Goal: Information Seeking & Learning: Learn about a topic

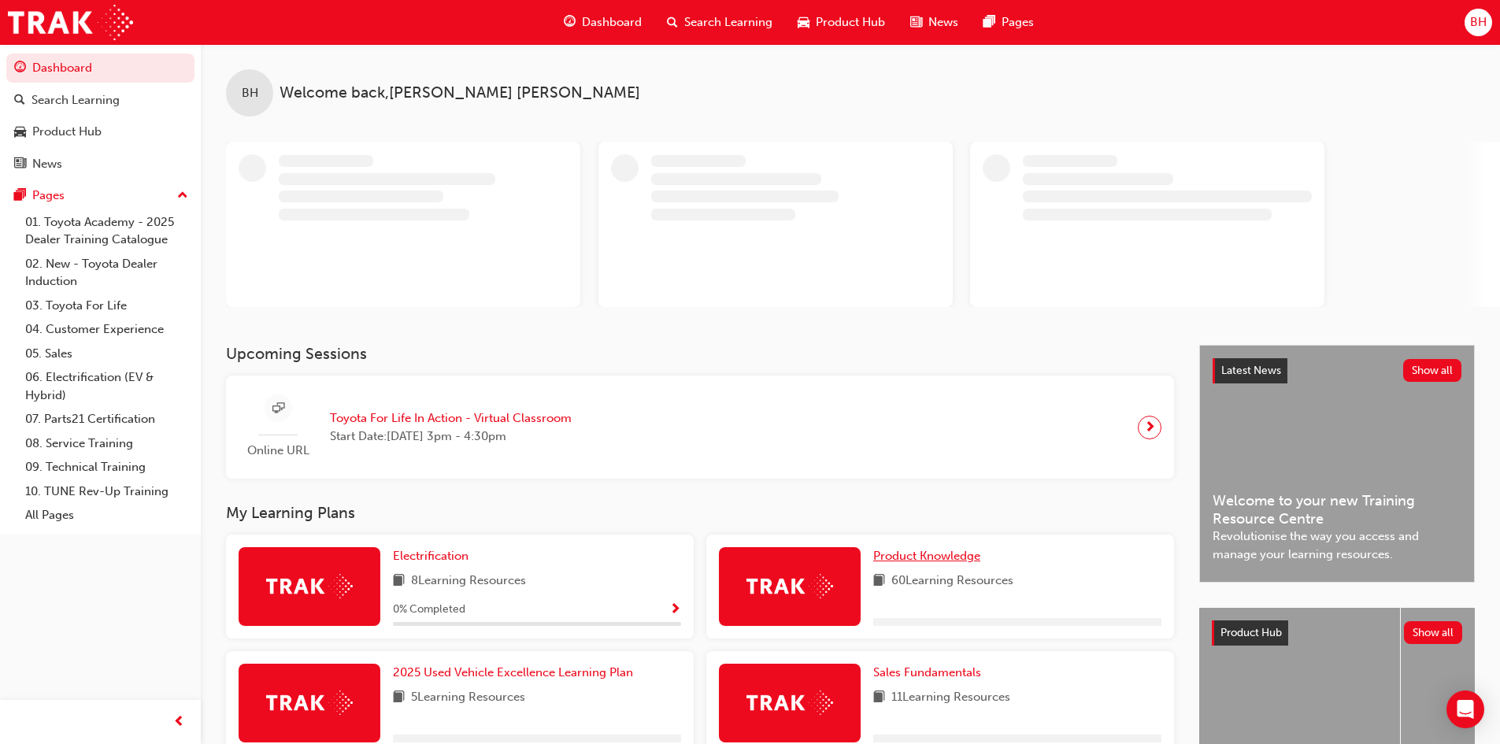
click at [960, 553] on span "Product Knowledge" at bounding box center [926, 556] width 107 height 14
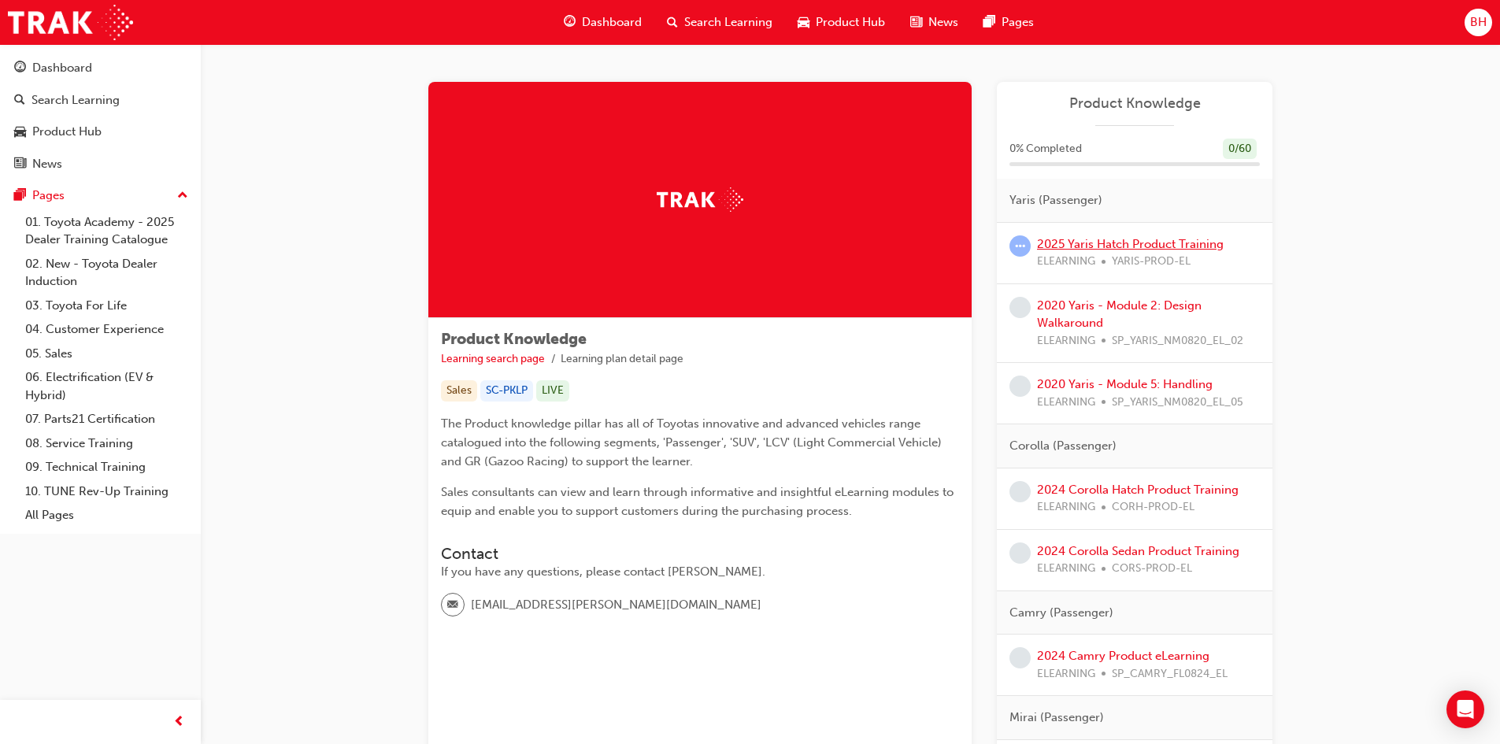
click at [1071, 246] on link "2025 Yaris Hatch Product Training" at bounding box center [1130, 244] width 187 height 14
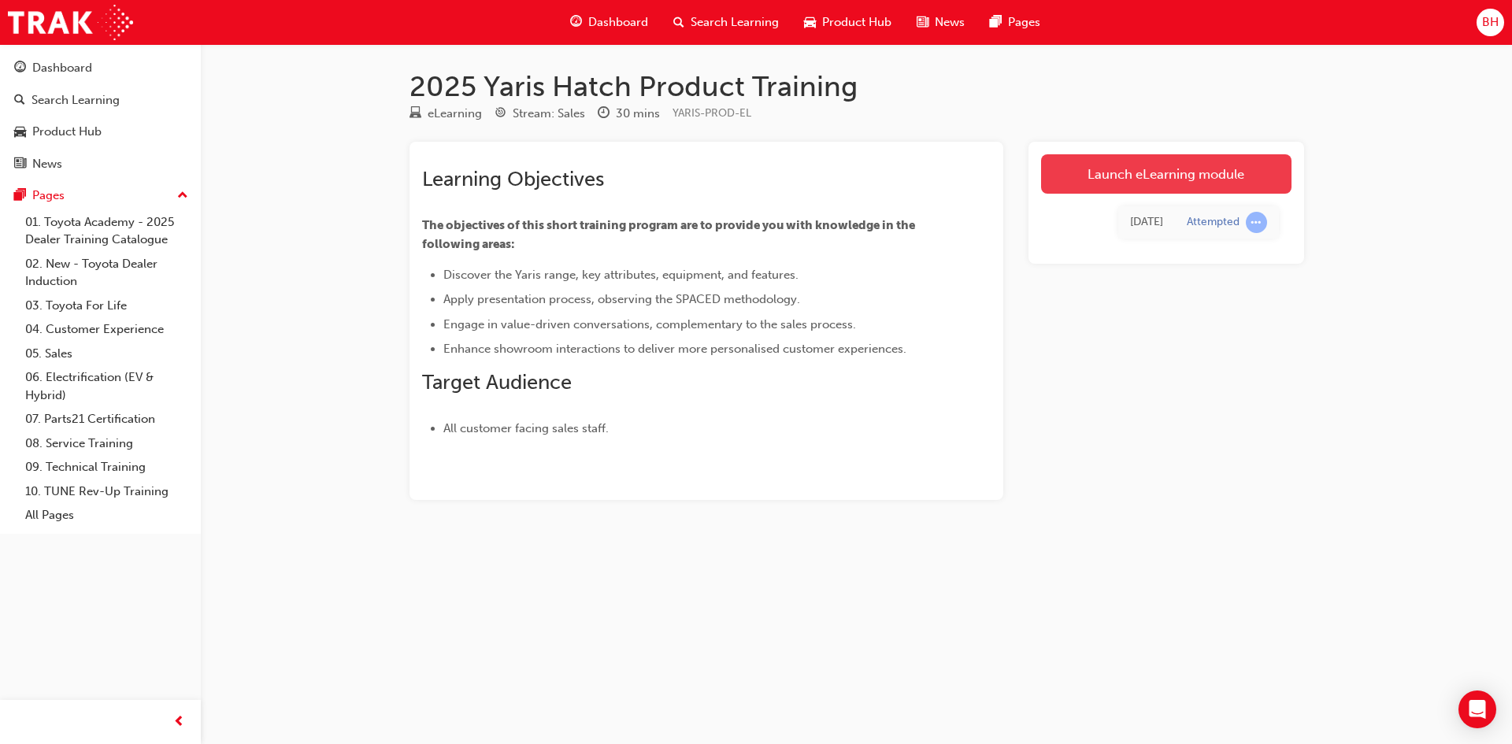
click at [1175, 178] on link "Launch eLearning module" at bounding box center [1166, 173] width 250 height 39
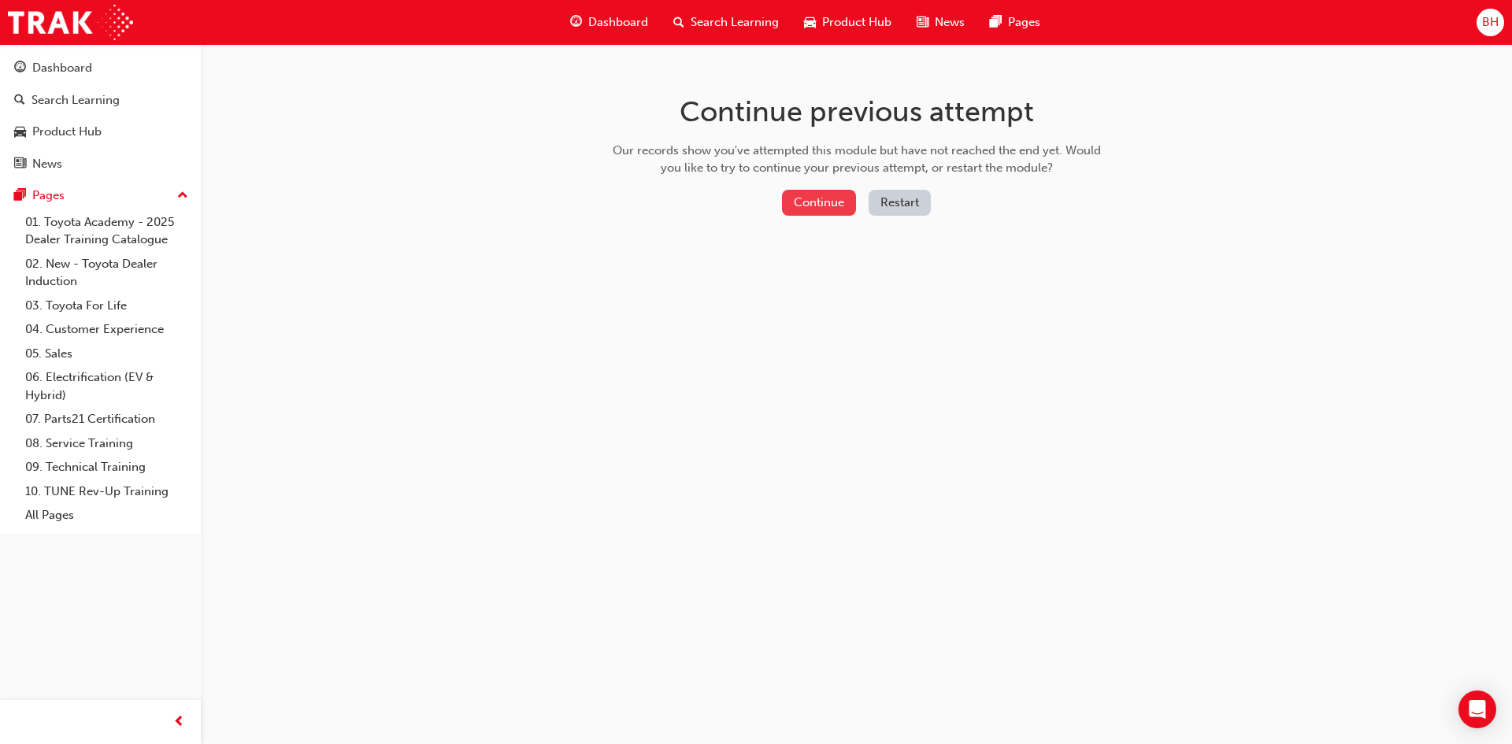
click at [805, 198] on button "Continue" at bounding box center [819, 203] width 74 height 26
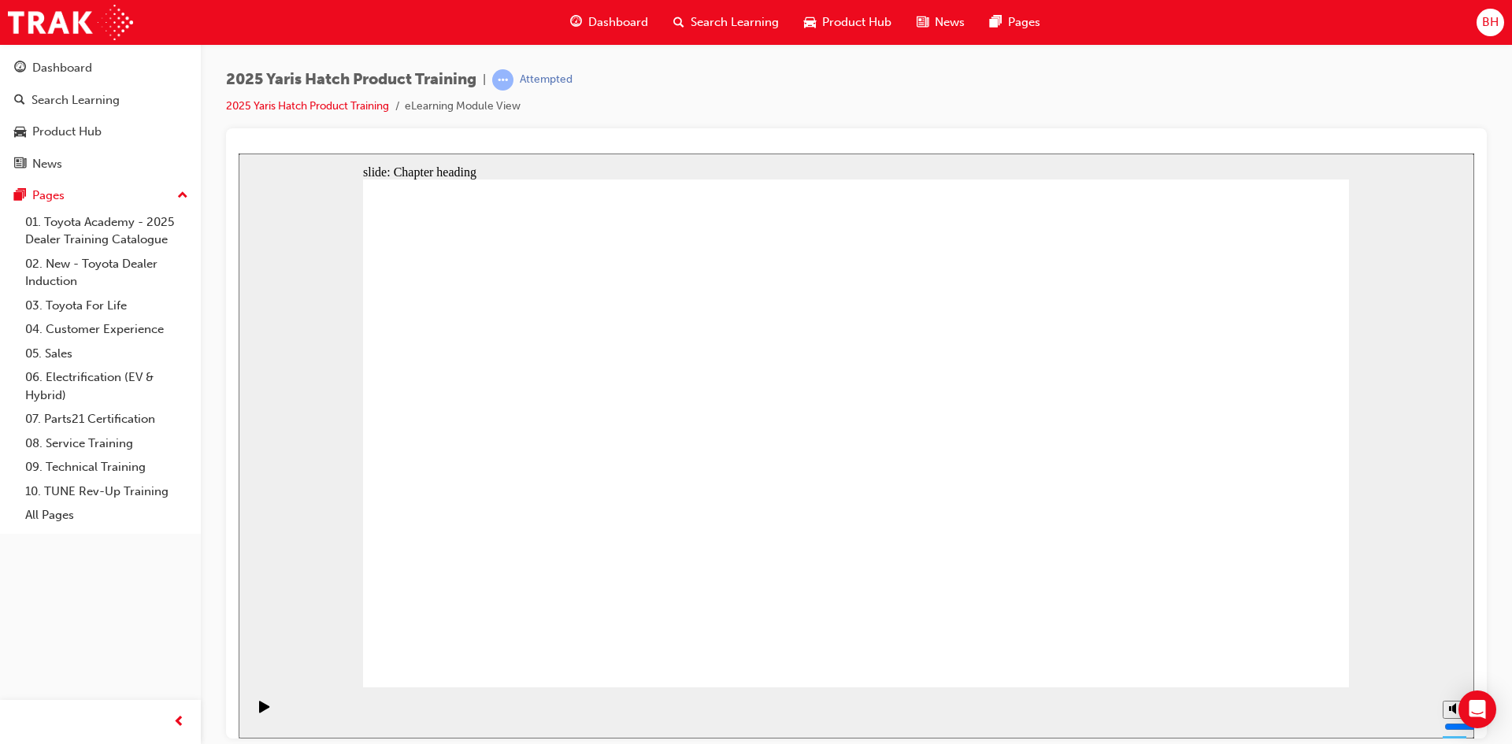
drag, startPoint x: 792, startPoint y: 580, endPoint x: 786, endPoint y: 587, distance: 8.4
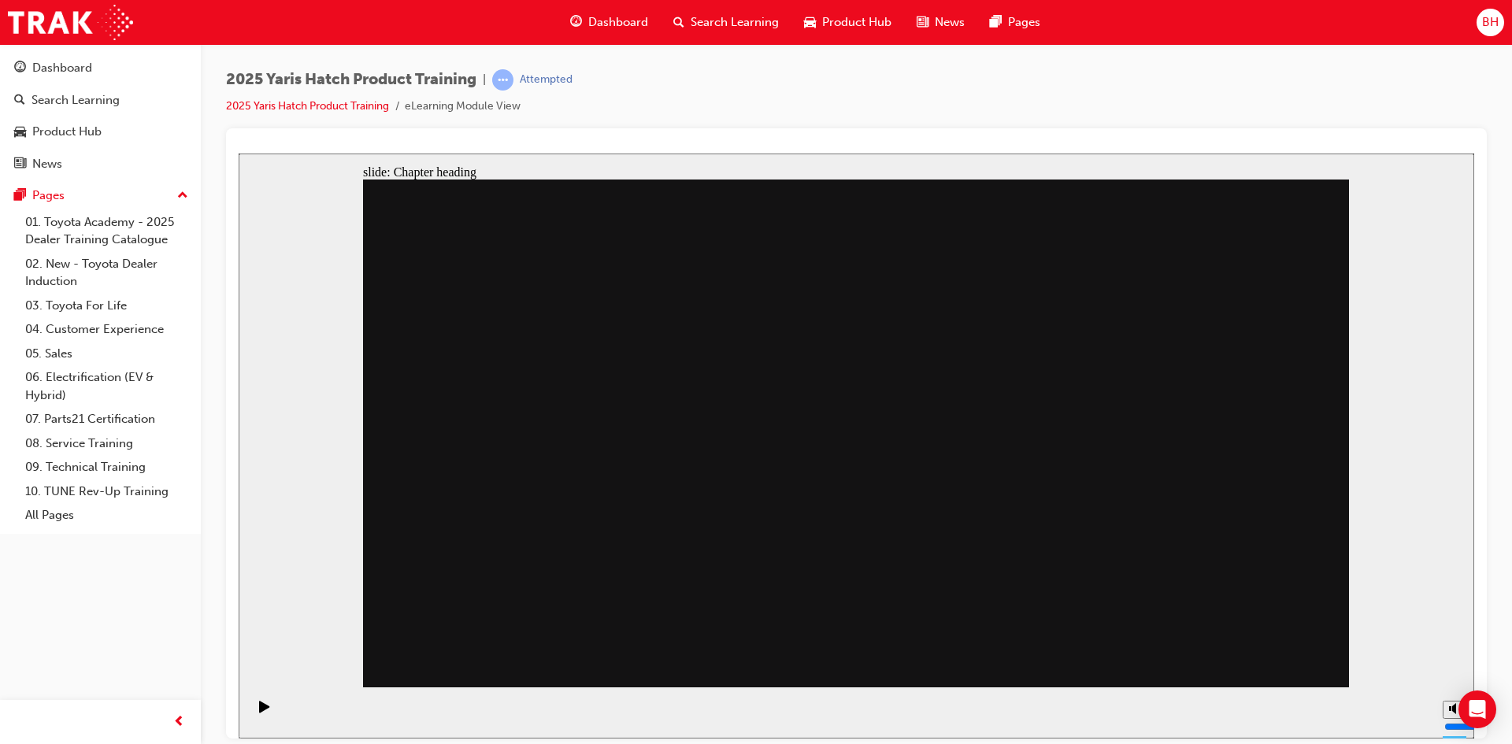
drag, startPoint x: 1255, startPoint y: 642, endPoint x: 1266, endPoint y: 644, distance: 11.3
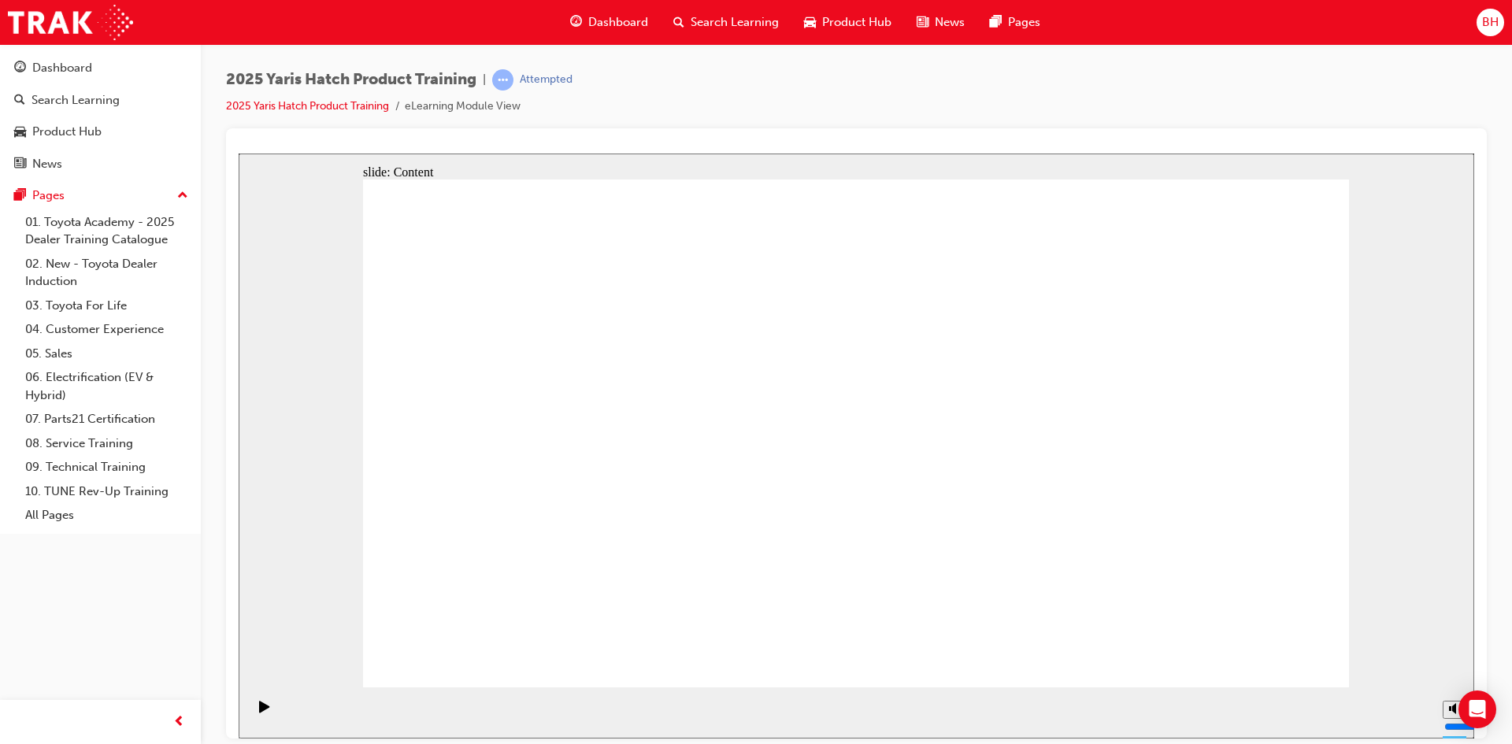
radio input "true"
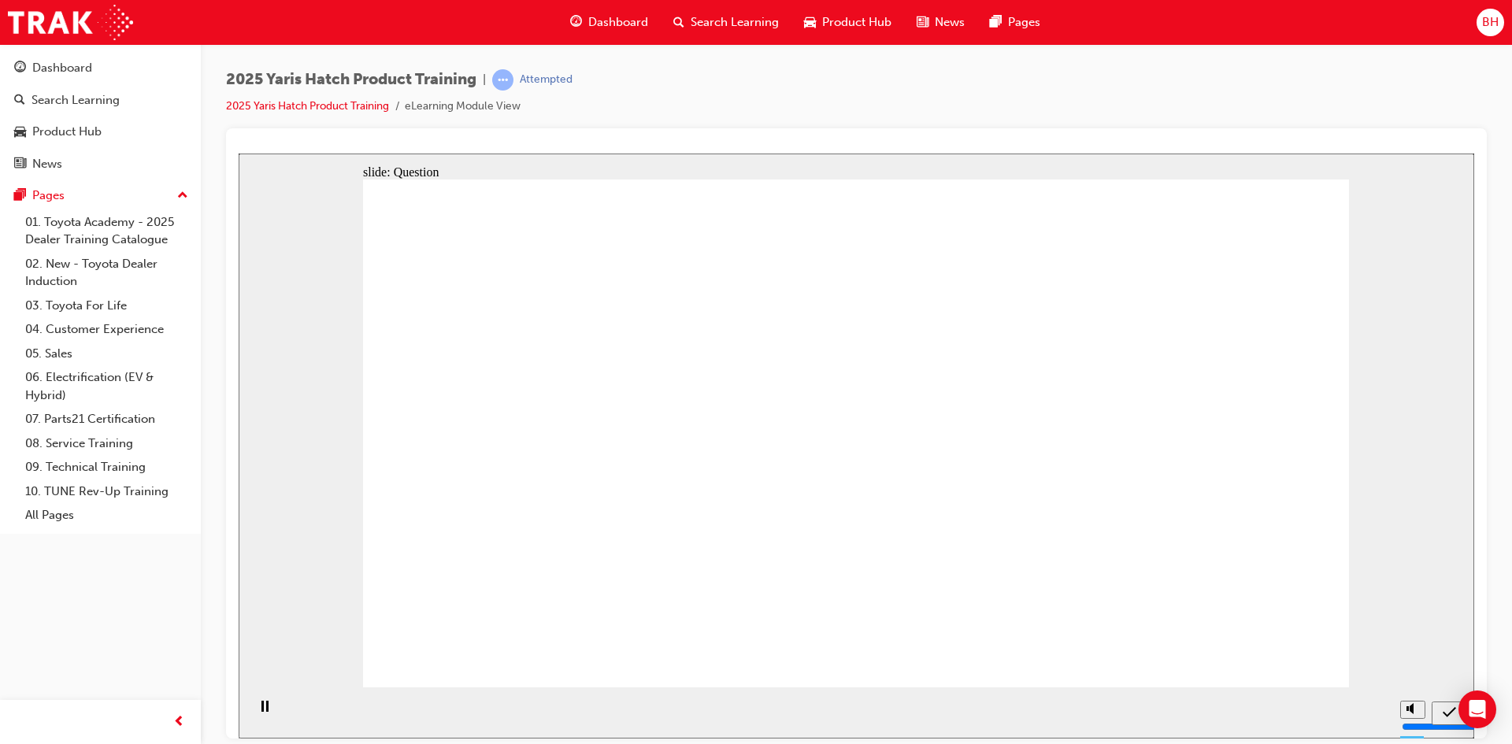
radio input "true"
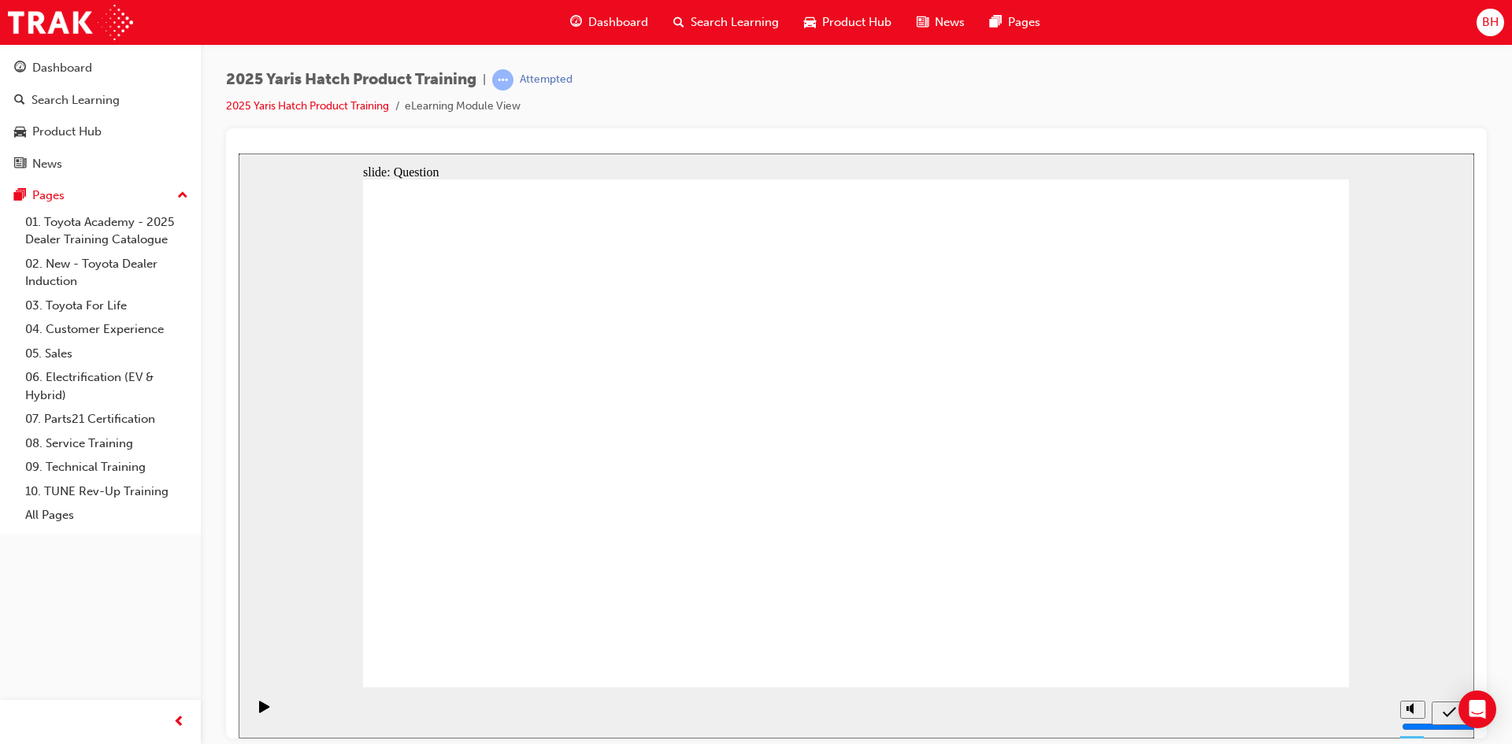
radio input "true"
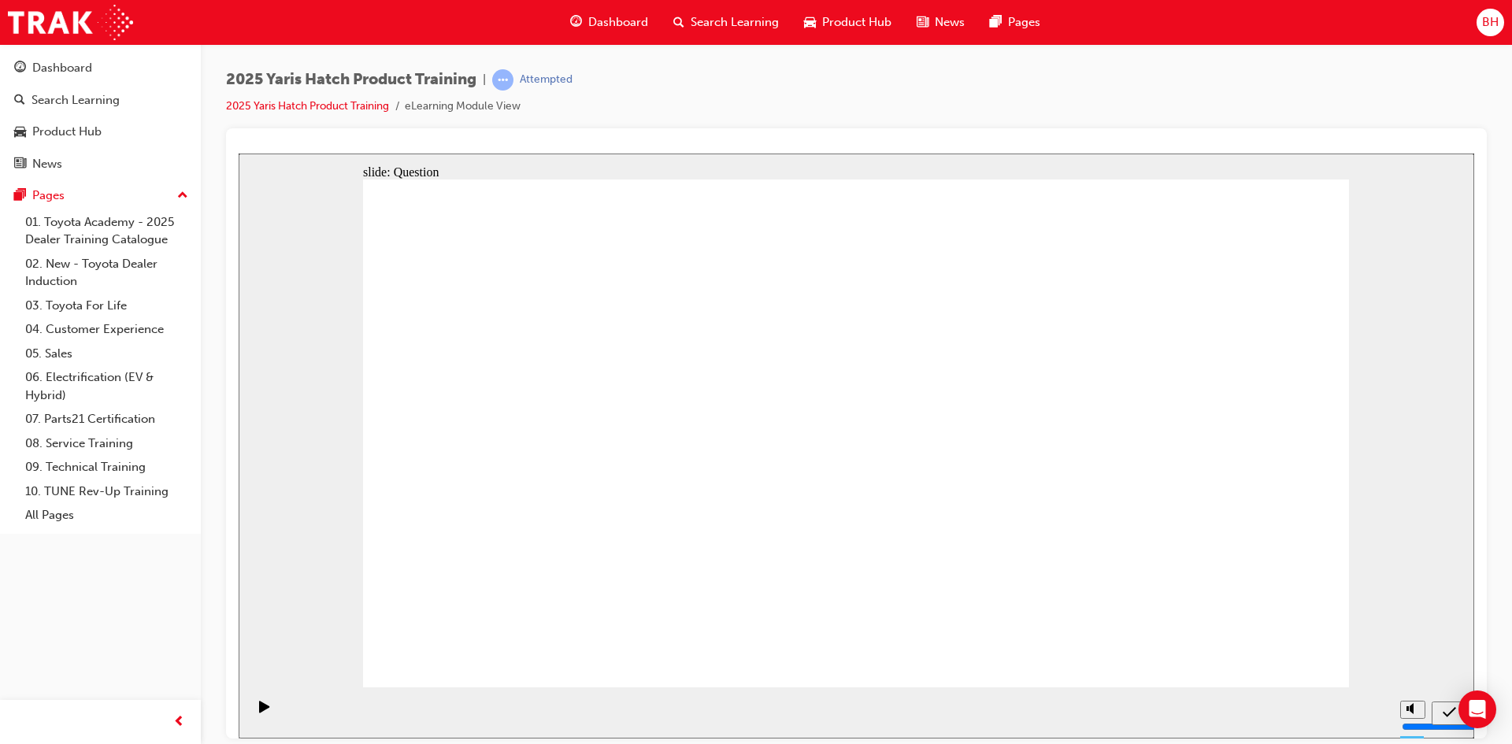
radio input "true"
drag, startPoint x: 1024, startPoint y: 577, endPoint x: 798, endPoint y: 399, distance: 287.6
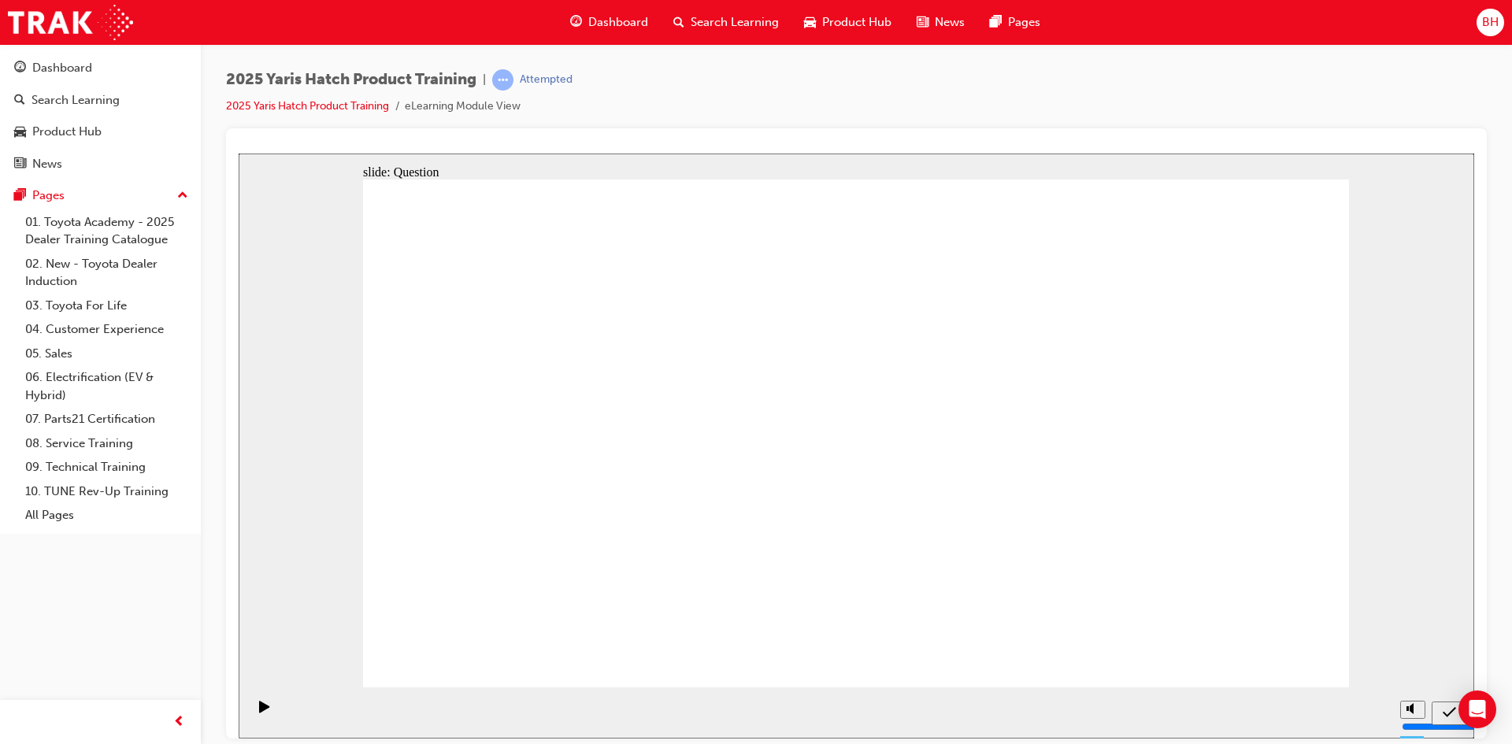
drag, startPoint x: 820, startPoint y: 404, endPoint x: 1019, endPoint y: 563, distance: 254.3
drag, startPoint x: 828, startPoint y: 596, endPoint x: 1063, endPoint y: 479, distance: 262.0
drag, startPoint x: 1191, startPoint y: 406, endPoint x: 850, endPoint y: 555, distance: 372.0
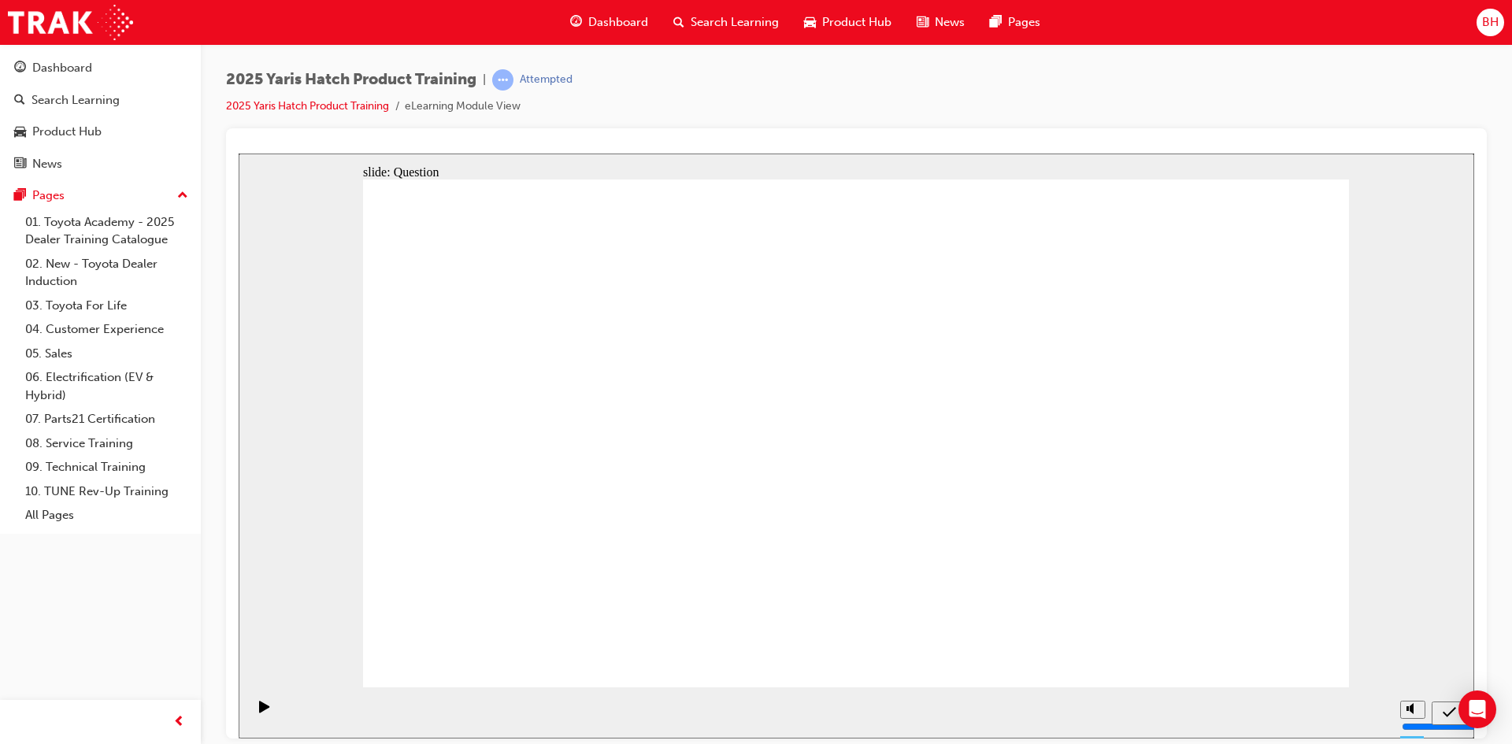
drag, startPoint x: 545, startPoint y: 420, endPoint x: 1238, endPoint y: 565, distance: 708.0
drag, startPoint x: 1056, startPoint y: 396, endPoint x: 694, endPoint y: 551, distance: 394.0
drag, startPoint x: 668, startPoint y: 423, endPoint x: 487, endPoint y: 609, distance: 258.9
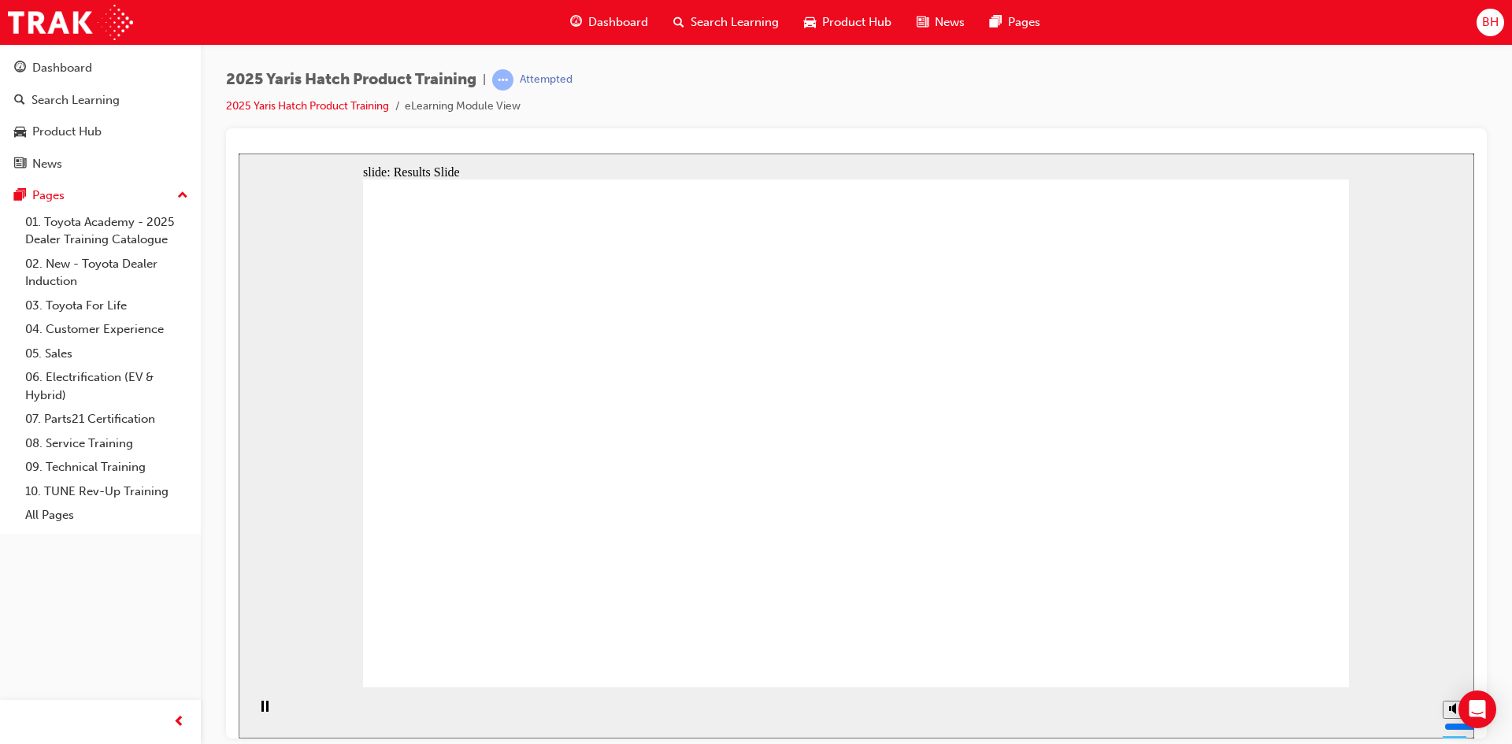
radio input "true"
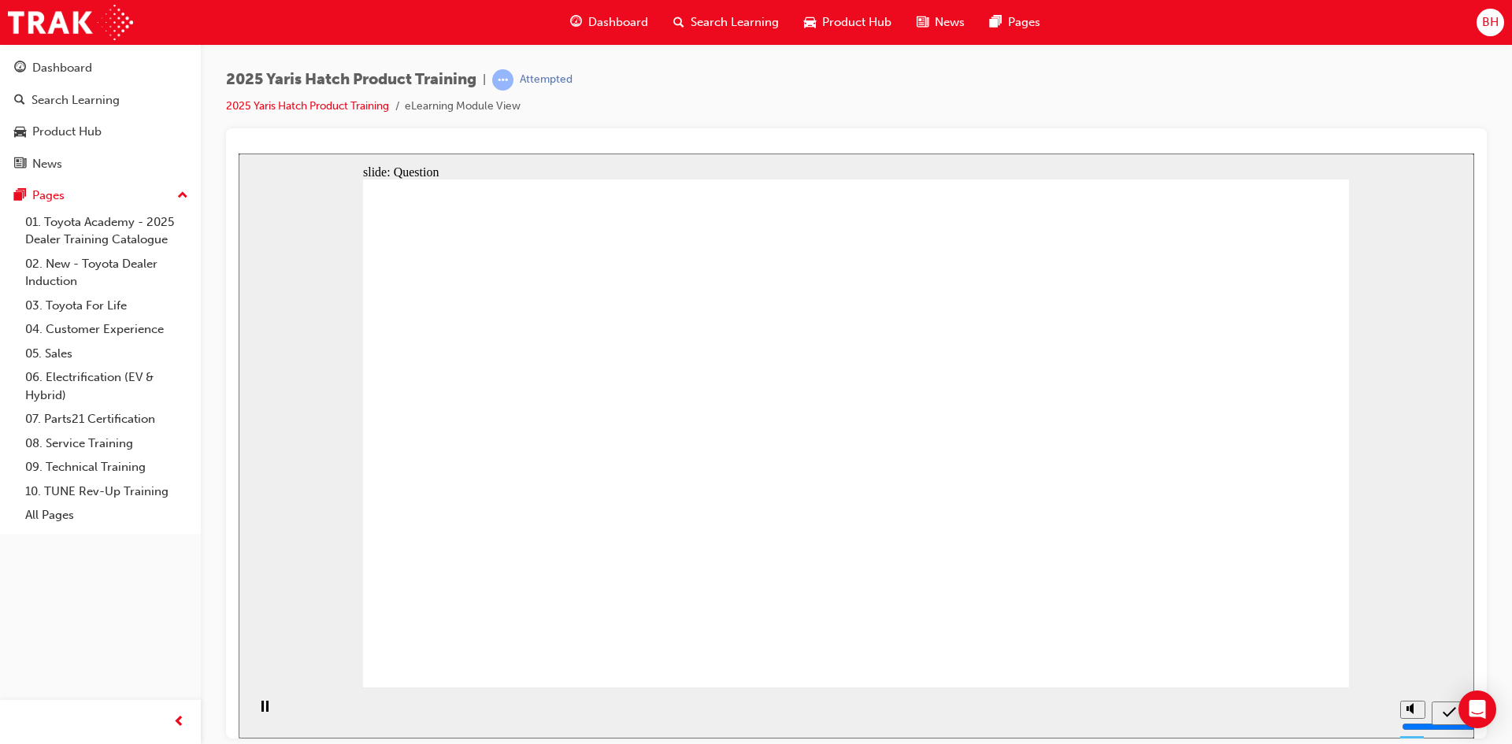
radio input "true"
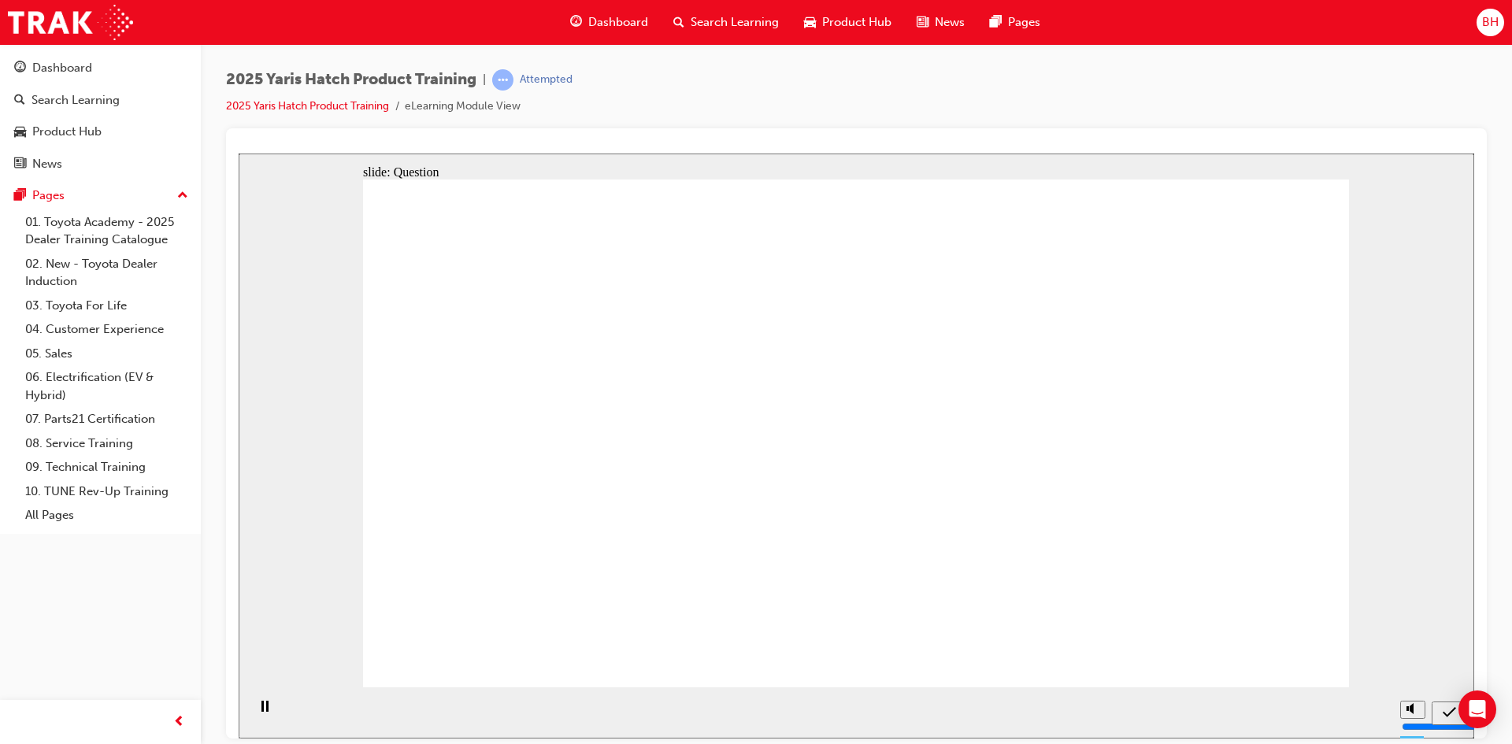
radio input "true"
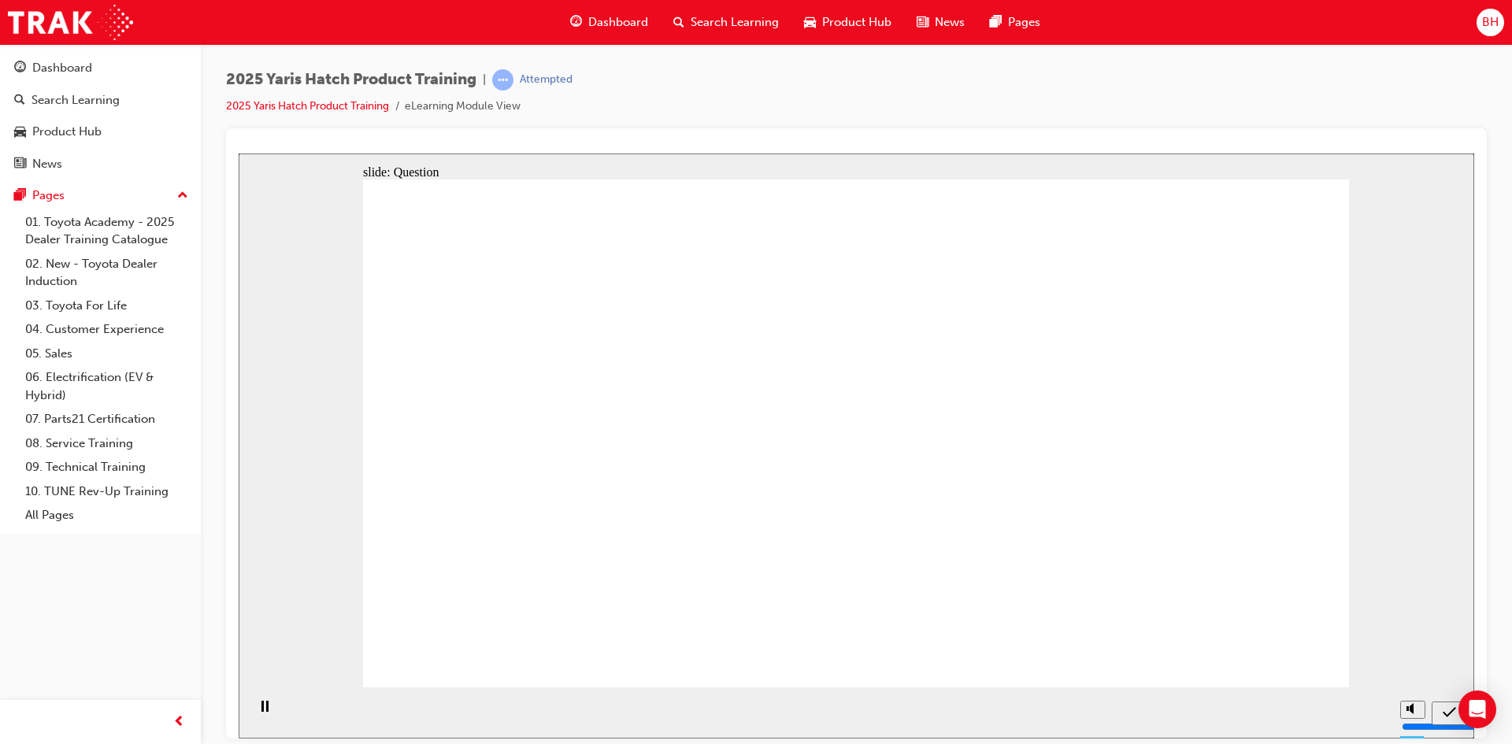
drag, startPoint x: 838, startPoint y: 428, endPoint x: 1040, endPoint y: 589, distance: 258.3
drag, startPoint x: 1021, startPoint y: 425, endPoint x: 695, endPoint y: 576, distance: 358.9
drag, startPoint x: 505, startPoint y: 395, endPoint x: 531, endPoint y: 413, distance: 31.9
drag, startPoint x: 662, startPoint y: 415, endPoint x: 496, endPoint y: 575, distance: 230.5
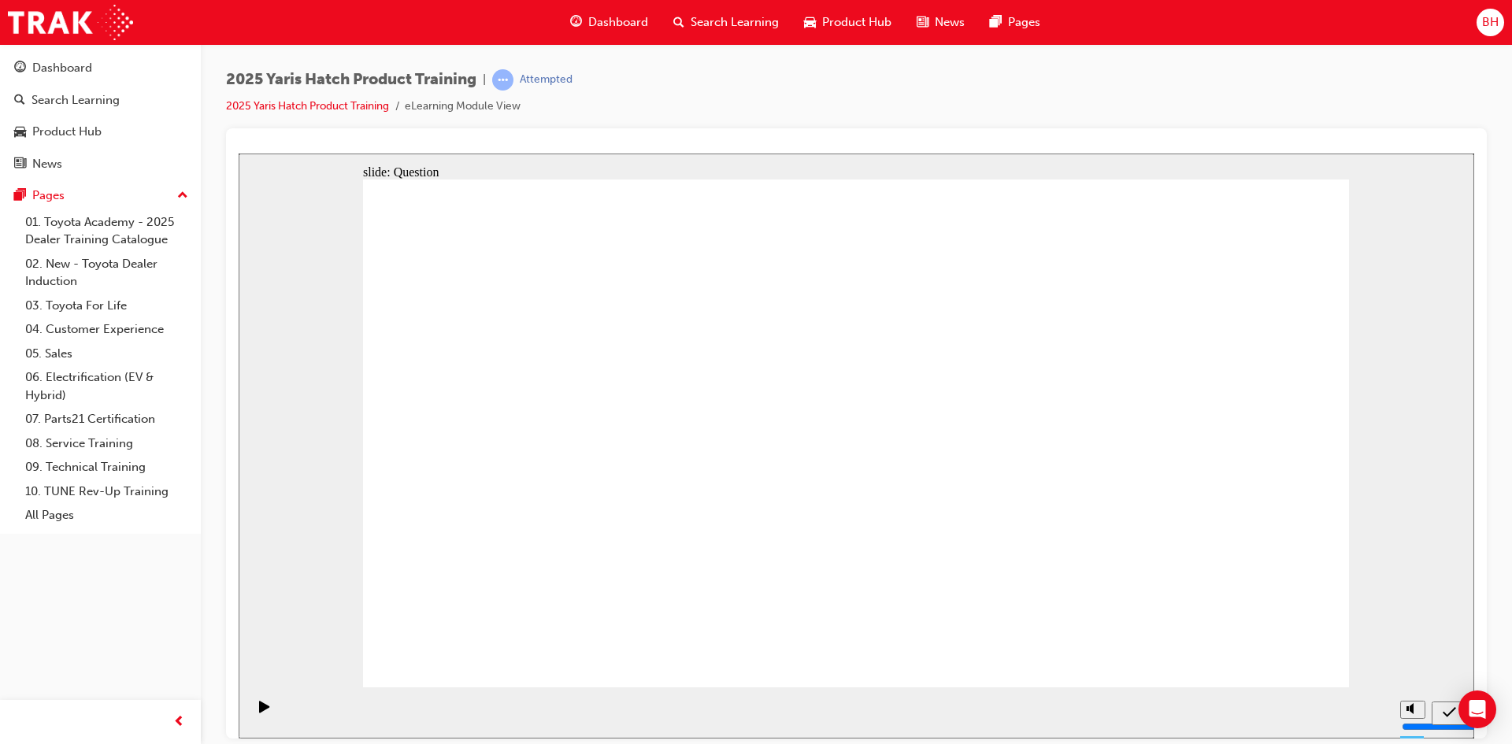
drag, startPoint x: 513, startPoint y: 446, endPoint x: 1231, endPoint y: 586, distance: 732.2
drag, startPoint x: 1206, startPoint y: 394, endPoint x: 890, endPoint y: 556, distance: 355.3
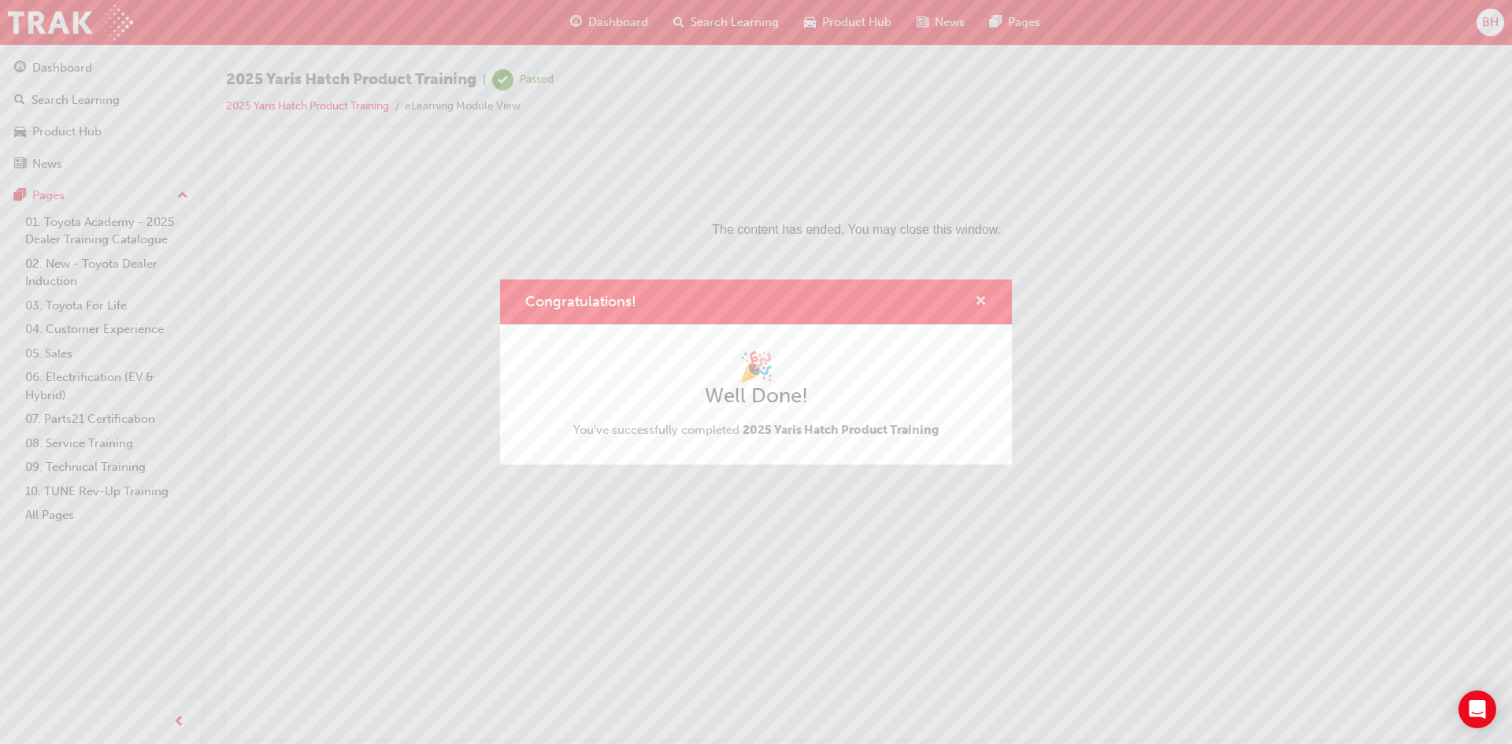
click at [983, 299] on span "cross-icon" at bounding box center [981, 302] width 12 height 14
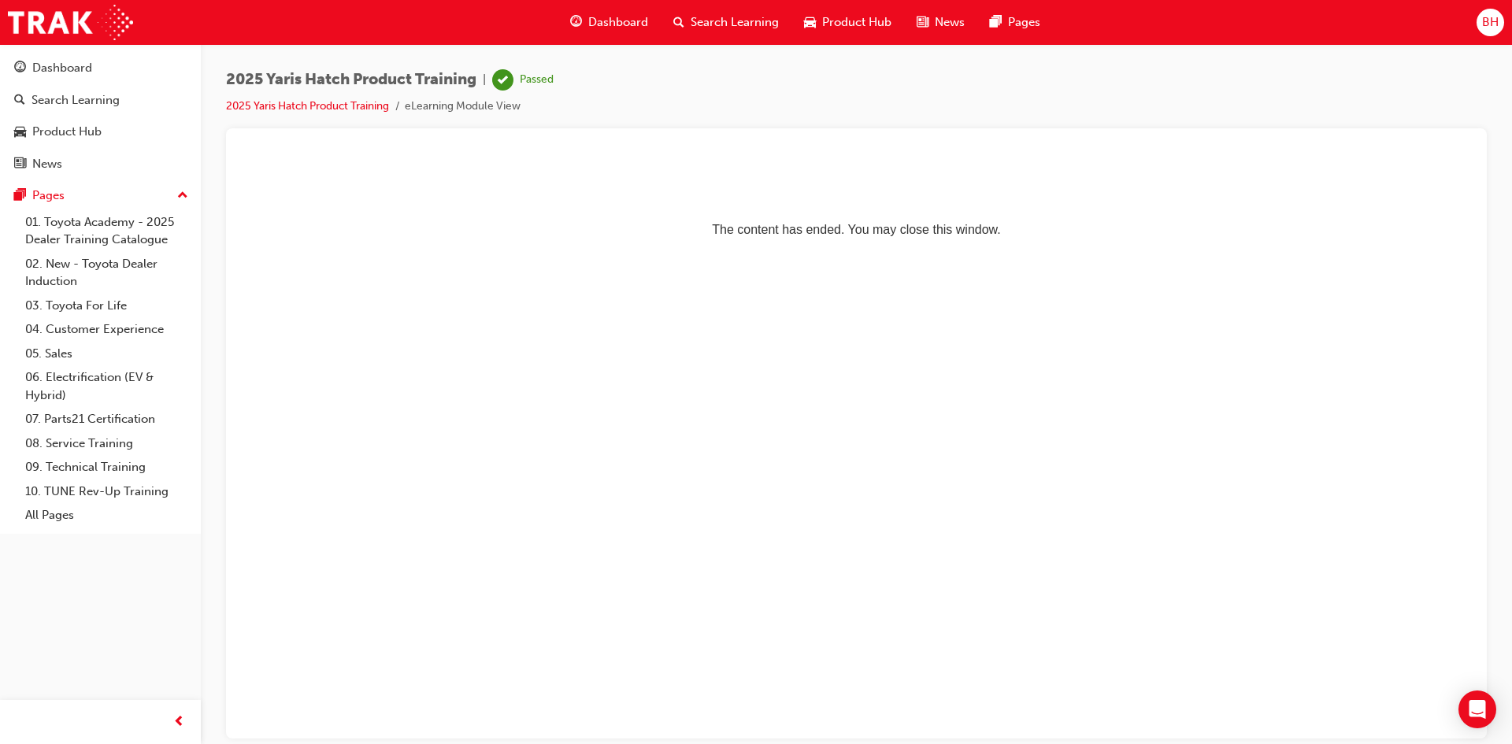
click at [616, 24] on span "Dashboard" at bounding box center [618, 22] width 60 height 18
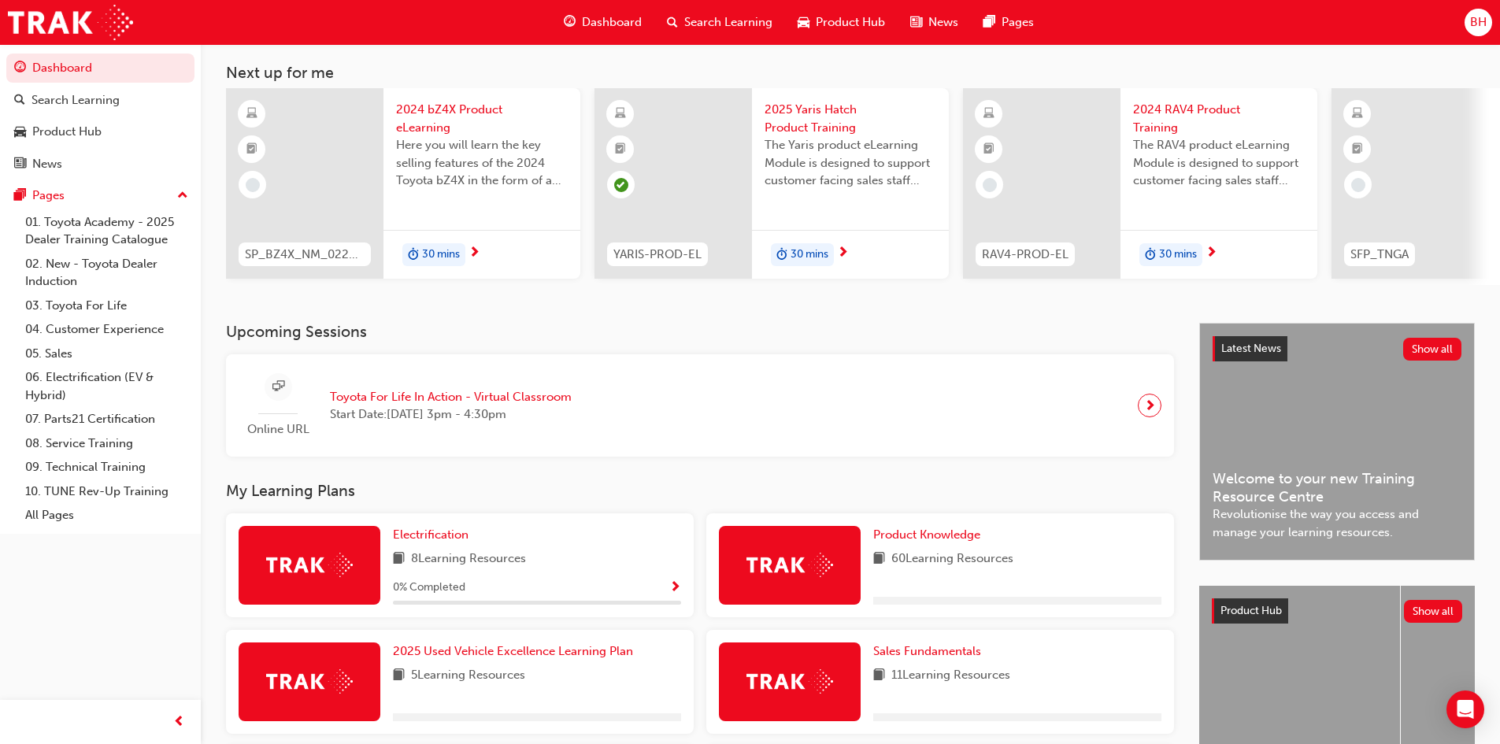
scroll to position [79, 0]
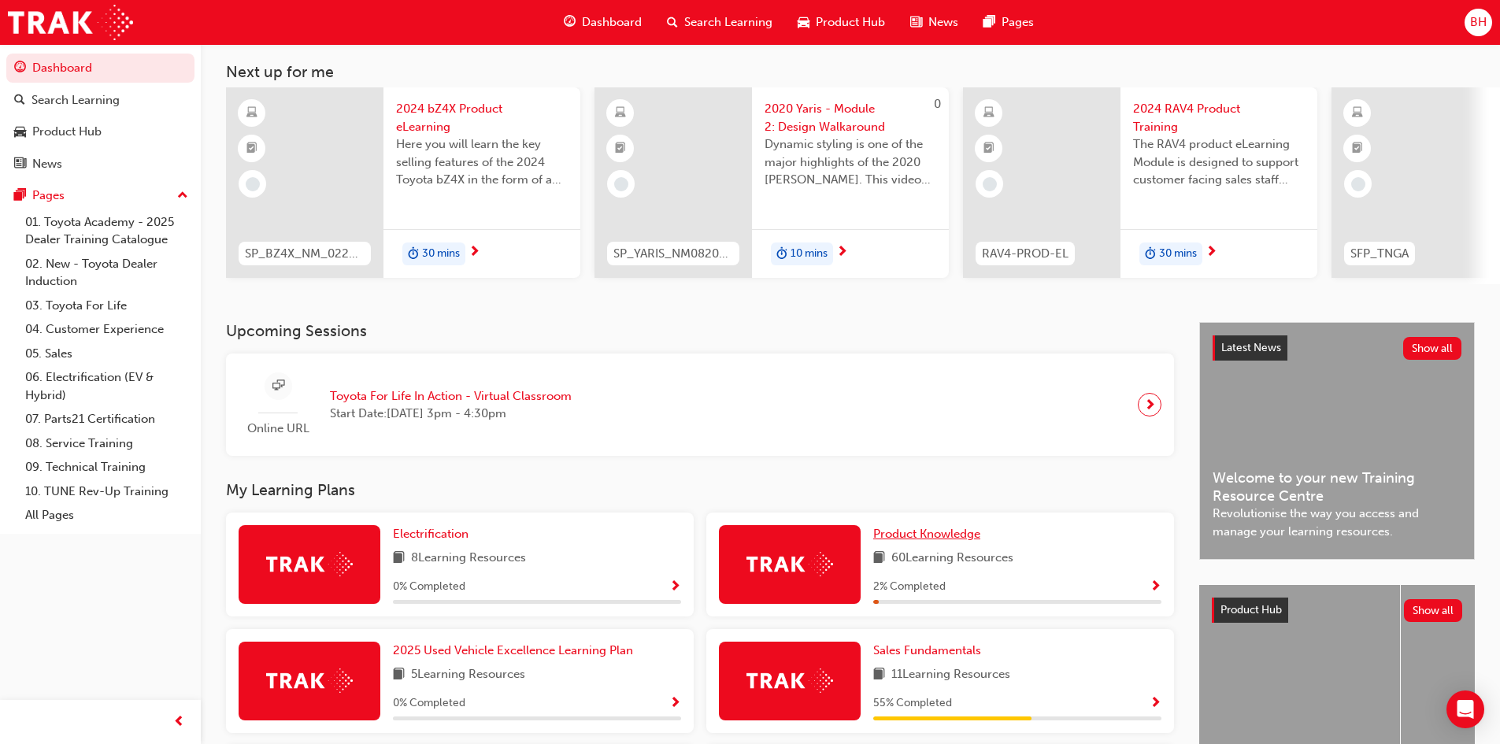
click at [919, 535] on span "Product Knowledge" at bounding box center [926, 534] width 107 height 14
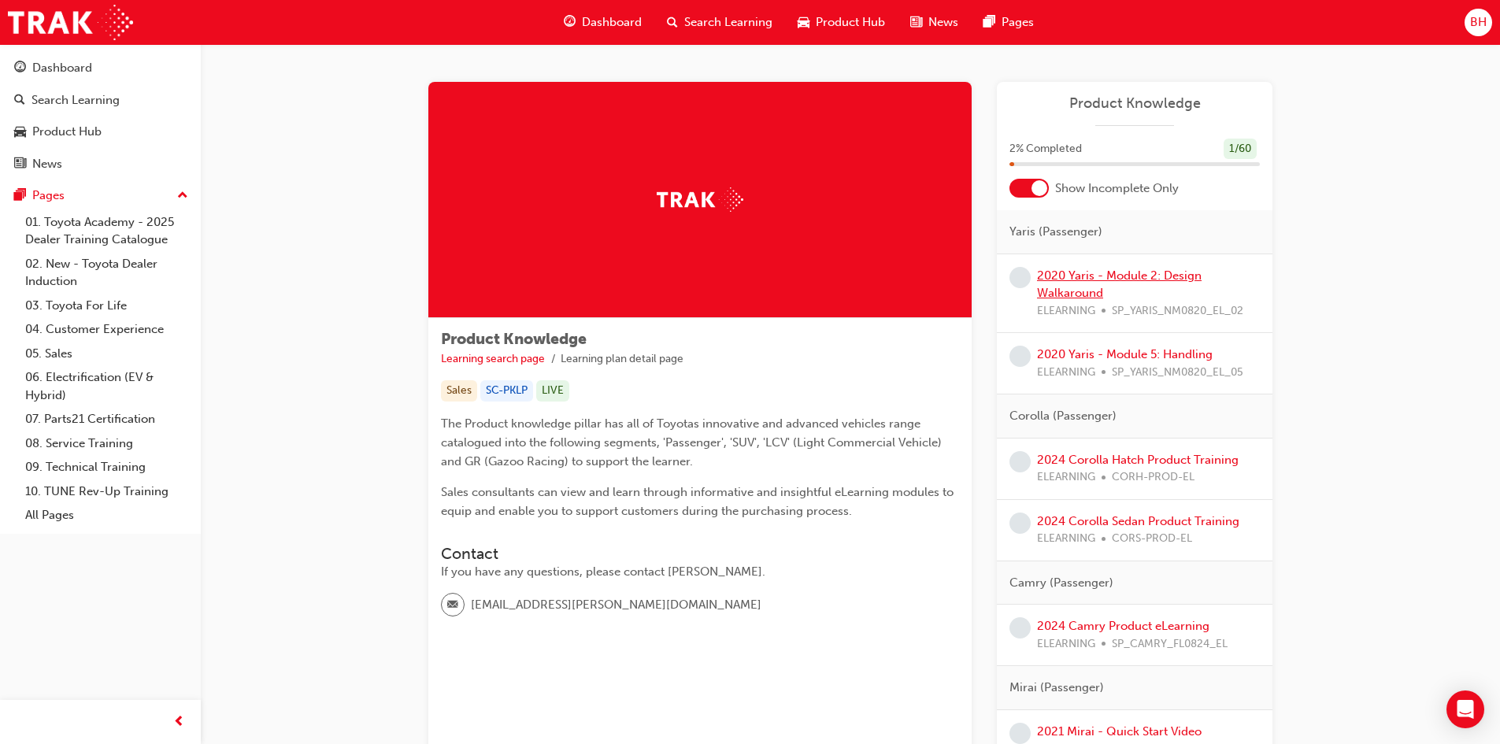
click at [1094, 281] on link "2020 Yaris - Module 2: Design Walkaround" at bounding box center [1119, 284] width 165 height 32
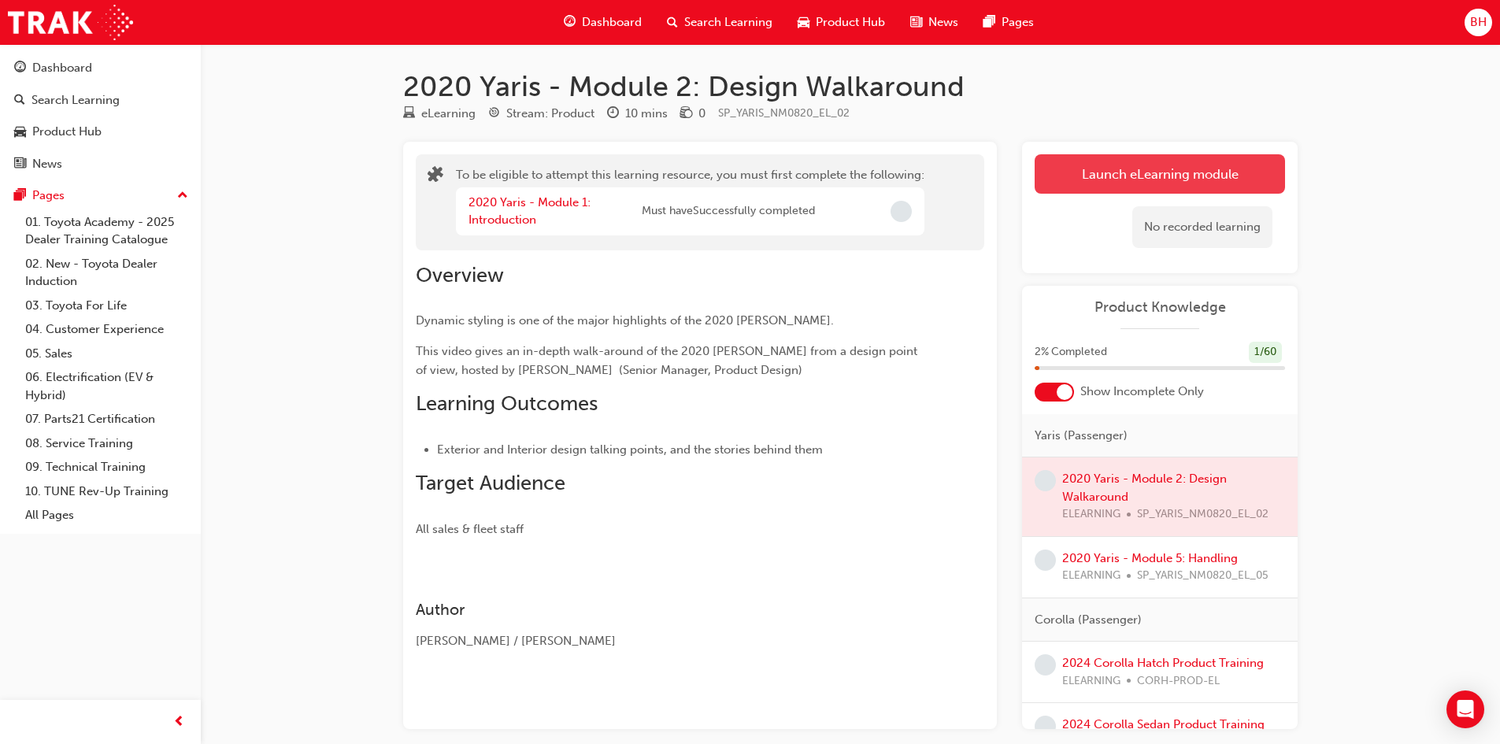
click at [1171, 170] on button "Launch eLearning module" at bounding box center [1159, 173] width 250 height 39
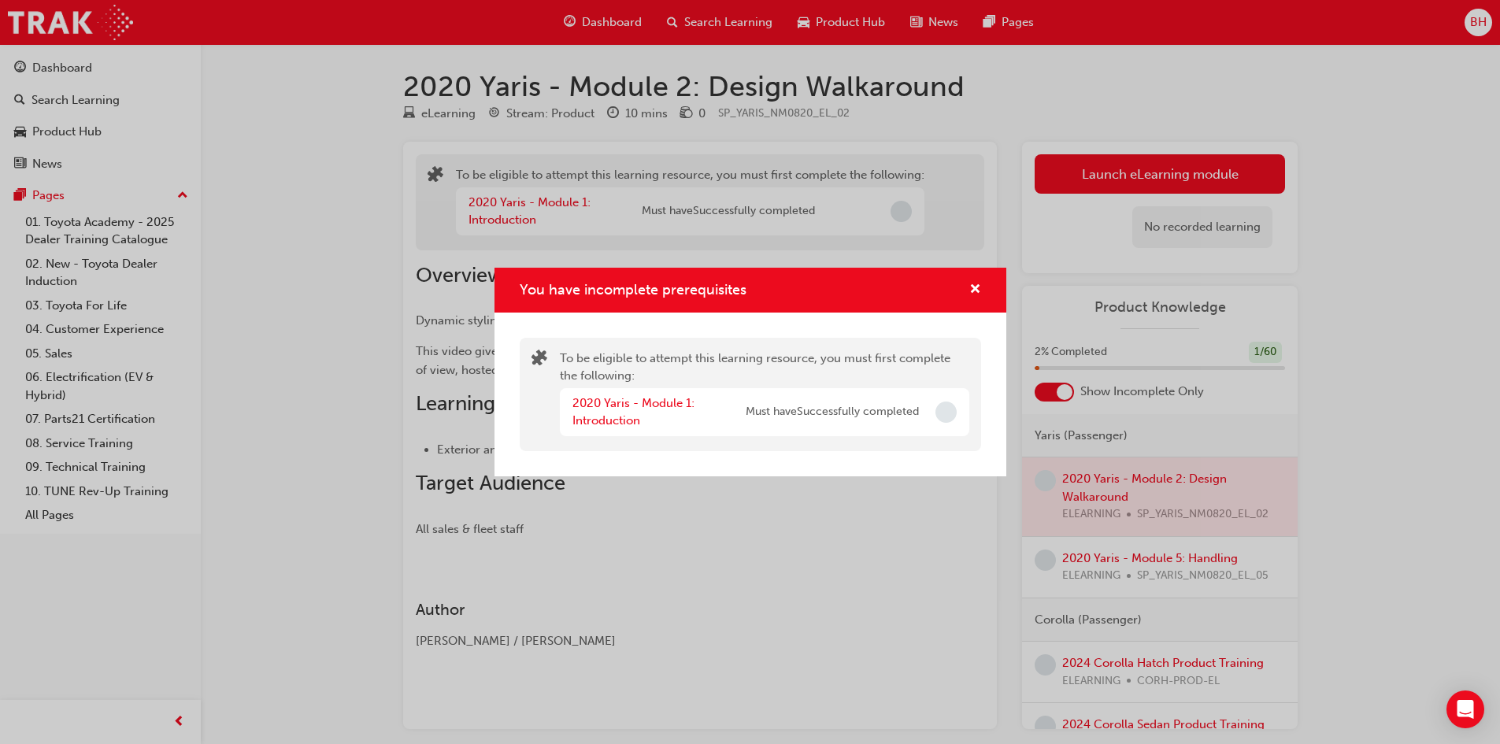
click at [946, 415] on span "Incomplete" at bounding box center [945, 412] width 21 height 21
click at [976, 298] on button "You have incomplete prerequisites" at bounding box center [975, 290] width 12 height 20
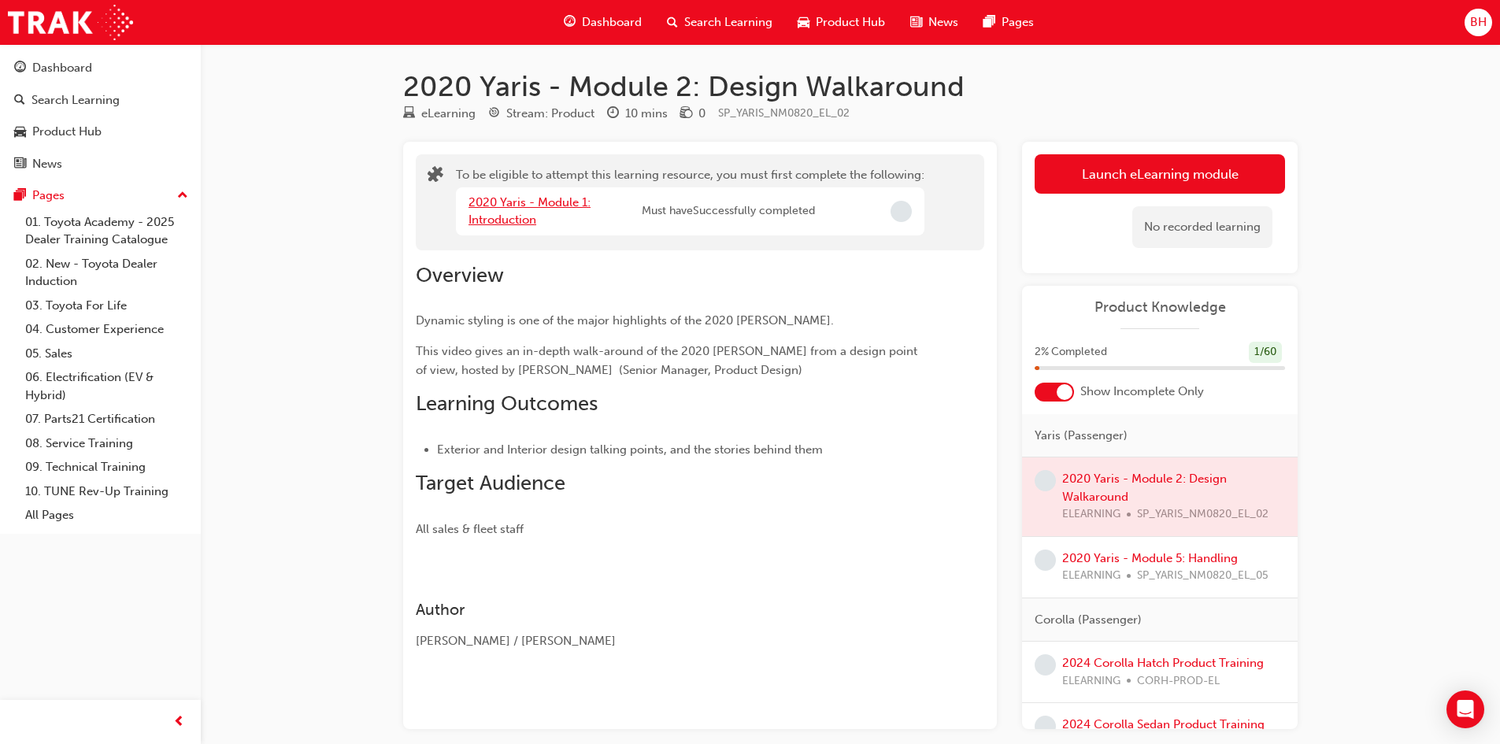
click at [513, 197] on link "2020 Yaris - Module 1: Introduction" at bounding box center [529, 211] width 122 height 32
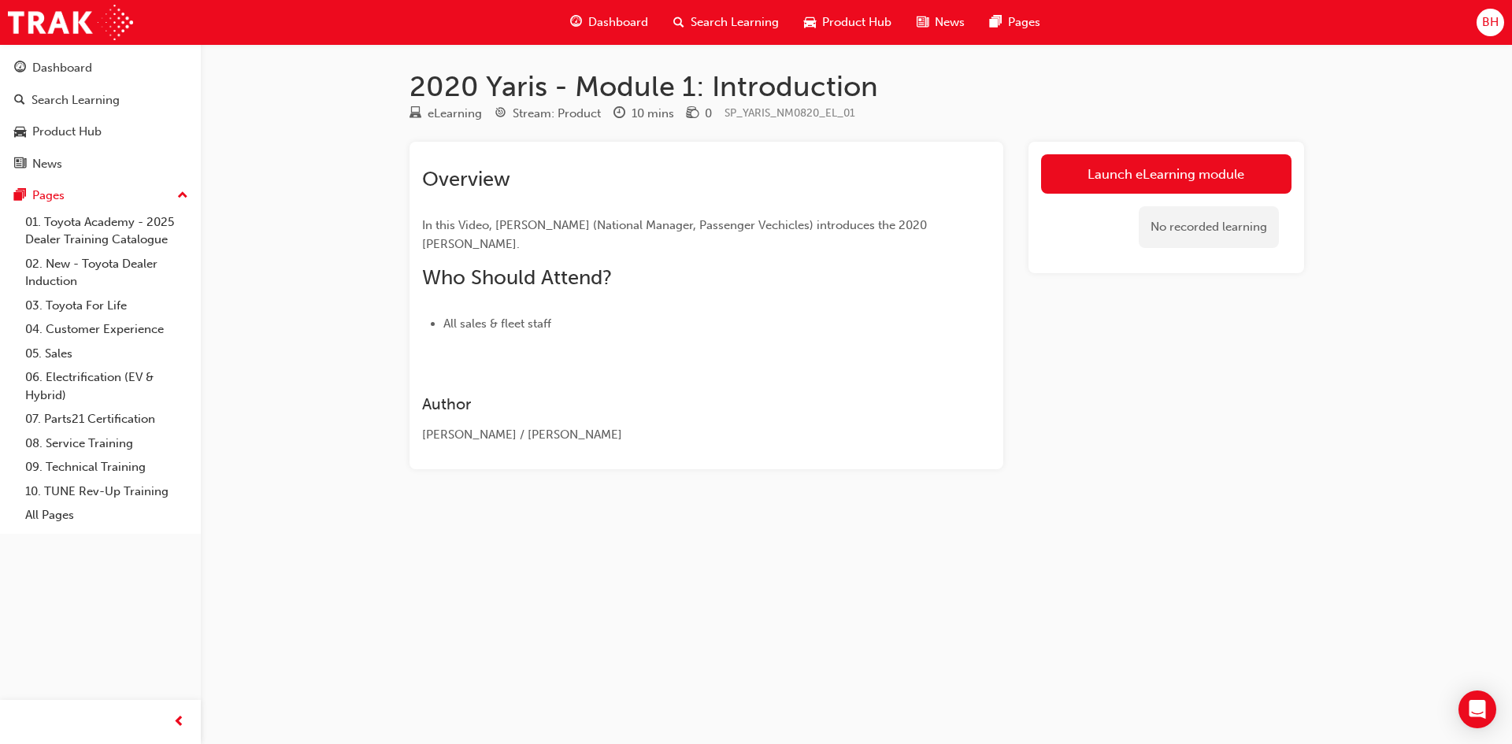
click at [612, 18] on span "Dashboard" at bounding box center [618, 22] width 60 height 18
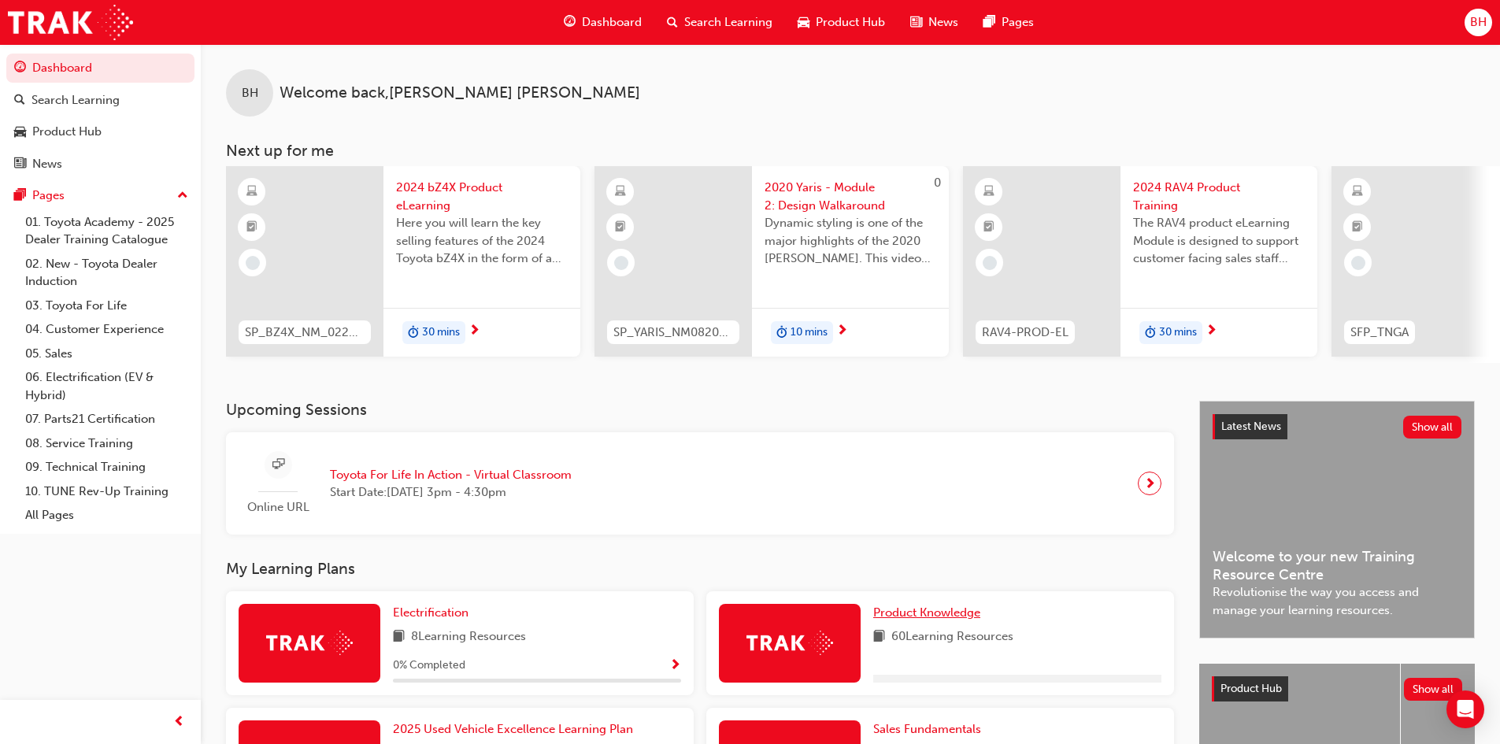
click at [888, 620] on span "Product Knowledge" at bounding box center [926, 612] width 107 height 14
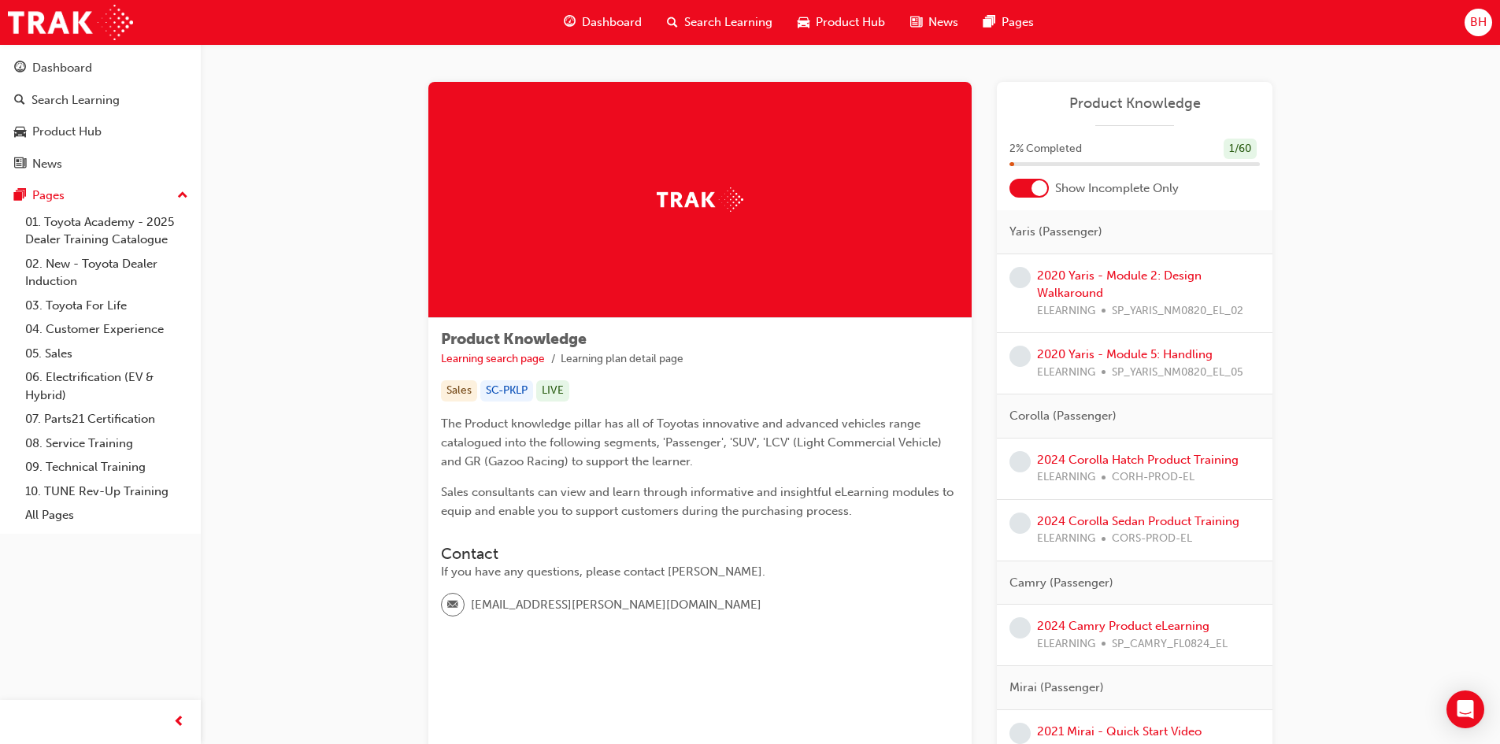
click at [1024, 184] on div at bounding box center [1028, 188] width 39 height 19
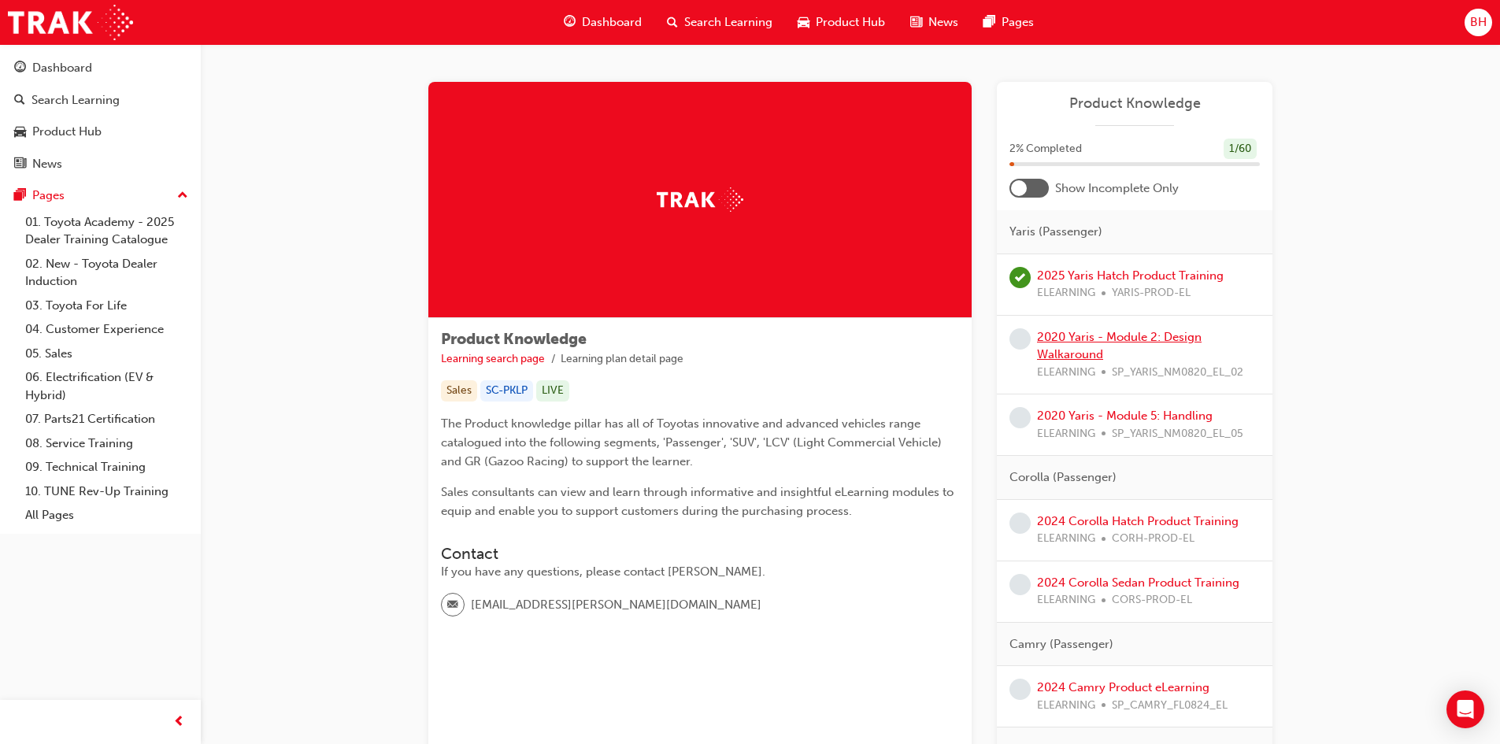
click at [1097, 338] on link "2020 Yaris - Module 2: Design Walkaround" at bounding box center [1119, 346] width 165 height 32
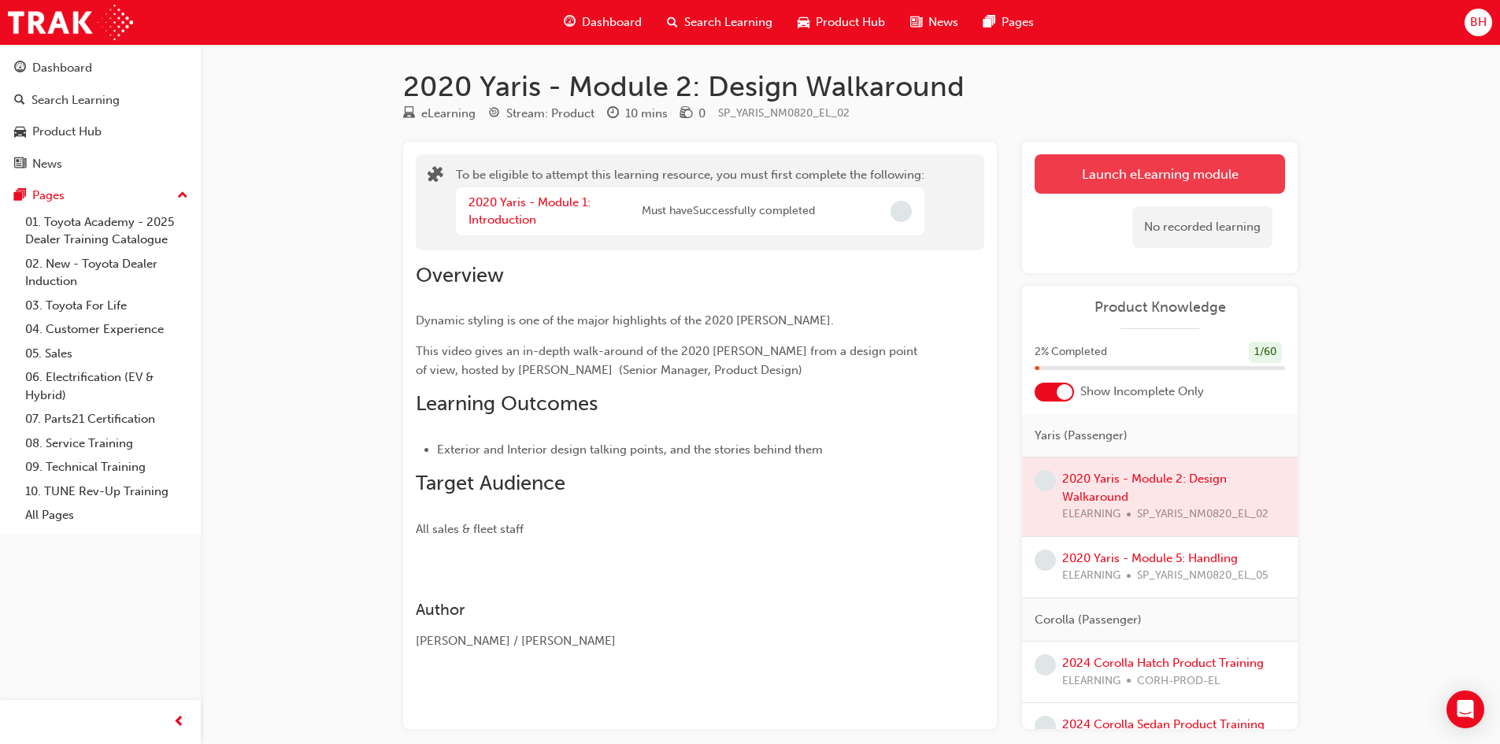
click at [1145, 191] on button "Launch eLearning module" at bounding box center [1159, 173] width 250 height 39
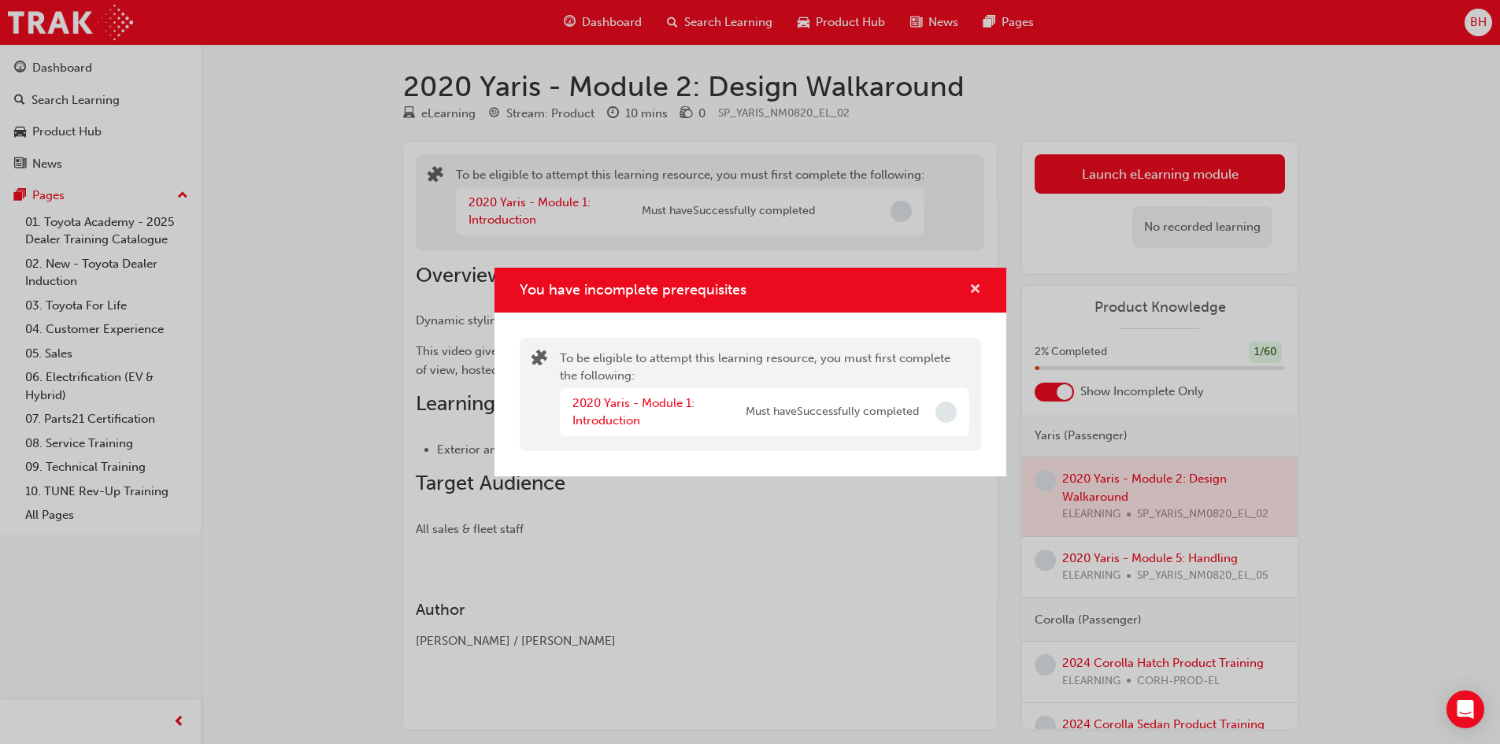
click at [972, 285] on span "cross-icon" at bounding box center [975, 290] width 12 height 14
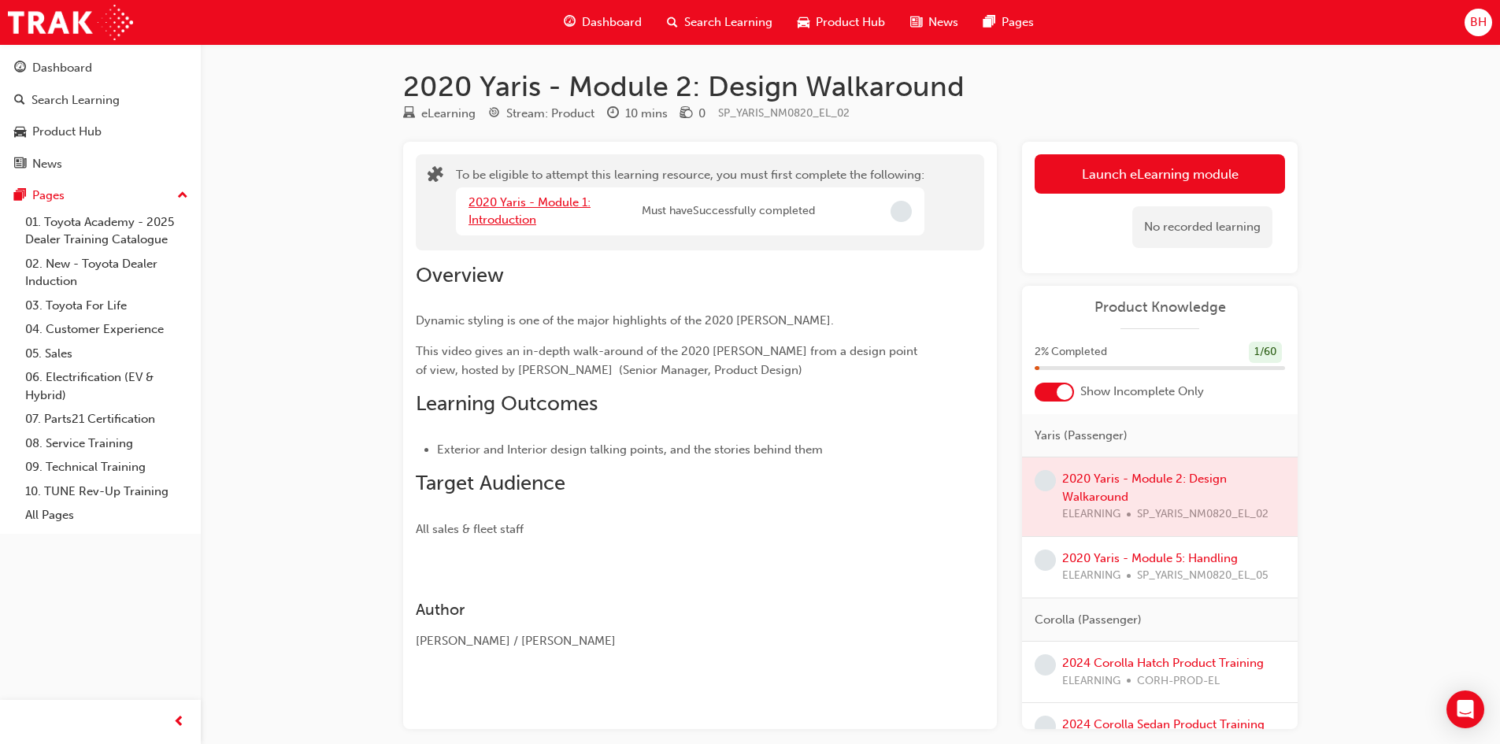
click at [516, 213] on link "2020 Yaris - Module 1: Introduction" at bounding box center [529, 211] width 122 height 32
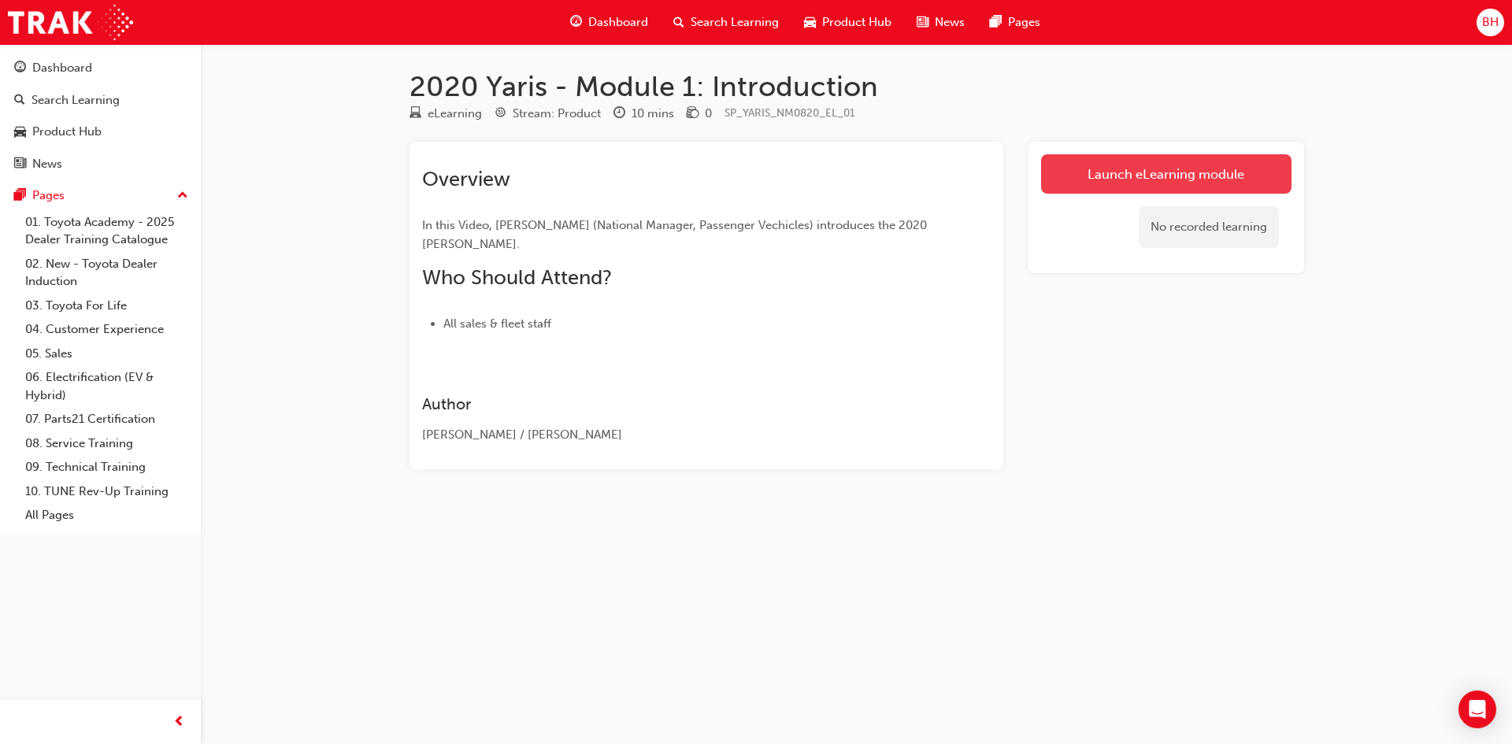
click at [1101, 176] on link "Launch eLearning module" at bounding box center [1166, 173] width 250 height 39
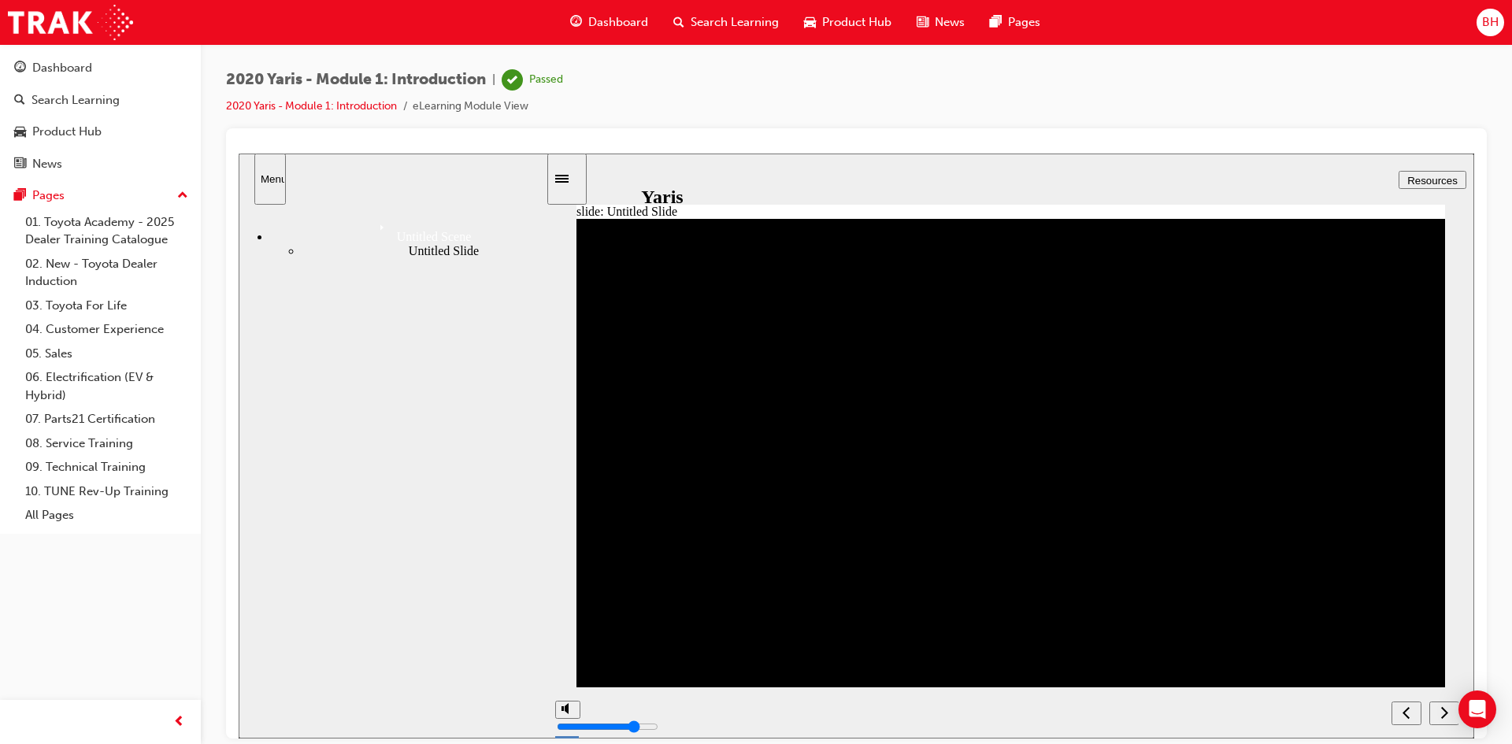
click at [1445, 714] on icon "next" at bounding box center [1444, 711] width 7 height 12
click at [329, 114] on li "2020 Yaris - Module 1: Introduction" at bounding box center [319, 107] width 187 height 18
click at [320, 102] on link "2020 Yaris - Module 1: Introduction" at bounding box center [311, 105] width 171 height 13
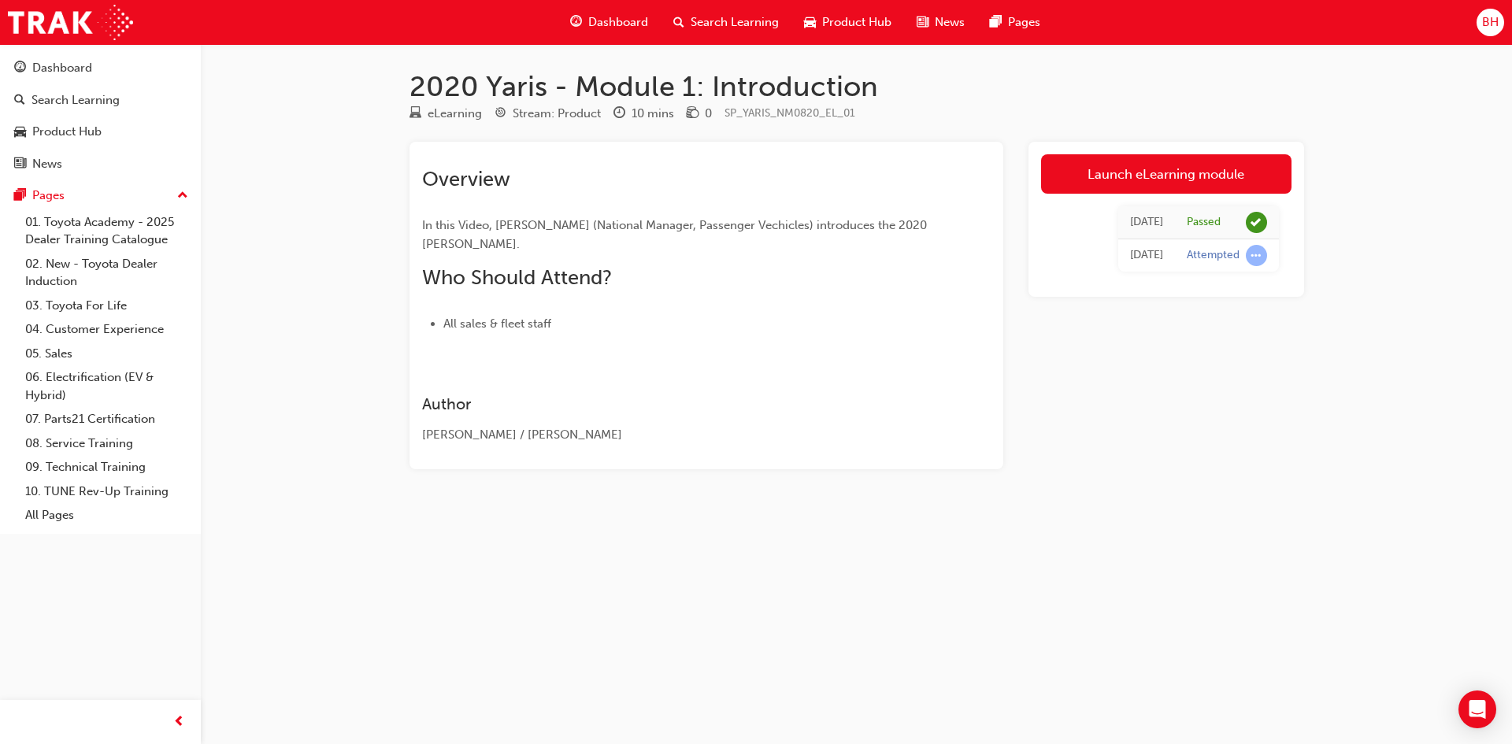
click at [598, 20] on span "Dashboard" at bounding box center [618, 22] width 60 height 18
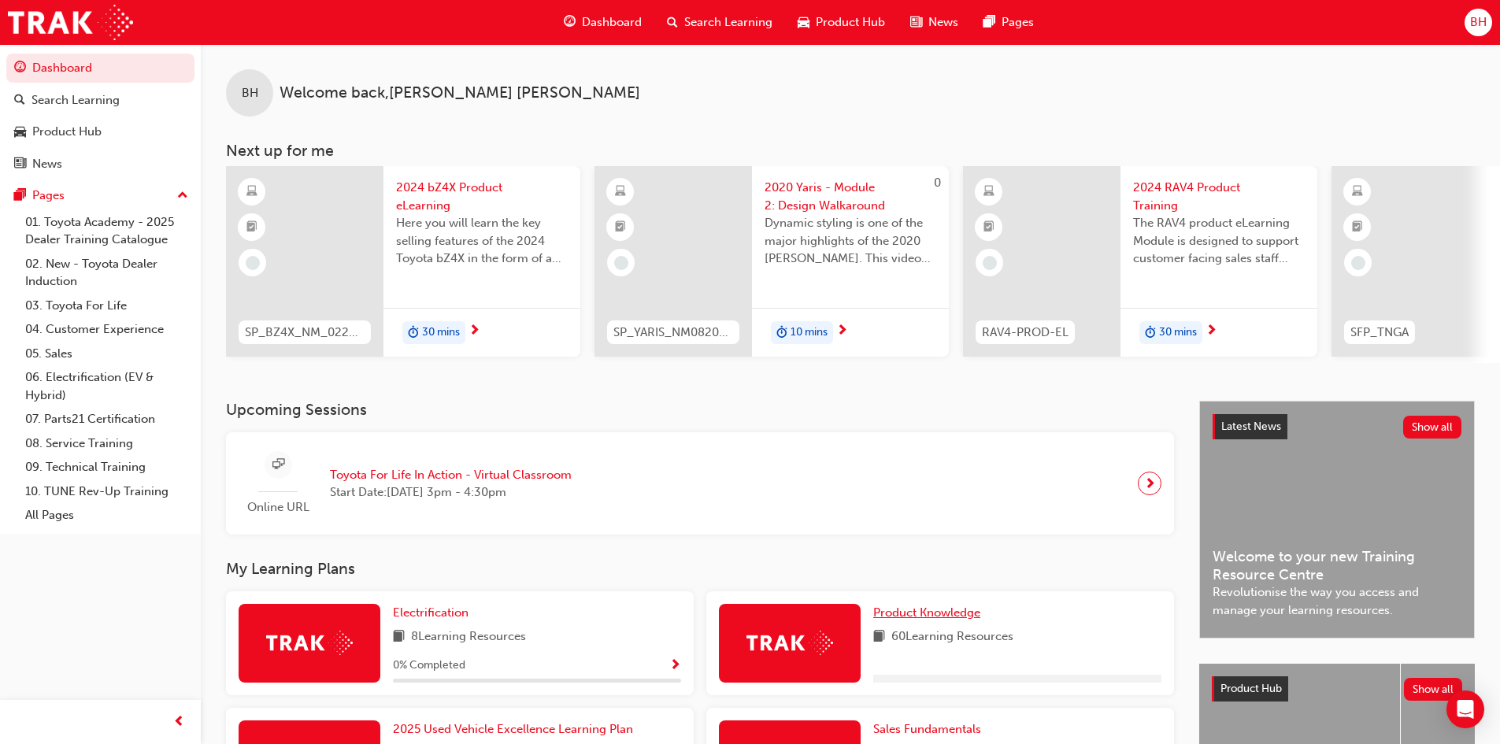
click at [923, 618] on span "Product Knowledge" at bounding box center [926, 612] width 107 height 14
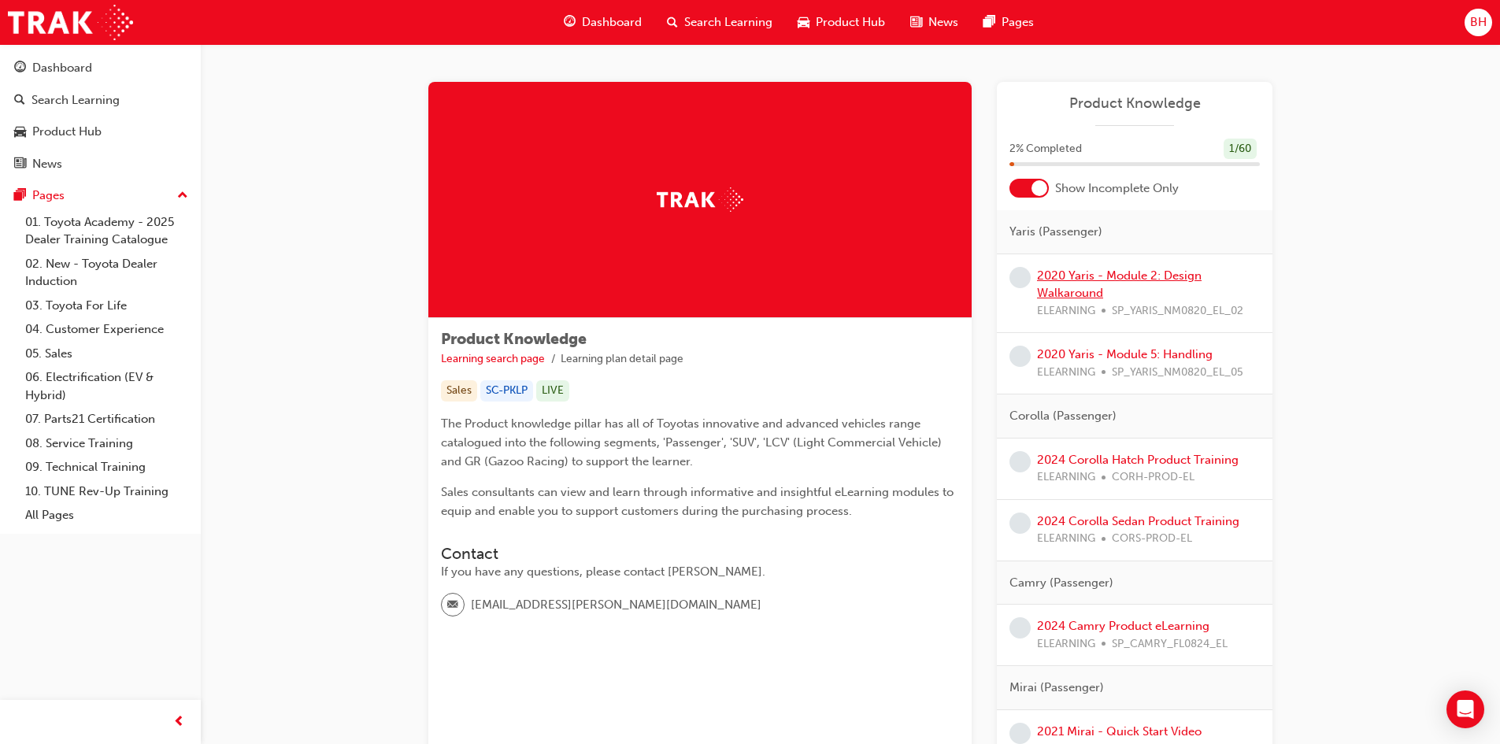
click at [1080, 276] on link "2020 Yaris - Module 2: Design Walkaround" at bounding box center [1119, 284] width 165 height 32
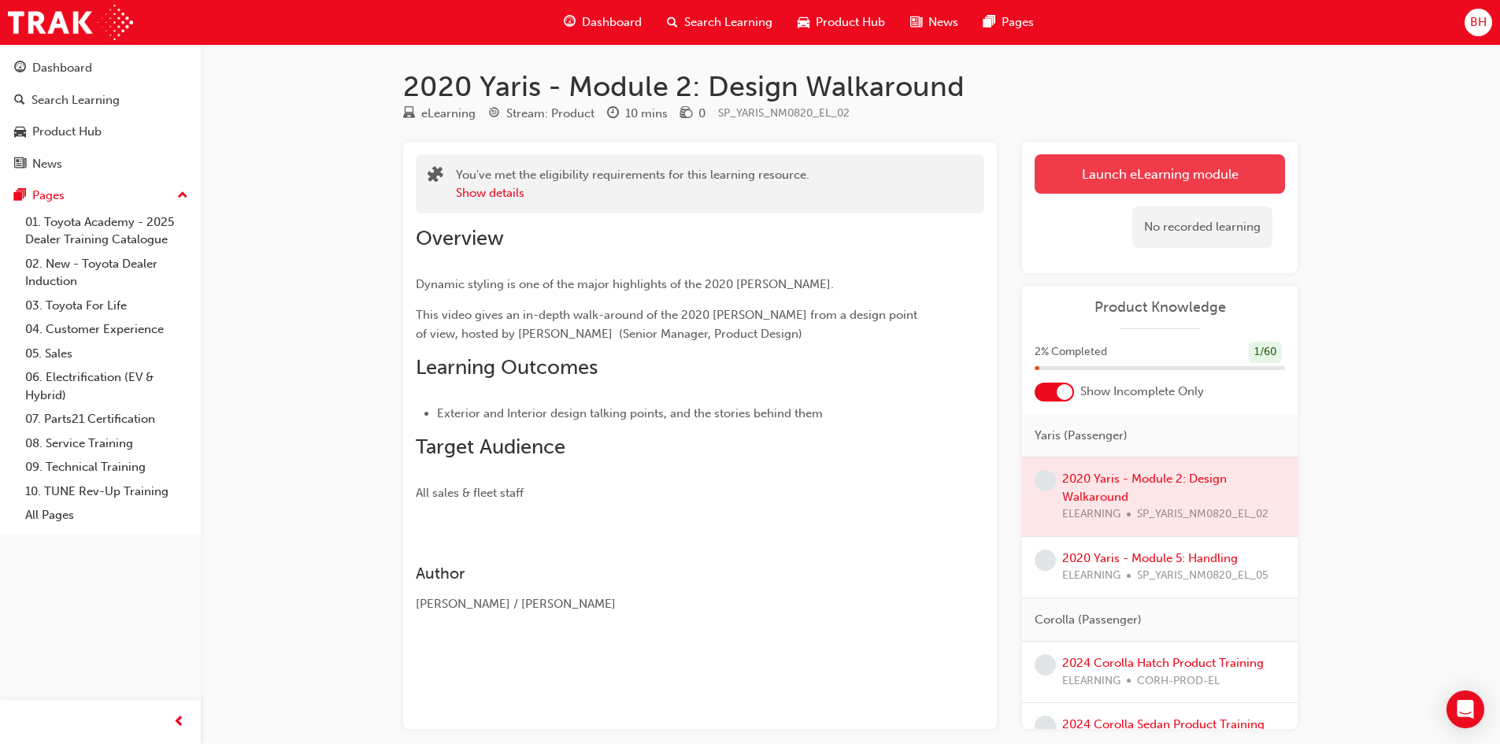
click at [1107, 176] on link "Launch eLearning module" at bounding box center [1159, 173] width 250 height 39
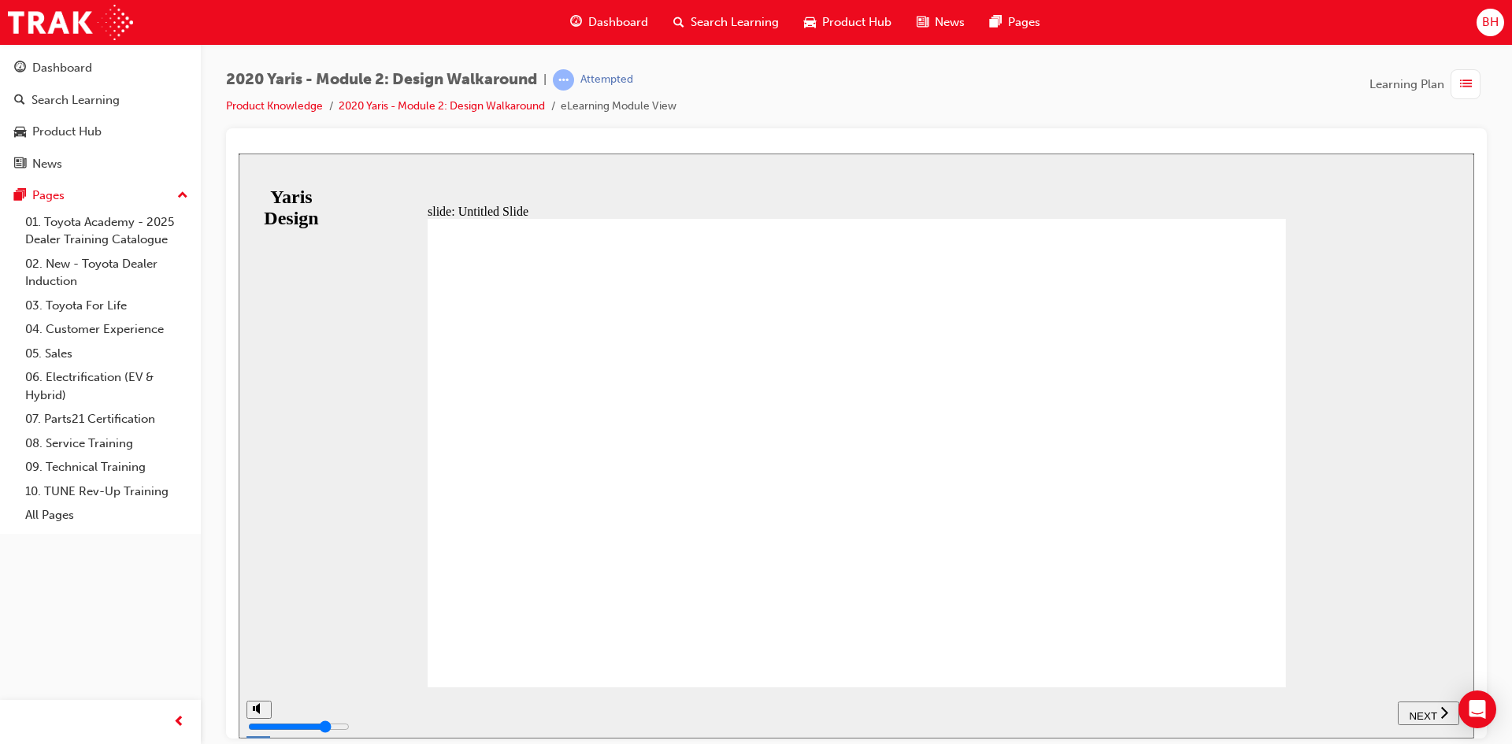
click at [1430, 713] on span "NEXT" at bounding box center [1422, 715] width 28 height 12
click at [428, 109] on link "2020 Yaris - Module 2: Design Walkaround" at bounding box center [442, 105] width 206 height 13
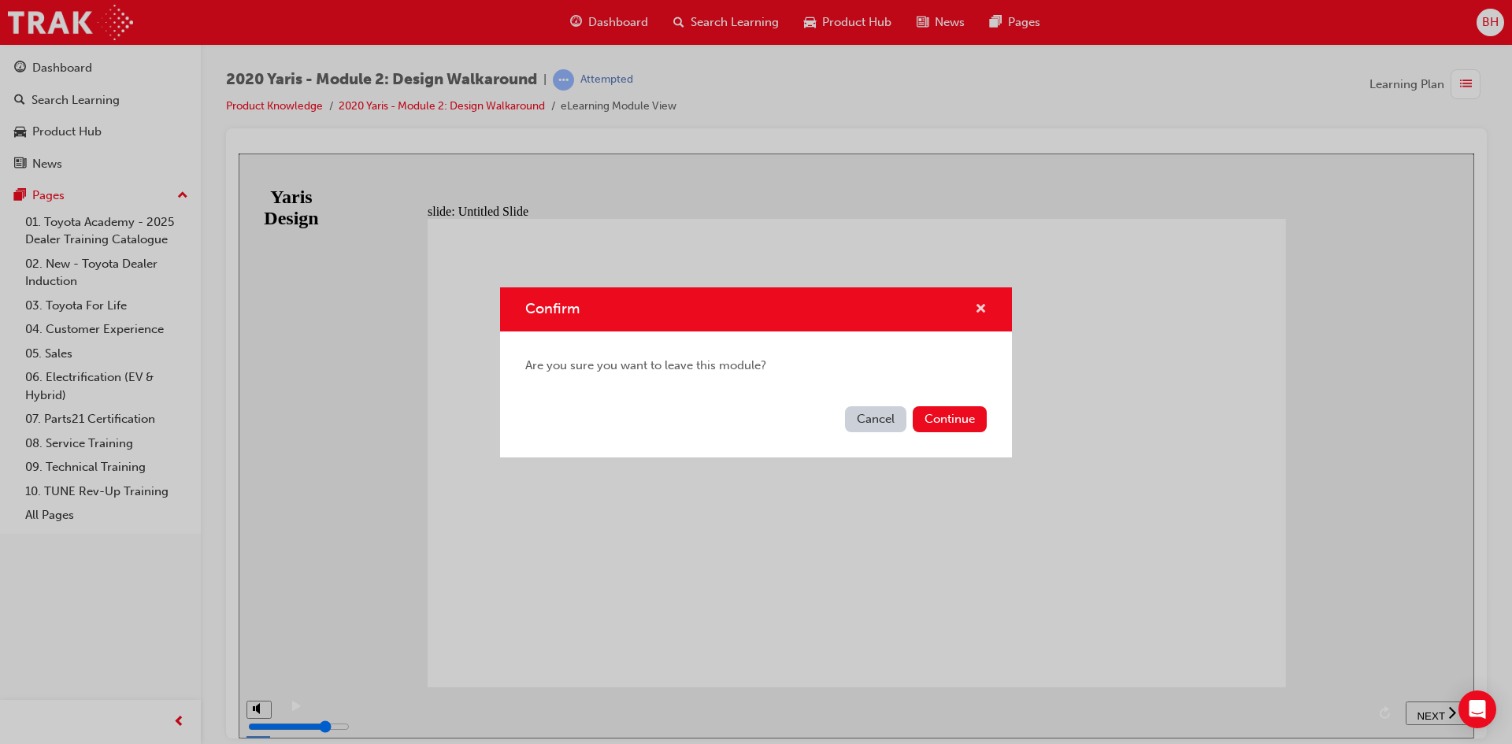
click at [983, 306] on span "cross-icon" at bounding box center [981, 310] width 12 height 14
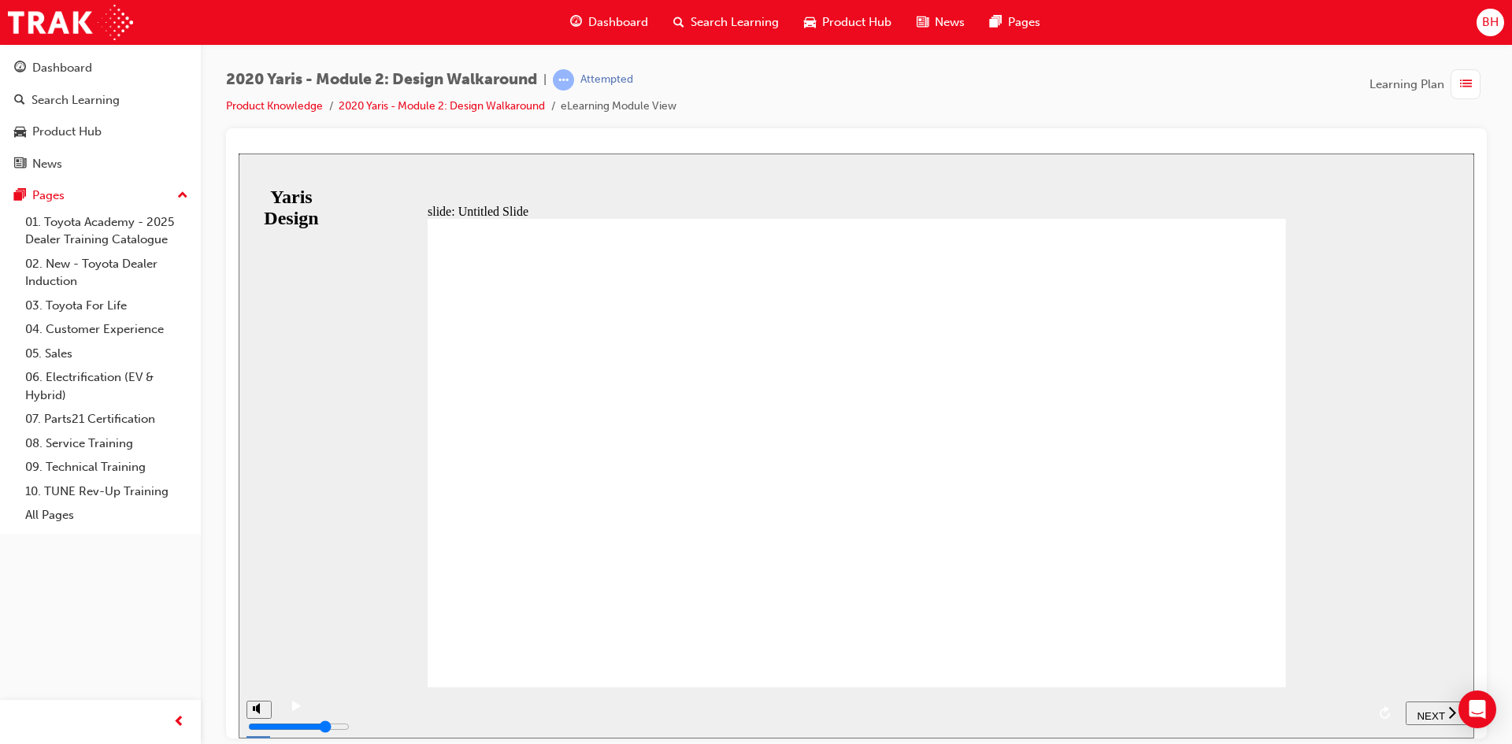
click at [1440, 716] on span "NEXT" at bounding box center [1430, 715] width 28 height 12
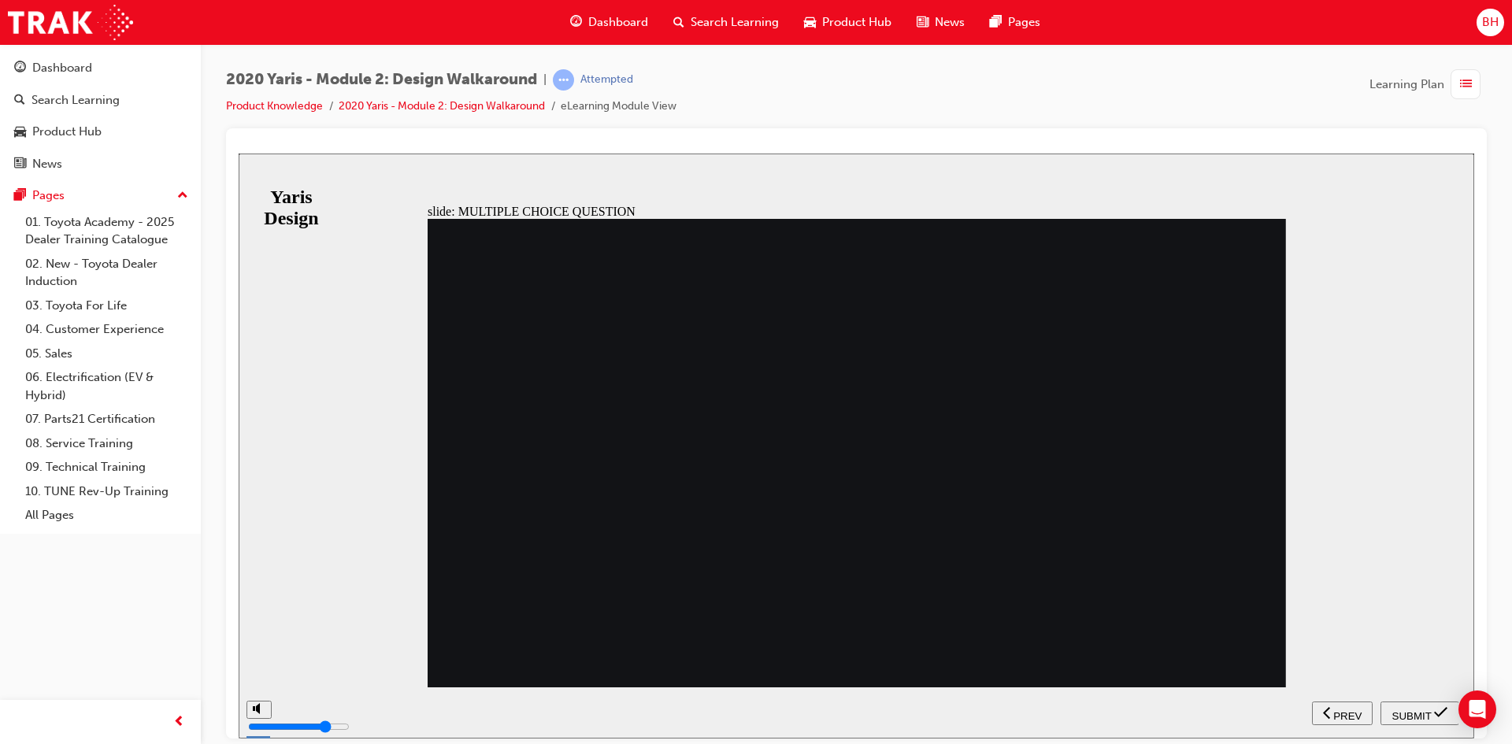
click at [1430, 712] on div "SUBMIT" at bounding box center [1419, 713] width 66 height 17
radio input "false"
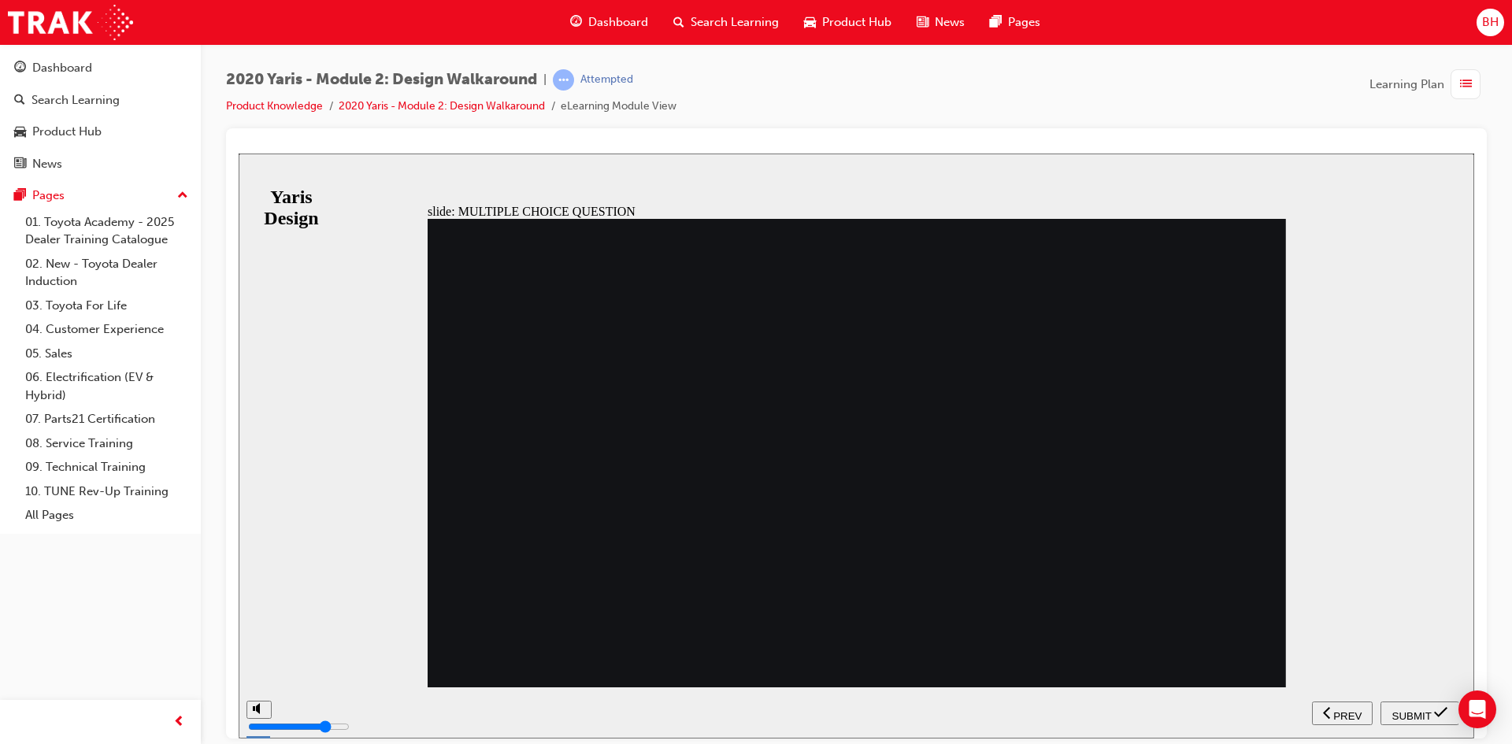
radio input "true"
click at [1412, 709] on span "SUBMIT" at bounding box center [1411, 715] width 39 height 12
radio input "true"
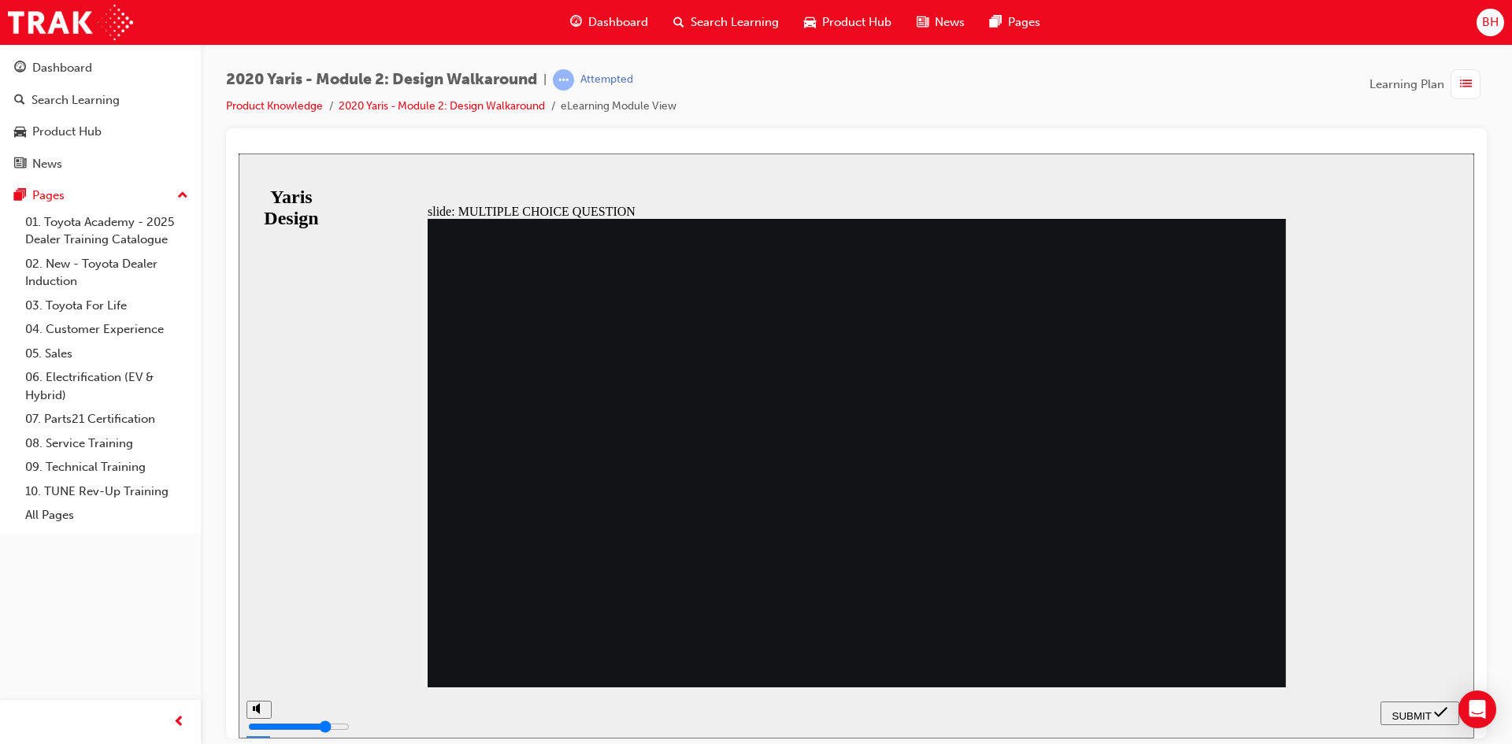
click at [1432, 716] on div "SUBMIT" at bounding box center [1419, 713] width 66 height 17
radio input "true"
click at [1428, 714] on span "SUBMIT" at bounding box center [1411, 715] width 39 height 12
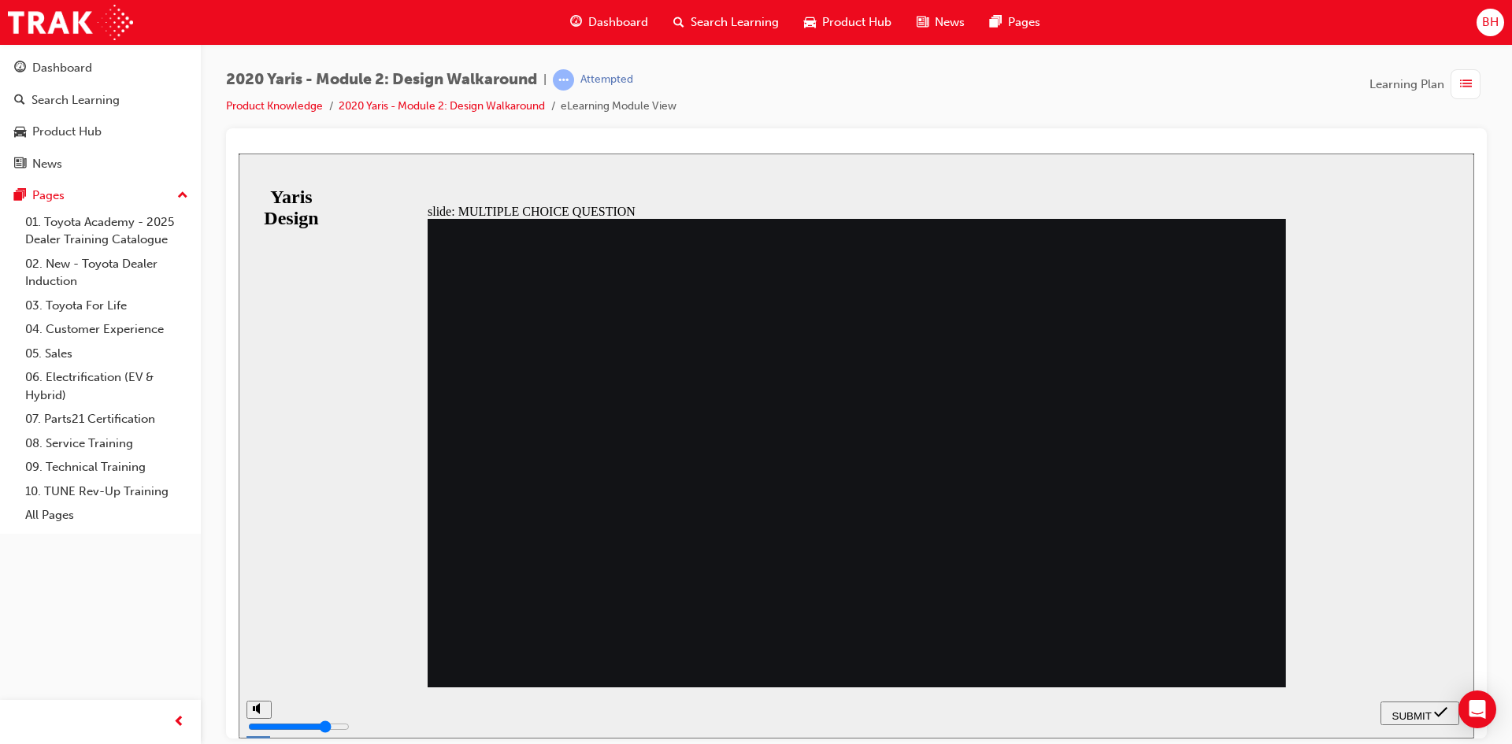
click at [1423, 709] on span "SUBMIT" at bounding box center [1411, 715] width 39 height 12
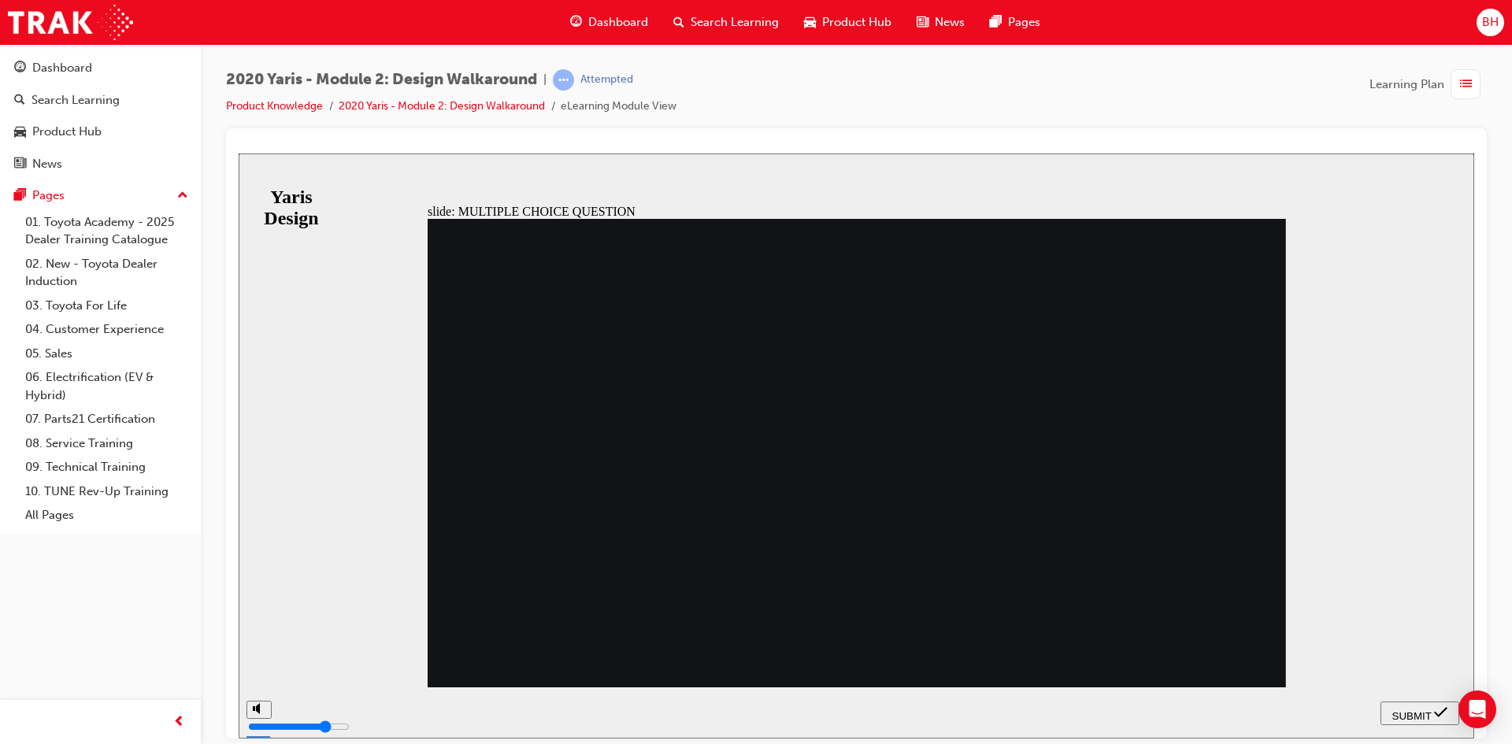
radio input "false"
radio input "true"
click at [1422, 712] on span "SUBMIT" at bounding box center [1411, 715] width 39 height 12
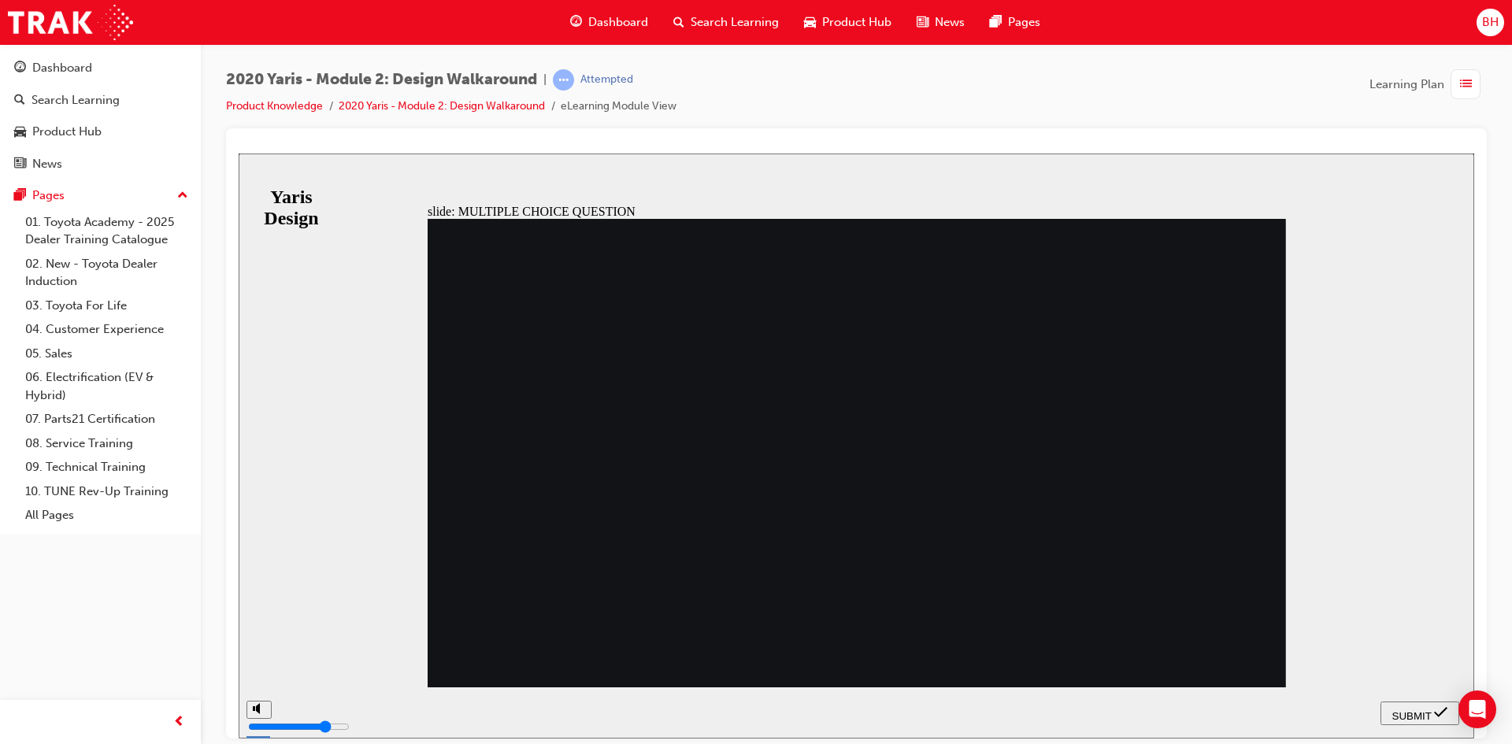
radio input "true"
click at [1408, 711] on span "SUBMIT" at bounding box center [1411, 715] width 39 height 12
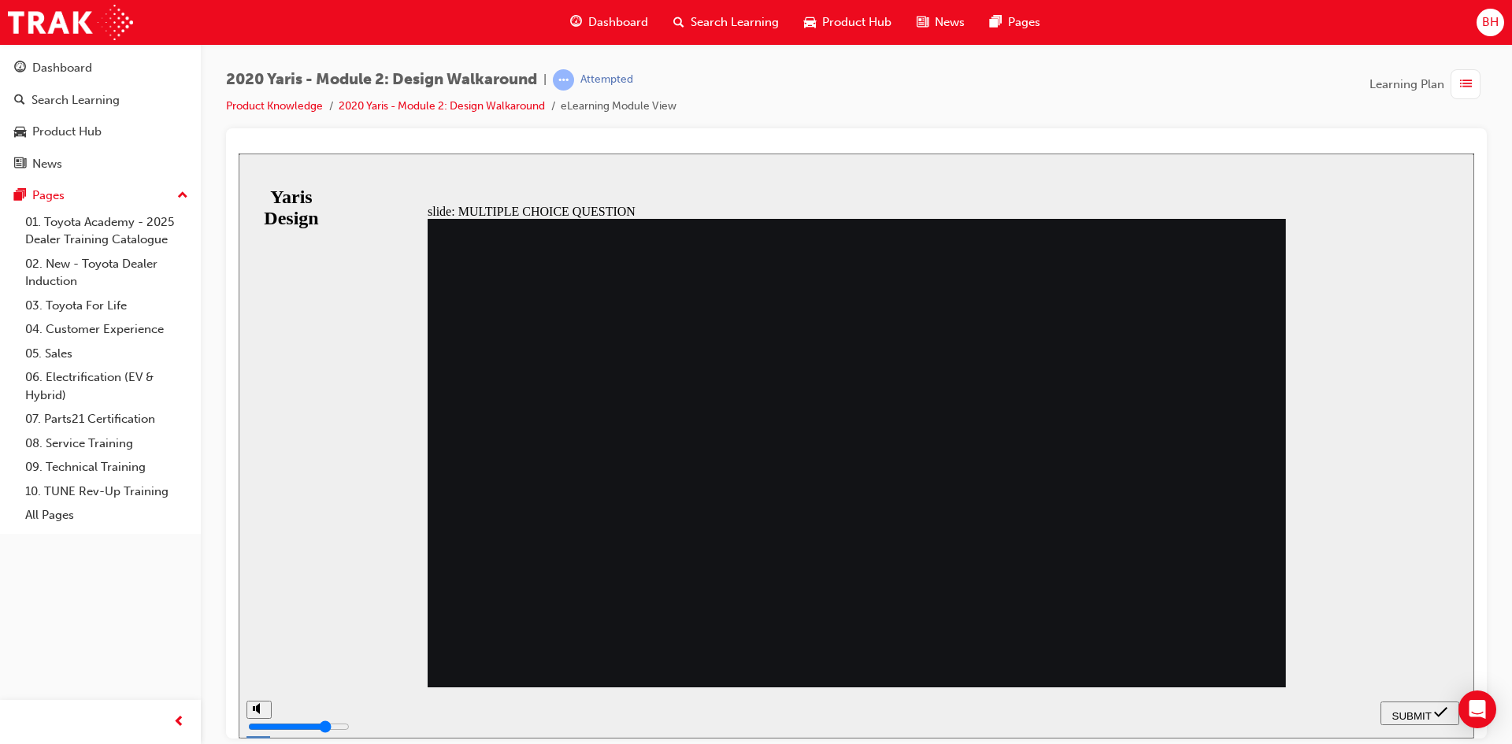
radio input "false"
radio input "true"
click at [1430, 716] on div "SUBMIT" at bounding box center [1419, 713] width 66 height 17
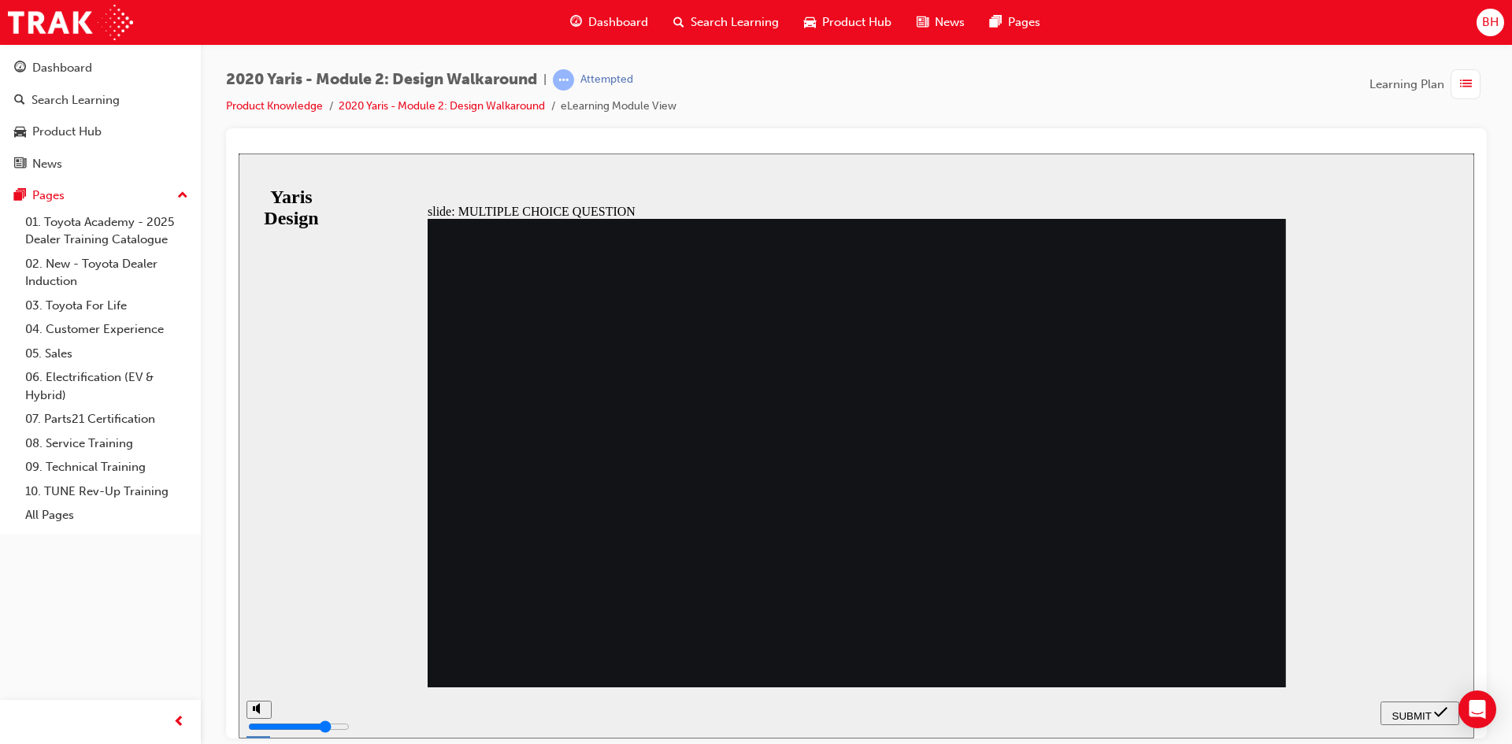
radio input "false"
radio input "true"
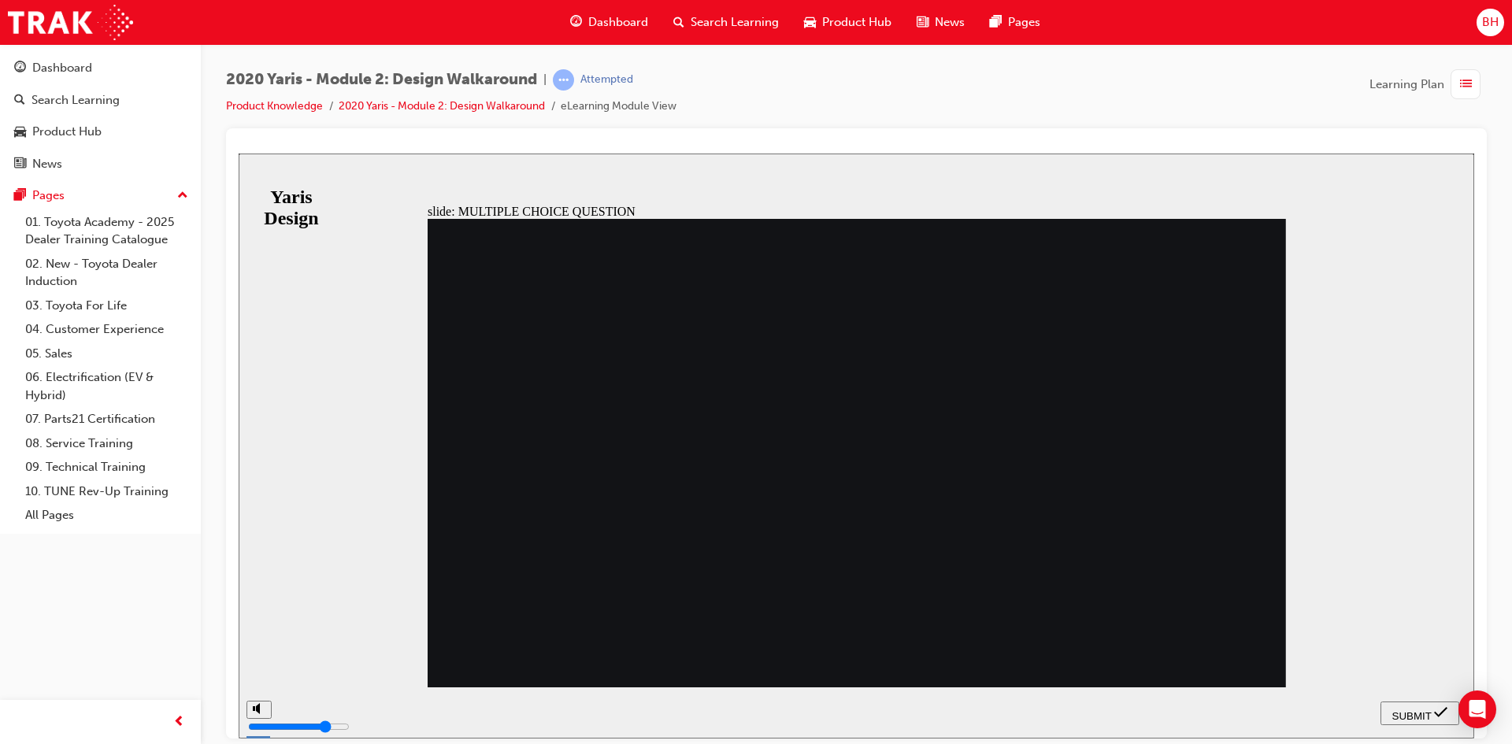
click at [1395, 709] on span "SUBMIT" at bounding box center [1411, 715] width 39 height 12
radio input "true"
click at [1427, 711] on span "SUBMIT" at bounding box center [1411, 715] width 39 height 12
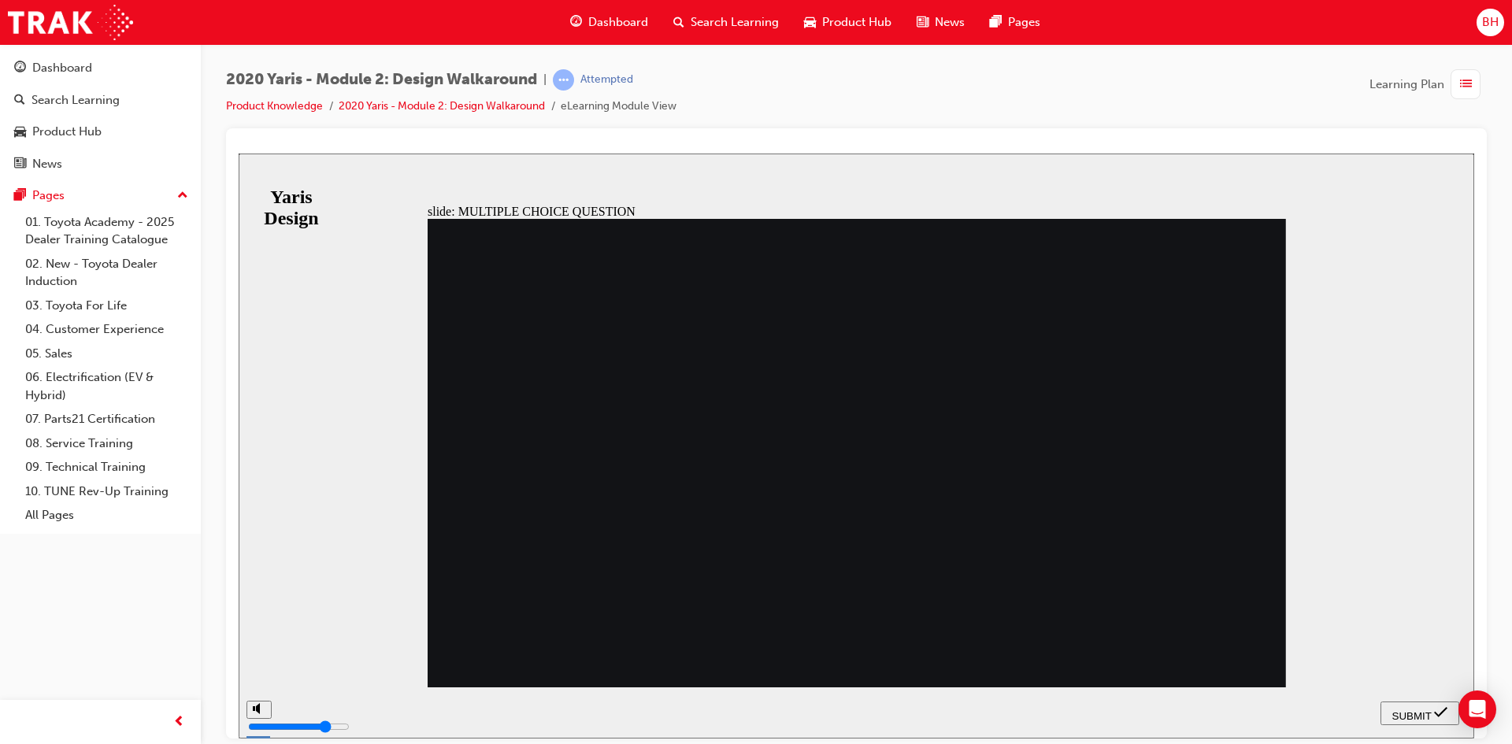
radio input "true"
click at [1408, 709] on span "SUBMIT" at bounding box center [1411, 715] width 39 height 12
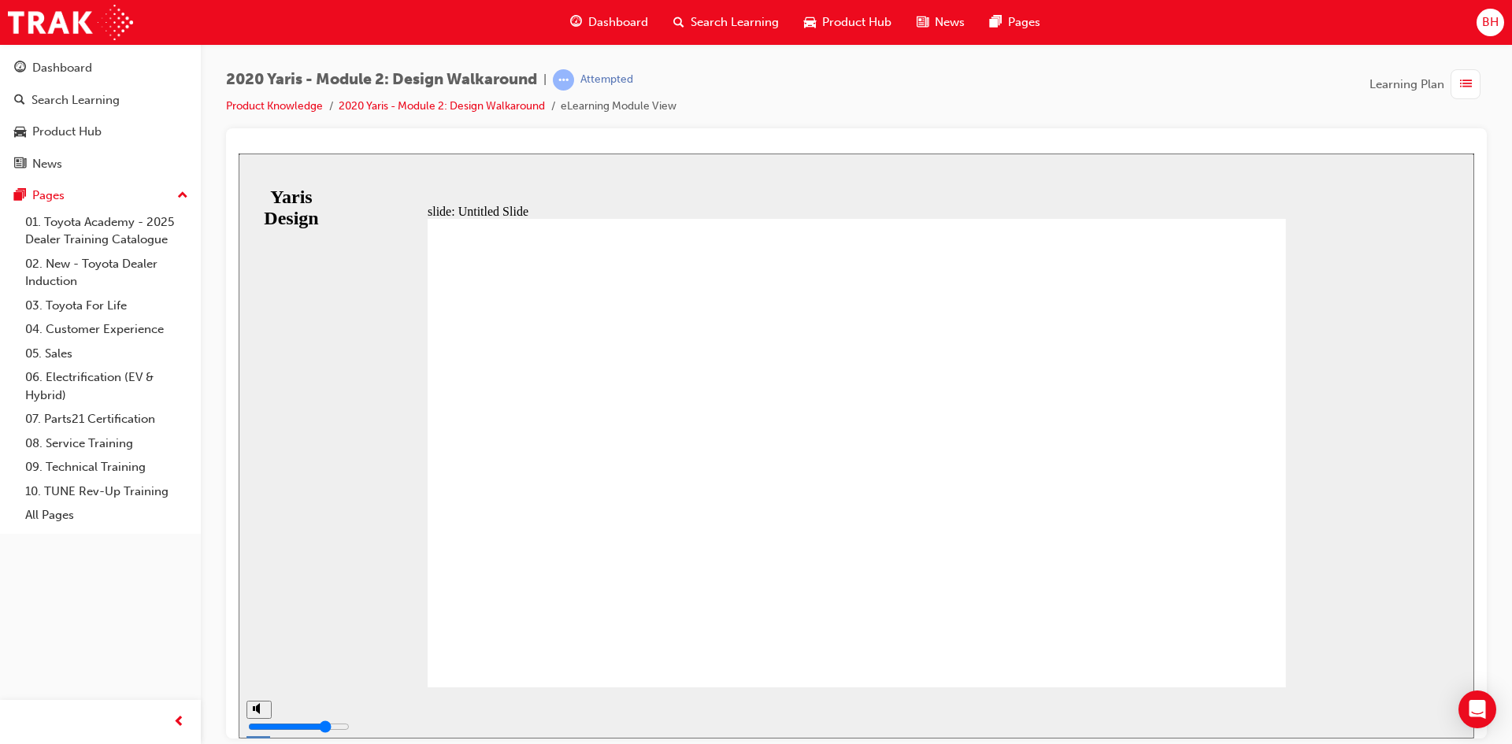
click at [416, 106] on link "2020 Yaris - Module 2: Design Walkaround" at bounding box center [442, 105] width 206 height 13
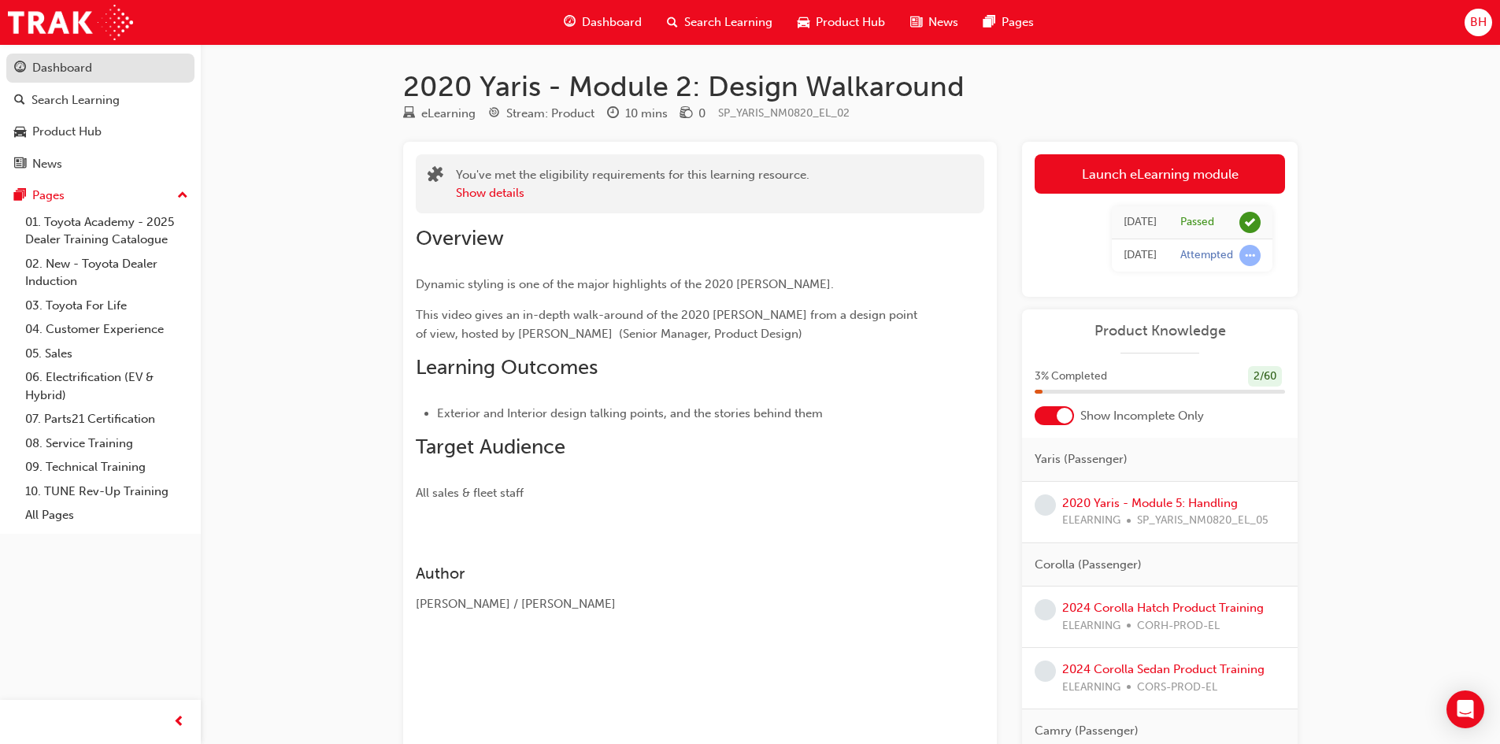
click at [63, 70] on div "Dashboard" at bounding box center [62, 68] width 60 height 18
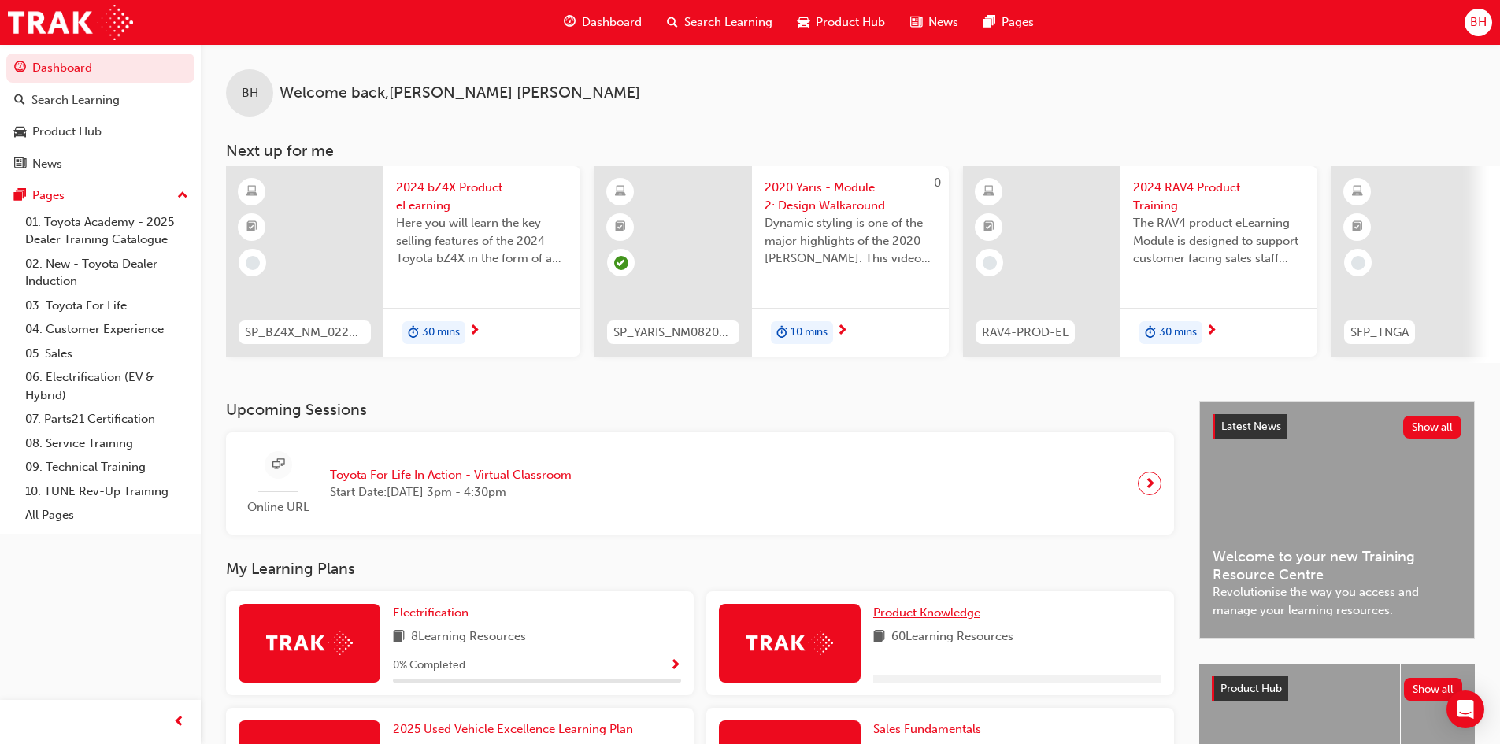
click at [941, 619] on span "Product Knowledge" at bounding box center [926, 612] width 107 height 14
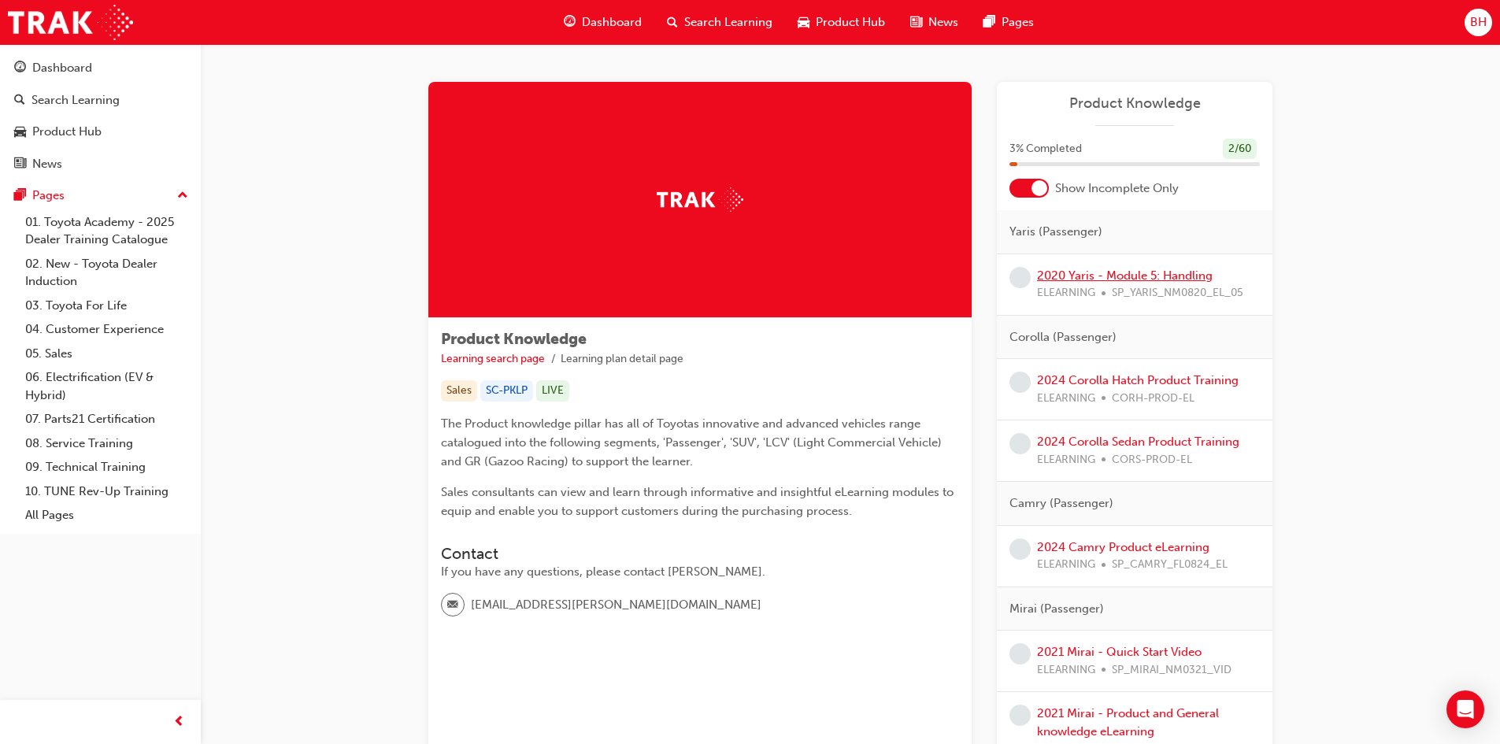
click at [1108, 276] on link "2020 Yaris - Module 5: Handling" at bounding box center [1125, 275] width 176 height 14
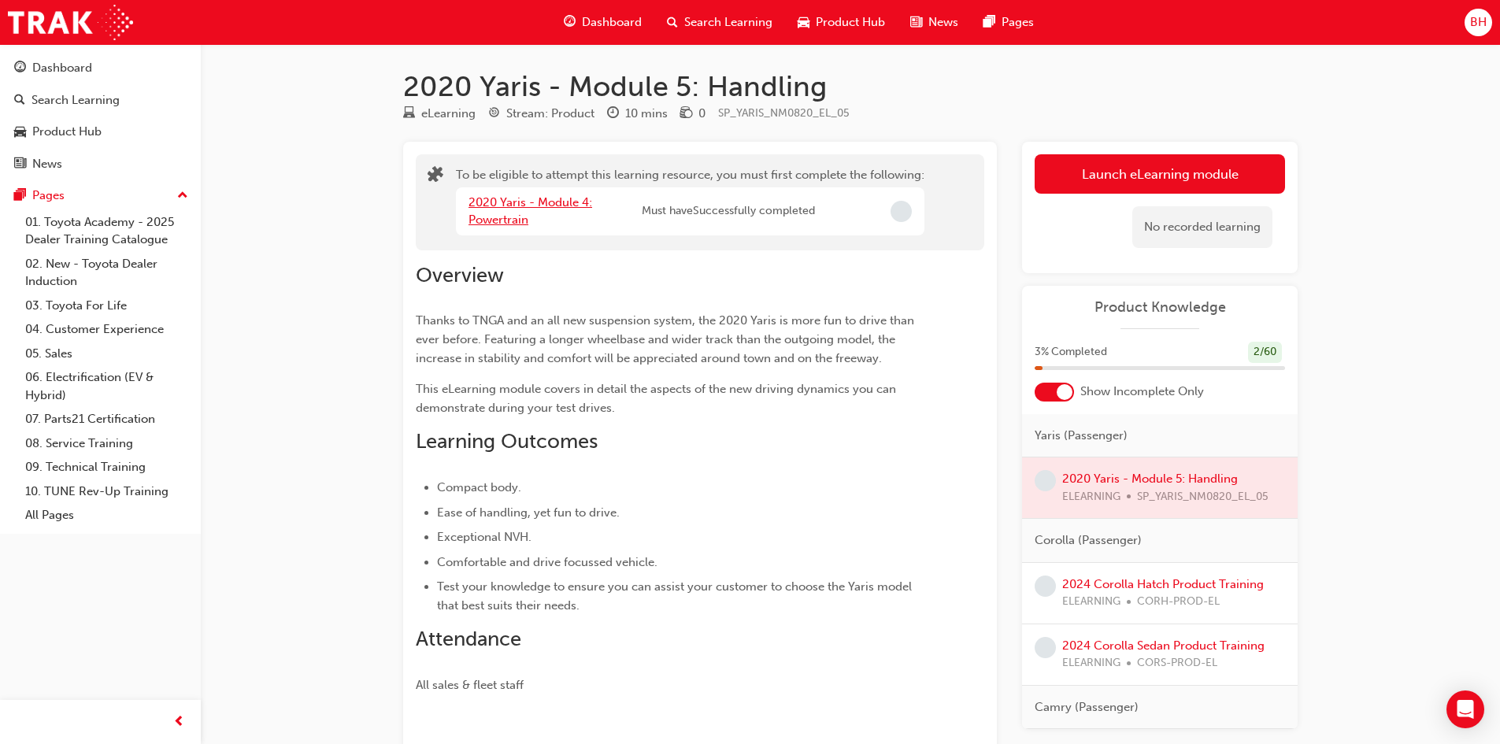
click at [558, 201] on link "2020 Yaris - Module 4: Powertrain" at bounding box center [530, 211] width 124 height 32
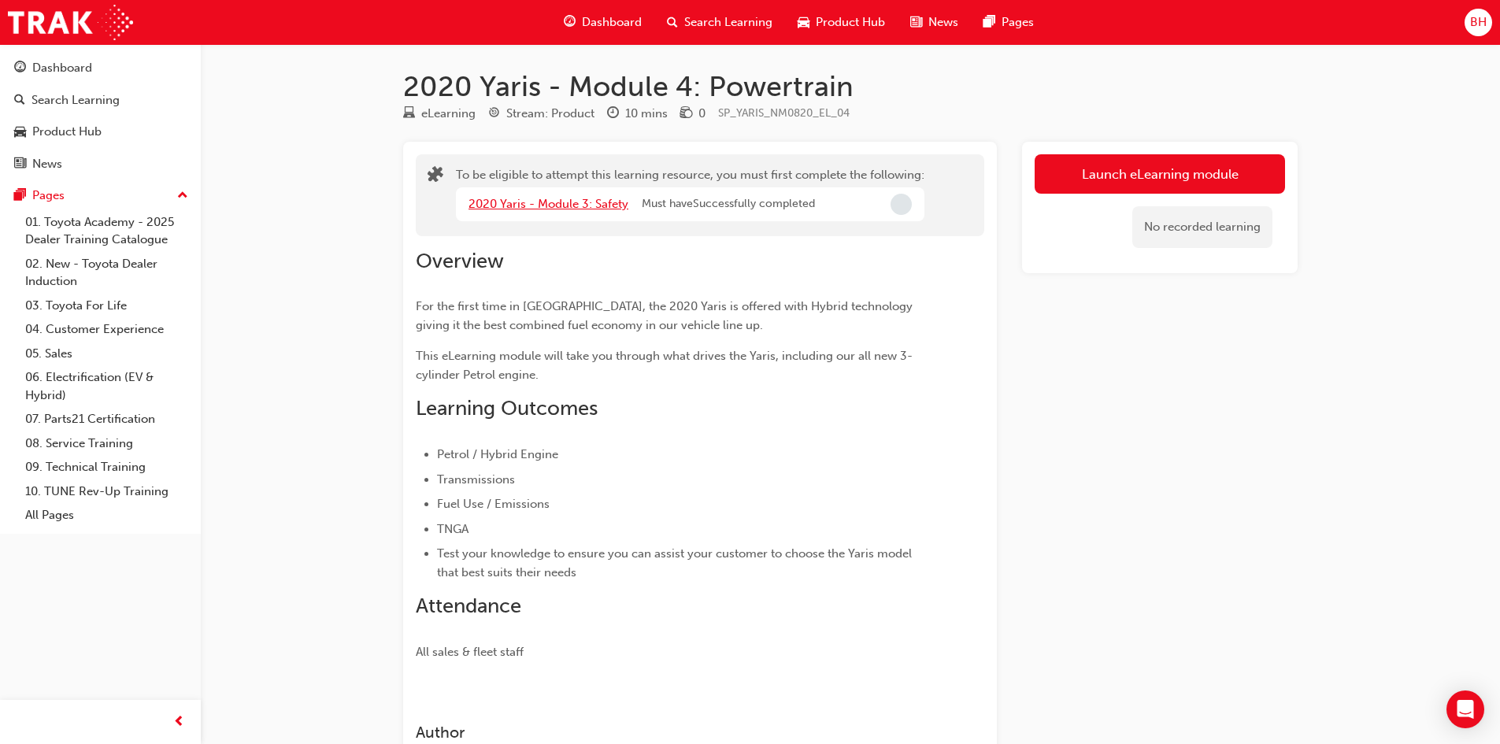
click at [591, 201] on link "2020 Yaris - Module 3: Safety" at bounding box center [548, 204] width 160 height 14
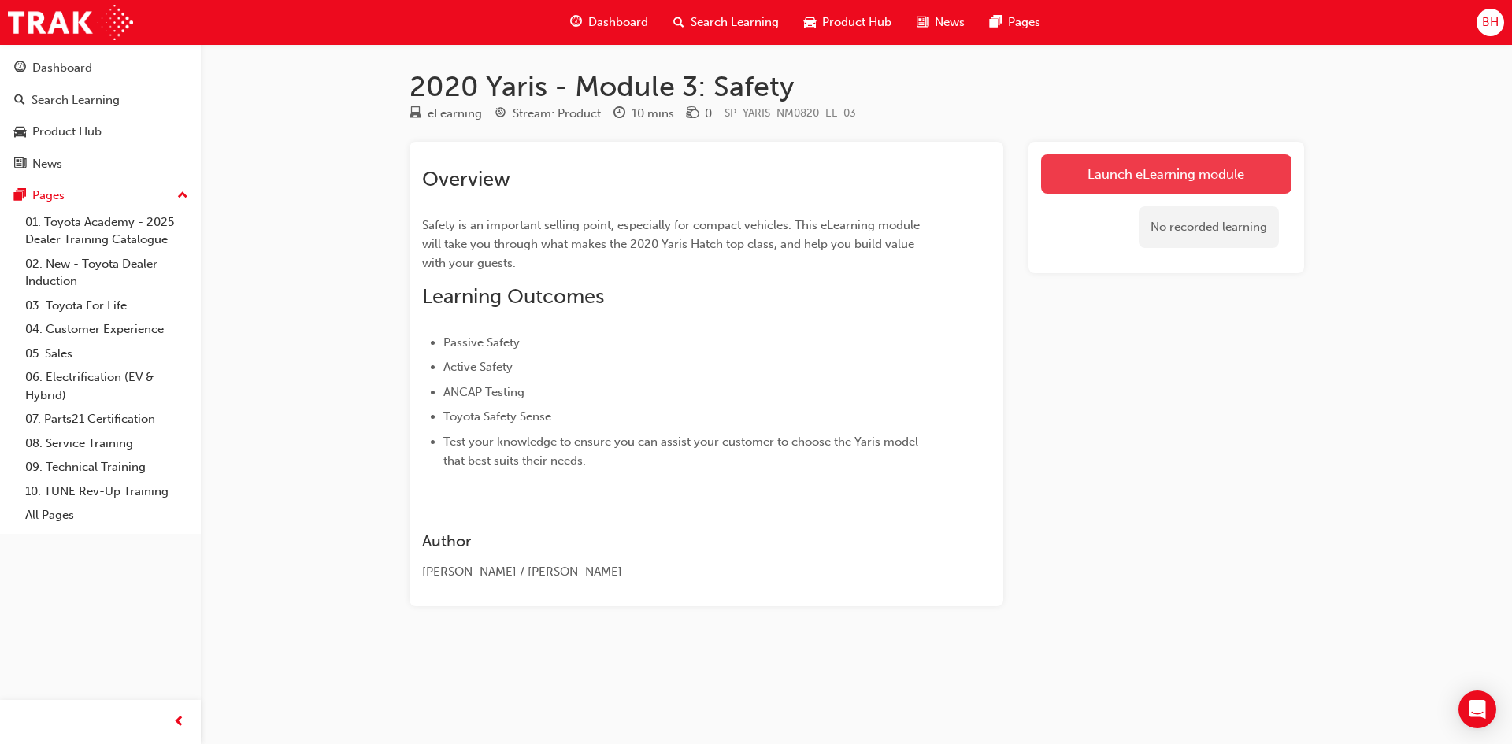
click at [1148, 187] on link "Launch eLearning module" at bounding box center [1166, 173] width 250 height 39
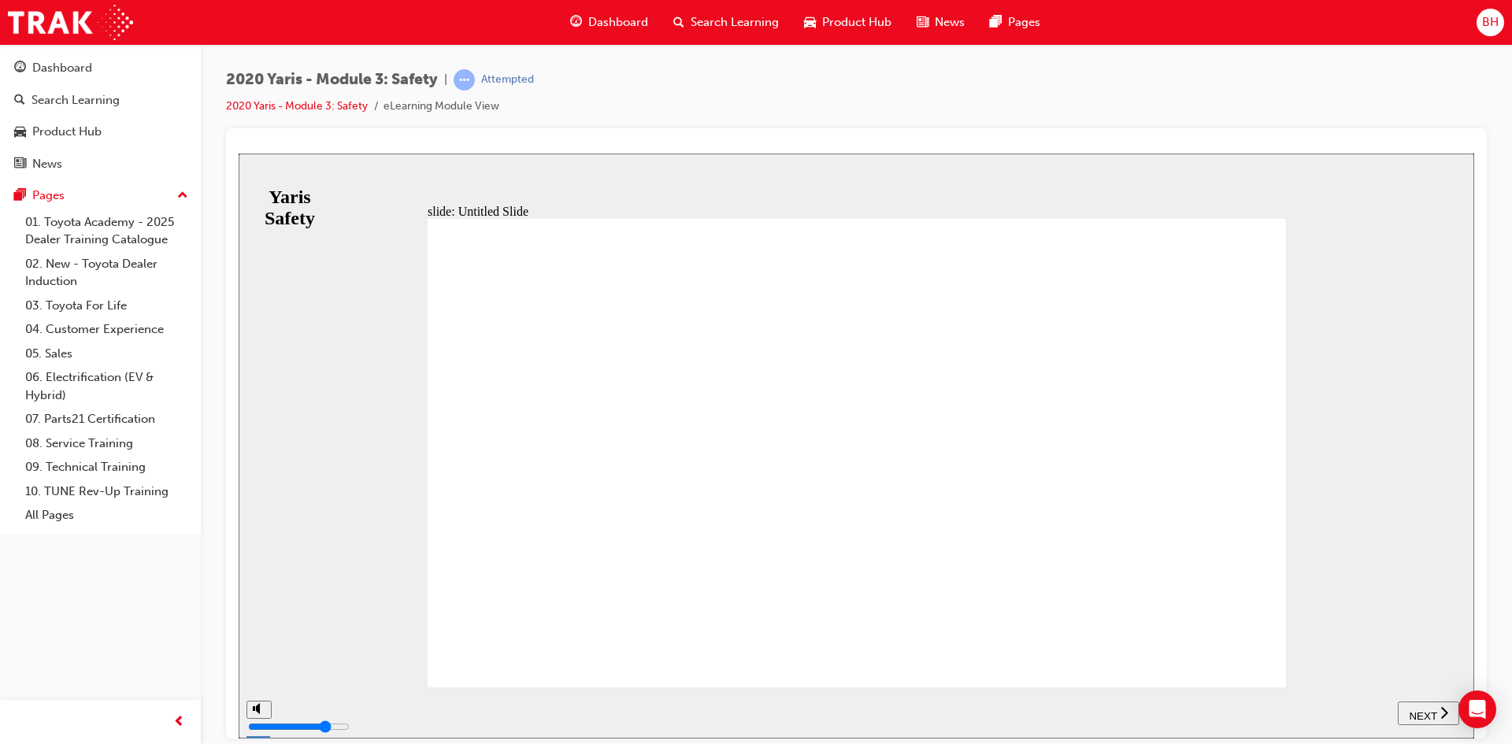
click at [1412, 716] on span "NEXT" at bounding box center [1422, 715] width 28 height 12
click at [1419, 709] on span "NEXT" at bounding box center [1422, 715] width 28 height 12
click at [1437, 710] on div "NEXT" at bounding box center [1428, 713] width 49 height 17
click at [1427, 709] on span "NEXT" at bounding box center [1422, 715] width 28 height 12
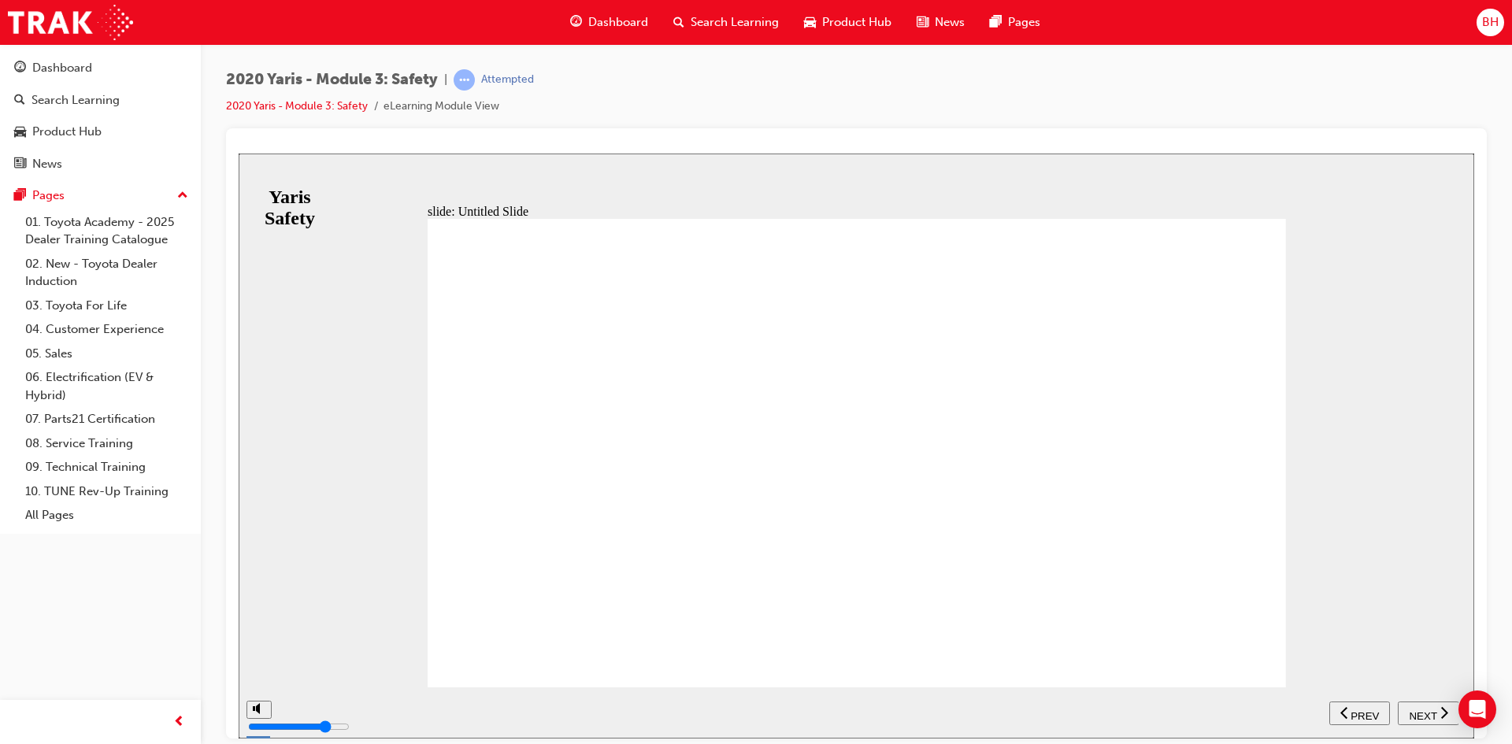
click at [1427, 709] on span "NEXT" at bounding box center [1422, 715] width 28 height 12
click at [1410, 705] on icon "previous" at bounding box center [1413, 712] width 8 height 14
click at [1422, 714] on span "NEXT" at bounding box center [1422, 715] width 28 height 12
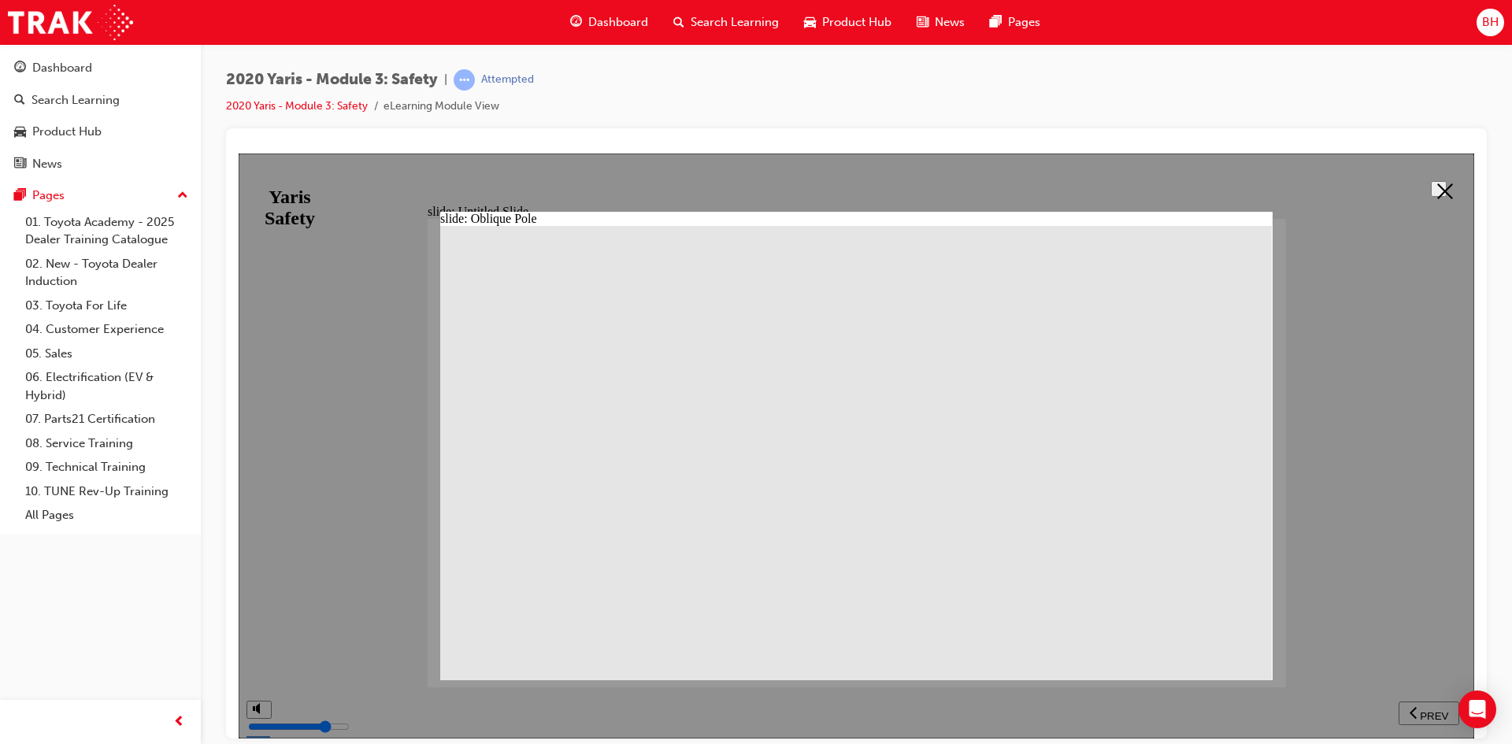
click at [1444, 183] on polygon at bounding box center [1445, 191] width 16 height 16
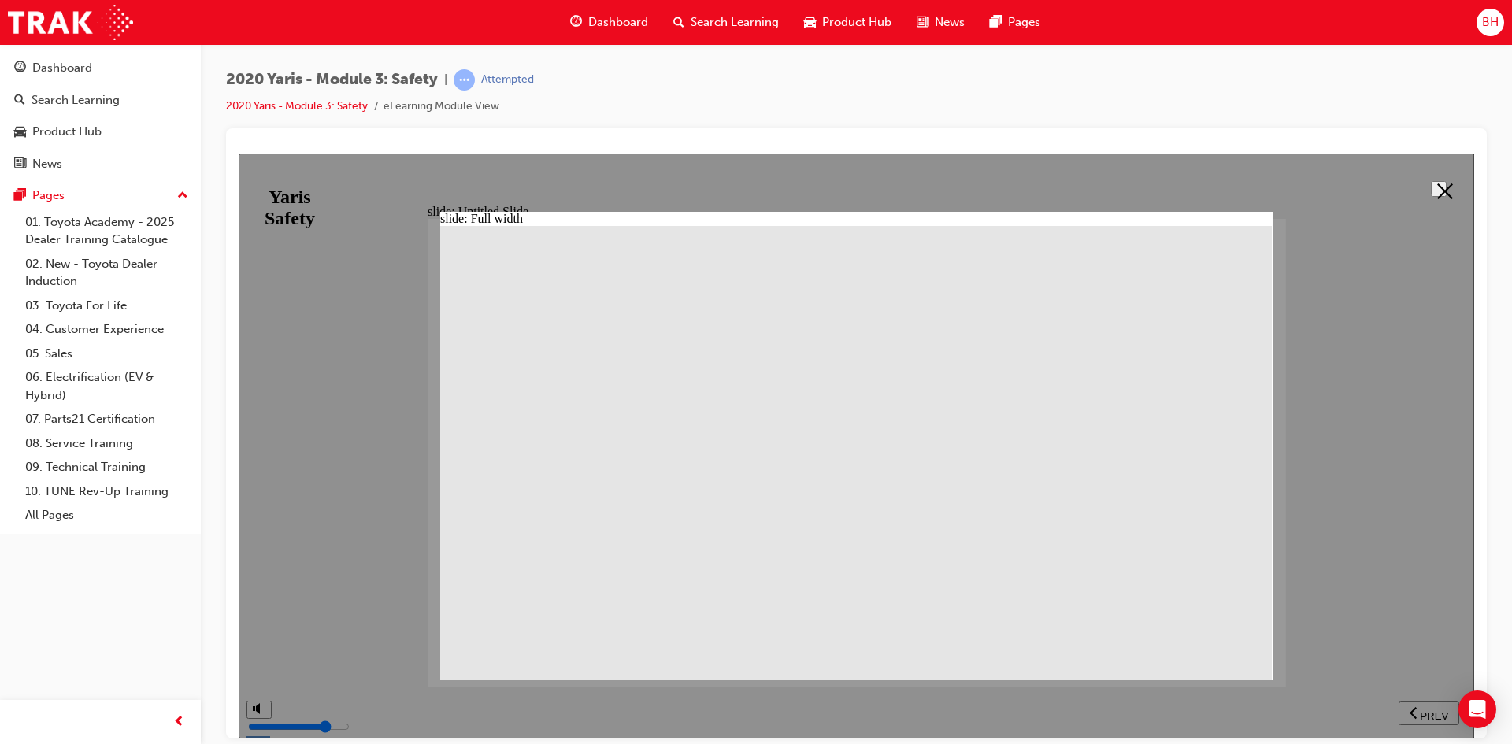
click at [1438, 183] on icon at bounding box center [1445, 191] width 16 height 16
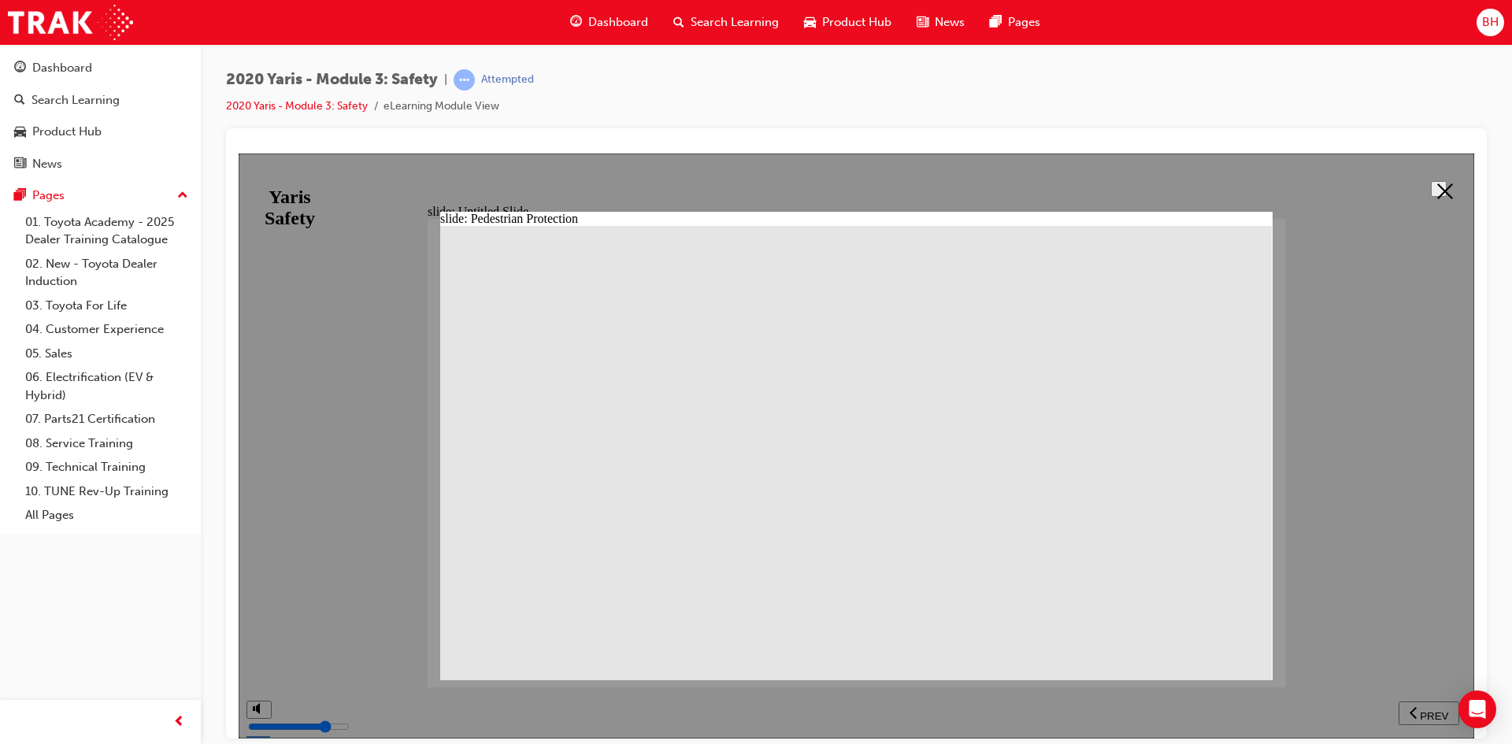
click at [1439, 183] on icon at bounding box center [1445, 191] width 16 height 16
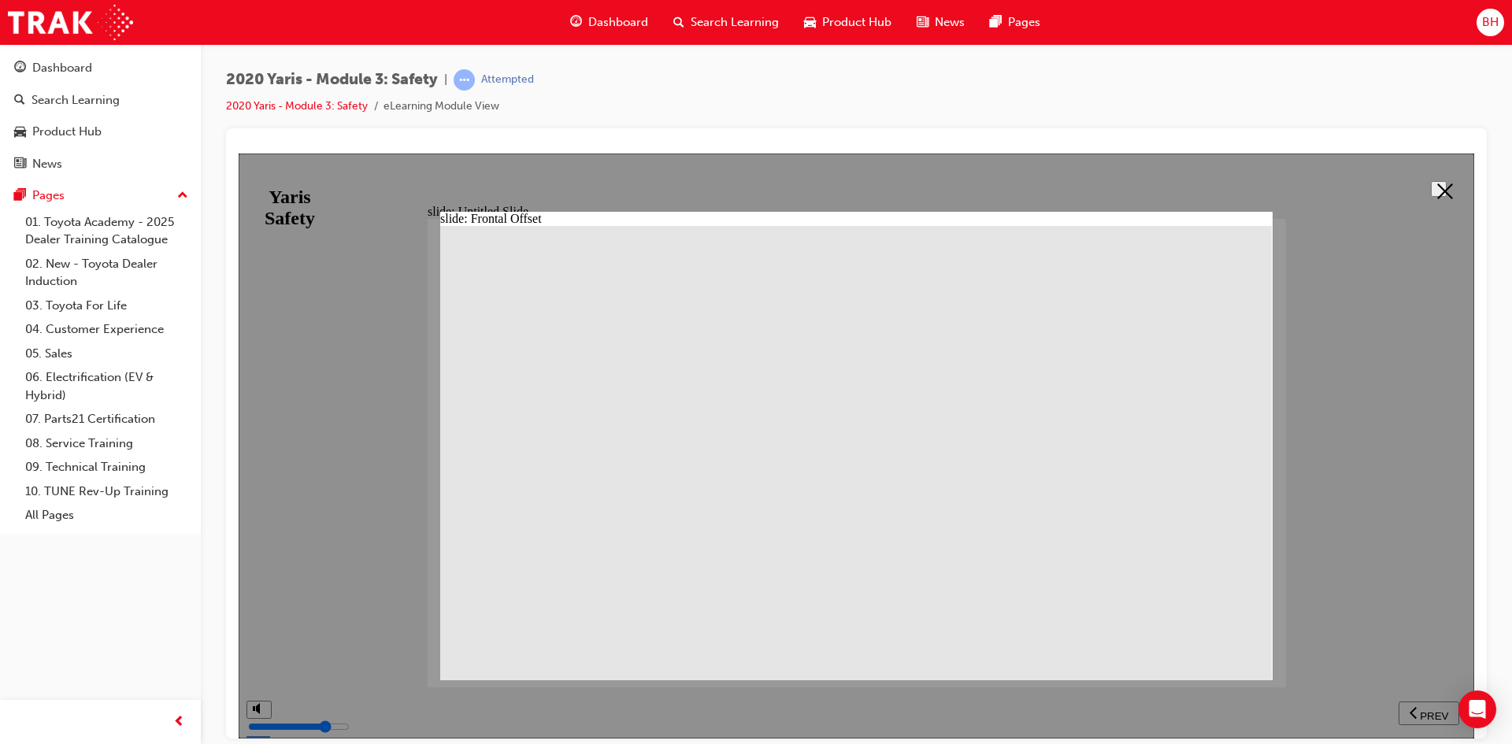
click at [1437, 183] on icon at bounding box center [1445, 191] width 16 height 16
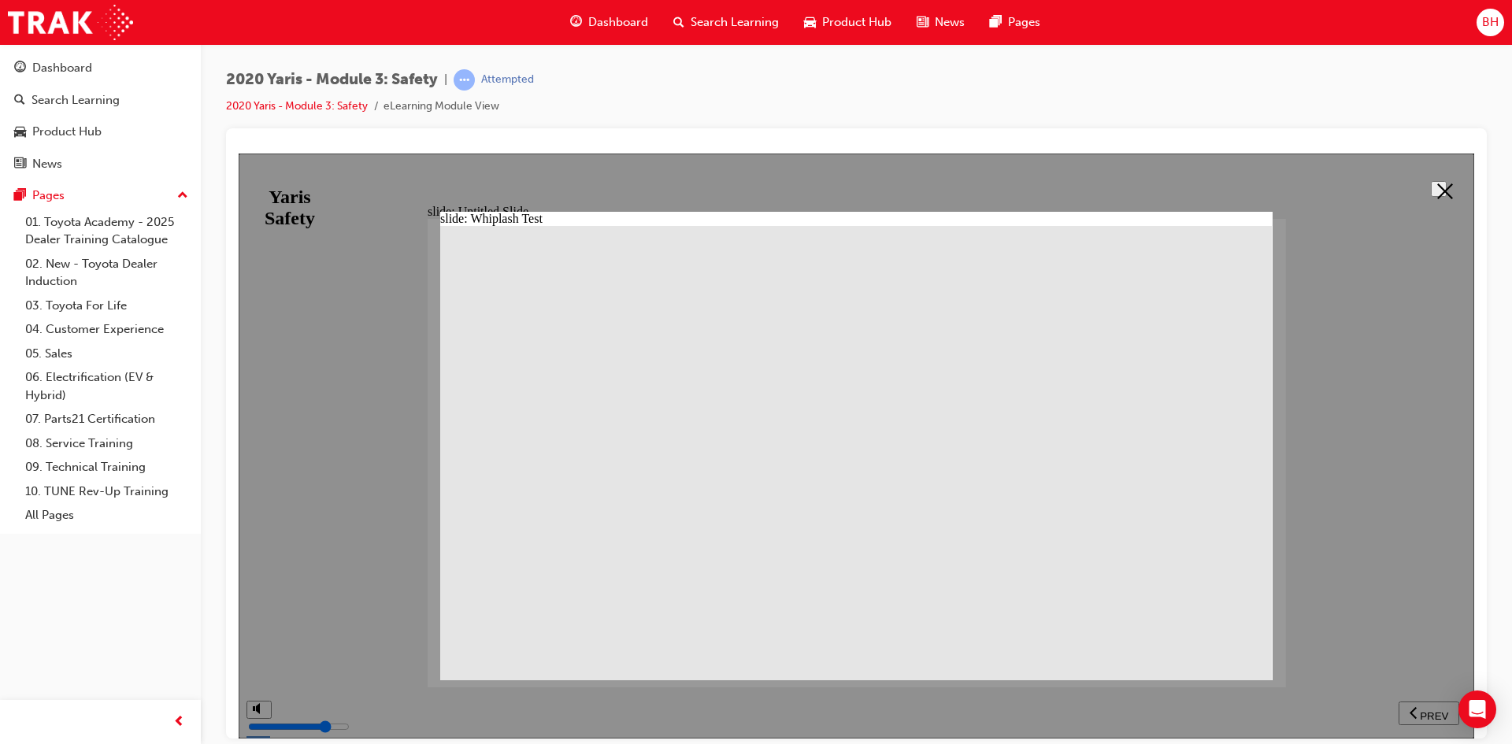
click at [1430, 189] on button at bounding box center [1438, 188] width 16 height 16
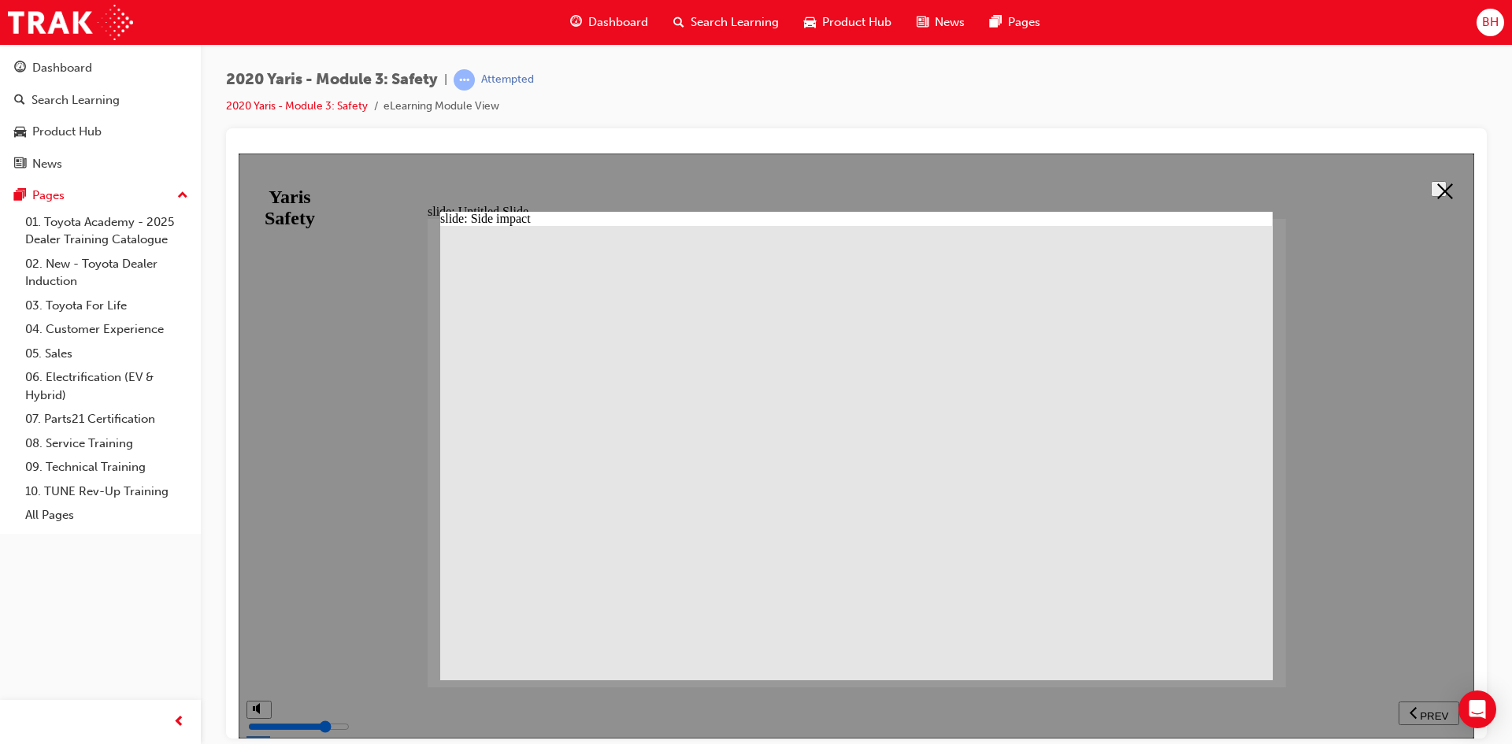
drag, startPoint x: 1434, startPoint y: 180, endPoint x: 1391, endPoint y: 202, distance: 48.6
click at [1438, 180] on button at bounding box center [1438, 188] width 16 height 16
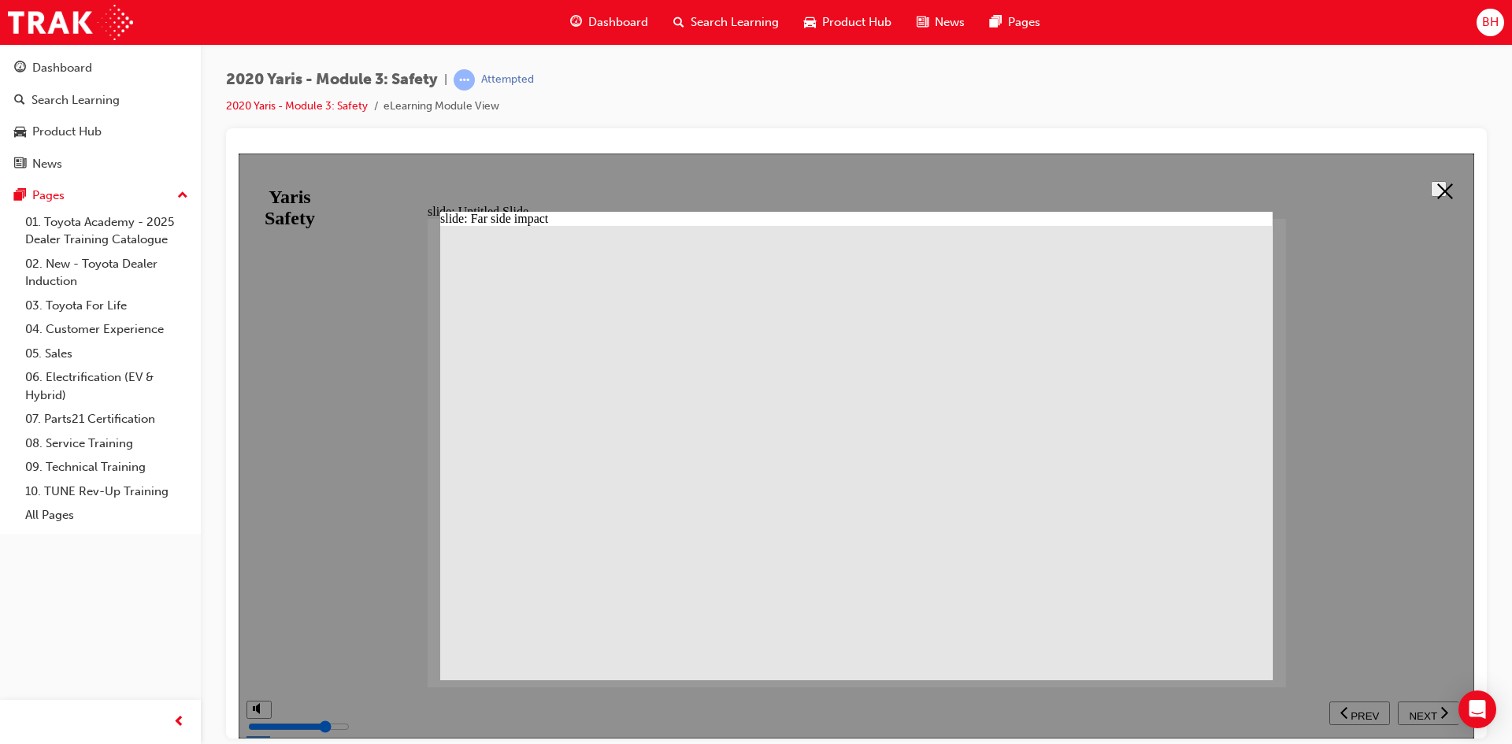
click at [1430, 180] on button at bounding box center [1438, 188] width 16 height 16
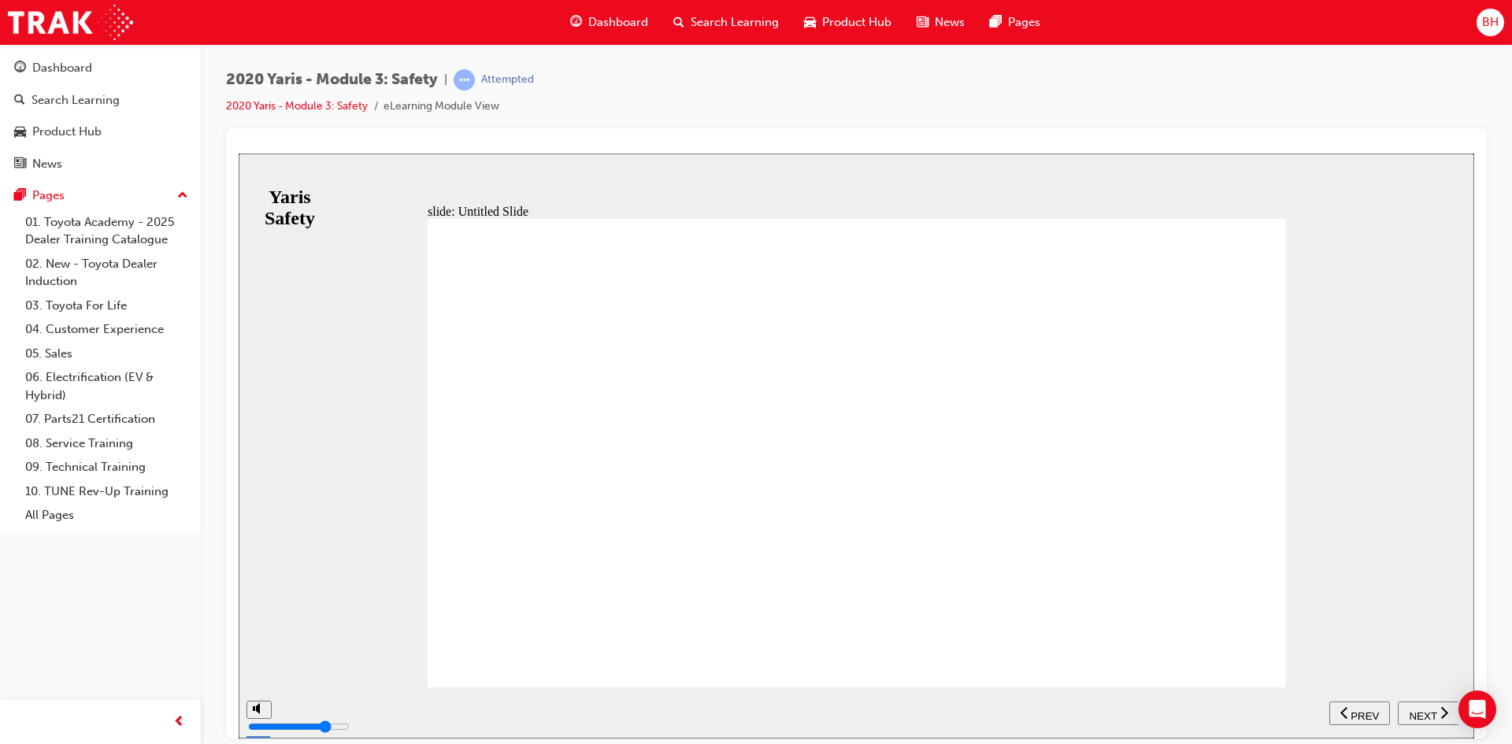
click at [1413, 716] on span "NEXT" at bounding box center [1422, 715] width 28 height 12
click at [1426, 713] on span "NEXT" at bounding box center [1422, 715] width 28 height 12
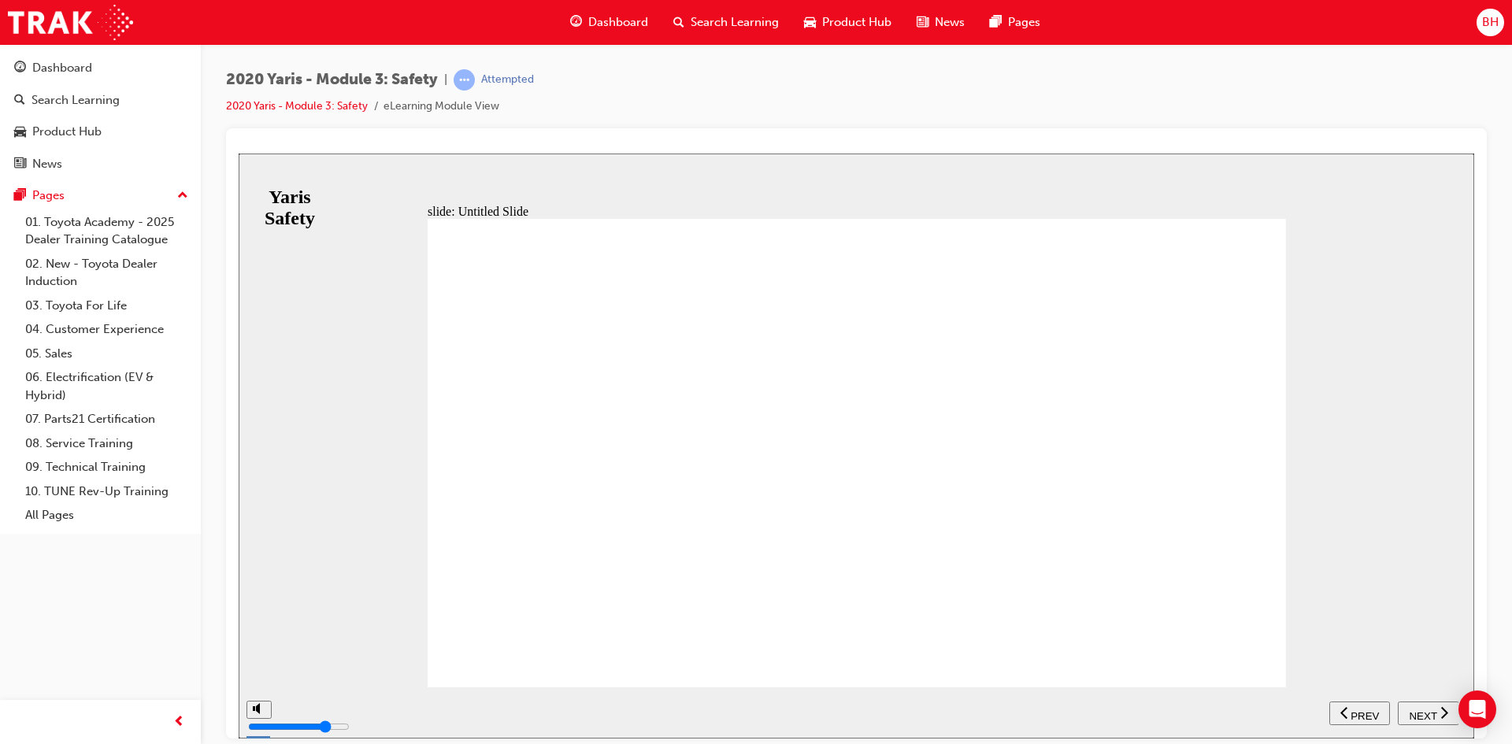
drag, startPoint x: 1192, startPoint y: 454, endPoint x: 1234, endPoint y: 609, distance: 159.8
click at [1429, 712] on span "NEXT" at bounding box center [1422, 715] width 28 height 12
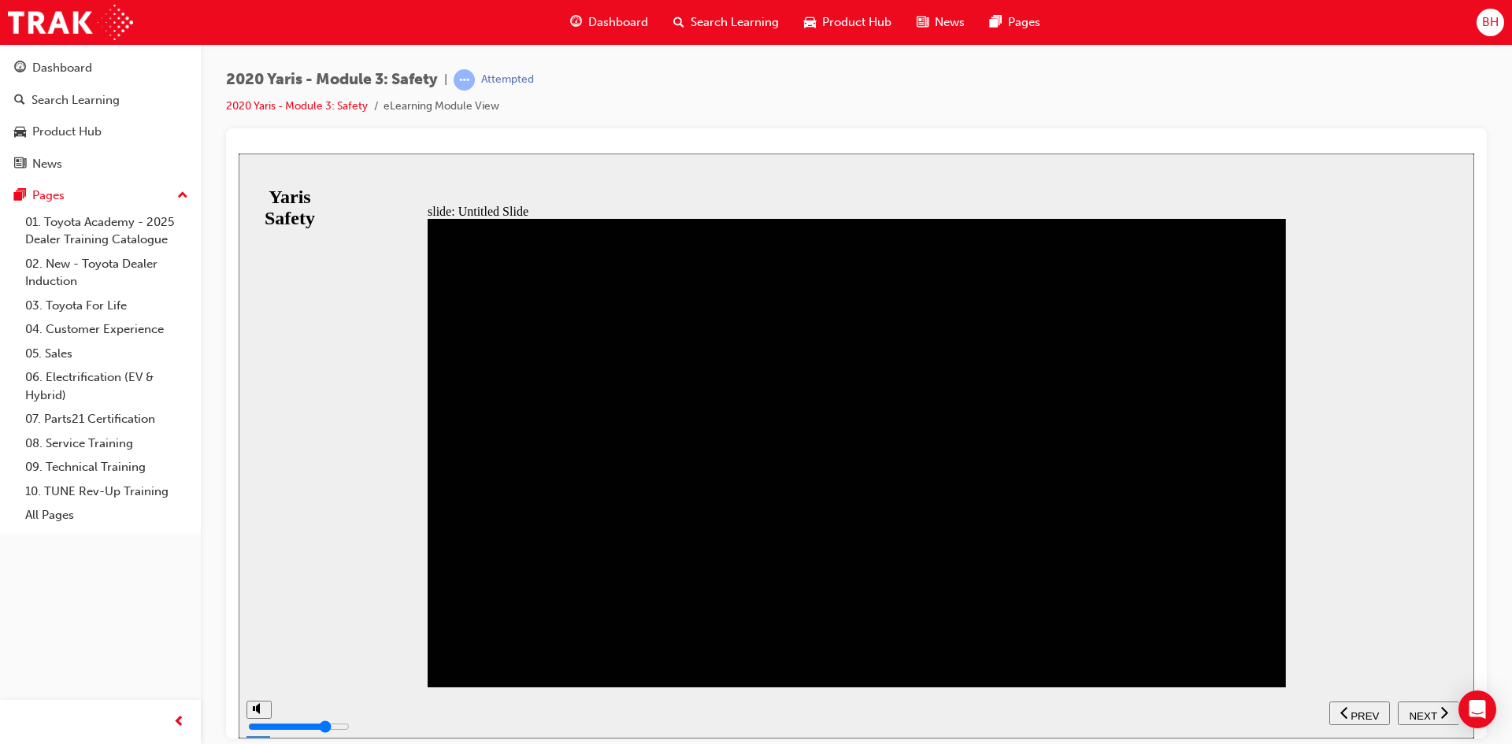
click at [1409, 716] on span "NEXT" at bounding box center [1422, 715] width 28 height 12
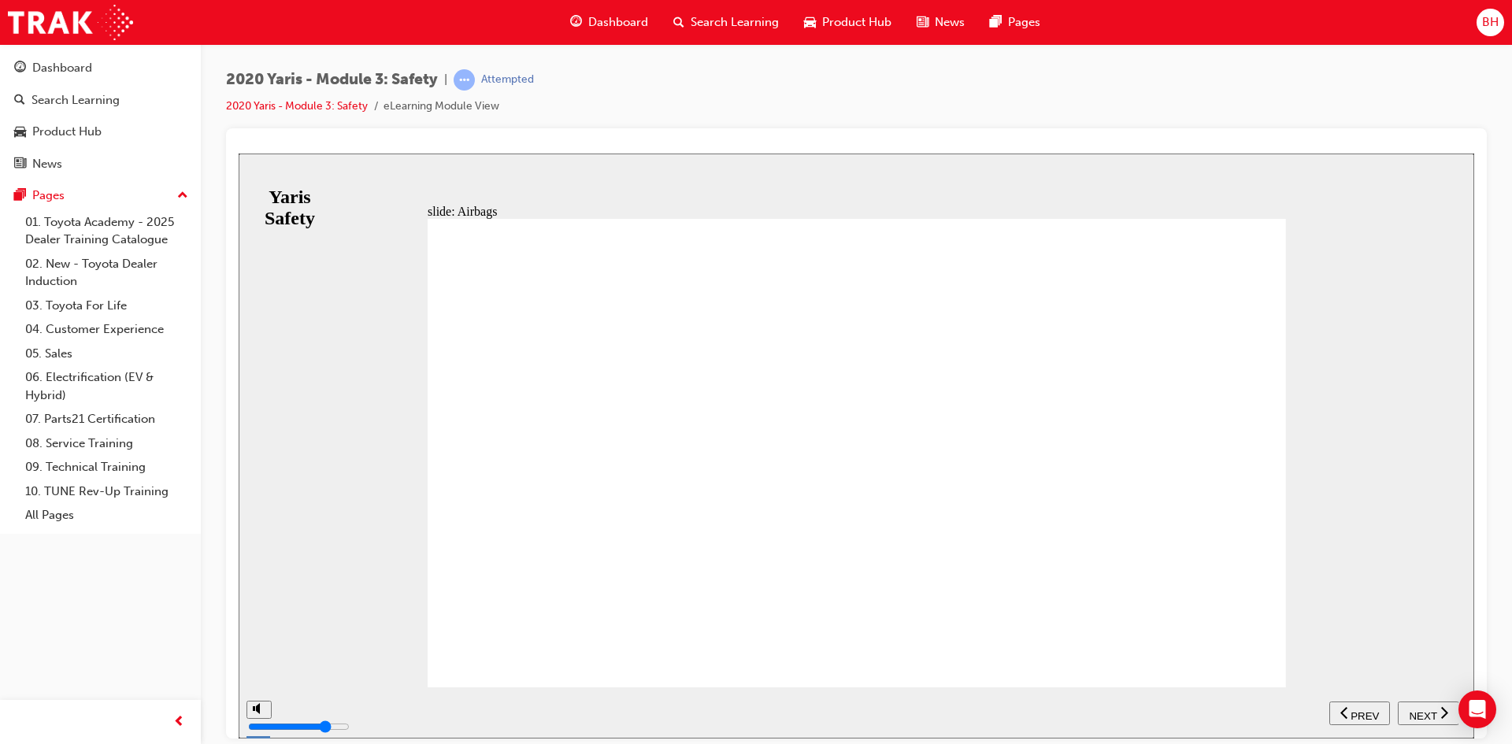
click at [1415, 709] on span "NEXT" at bounding box center [1422, 715] width 28 height 12
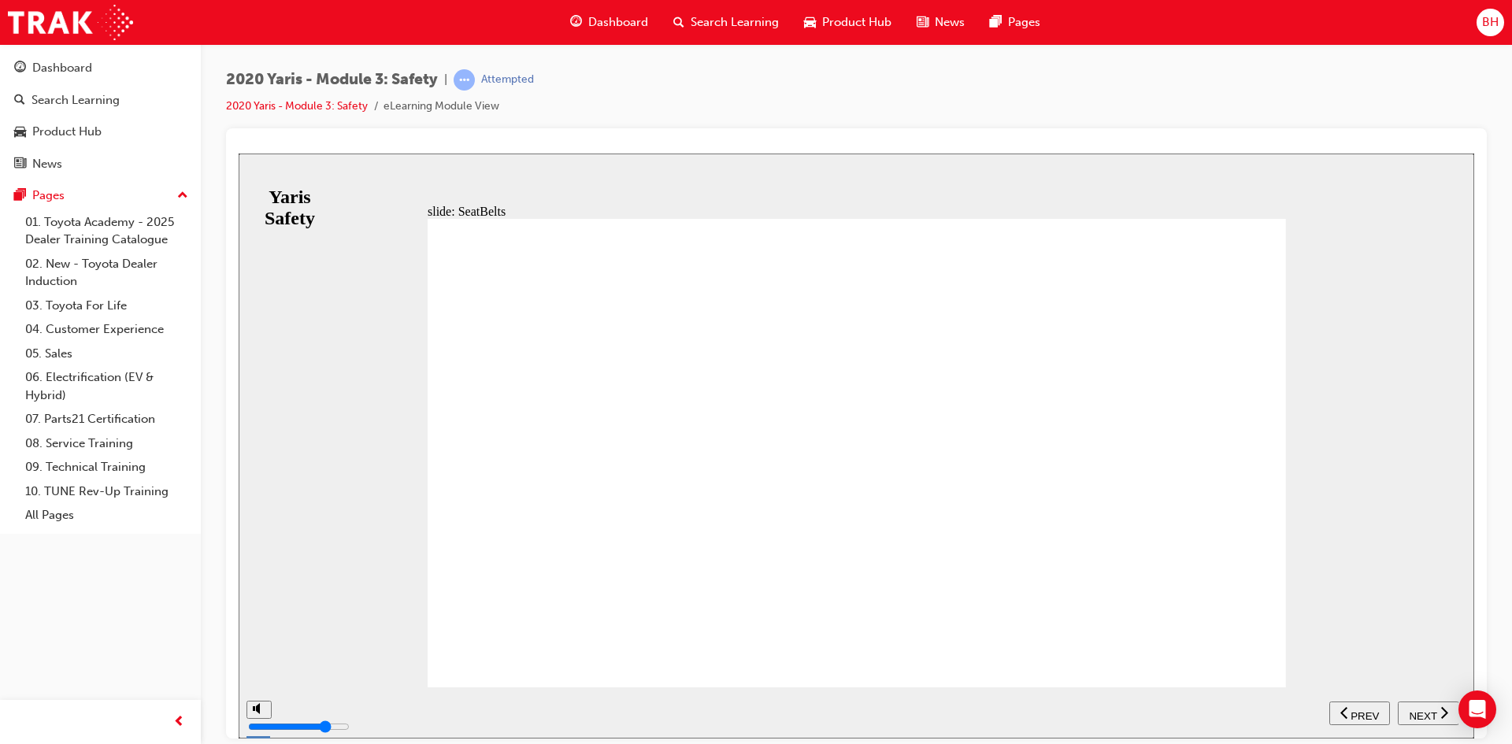
click at [1414, 712] on span "NEXT" at bounding box center [1422, 715] width 28 height 12
click at [1420, 712] on span "NEXT" at bounding box center [1422, 715] width 28 height 12
click at [1422, 713] on span "NEXT" at bounding box center [1422, 715] width 28 height 12
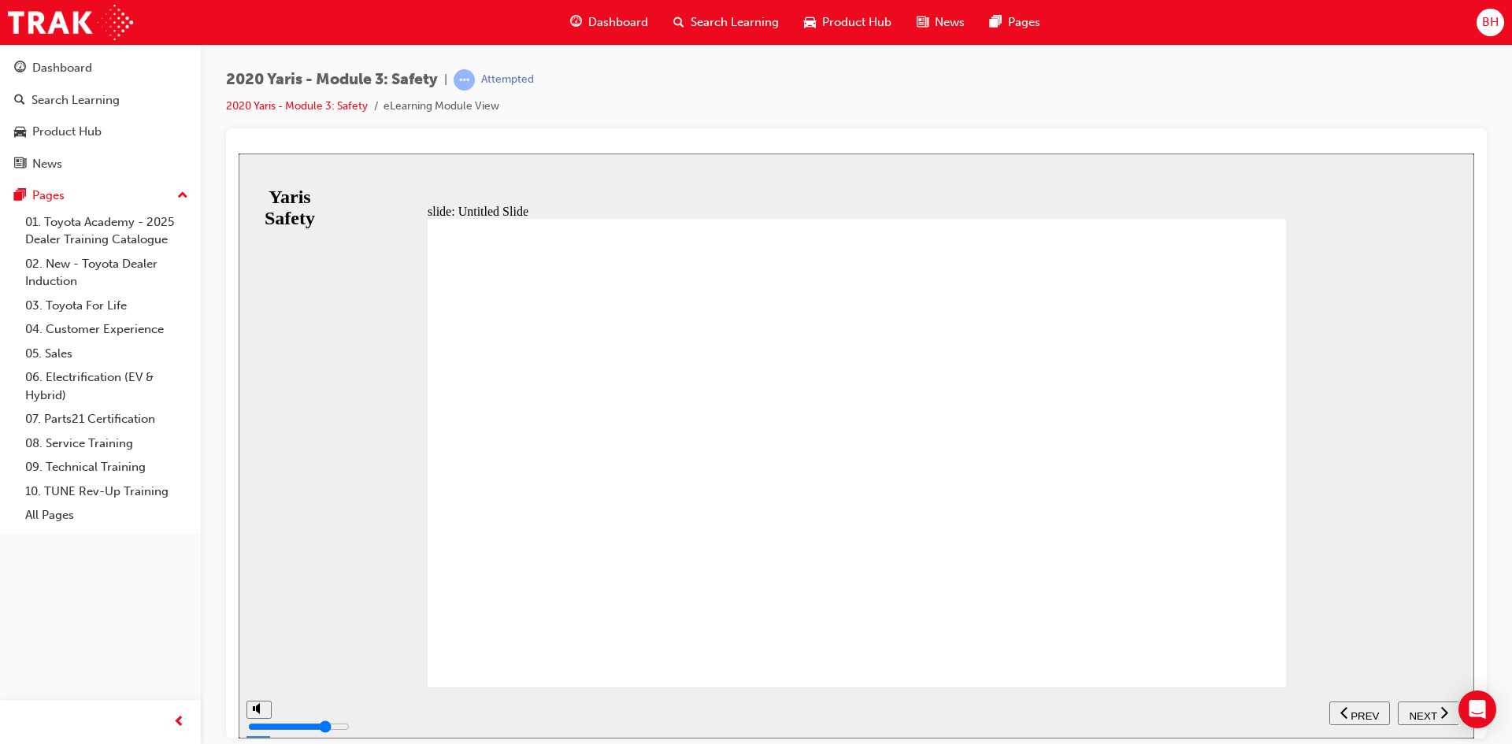
click at [1413, 715] on span "NEXT" at bounding box center [1422, 715] width 28 height 12
click at [1415, 712] on span "NEXT" at bounding box center [1422, 715] width 28 height 12
click at [1421, 709] on span "NEXT" at bounding box center [1422, 715] width 28 height 12
click at [1408, 717] on span "NEXT" at bounding box center [1422, 715] width 28 height 12
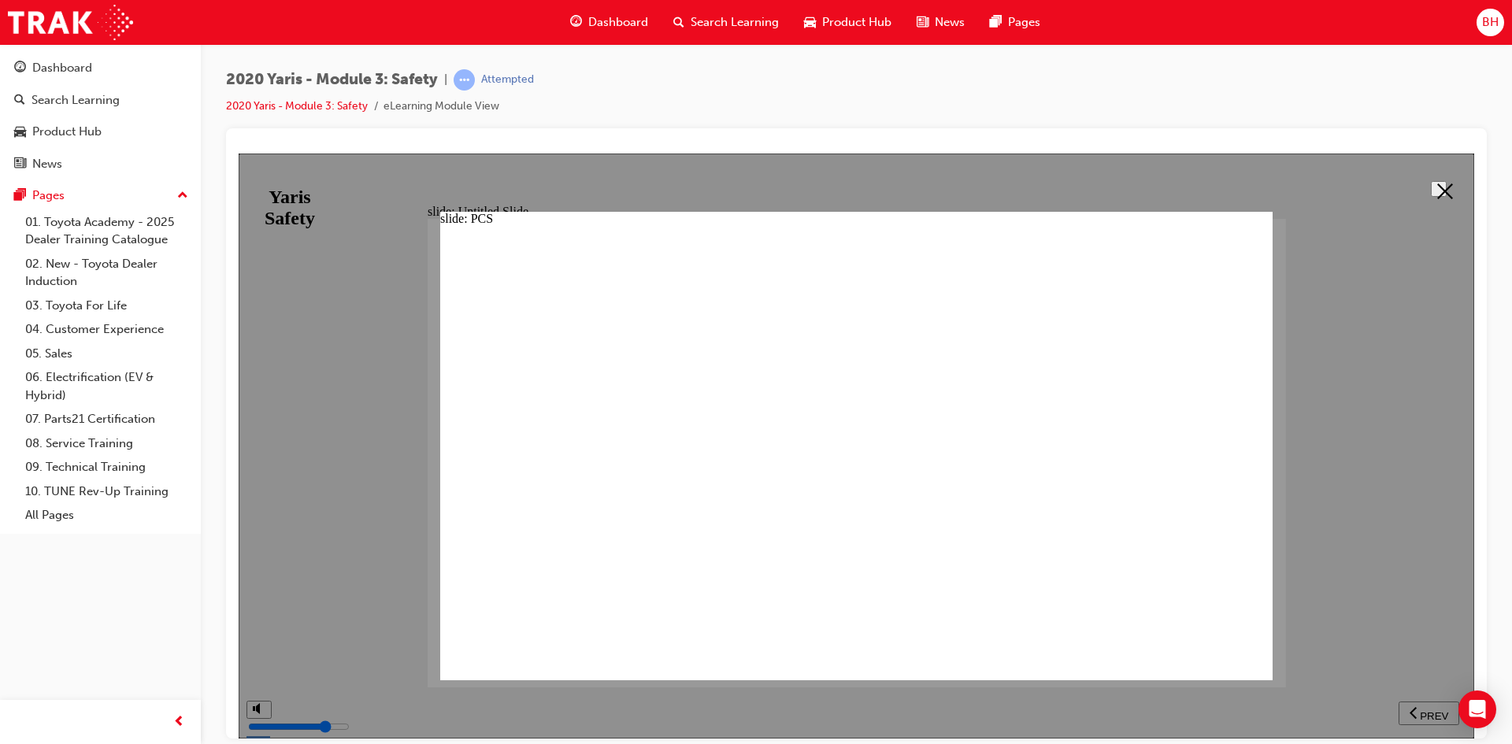
click at [1442, 191] on polygon at bounding box center [1445, 191] width 16 height 16
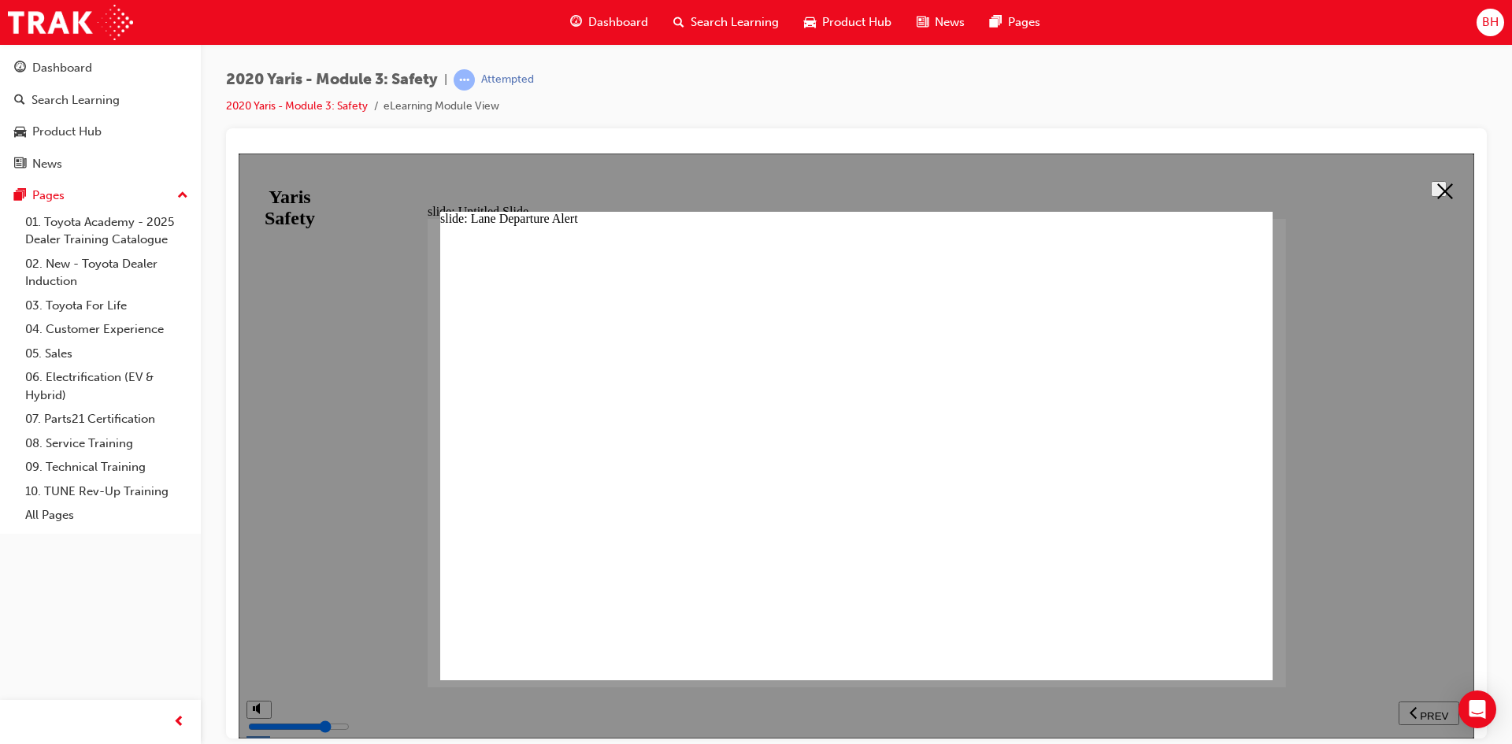
drag, startPoint x: 1445, startPoint y: 194, endPoint x: 1433, endPoint y: 221, distance: 29.6
click at [1446, 196] on button at bounding box center [1438, 188] width 16 height 16
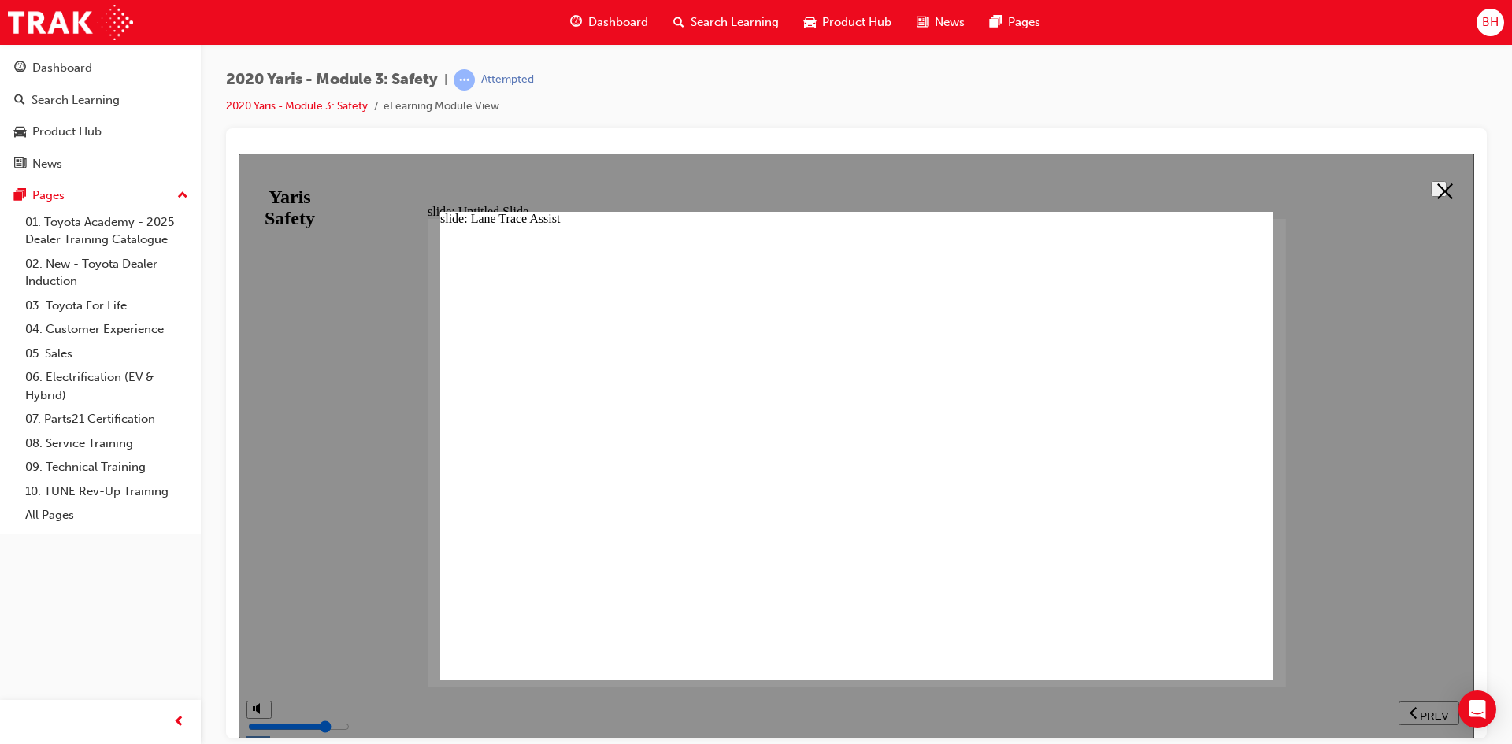
click at [1437, 183] on icon at bounding box center [1445, 191] width 16 height 16
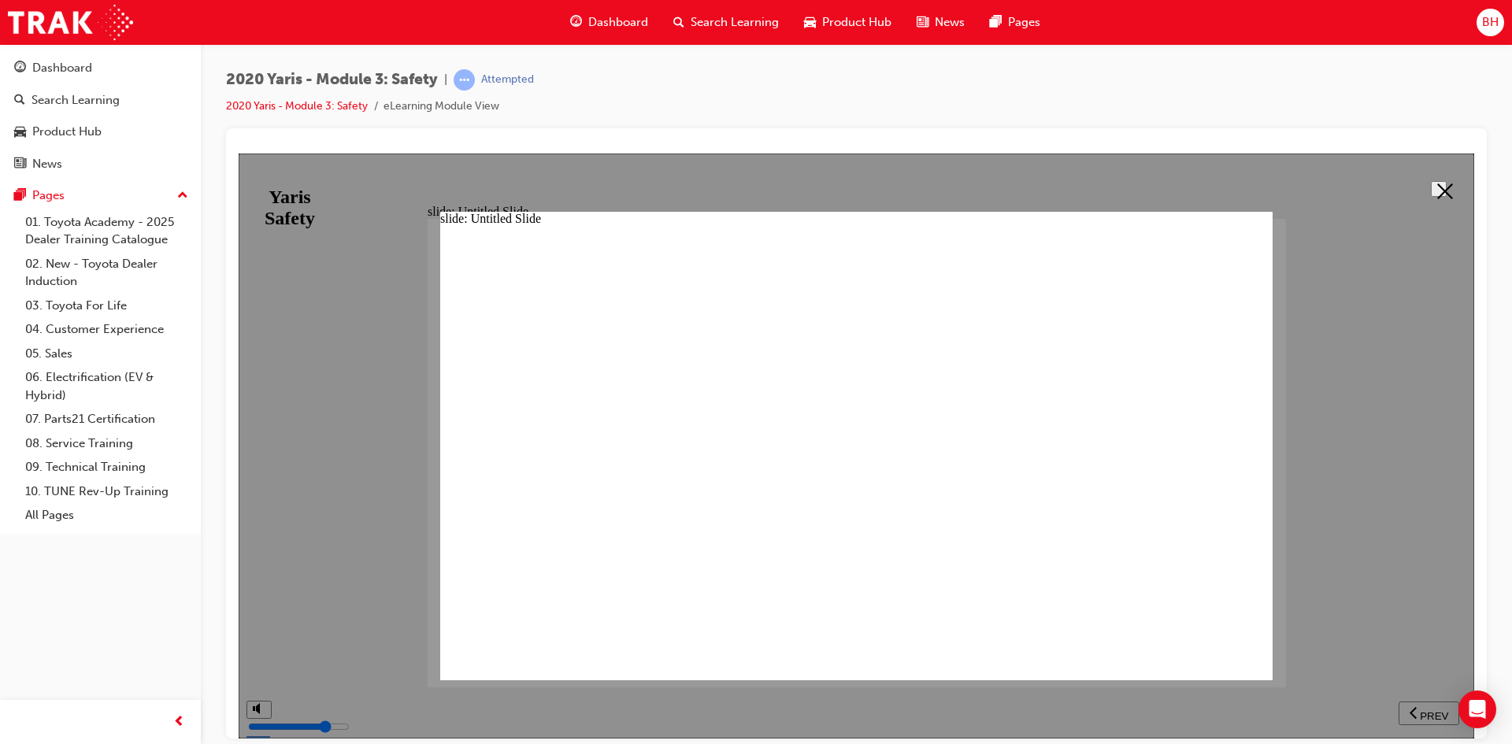
click at [1442, 183] on icon at bounding box center [1445, 191] width 16 height 16
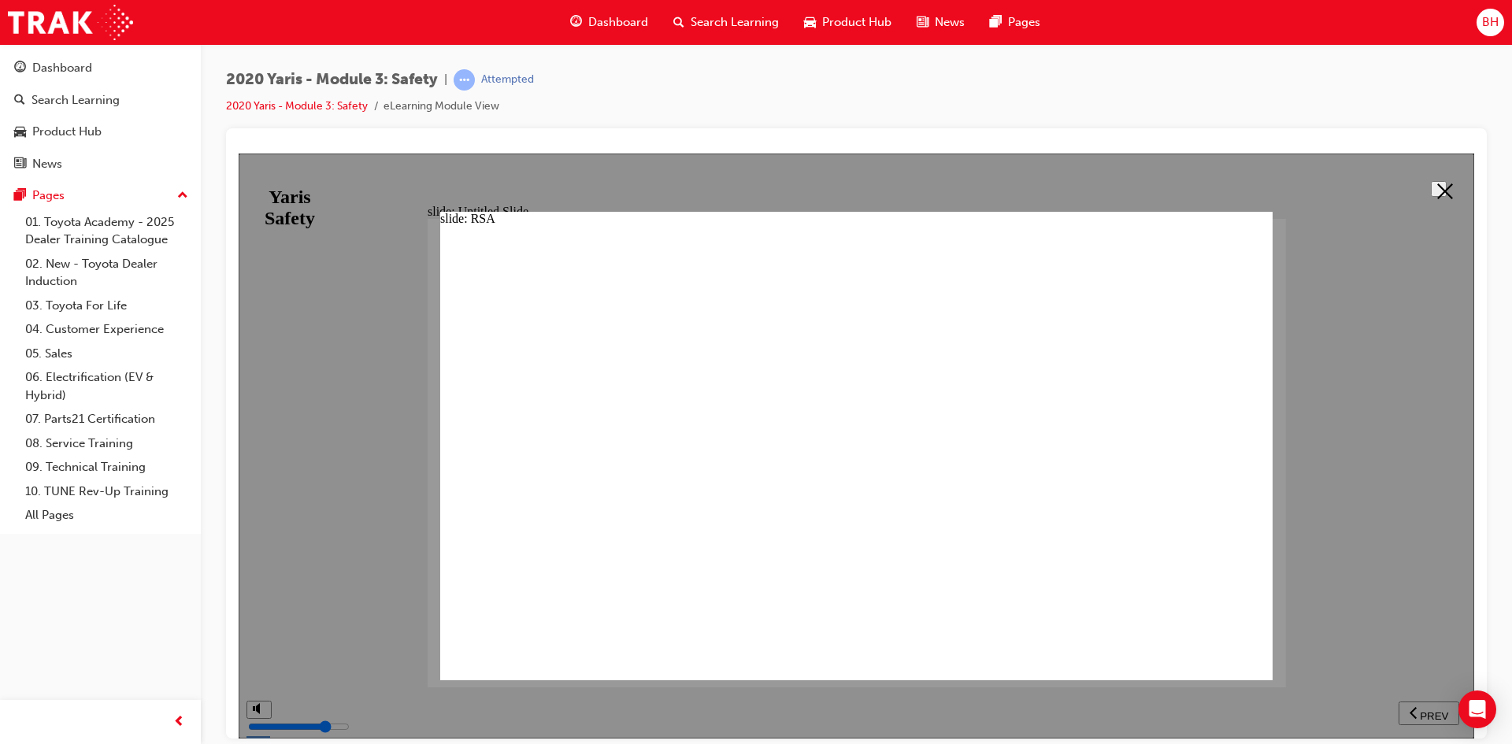
click at [1437, 183] on icon at bounding box center [1445, 191] width 16 height 16
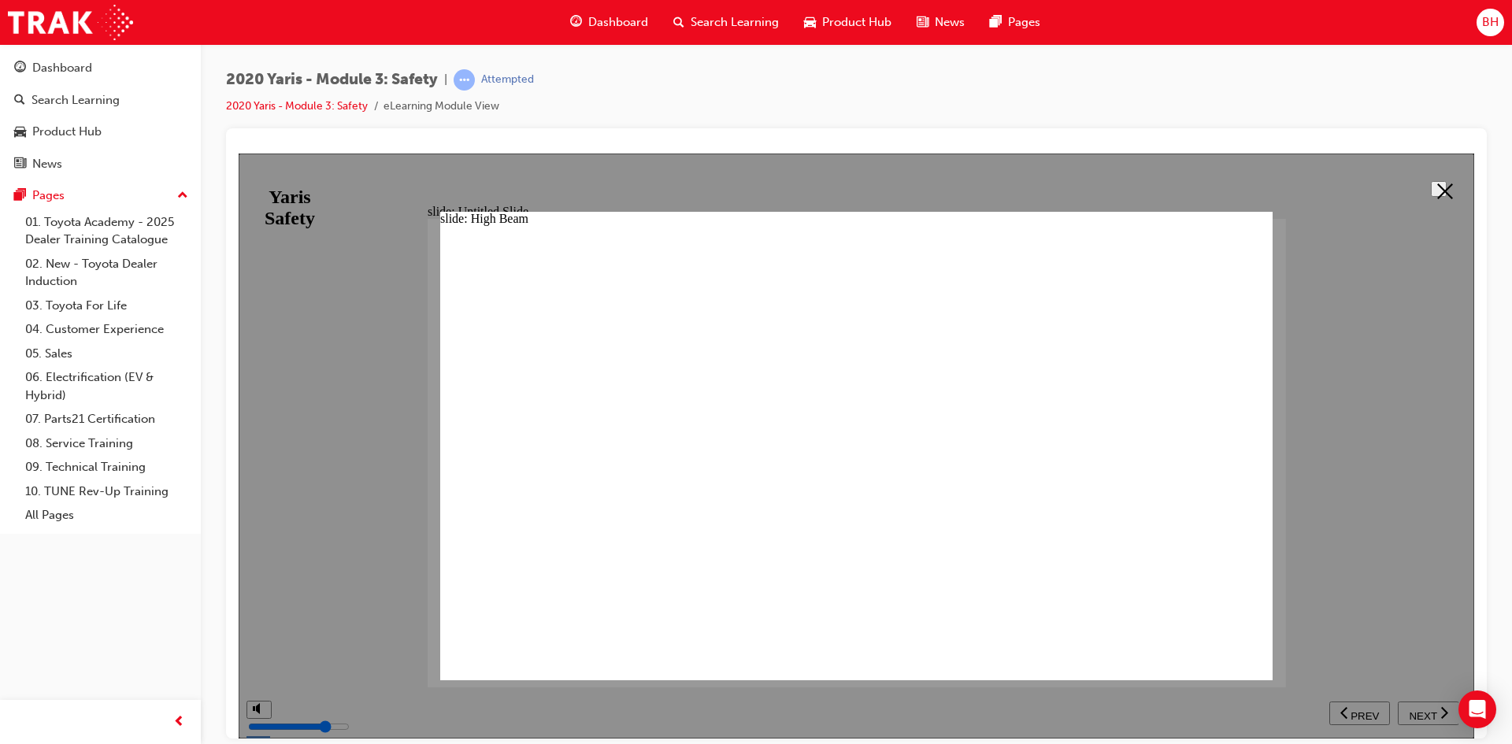
click at [1446, 180] on button at bounding box center [1438, 188] width 16 height 16
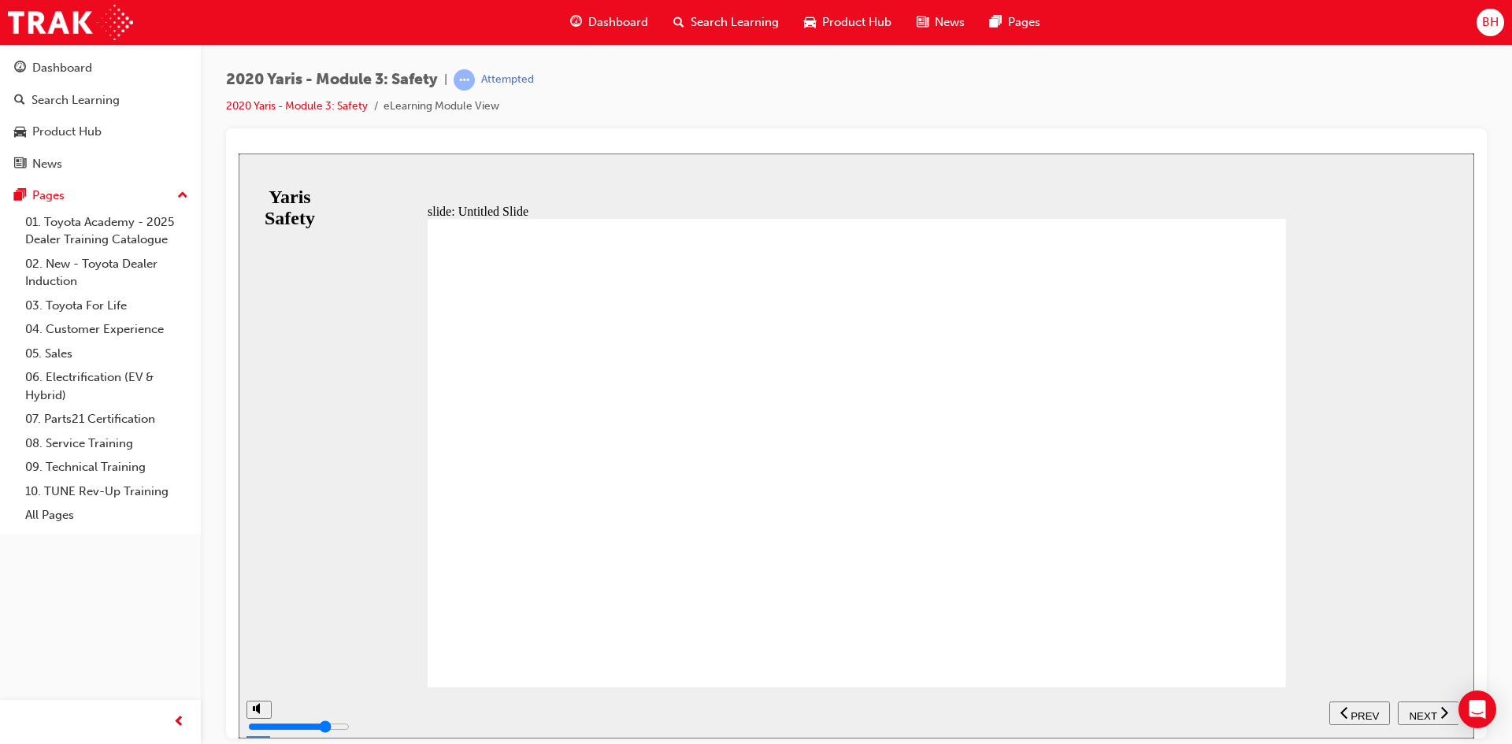
drag, startPoint x: 1424, startPoint y: 718, endPoint x: 1414, endPoint y: 711, distance: 12.4
click at [1425, 716] on span "NEXT" at bounding box center [1422, 715] width 28 height 12
click at [1421, 711] on span "NEXT" at bounding box center [1422, 715] width 28 height 12
click at [1427, 711] on span "NEXT" at bounding box center [1422, 715] width 28 height 12
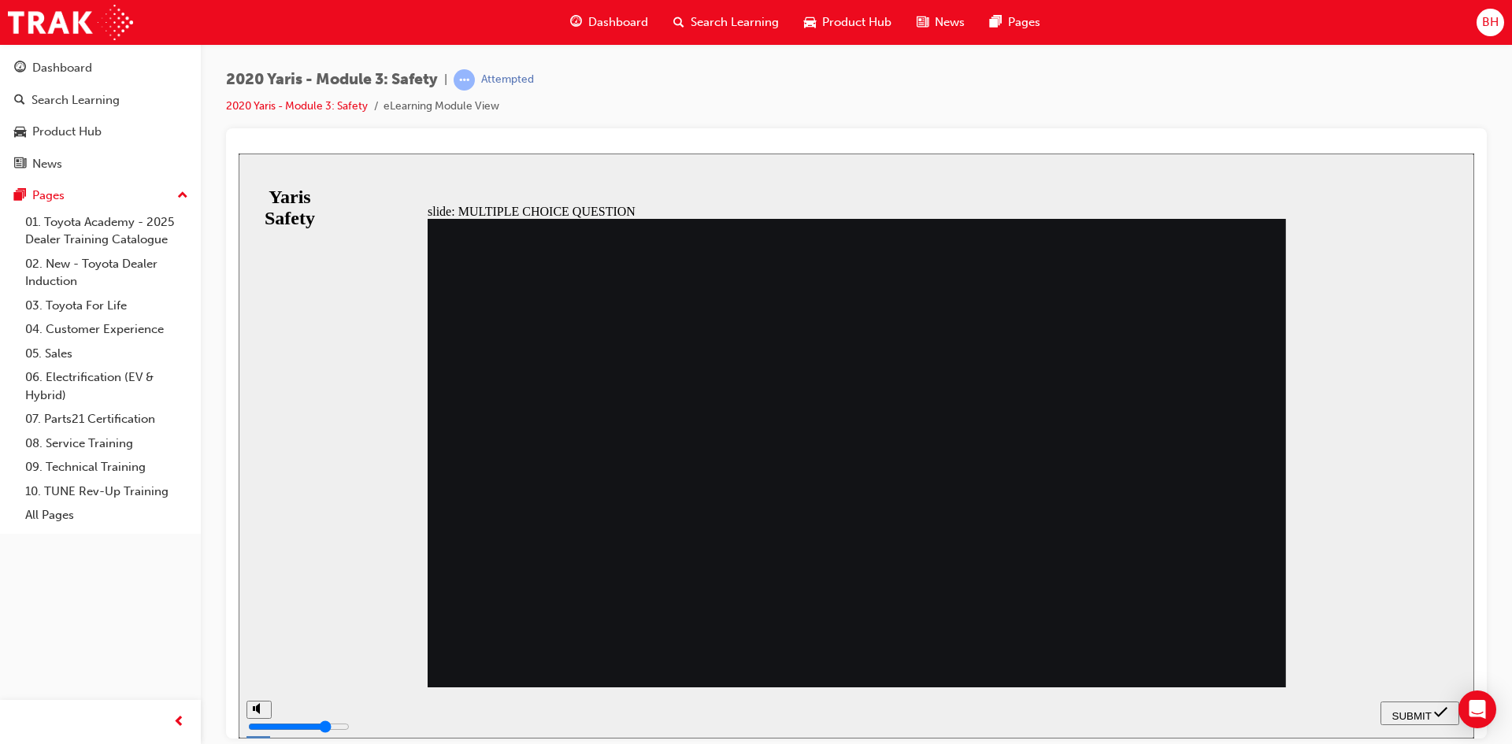
drag, startPoint x: 773, startPoint y: 436, endPoint x: 780, endPoint y: 440, distance: 8.1
radio input "true"
click at [1399, 712] on span "SUBMIT" at bounding box center [1411, 715] width 39 height 12
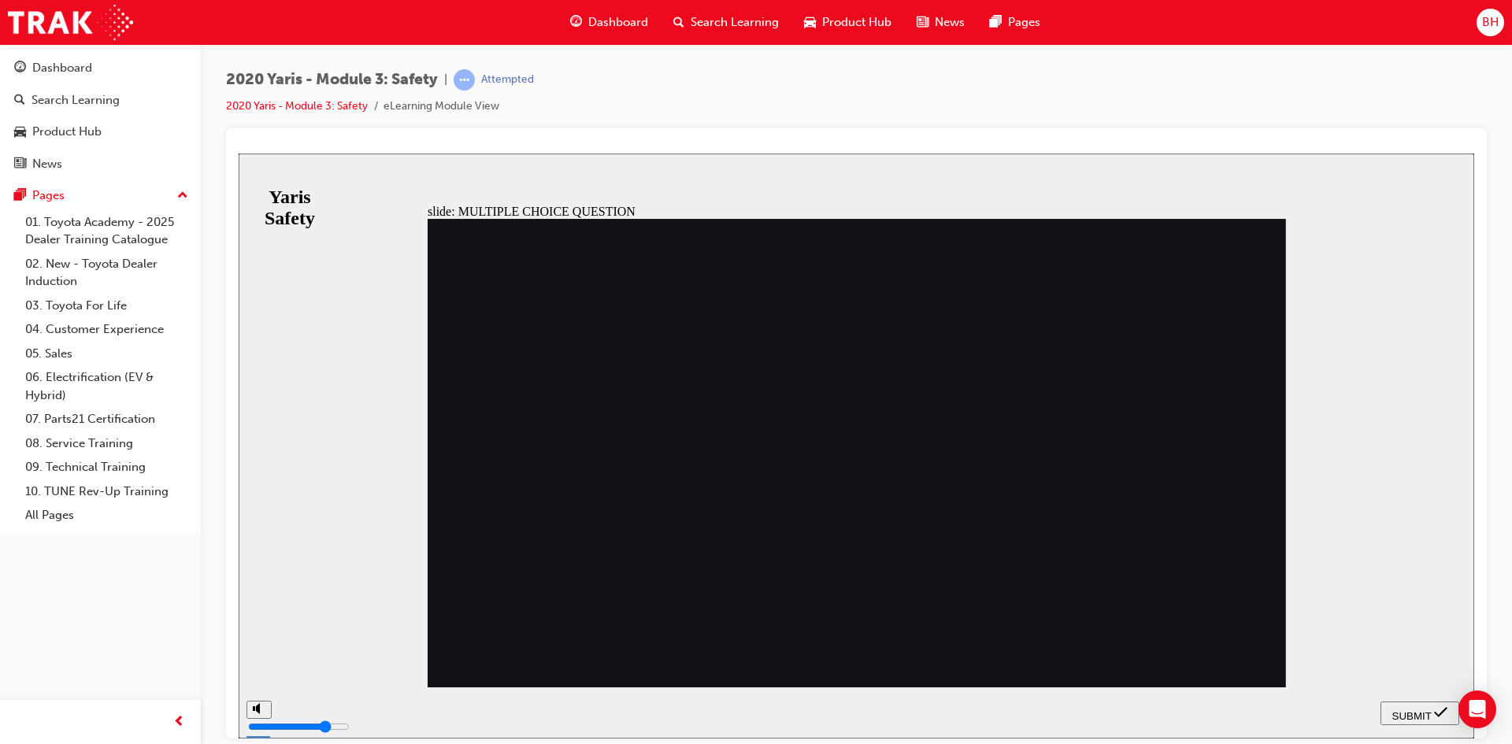
radio input "true"
click at [1396, 709] on span "SUBMIT" at bounding box center [1411, 715] width 39 height 12
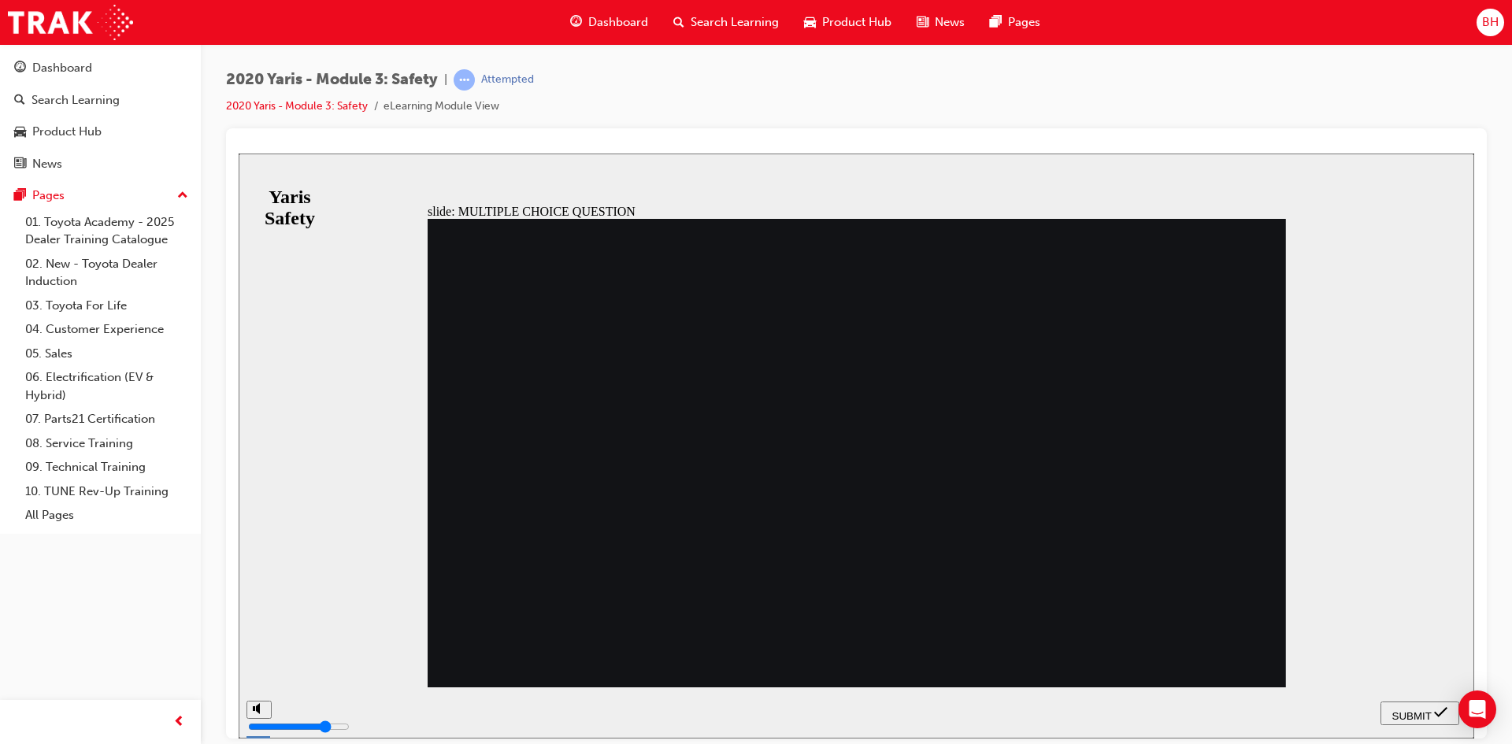
radio input "true"
click at [1405, 710] on span "SUBMIT" at bounding box center [1411, 715] width 39 height 12
radio input "true"
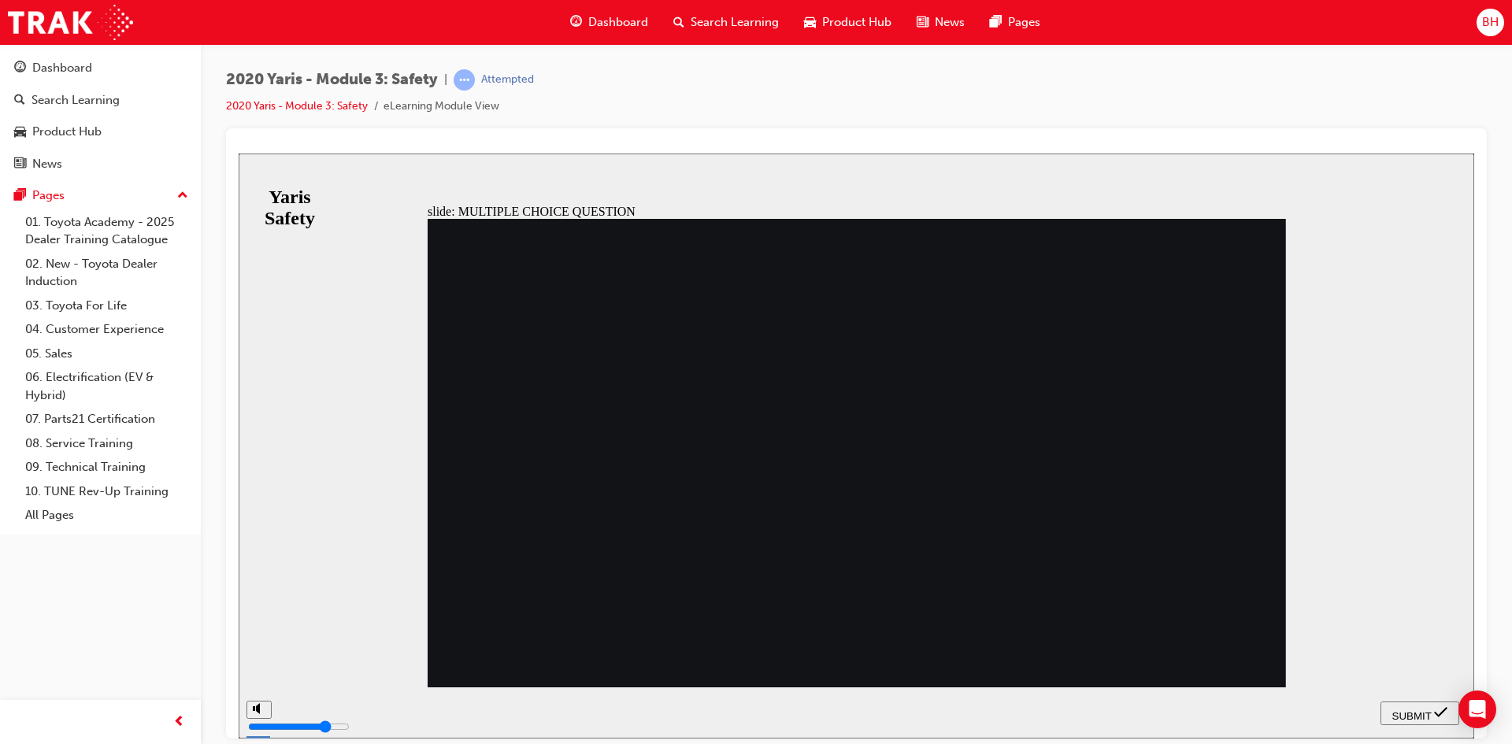
click at [1399, 718] on span "SUBMIT" at bounding box center [1411, 715] width 39 height 12
radio input "true"
click at [1416, 716] on span "SUBMIT" at bounding box center [1411, 715] width 39 height 12
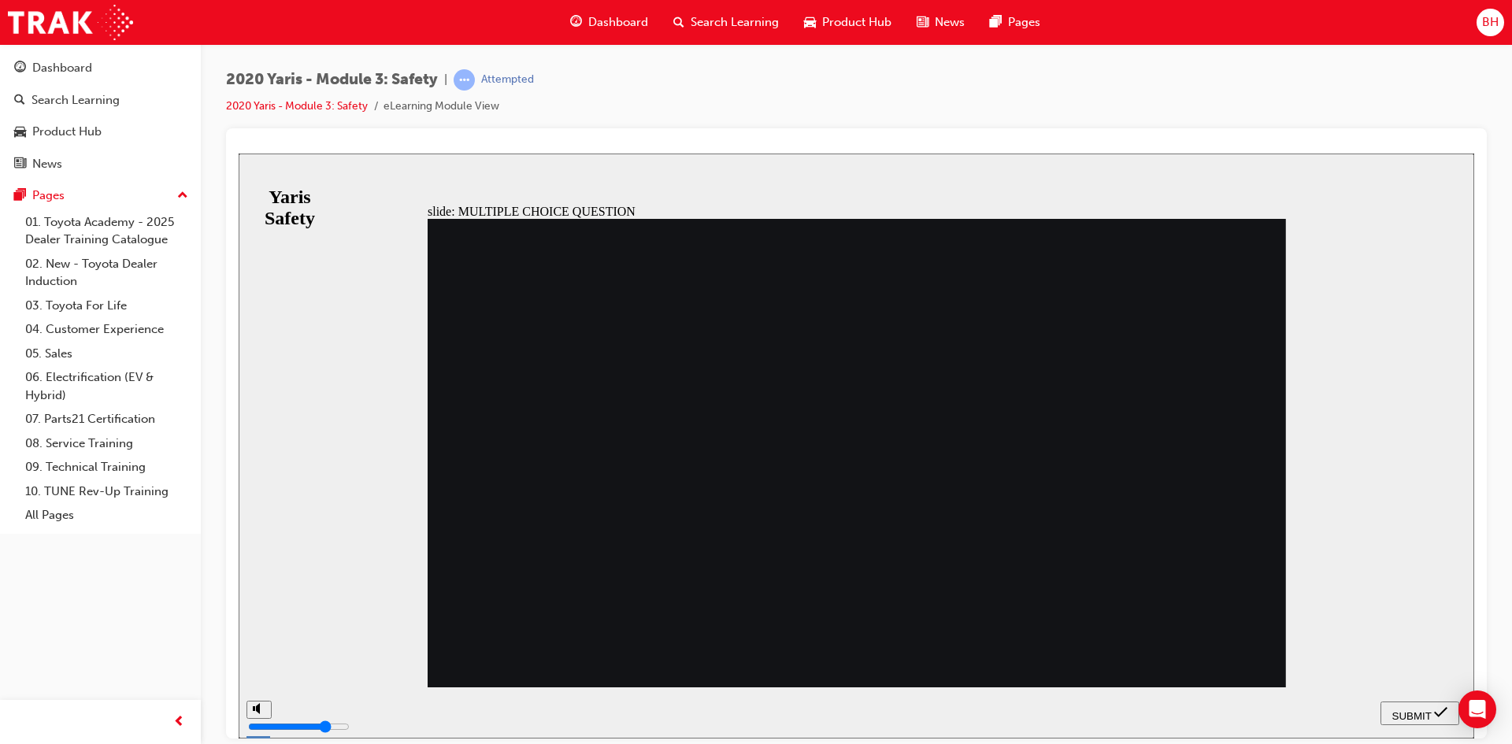
checkbox input "true"
click at [1439, 715] on icon "submit" at bounding box center [1440, 711] width 13 height 10
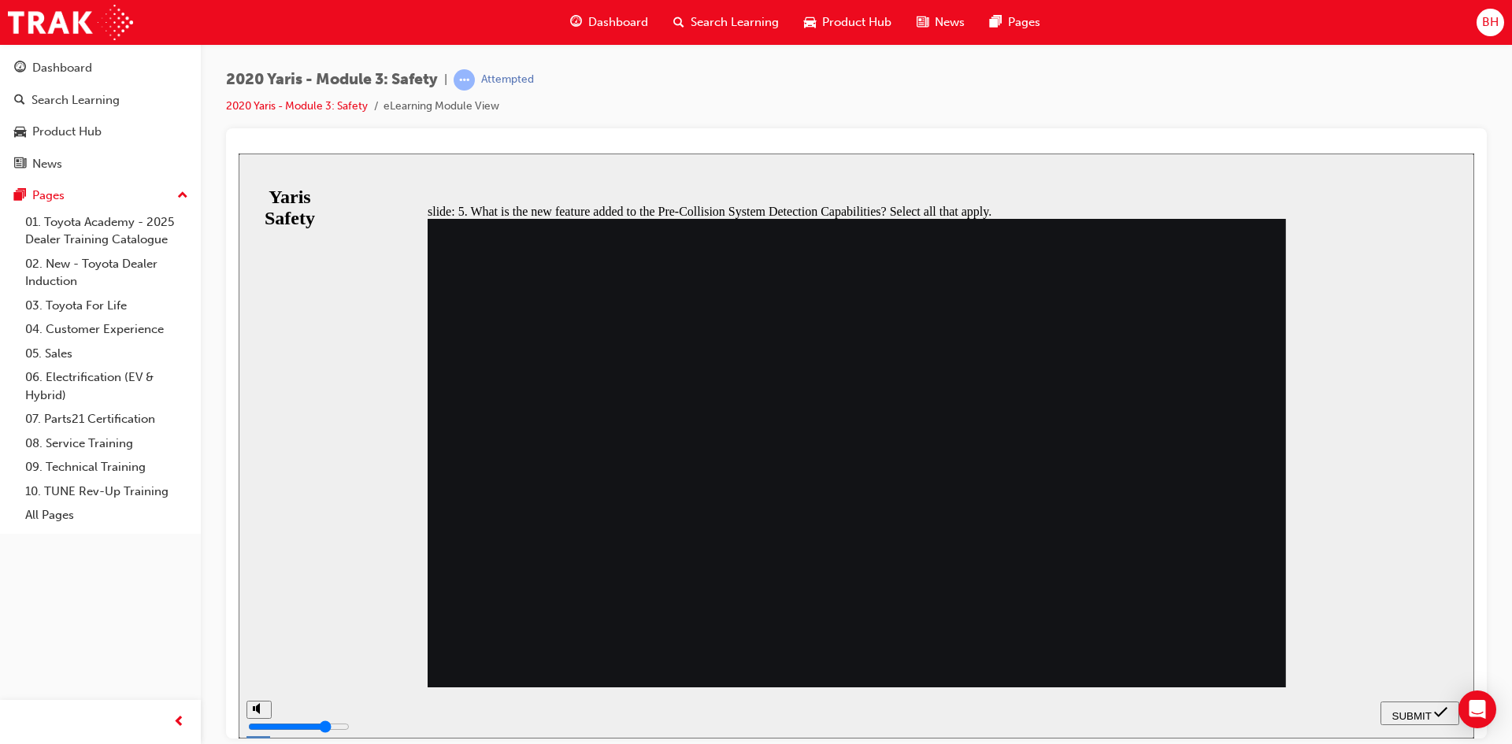
checkbox input "true"
click at [1425, 716] on span "SUBMIT" at bounding box center [1411, 715] width 39 height 12
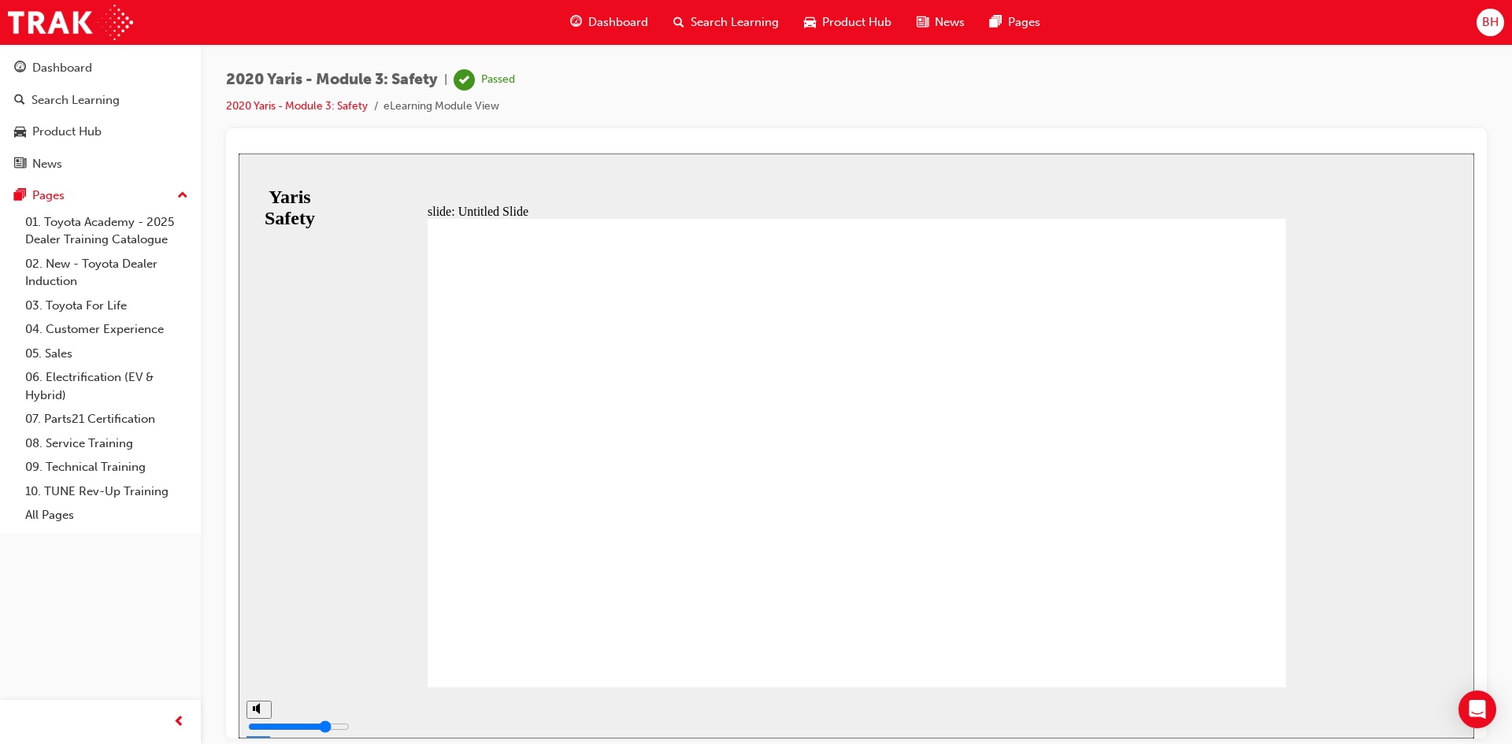
click at [629, 21] on span "Dashboard" at bounding box center [618, 22] width 60 height 18
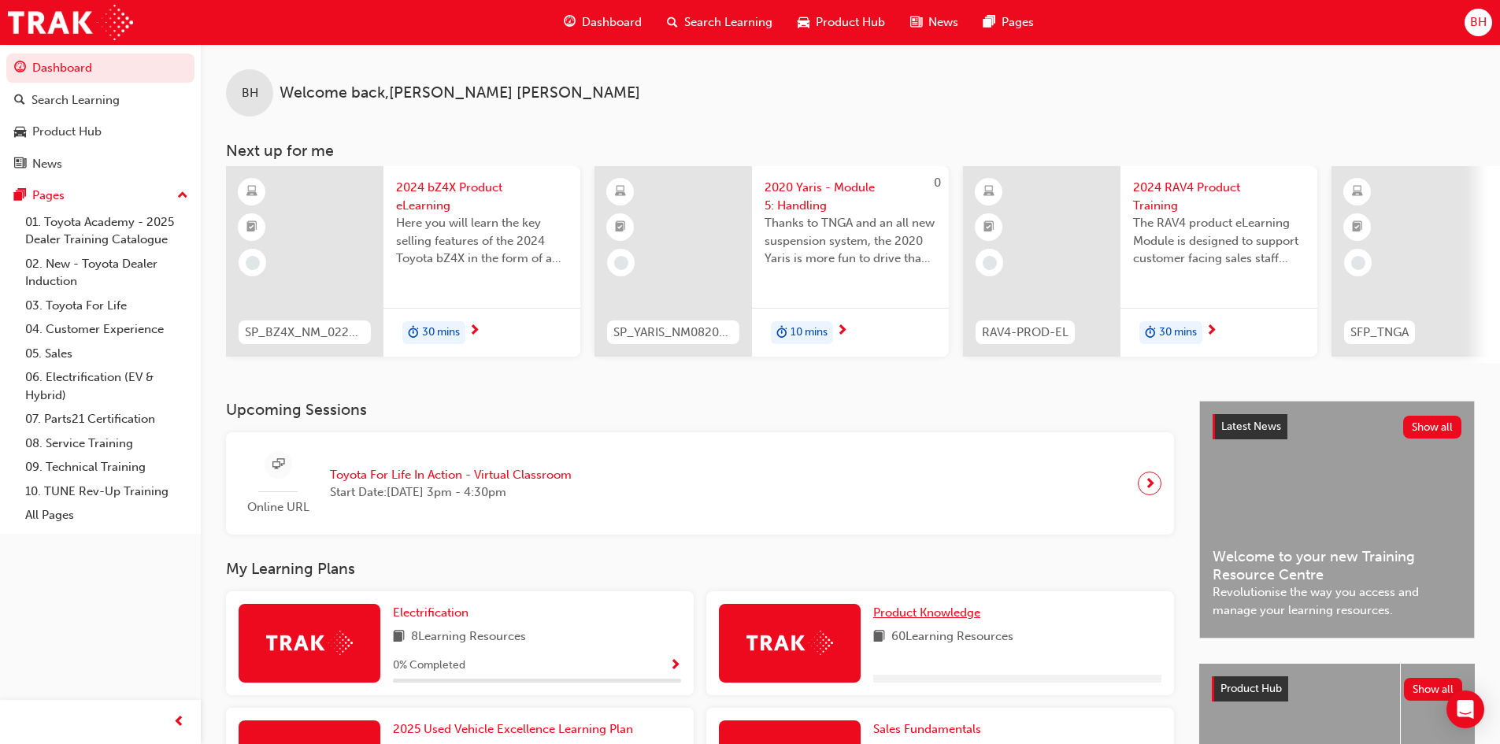
click at [925, 614] on span "Product Knowledge" at bounding box center [926, 612] width 107 height 14
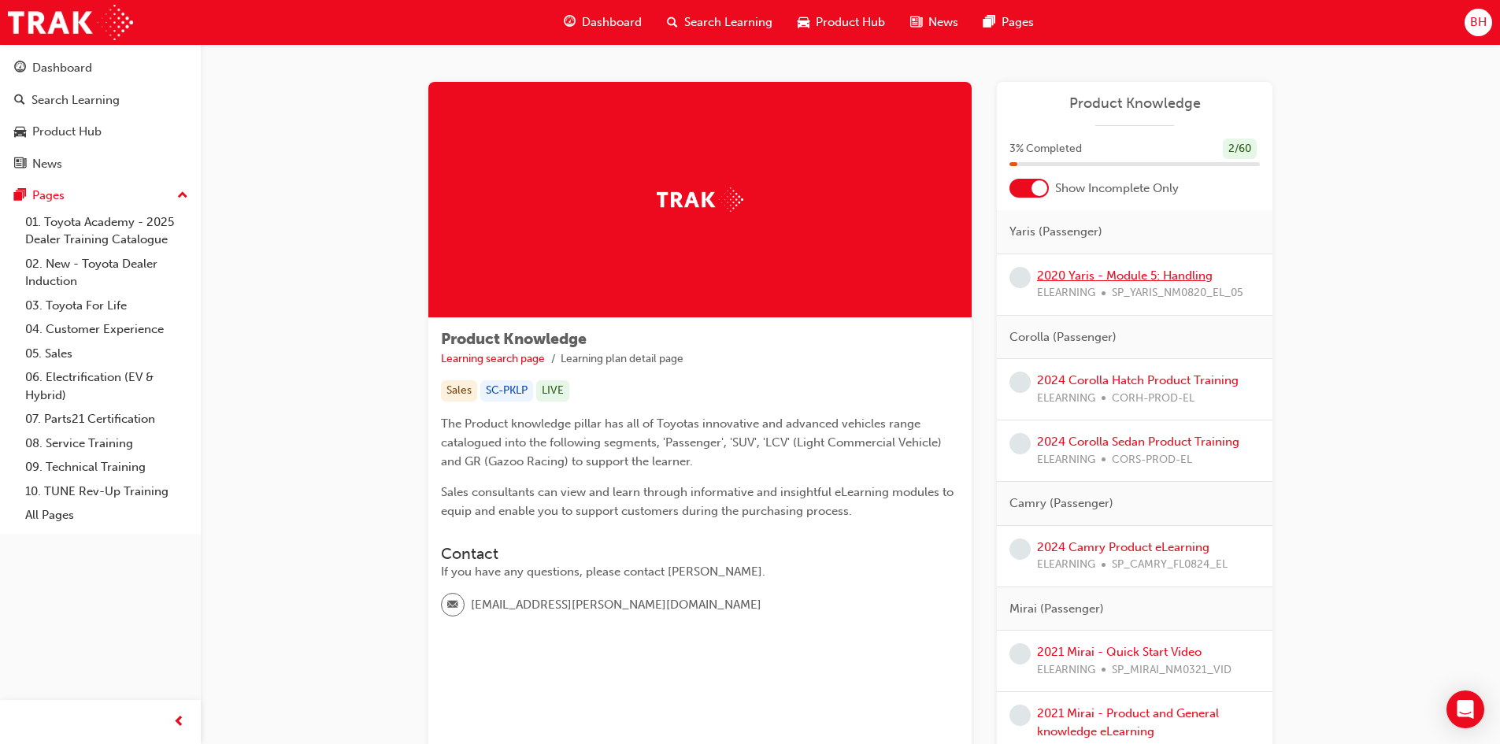
click at [1167, 281] on link "2020 Yaris - Module 5: Handling" at bounding box center [1125, 275] width 176 height 14
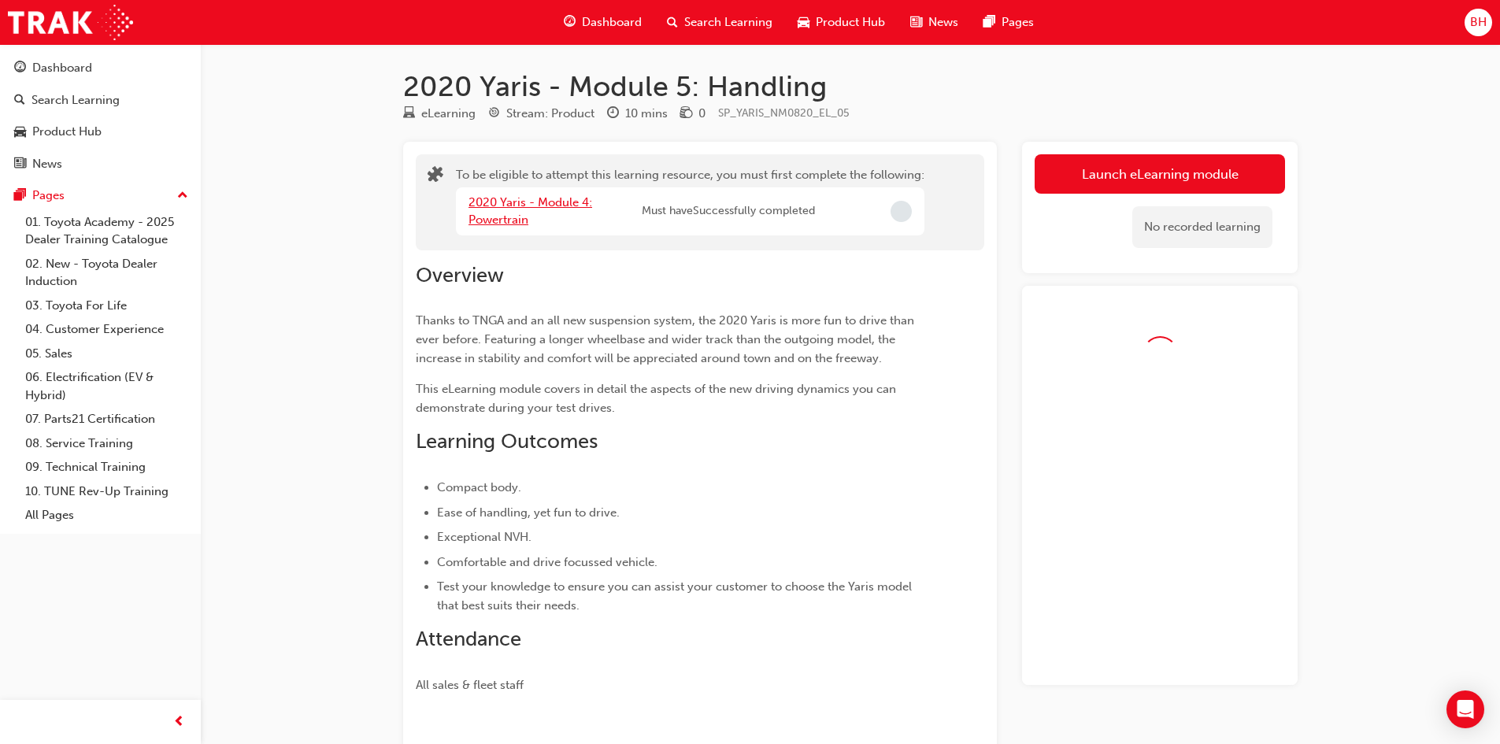
click at [548, 203] on link "2020 Yaris - Module 4: Powertrain" at bounding box center [530, 211] width 124 height 32
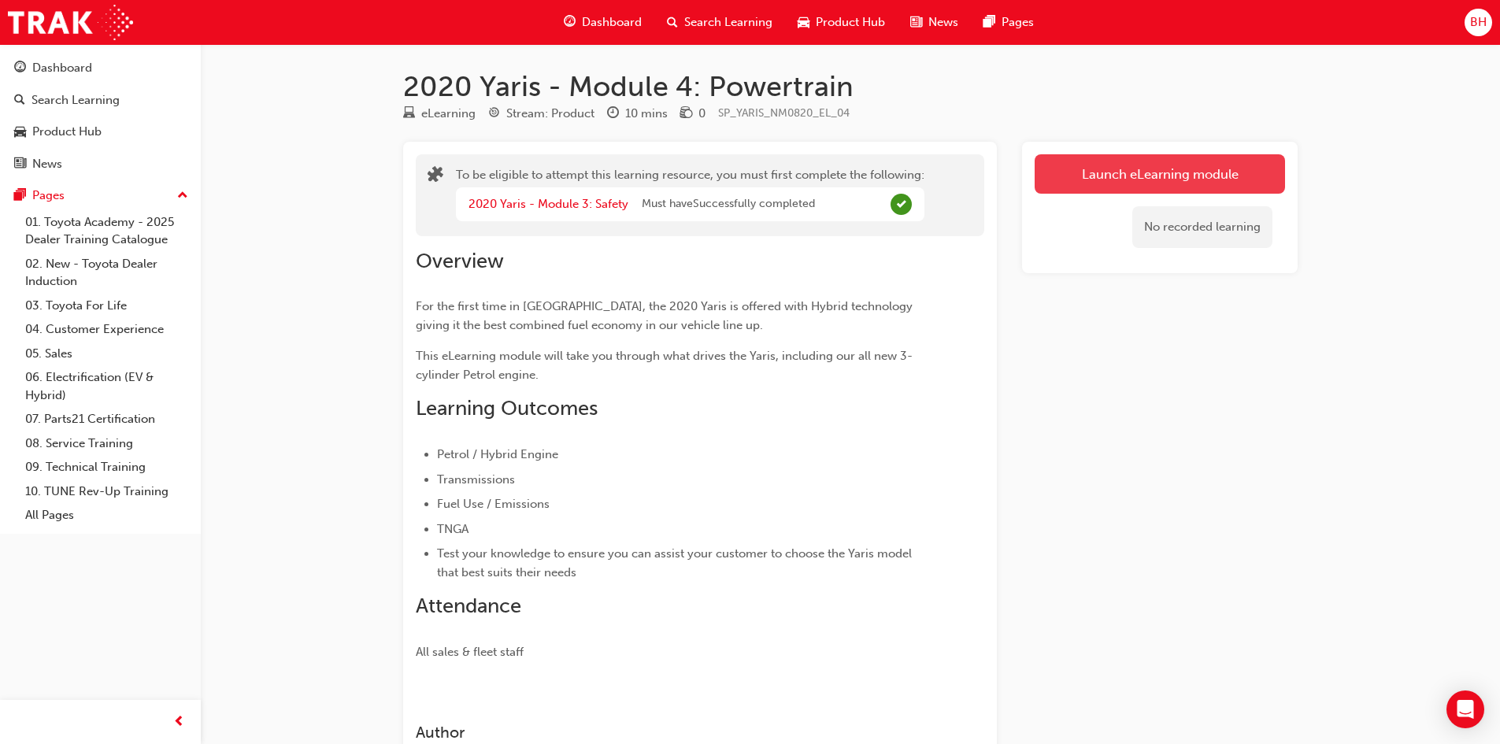
click at [1094, 165] on button "Launch eLearning module" at bounding box center [1159, 173] width 250 height 39
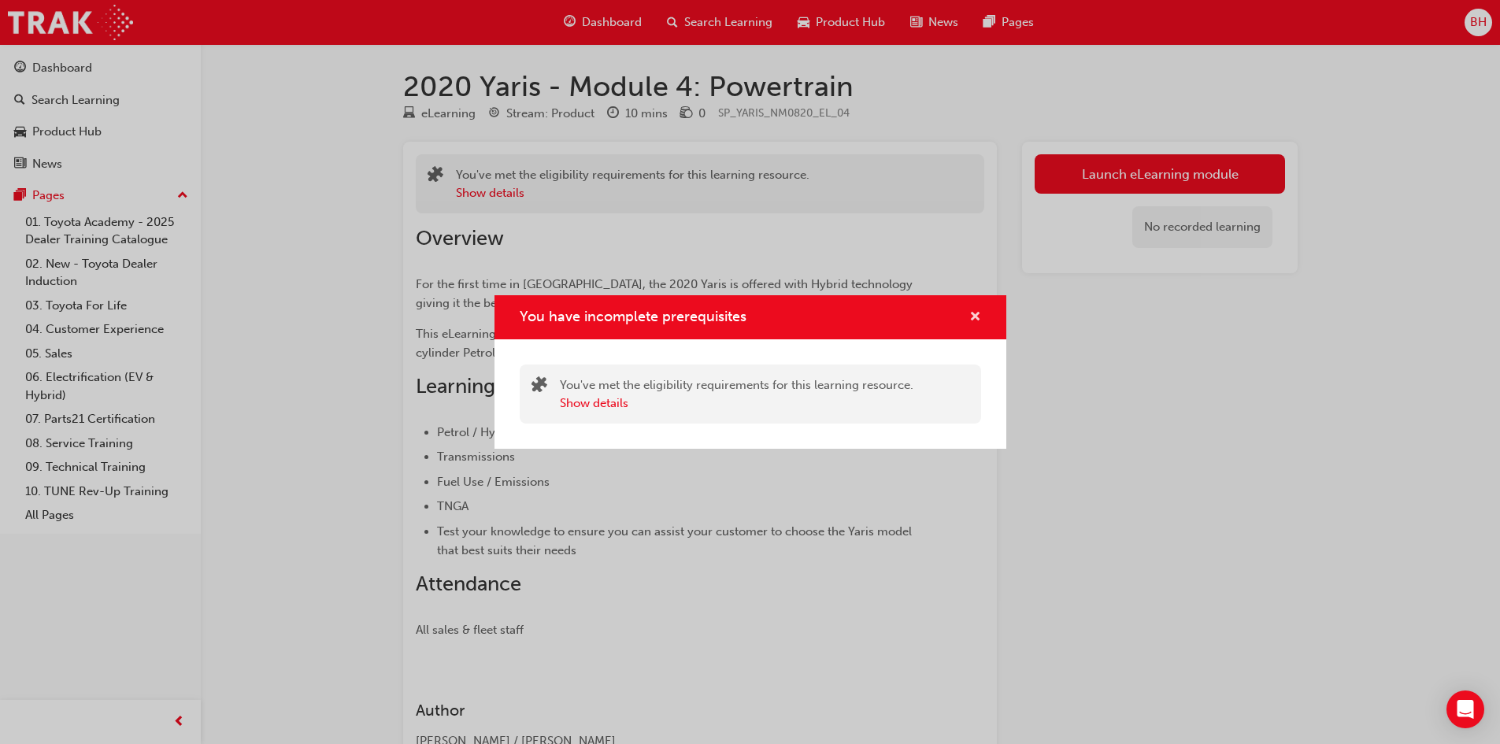
click at [977, 320] on span "cross-icon" at bounding box center [975, 318] width 12 height 14
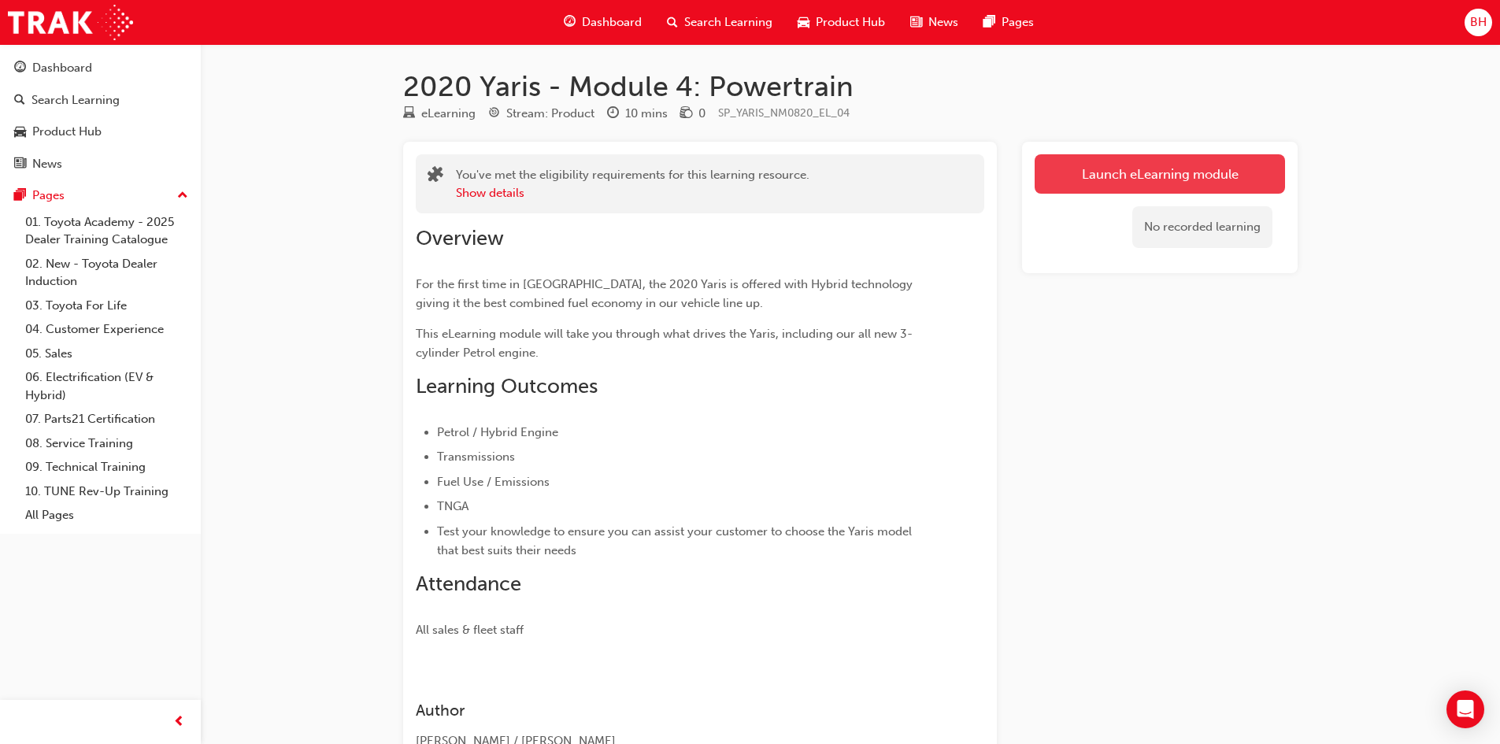
click at [1192, 169] on button "Launch eLearning module" at bounding box center [1159, 173] width 250 height 39
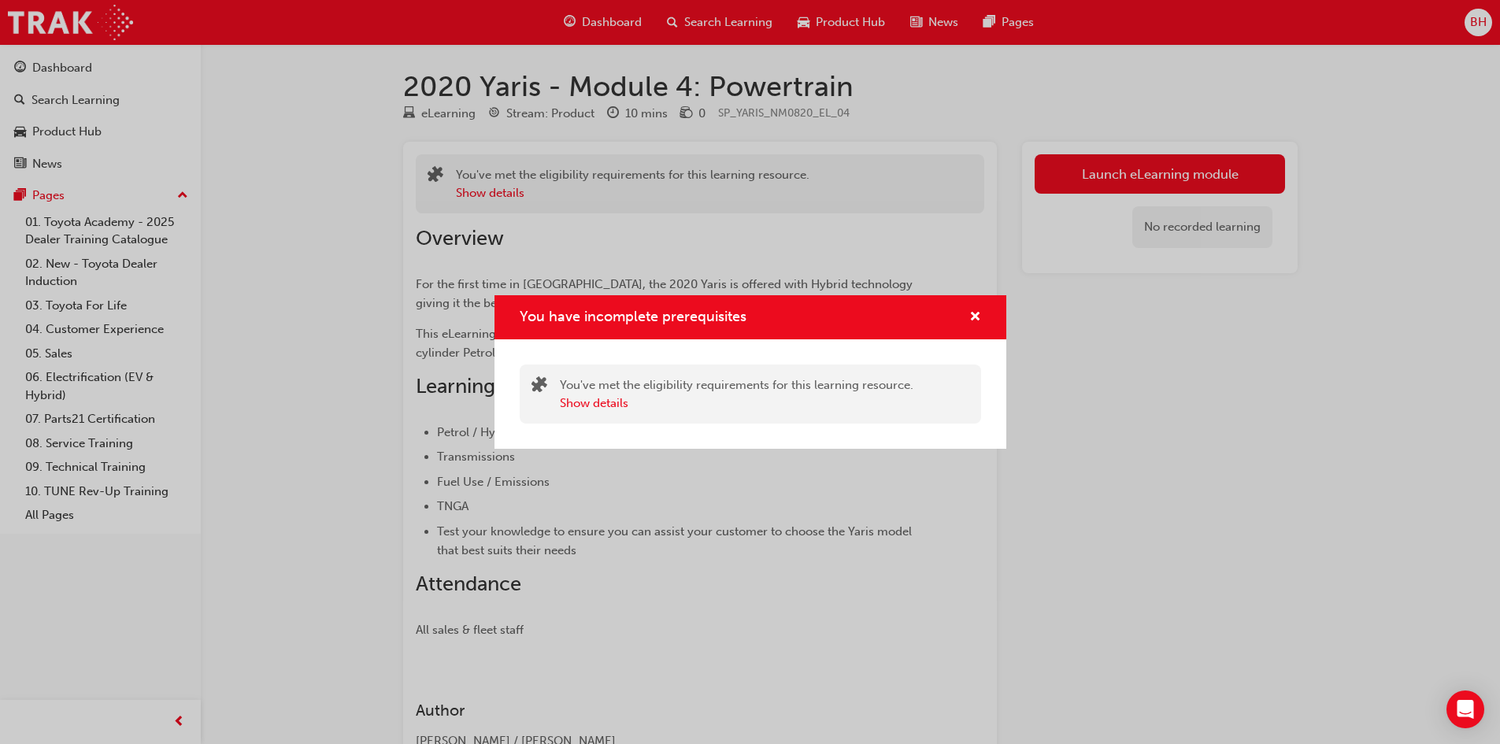
click at [988, 324] on div "You have incomplete prerequisites" at bounding box center [750, 317] width 512 height 45
click at [978, 316] on span "cross-icon" at bounding box center [975, 318] width 12 height 14
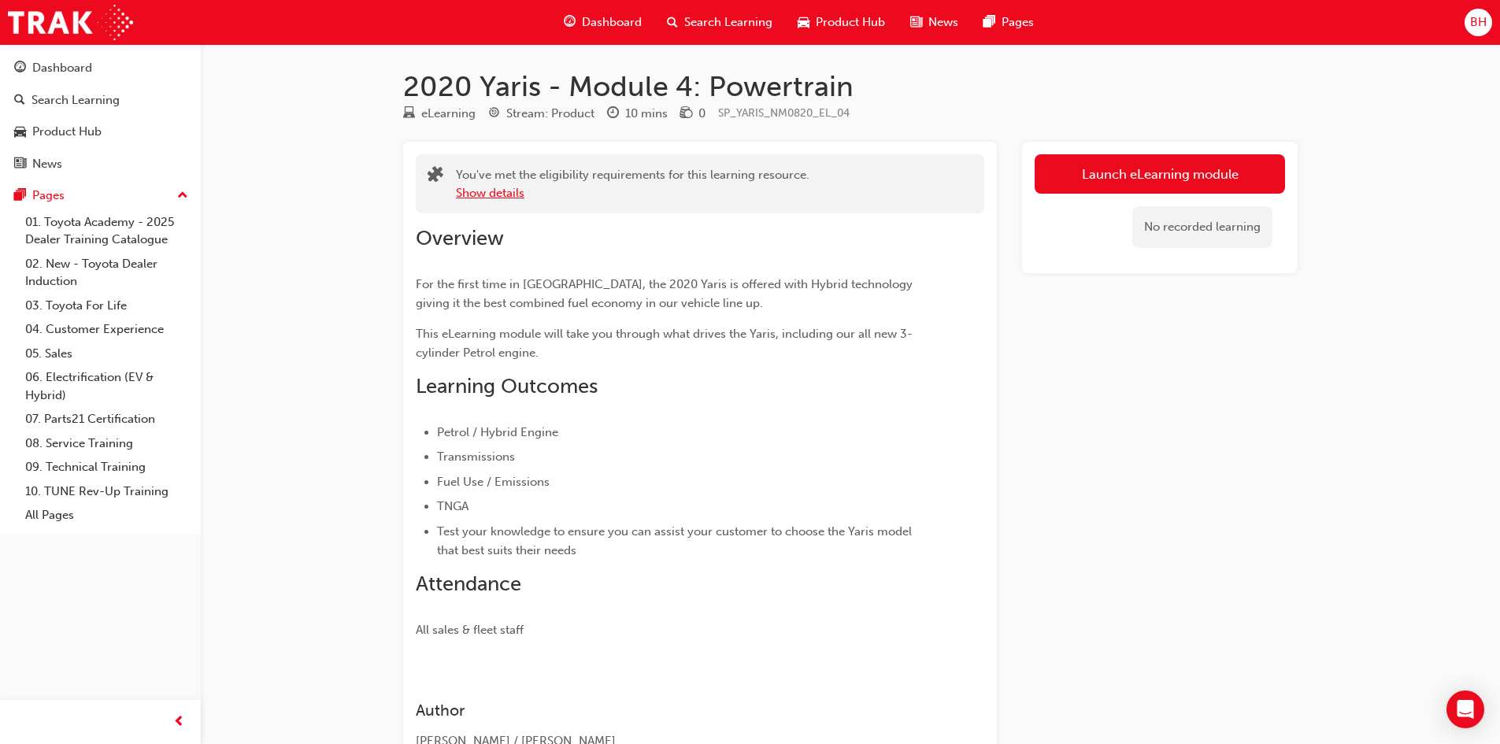
click at [509, 189] on button "Show details" at bounding box center [490, 193] width 68 height 18
click at [1158, 168] on link "Launch eLearning module" at bounding box center [1159, 173] width 250 height 39
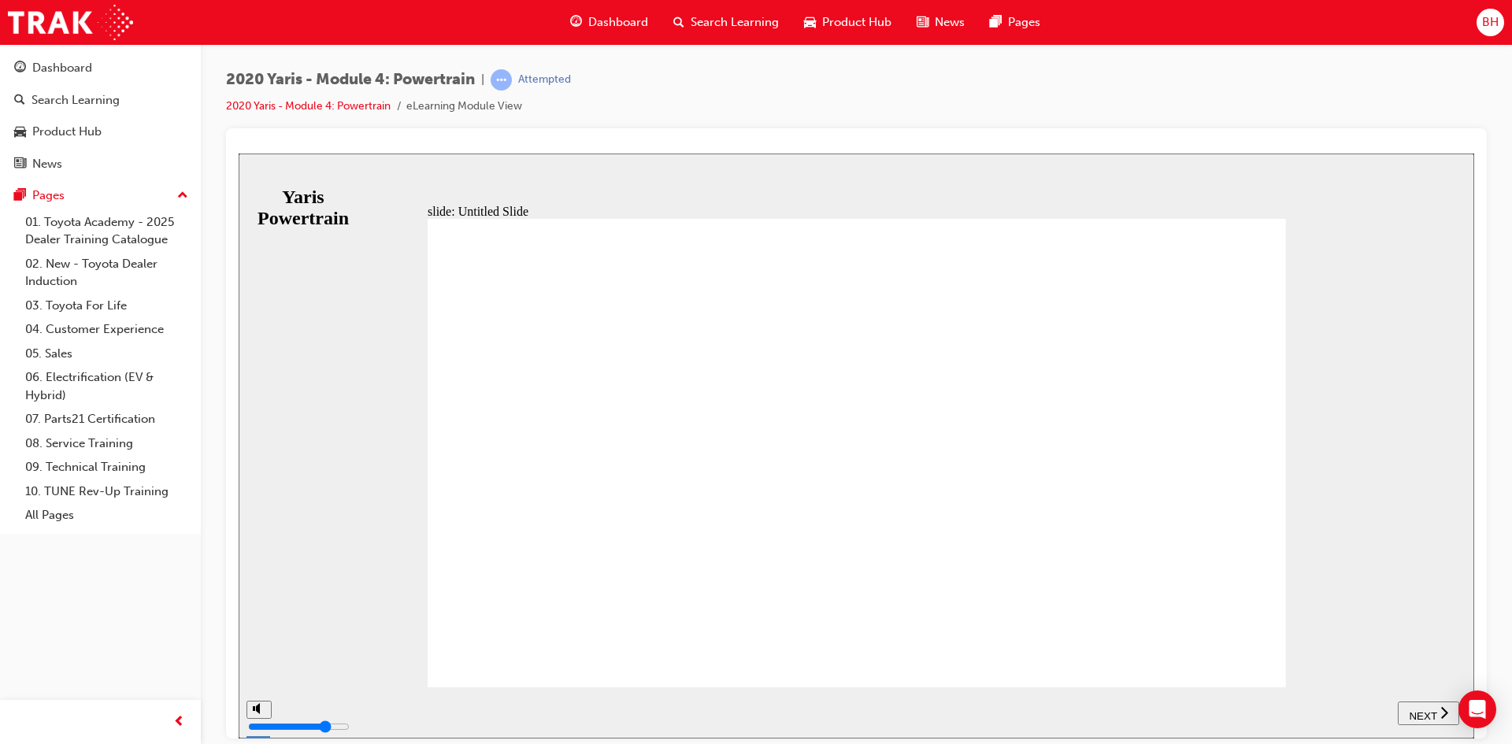
drag, startPoint x: 1422, startPoint y: 712, endPoint x: 1430, endPoint y: 698, distance: 16.2
click at [1423, 712] on span "NEXT" at bounding box center [1422, 715] width 28 height 12
click at [1429, 713] on span "NEXT" at bounding box center [1422, 715] width 28 height 12
click at [1433, 709] on span "NEXT" at bounding box center [1430, 715] width 28 height 12
click at [1425, 709] on span "NEXT" at bounding box center [1422, 715] width 28 height 12
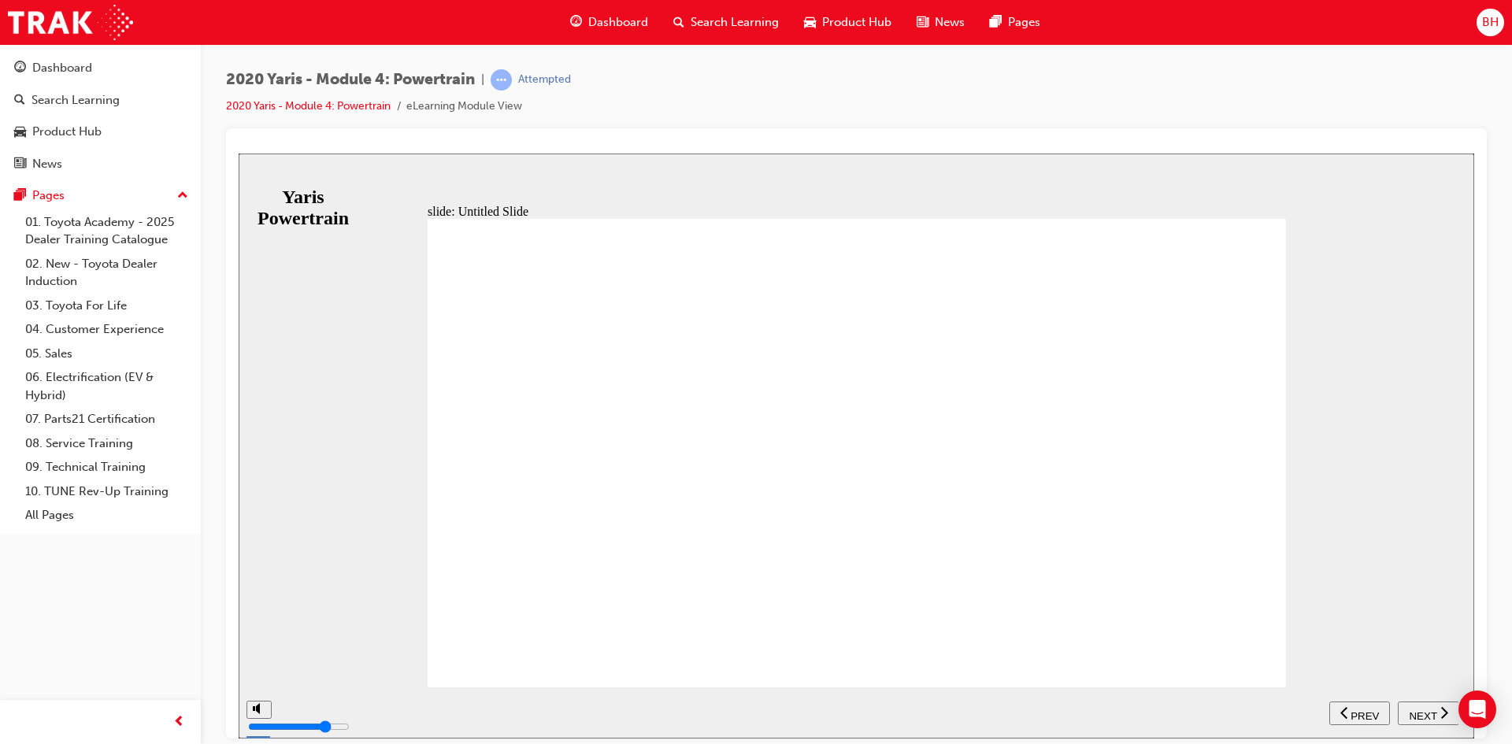
click at [1422, 716] on span "NEXT" at bounding box center [1422, 715] width 28 height 12
click at [1419, 714] on span "NEXT" at bounding box center [1422, 715] width 28 height 12
click at [1429, 720] on button "NEXT" at bounding box center [1435, 713] width 61 height 24
click at [1425, 716] on span "NEXT" at bounding box center [1422, 715] width 28 height 12
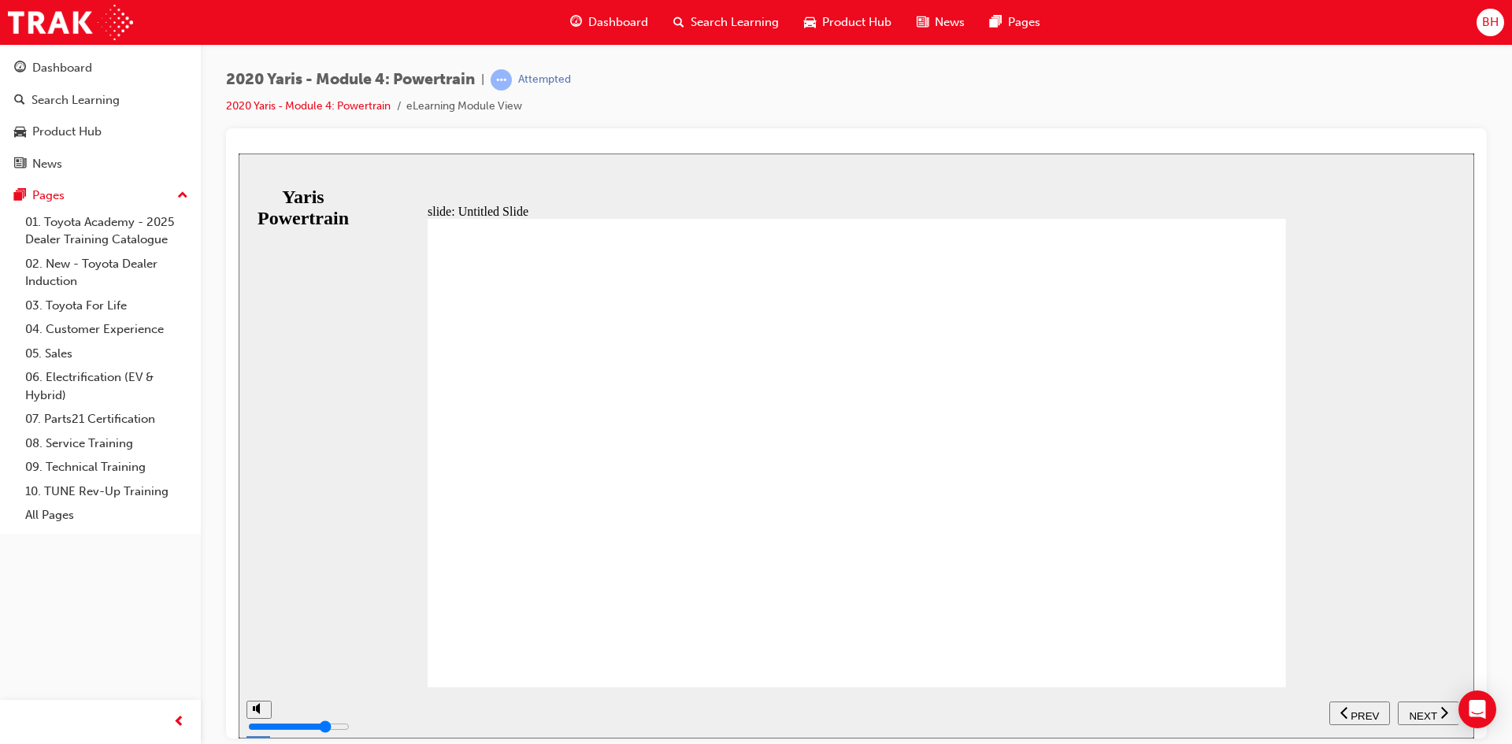
click at [1412, 712] on span "NEXT" at bounding box center [1422, 715] width 28 height 12
click at [1423, 712] on span "NEXT" at bounding box center [1430, 715] width 28 height 12
click at [1423, 710] on span "NEXT" at bounding box center [1422, 715] width 28 height 12
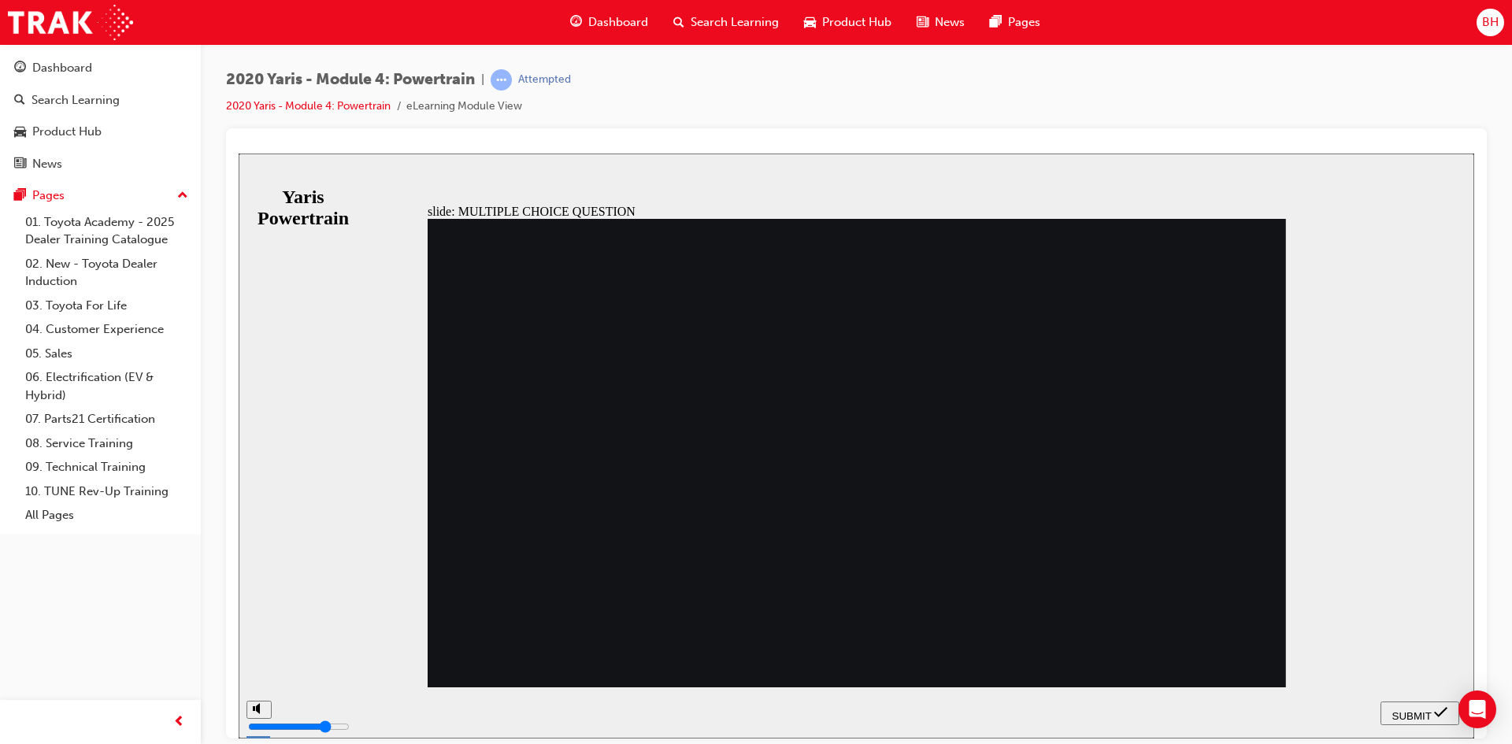
radio input "true"
click at [1428, 719] on div "SUBMIT" at bounding box center [1419, 713] width 66 height 17
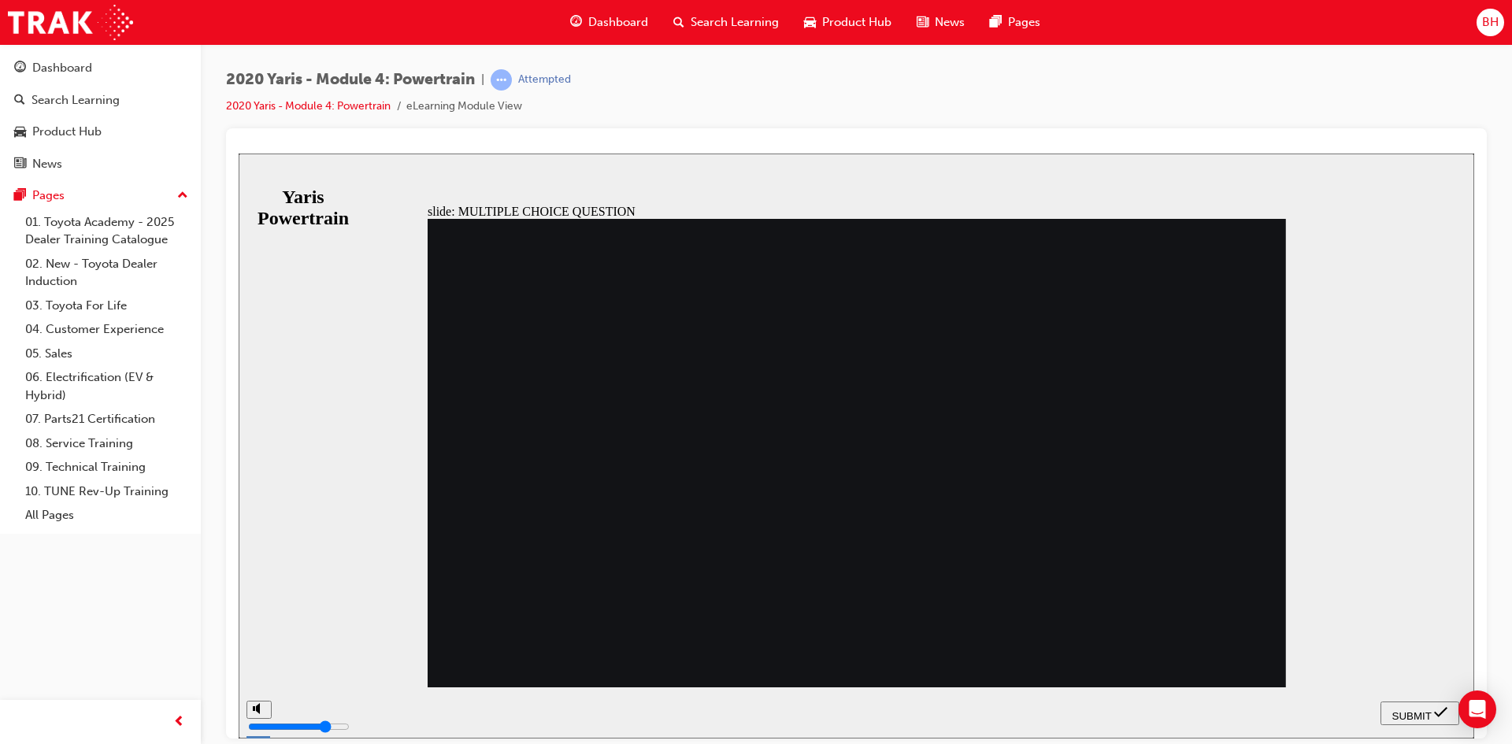
radio input "true"
click at [1416, 716] on span "SUBMIT" at bounding box center [1411, 715] width 39 height 12
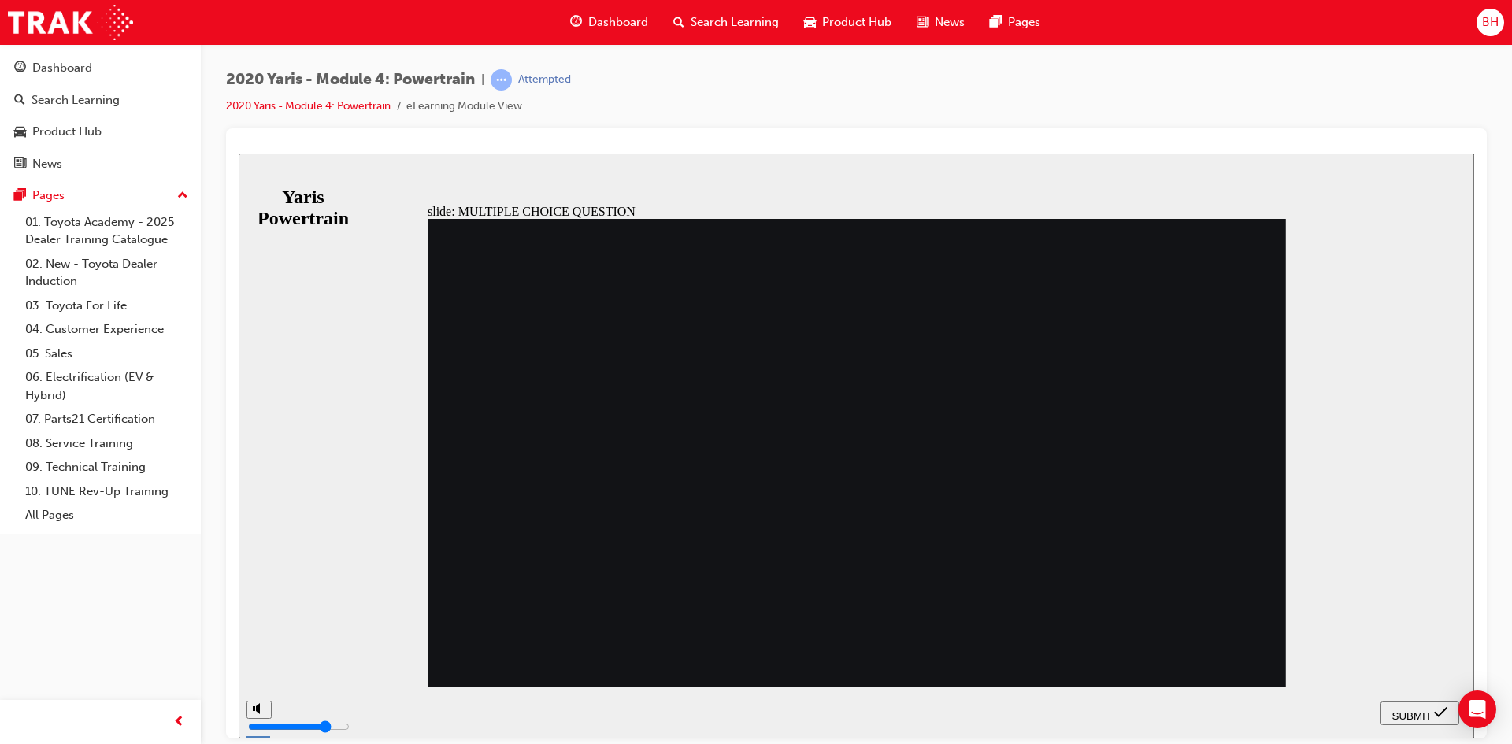
radio input "false"
radio input "true"
click at [1416, 709] on span "SUBMIT" at bounding box center [1411, 715] width 39 height 12
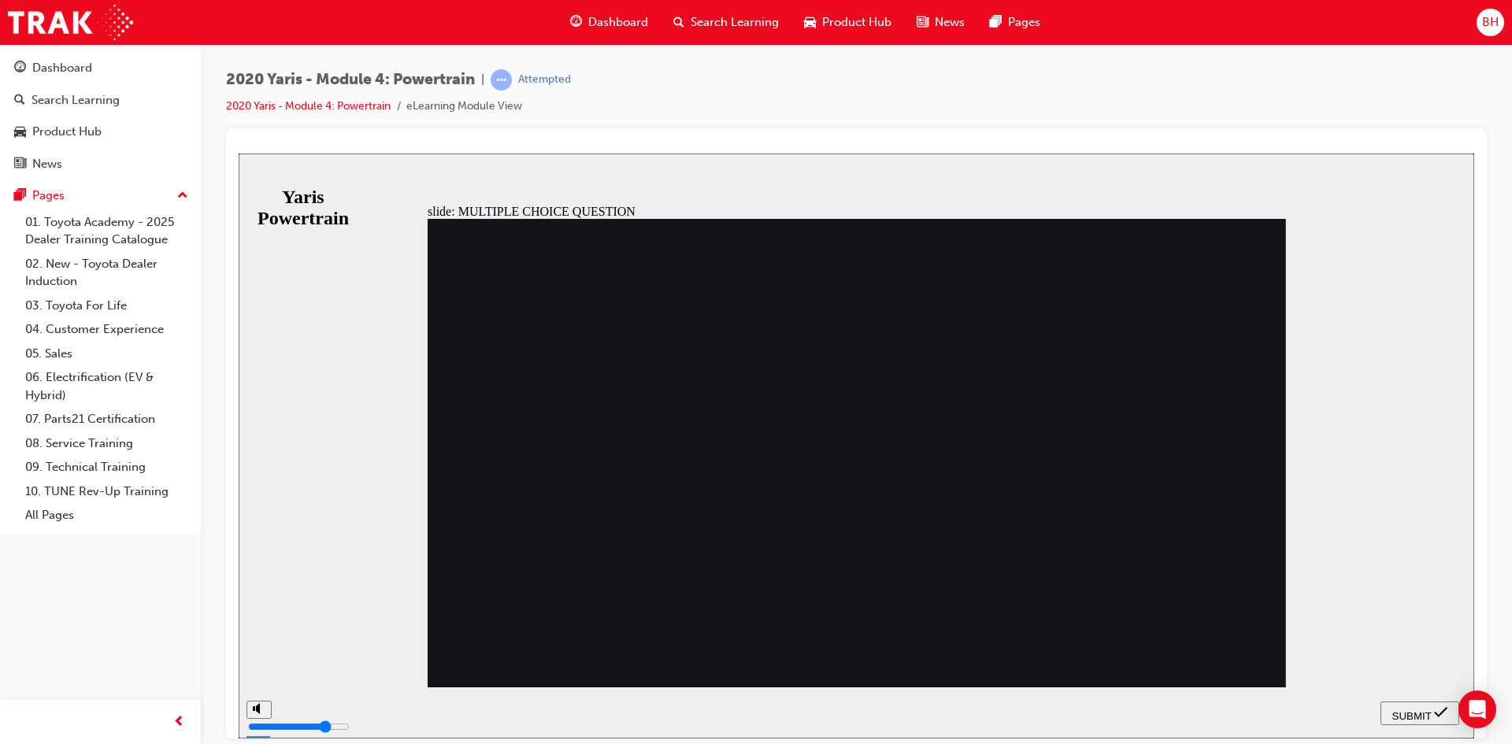
radio input "true"
click at [1412, 709] on span "SUBMIT" at bounding box center [1411, 715] width 39 height 12
radio input "true"
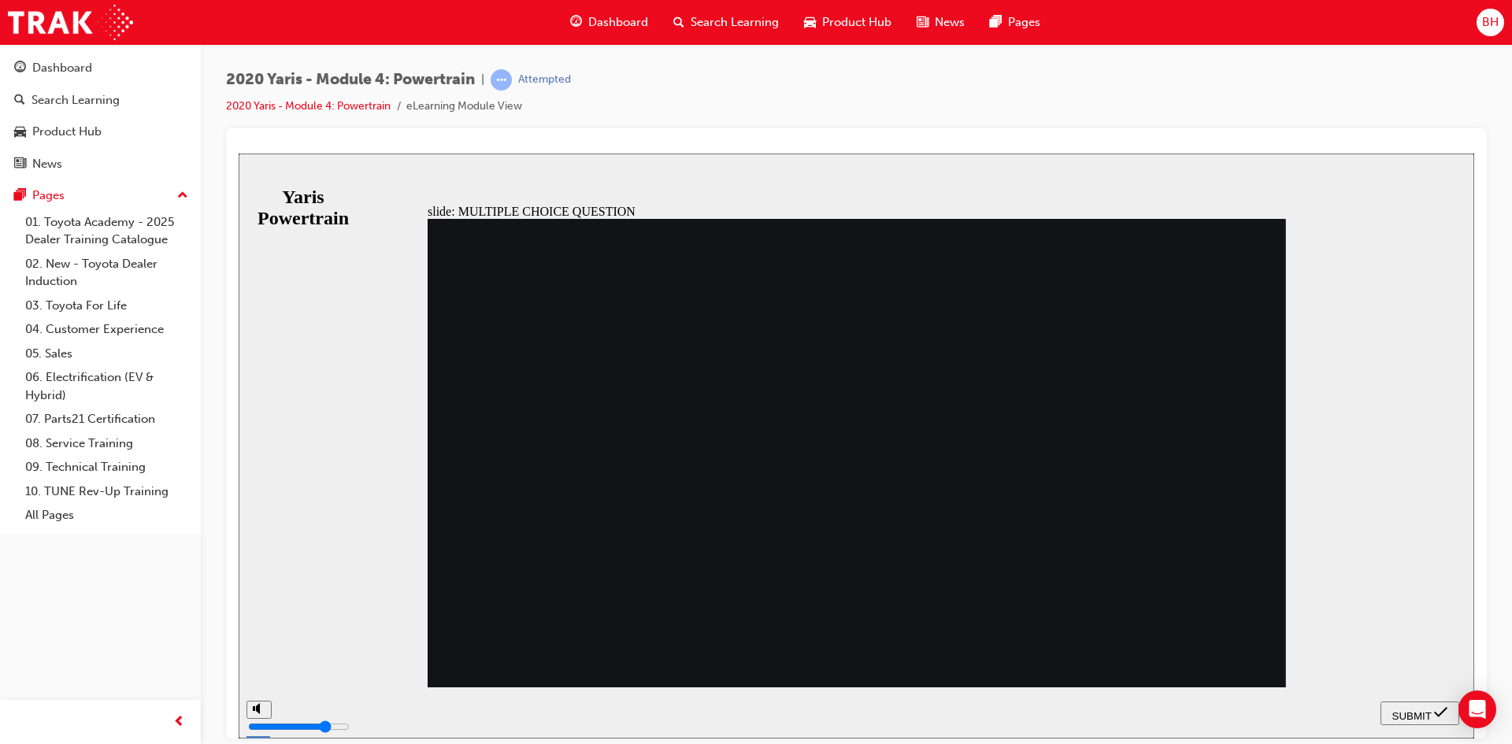
click at [1423, 712] on span "SUBMIT" at bounding box center [1411, 715] width 39 height 12
radio input "true"
click at [1406, 709] on span "SUBMIT" at bounding box center [1411, 715] width 39 height 12
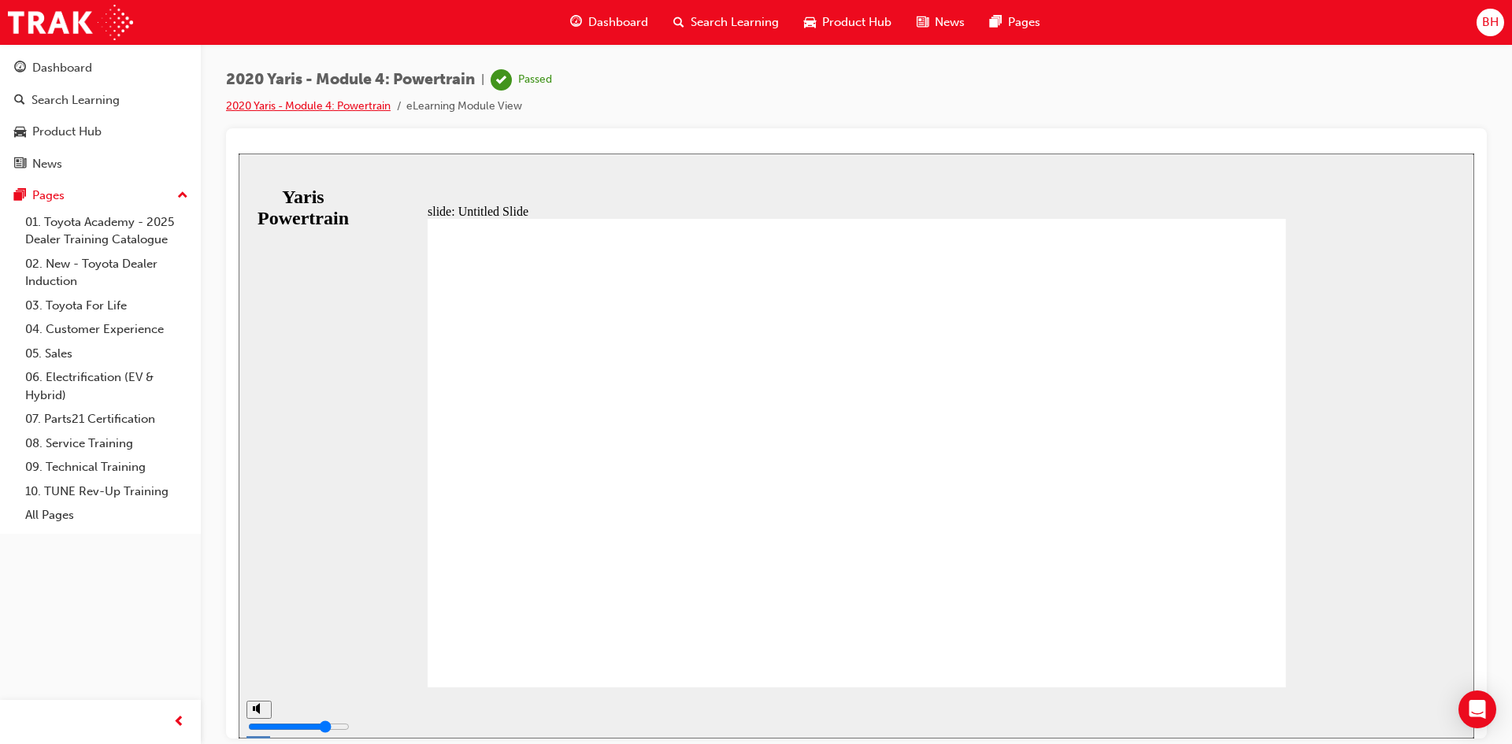
click at [350, 107] on link "2020 Yaris - Module 4: Powertrain" at bounding box center [308, 105] width 165 height 13
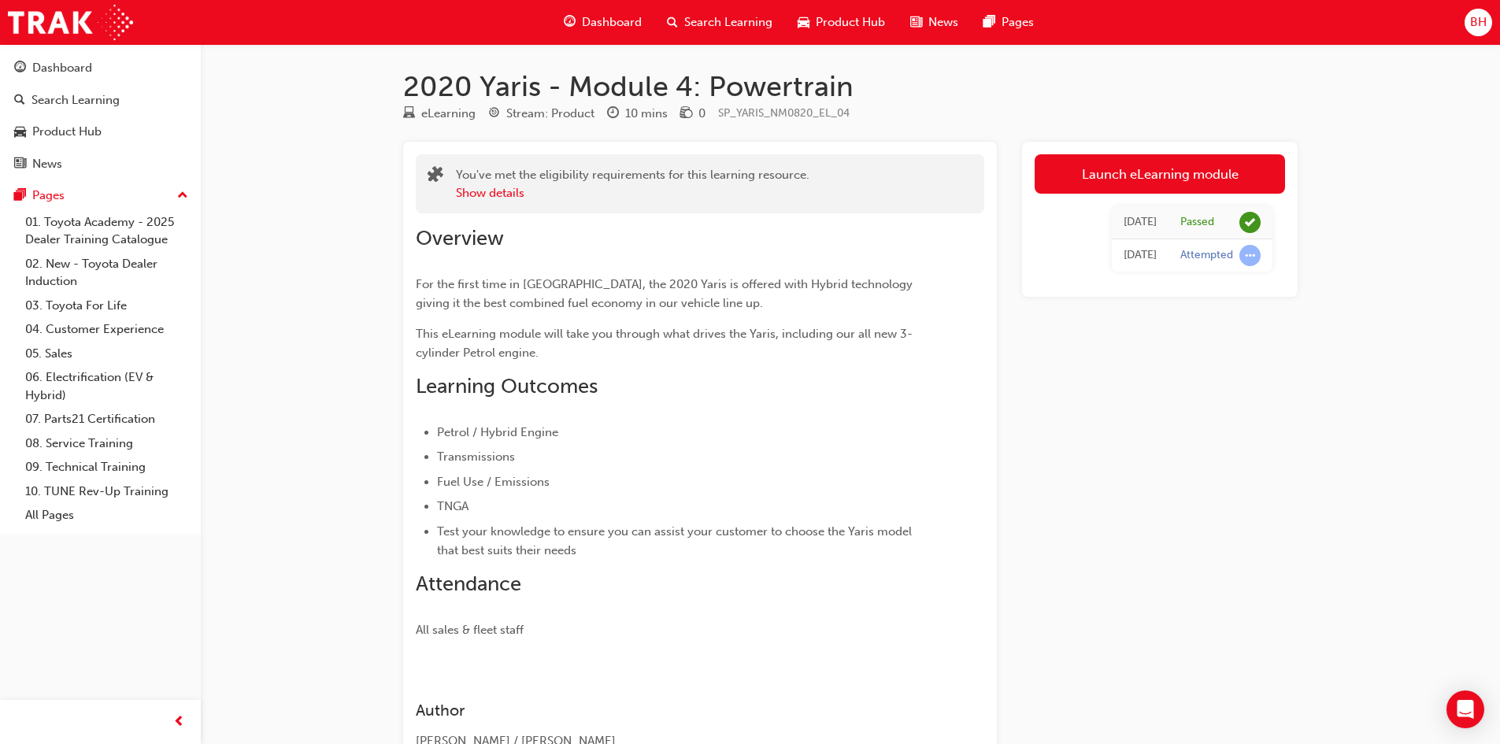
click at [579, 20] on div "Dashboard" at bounding box center [602, 22] width 103 height 32
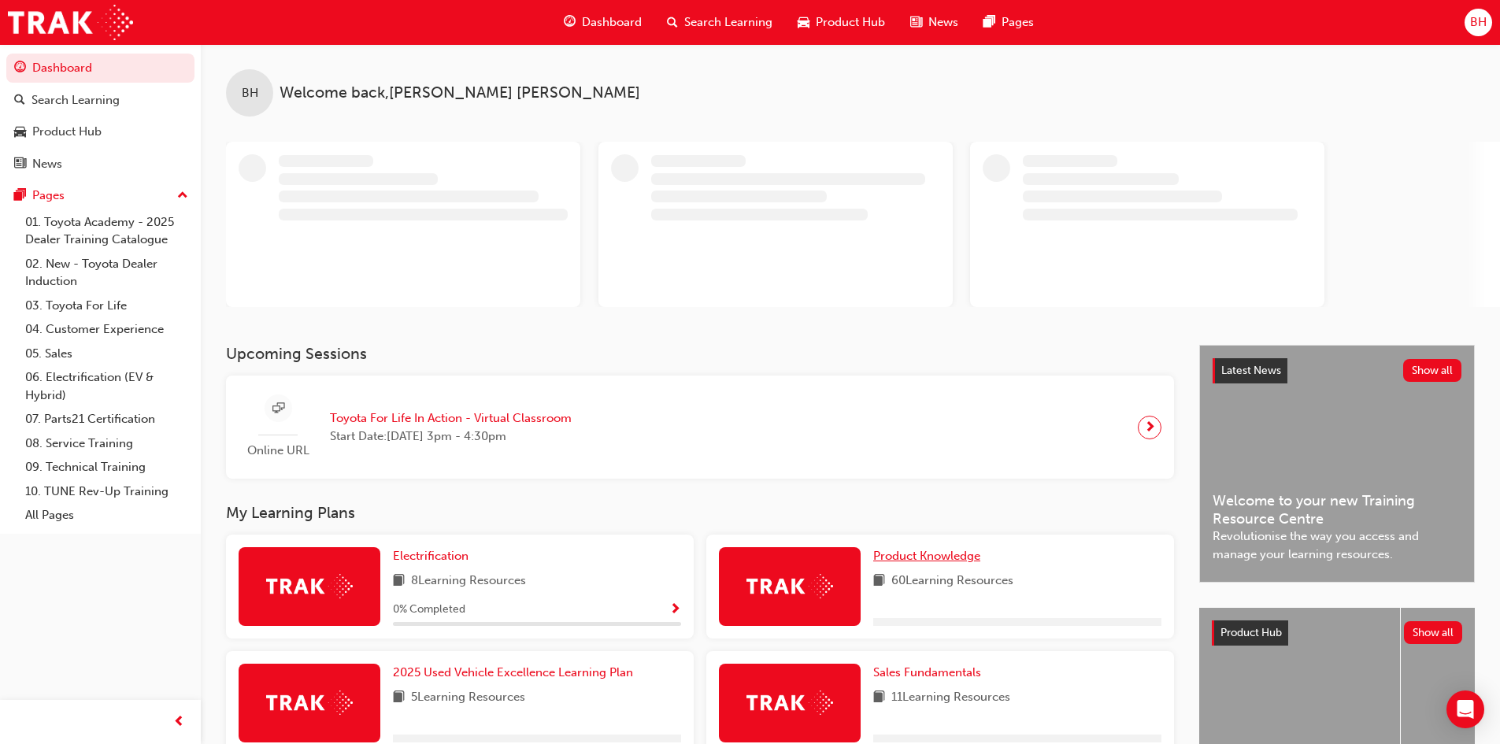
click at [931, 555] on span "Product Knowledge" at bounding box center [926, 556] width 107 height 14
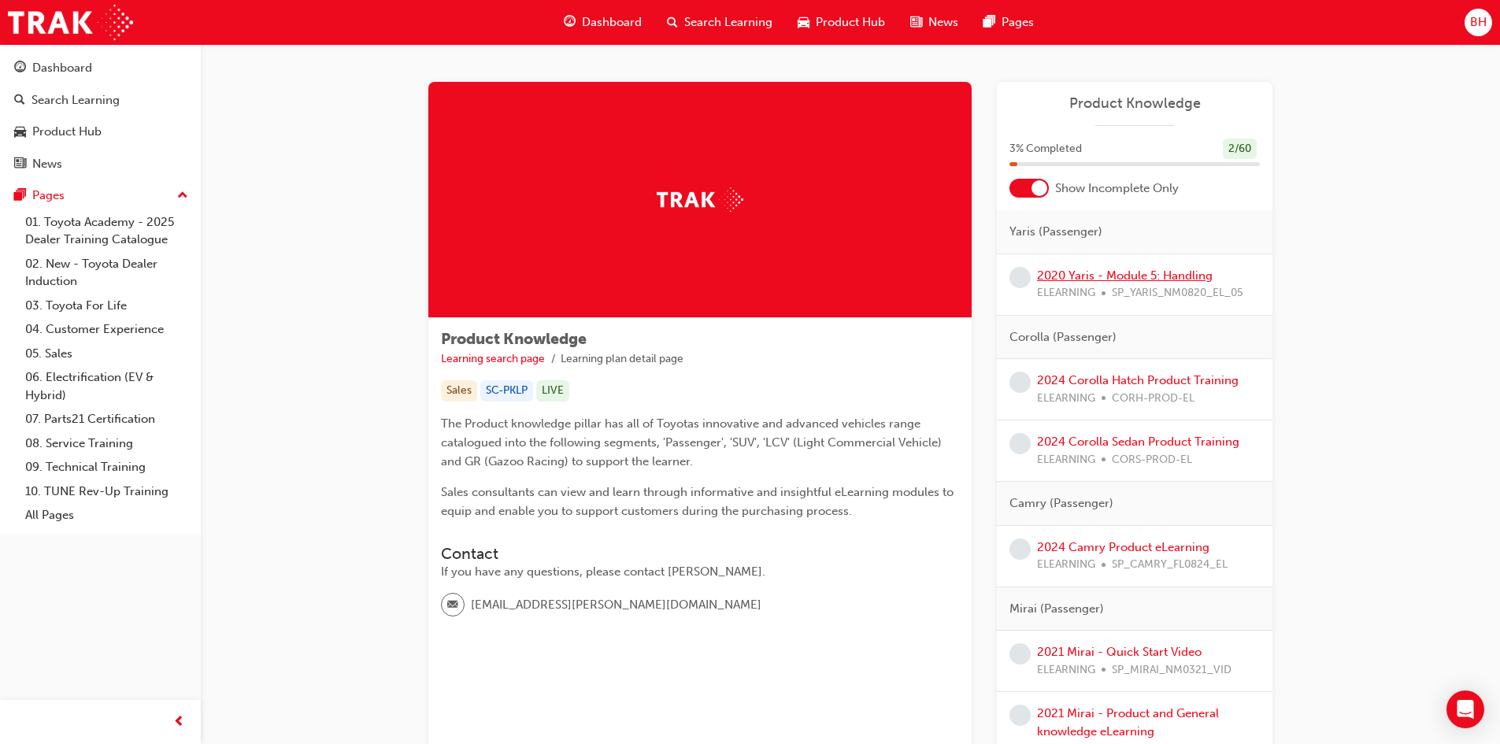
click at [1093, 278] on link "2020 Yaris - Module 5: Handling" at bounding box center [1125, 275] width 176 height 14
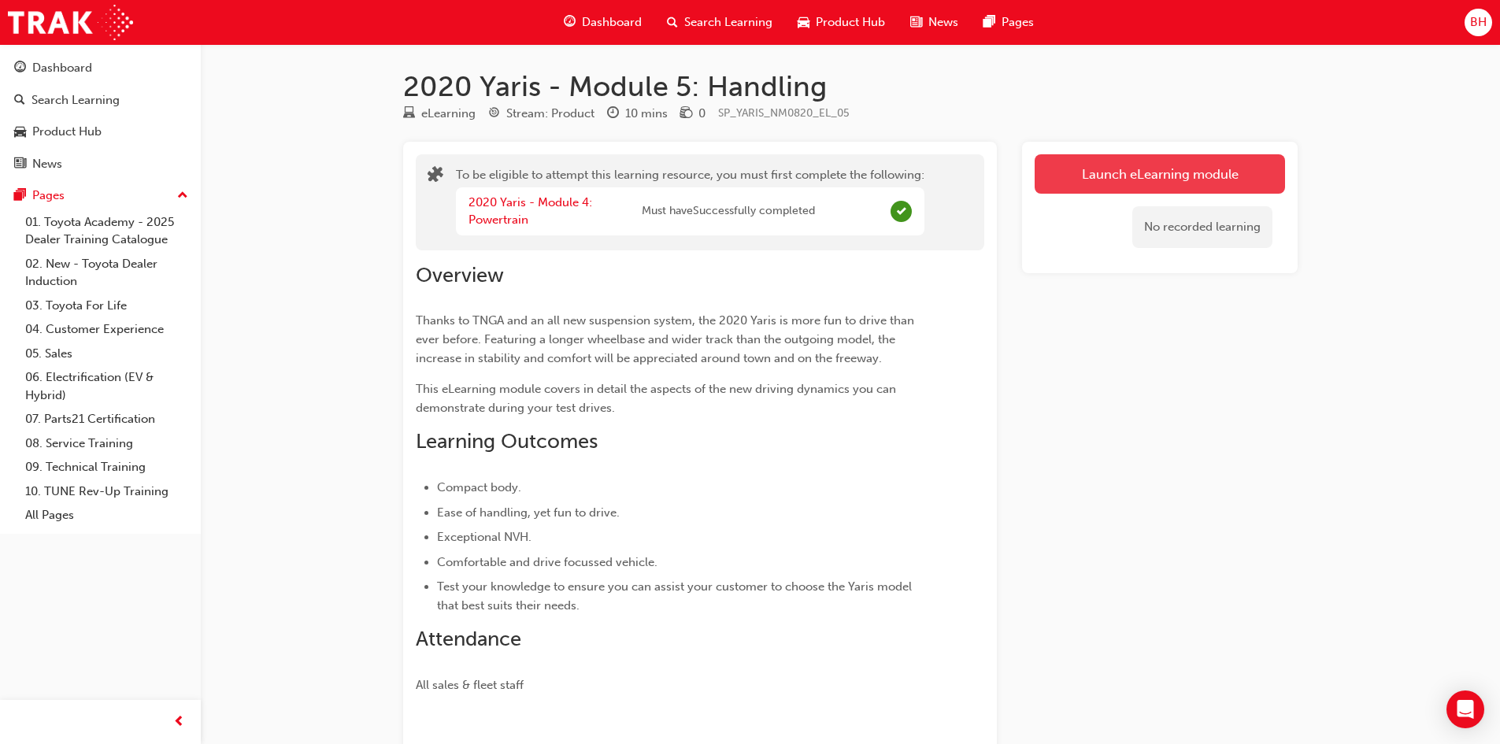
click at [1119, 180] on button "Launch eLearning module" at bounding box center [1159, 173] width 250 height 39
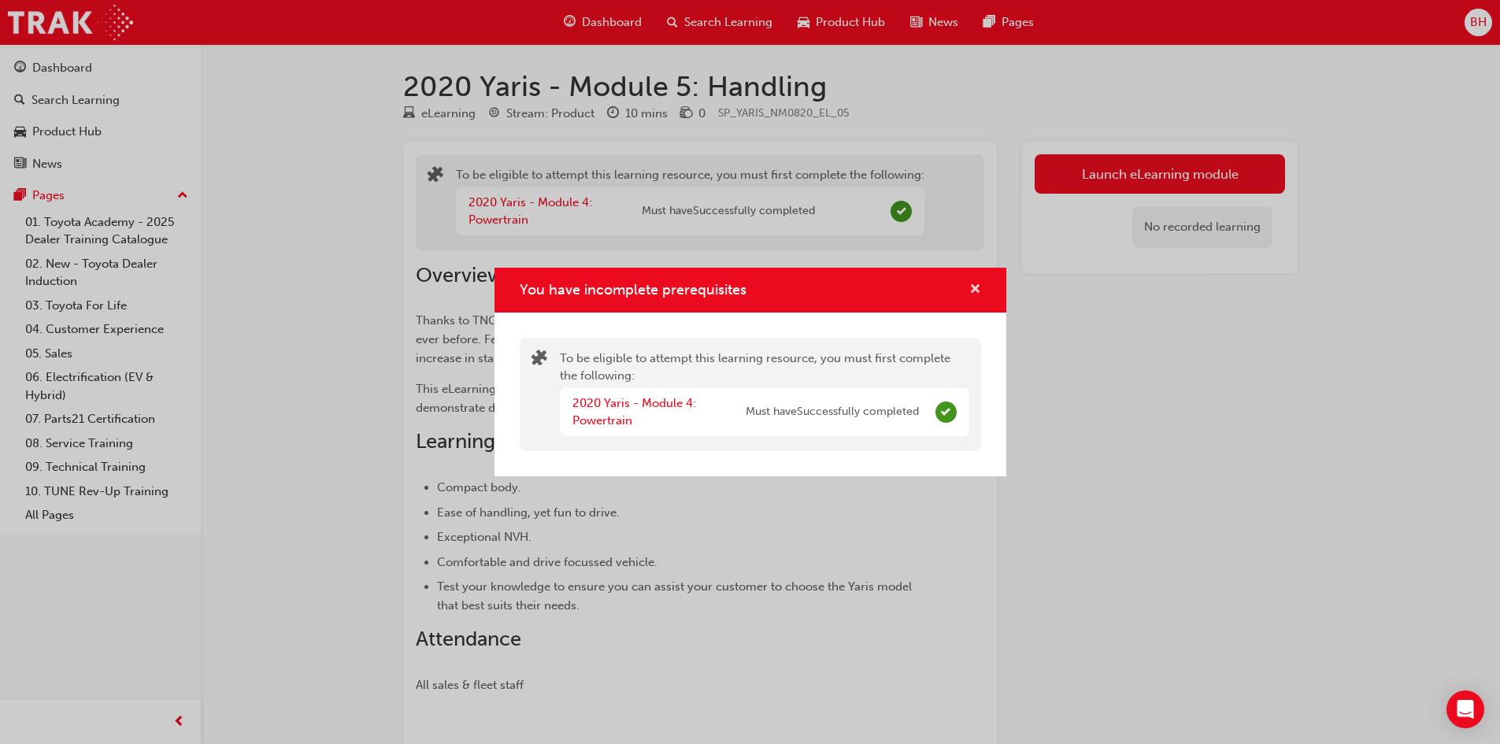
click at [977, 294] on span "cross-icon" at bounding box center [975, 290] width 12 height 14
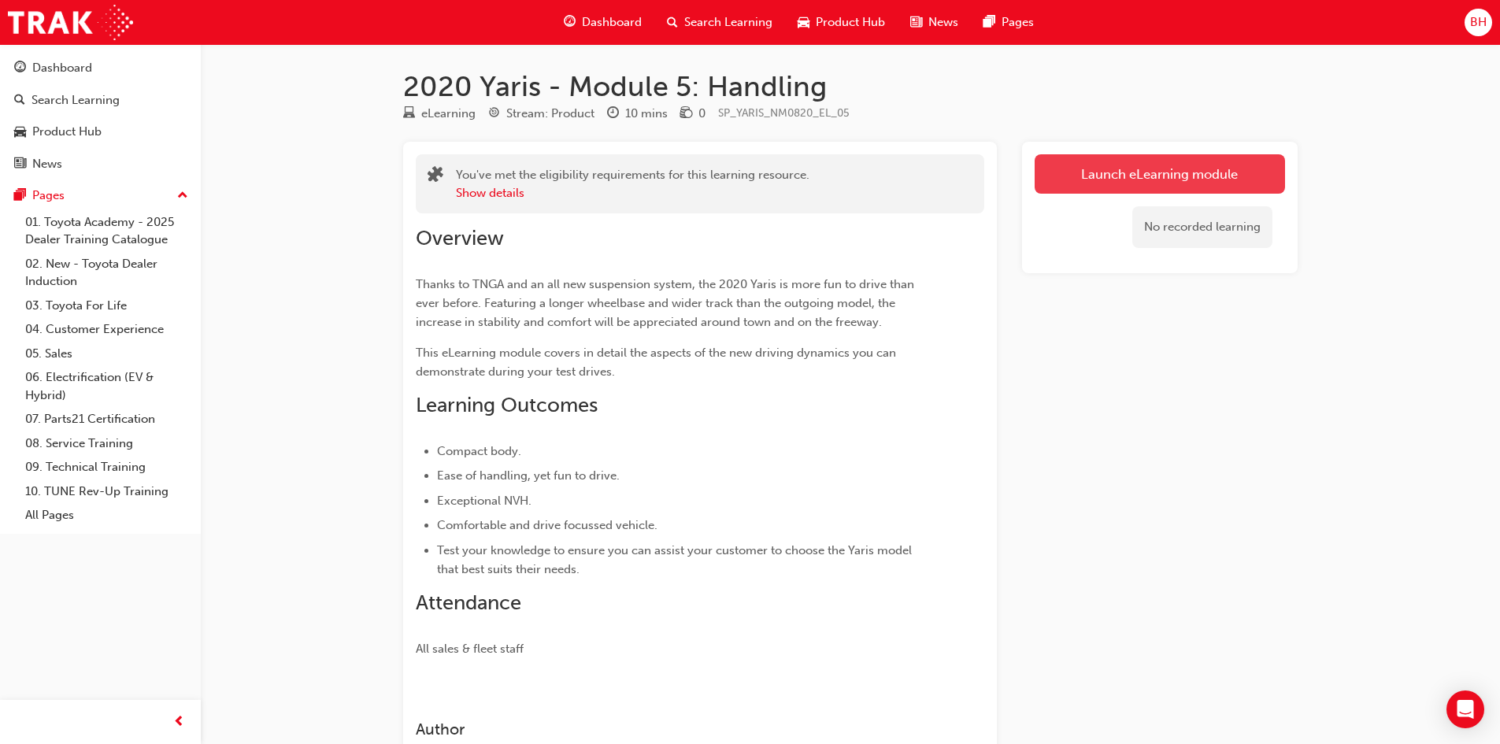
click at [1144, 168] on link "Launch eLearning module" at bounding box center [1159, 173] width 250 height 39
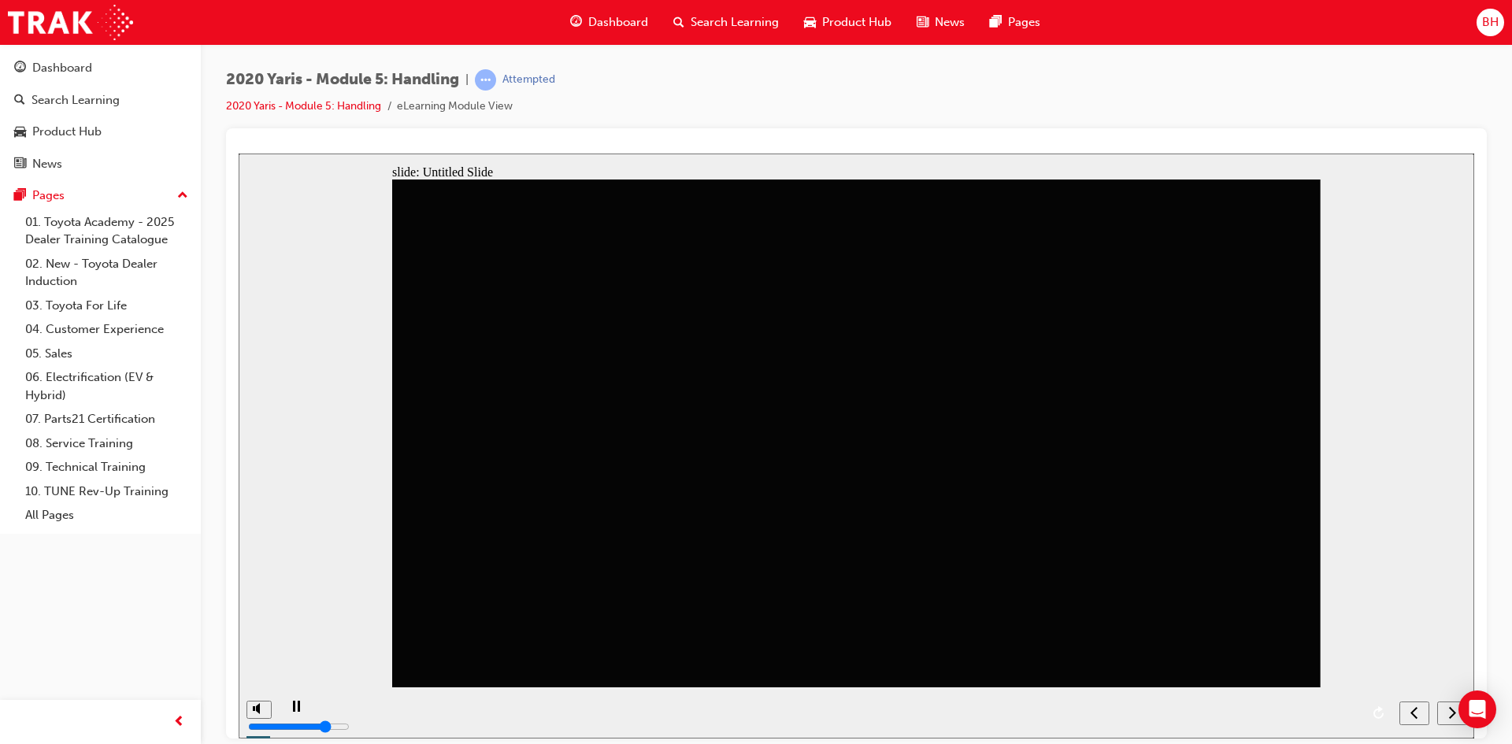
click at [1450, 714] on icon "next" at bounding box center [1452, 712] width 8 height 14
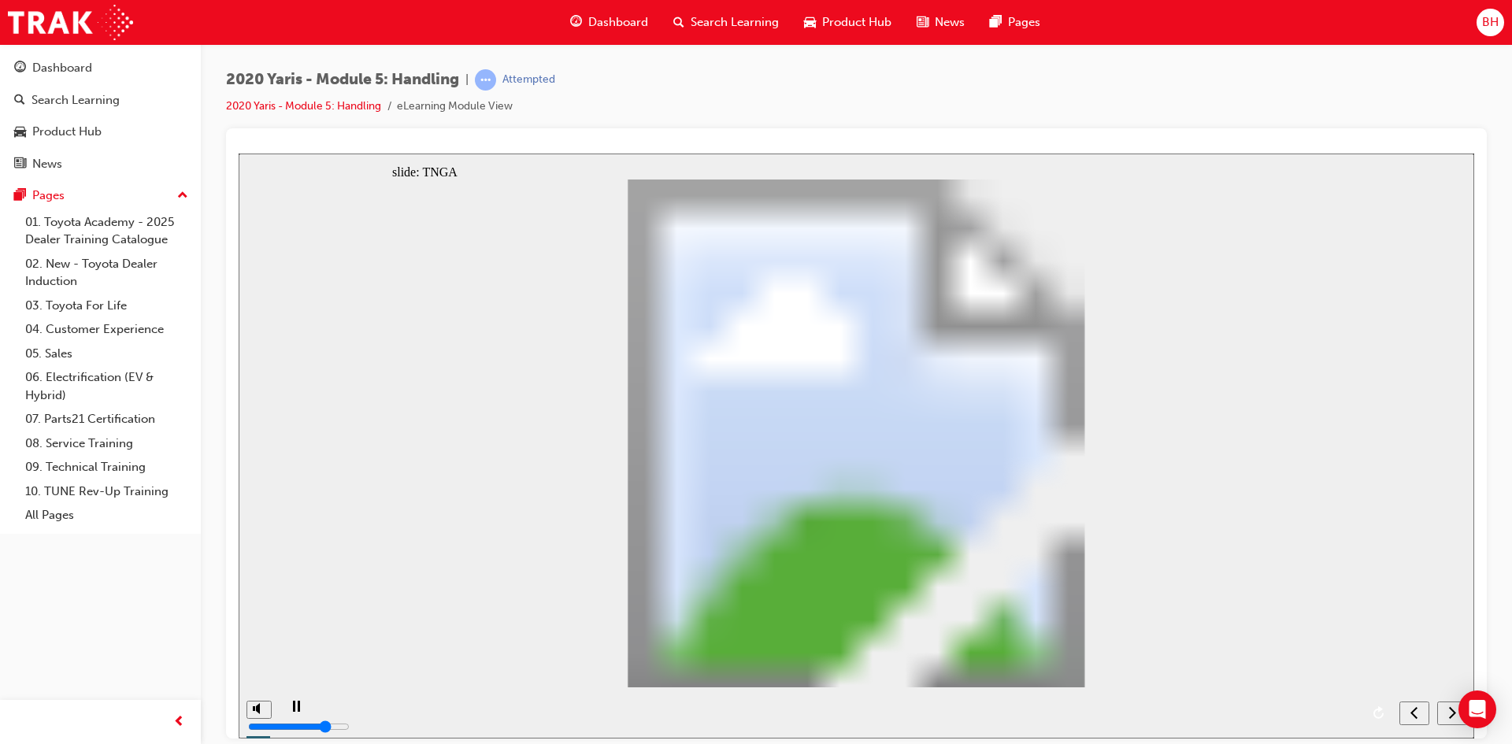
click at [1450, 714] on icon "next" at bounding box center [1452, 712] width 8 height 14
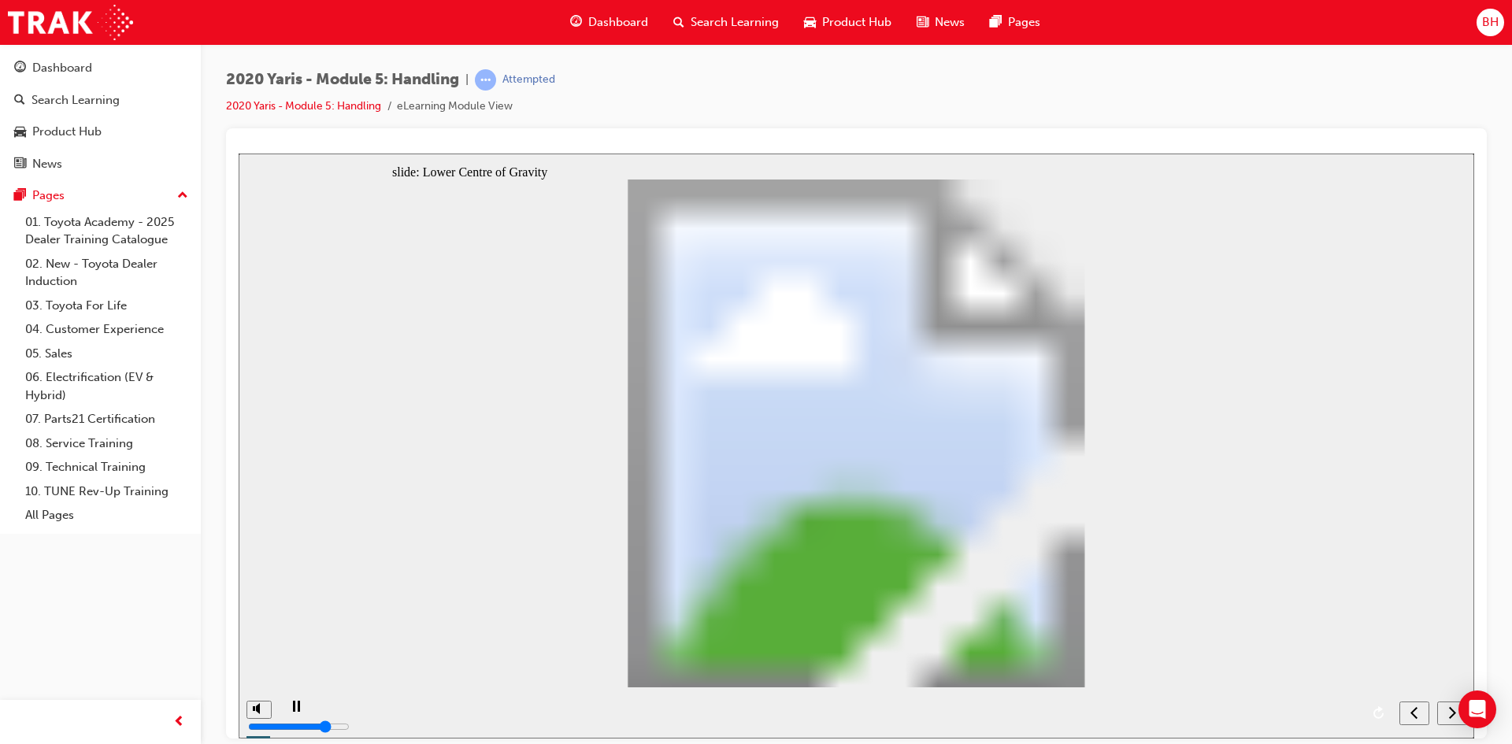
click at [1443, 706] on div "next" at bounding box center [1451, 713] width 17 height 17
click at [1448, 714] on icon "next" at bounding box center [1452, 712] width 8 height 14
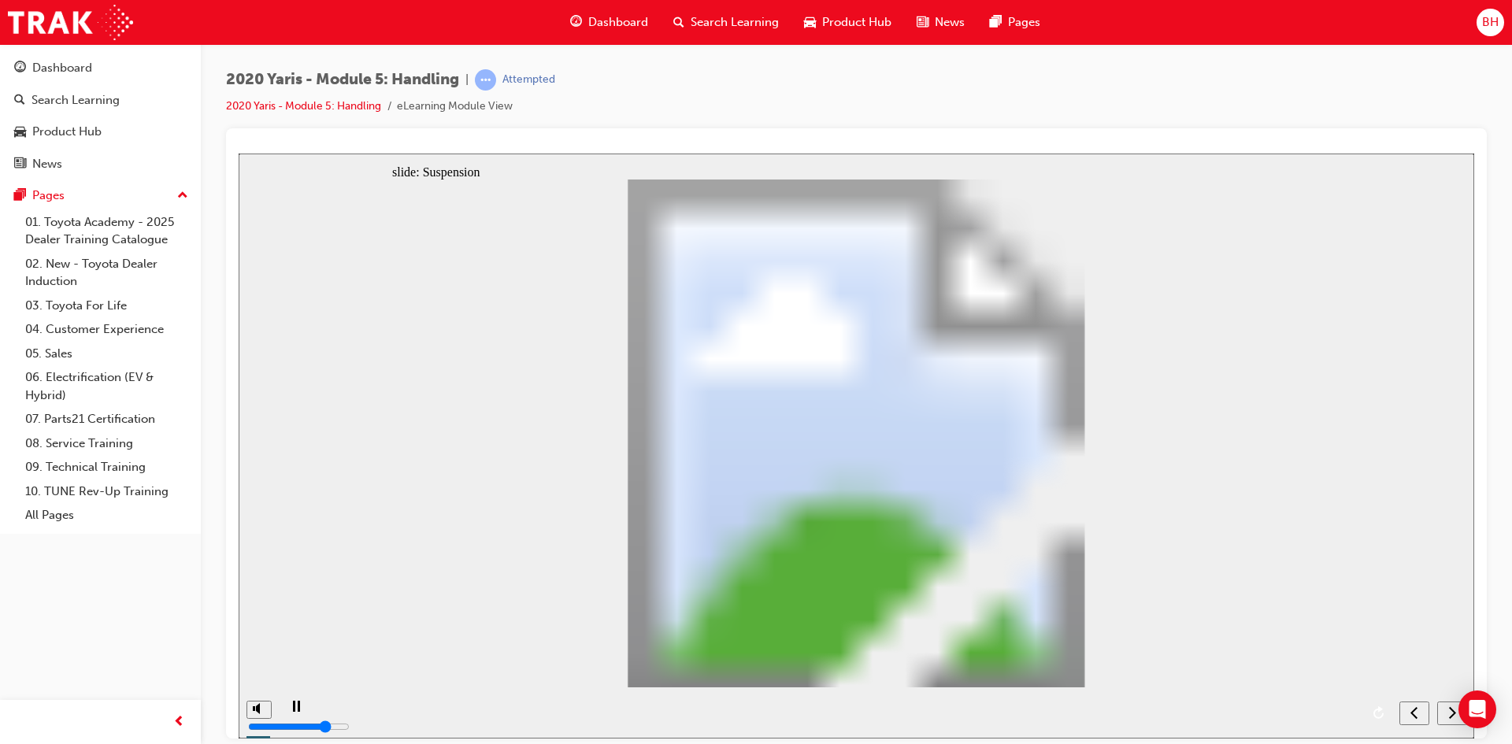
click at [1448, 714] on icon "next" at bounding box center [1452, 712] width 8 height 14
click at [1445, 713] on div "next" at bounding box center [1451, 713] width 17 height 17
click at [1453, 719] on icon "next" at bounding box center [1452, 712] width 8 height 14
click at [1453, 716] on icon "next" at bounding box center [1452, 712] width 8 height 14
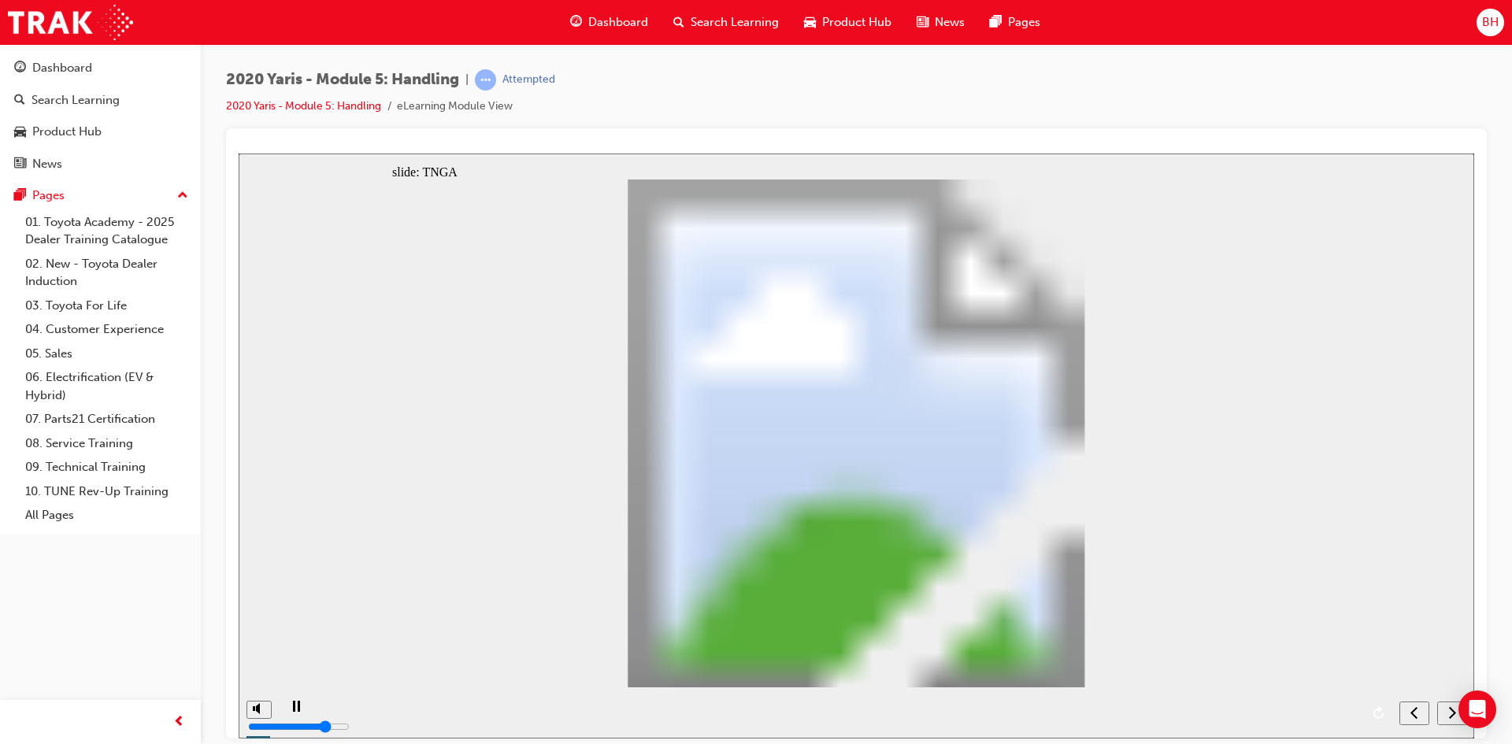
click at [1454, 717] on icon "next" at bounding box center [1452, 712] width 8 height 14
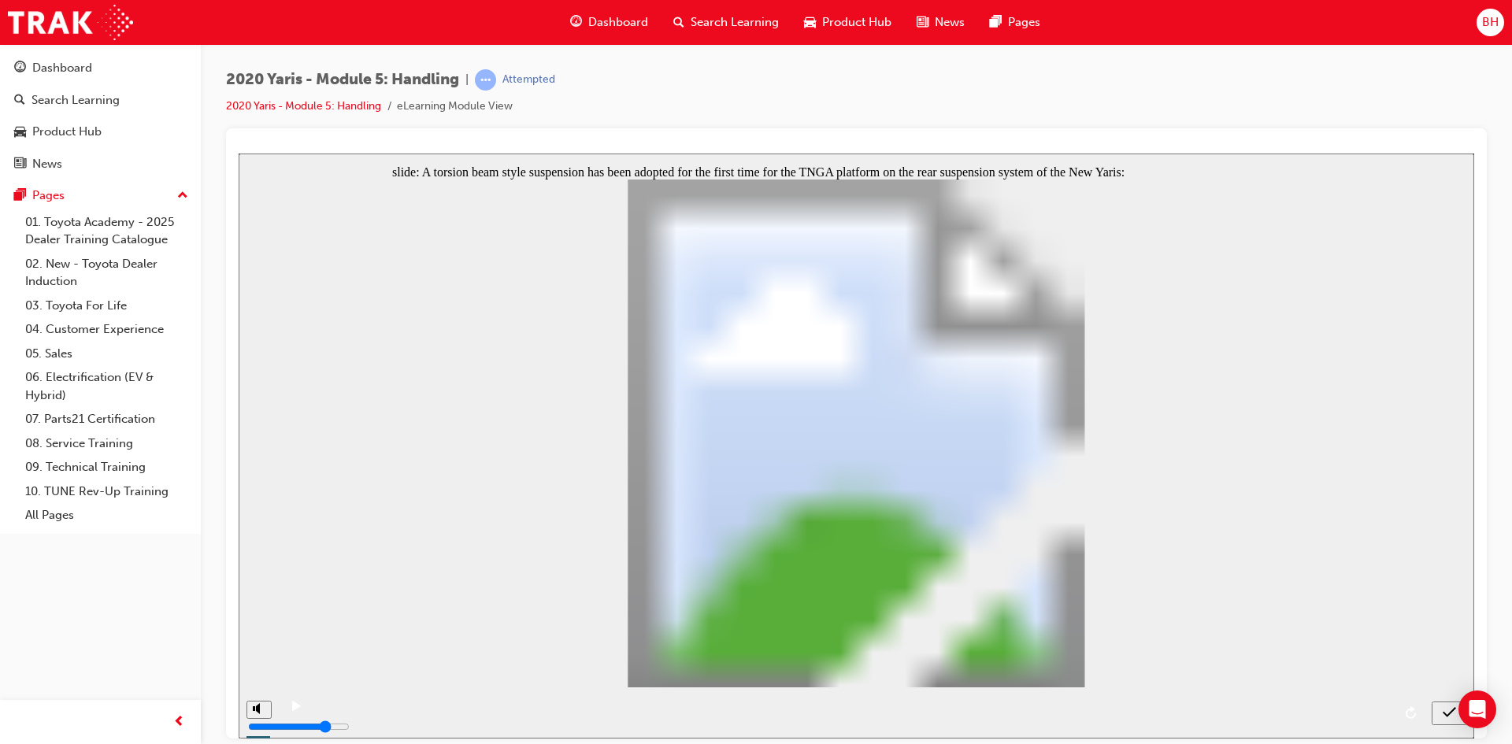
radio input "true"
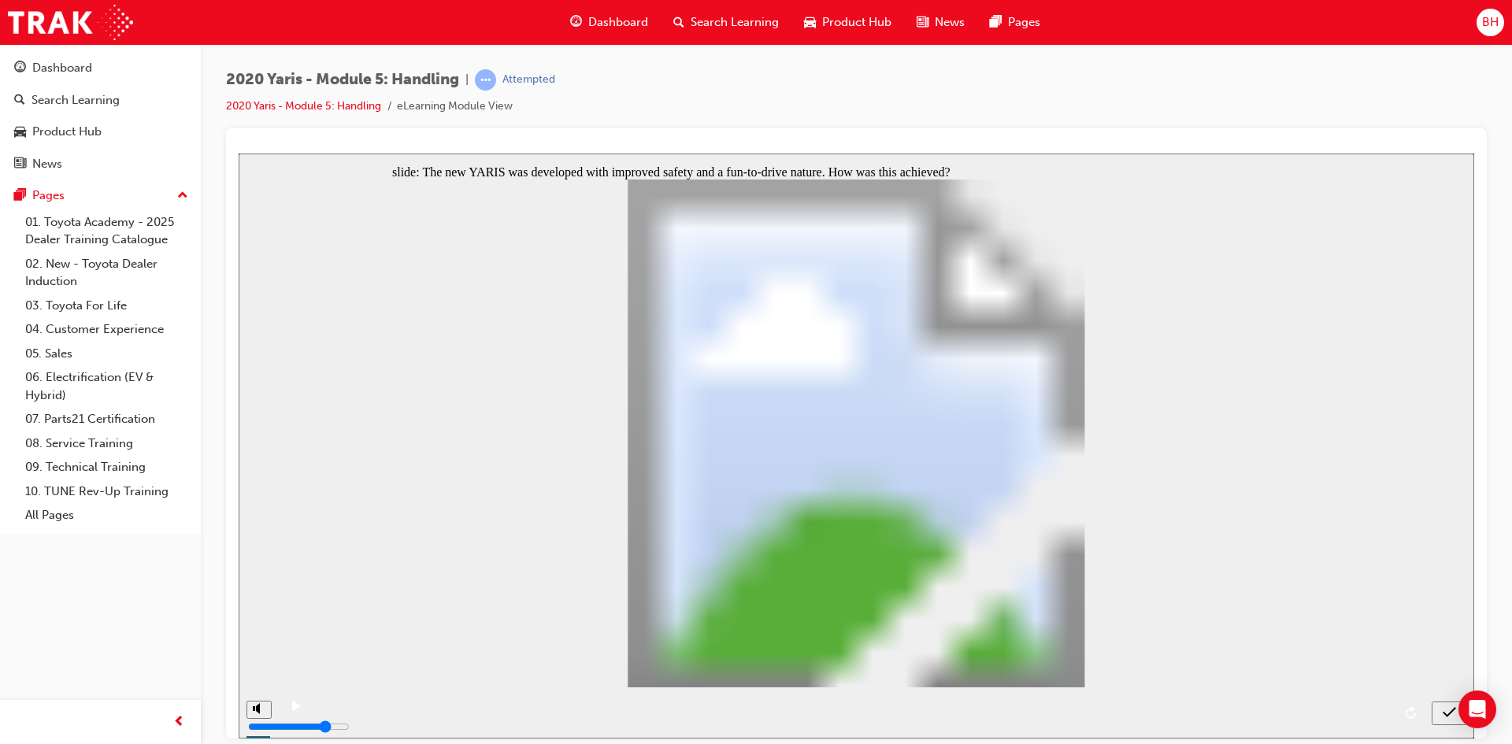
radio input "true"
radio input "false"
radio input "true"
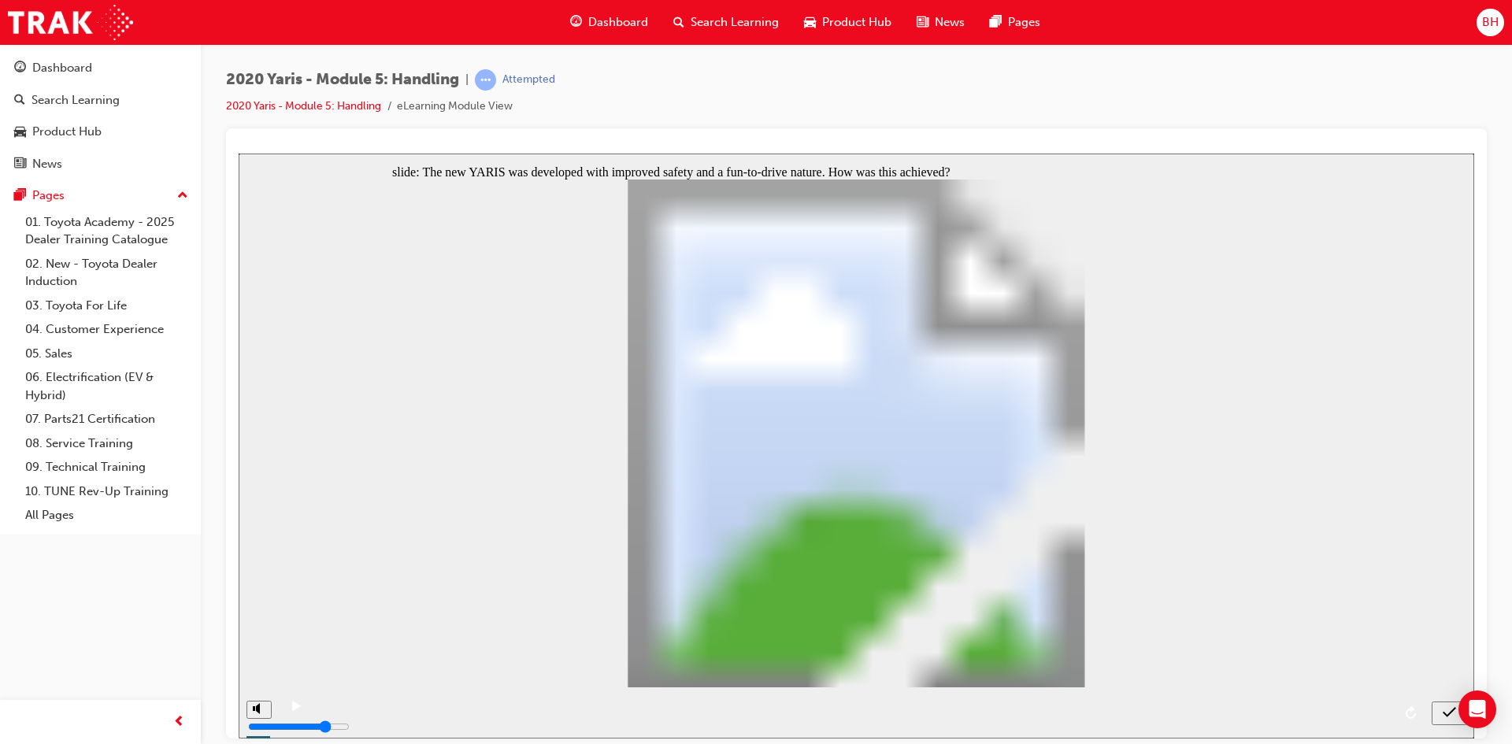
radio input "true"
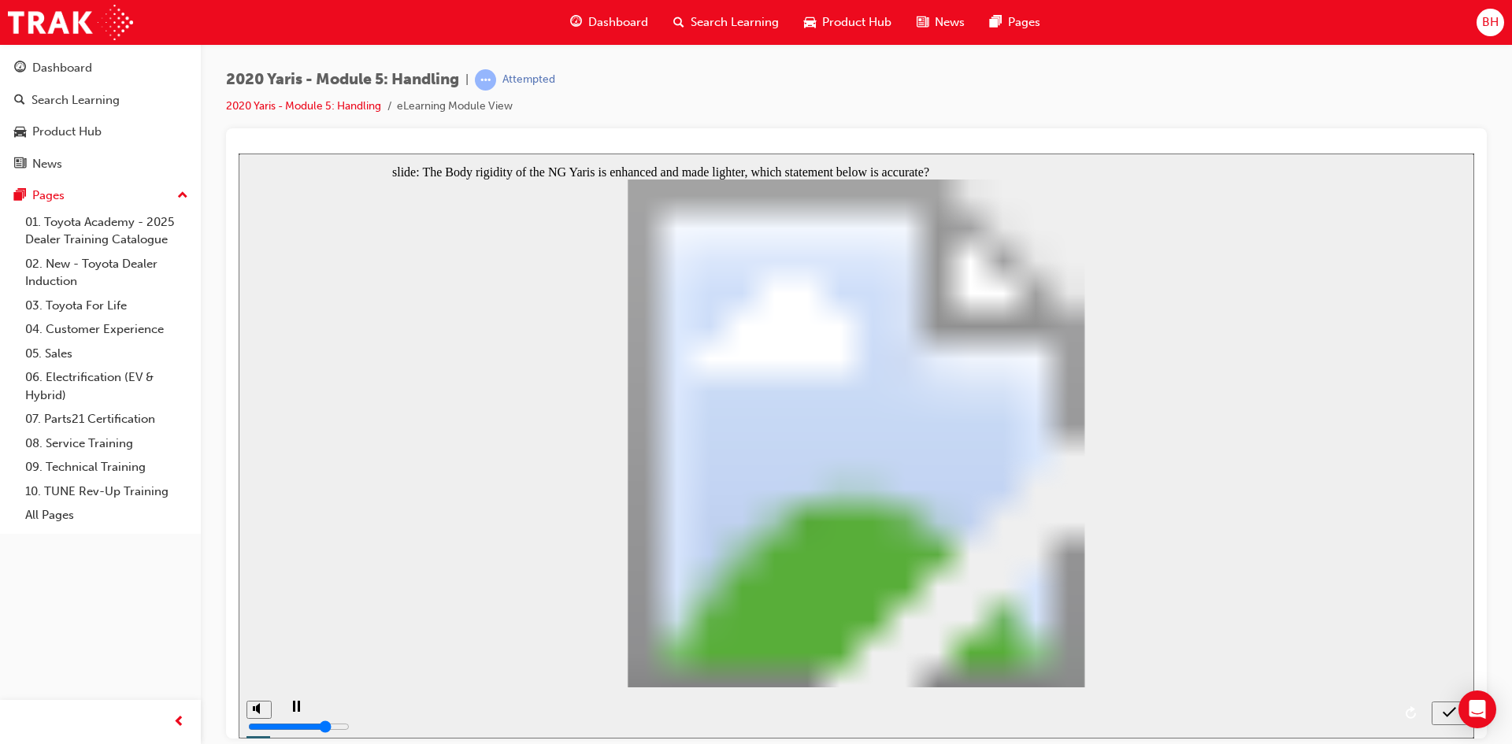
radio input "true"
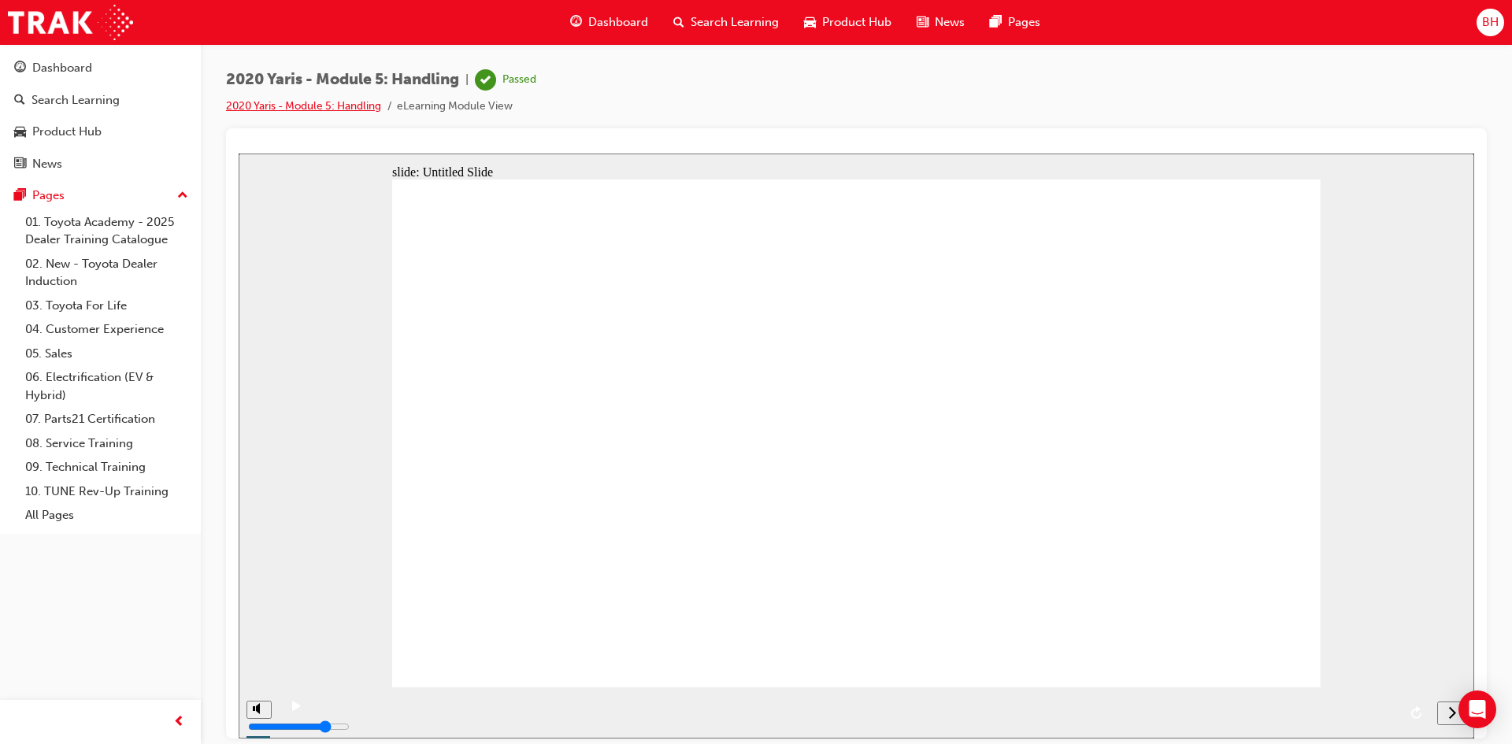
click at [333, 108] on link "2020 Yaris - Module 5: Handling" at bounding box center [303, 105] width 155 height 13
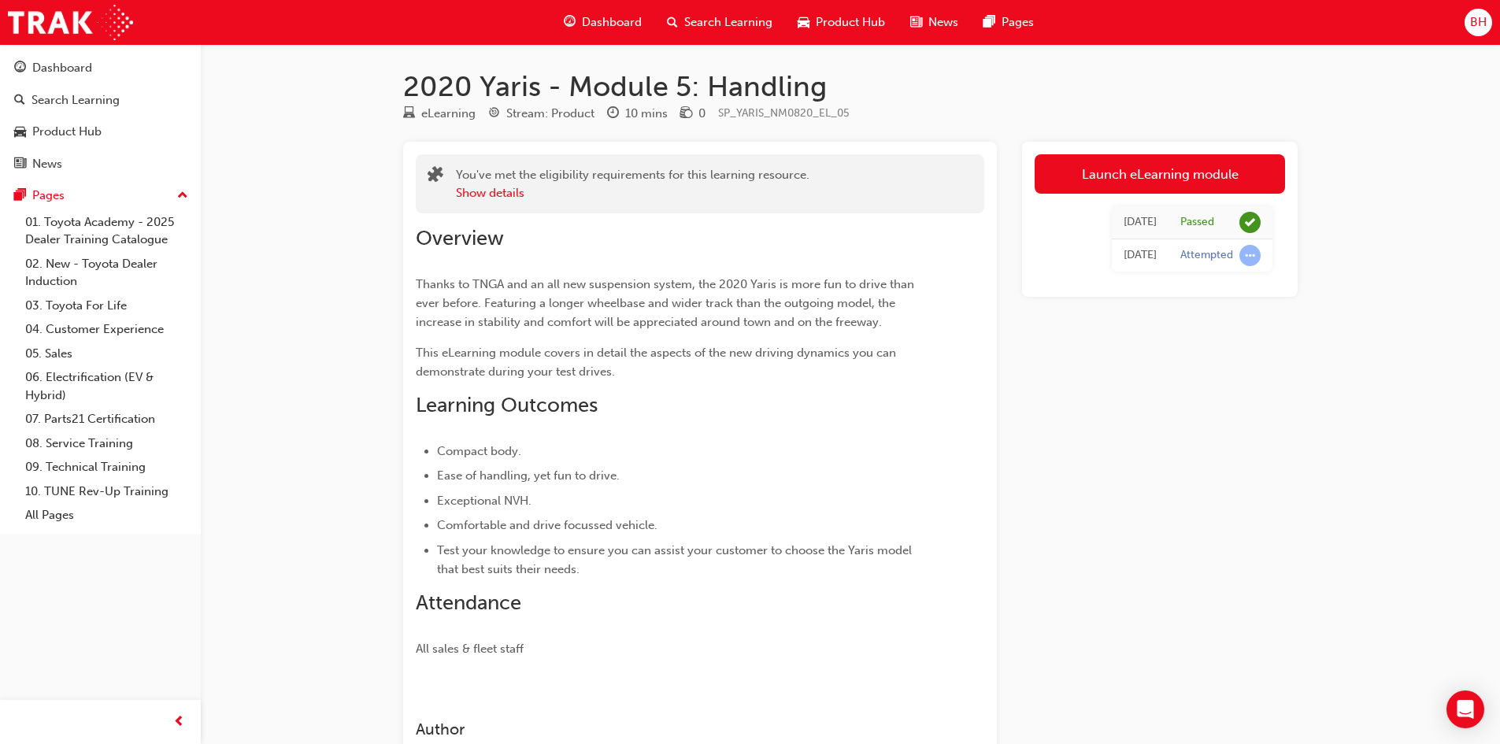
click at [825, 20] on span "Product Hub" at bounding box center [850, 22] width 69 height 18
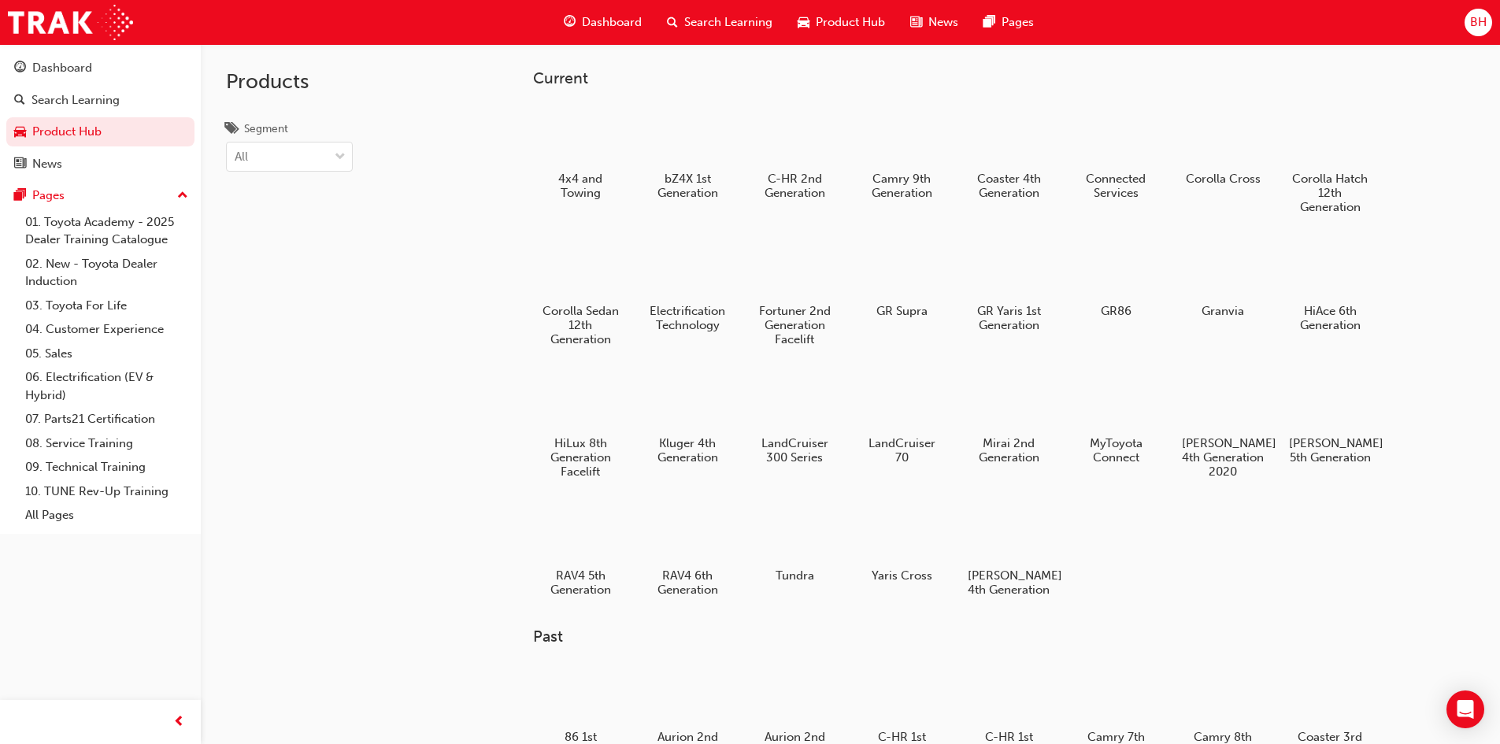
click at [613, 22] on span "Dashboard" at bounding box center [612, 22] width 60 height 18
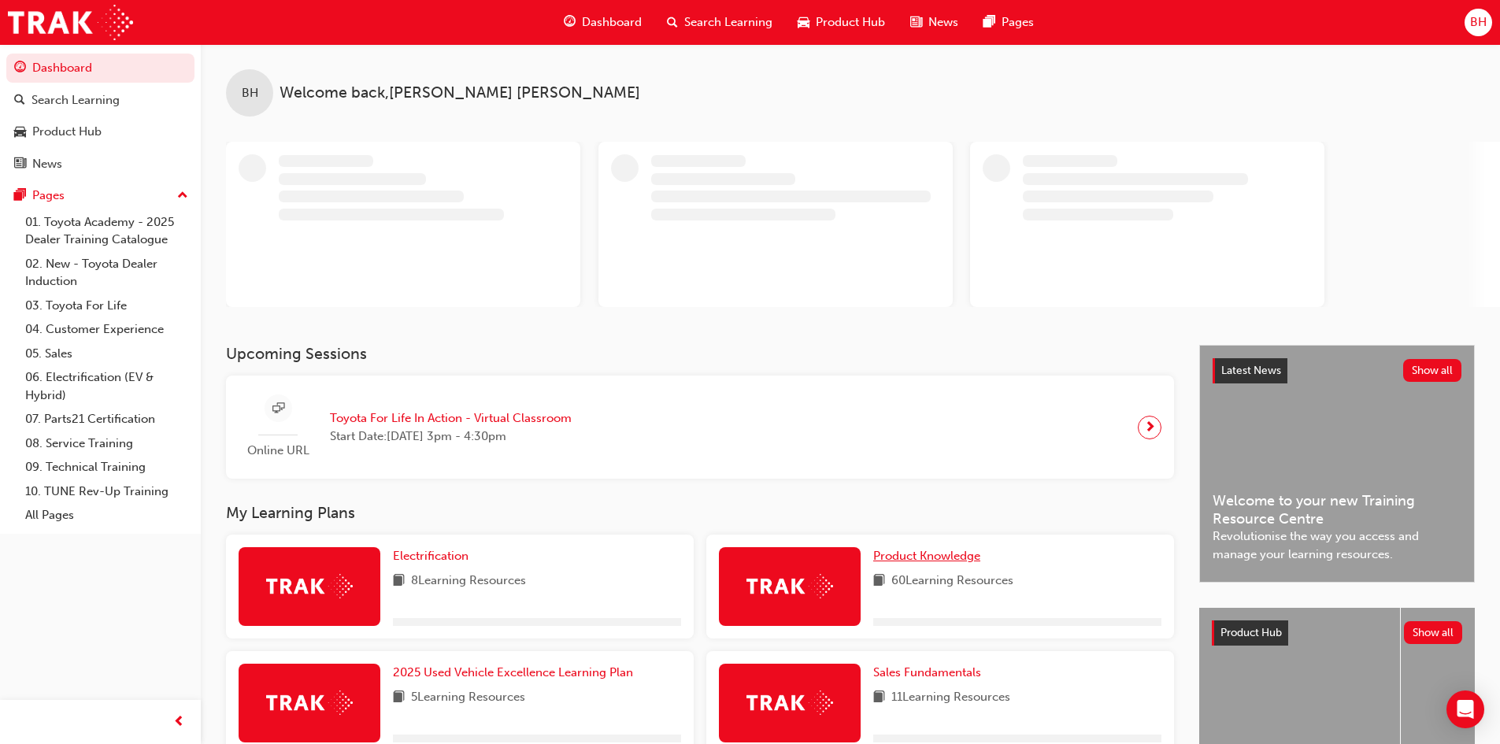
click at [912, 558] on span "Product Knowledge" at bounding box center [926, 556] width 107 height 14
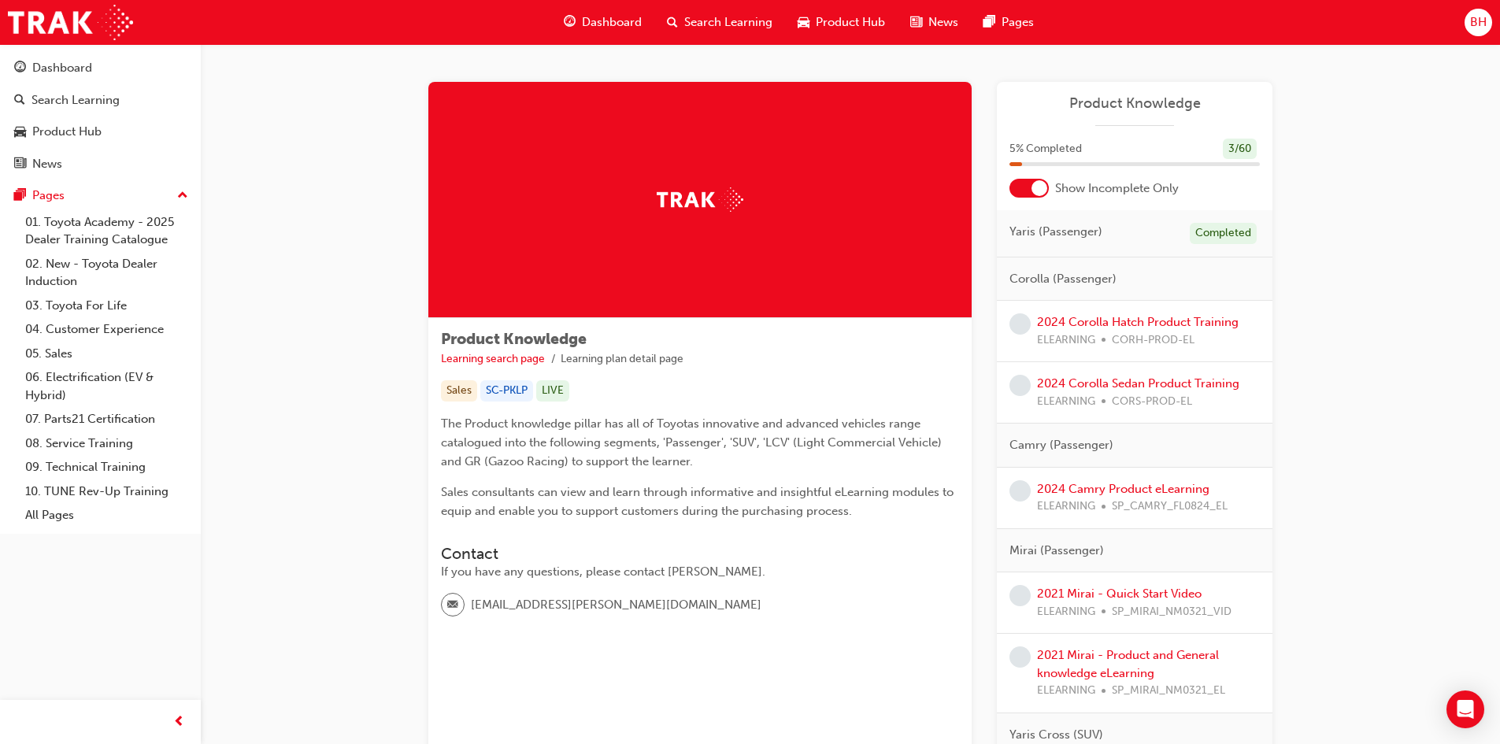
click at [1032, 185] on div at bounding box center [1039, 188] width 16 height 16
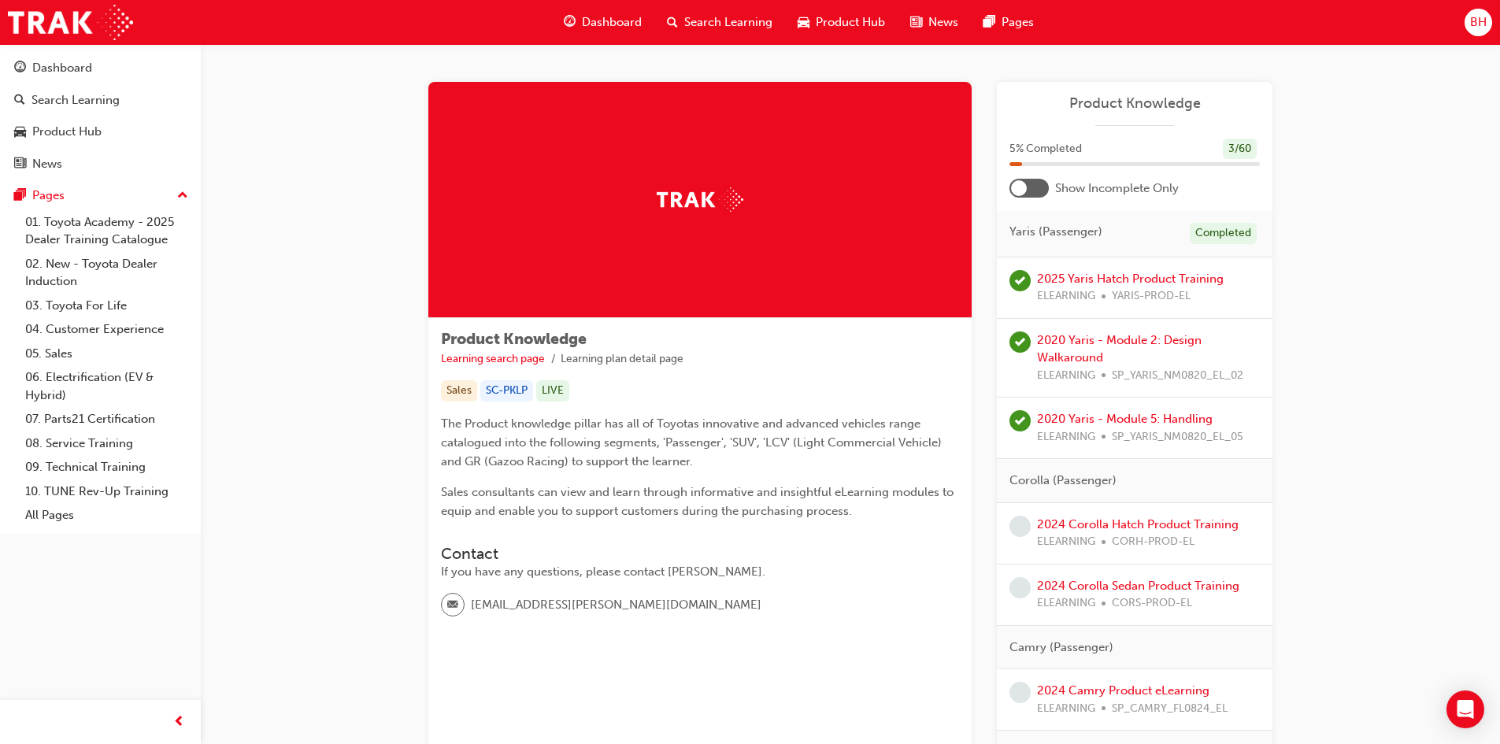
click at [1013, 190] on div at bounding box center [1019, 188] width 16 height 16
